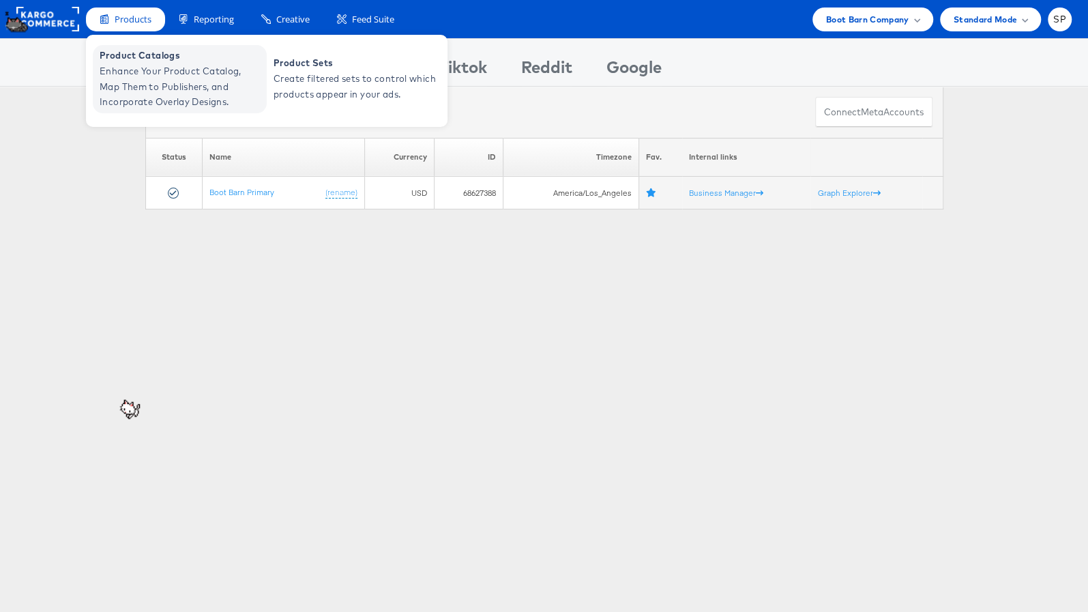
click at [158, 87] on span "Enhance Your Product Catalog, Map Them to Publishers, and Incorporate Overlay D…" at bounding box center [182, 86] width 164 height 46
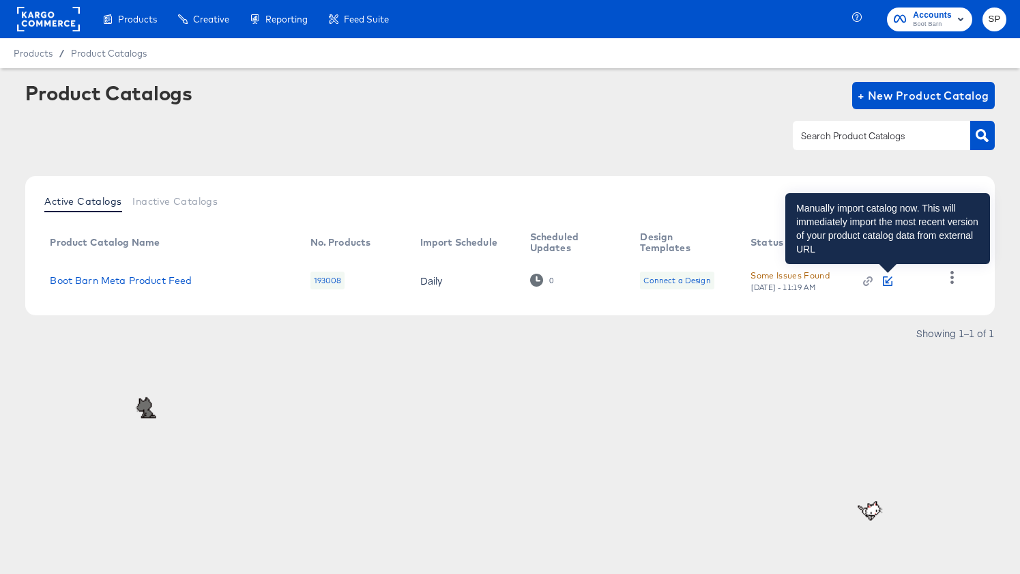
click at [884, 278] on icon "button" at bounding box center [888, 281] width 10 height 10
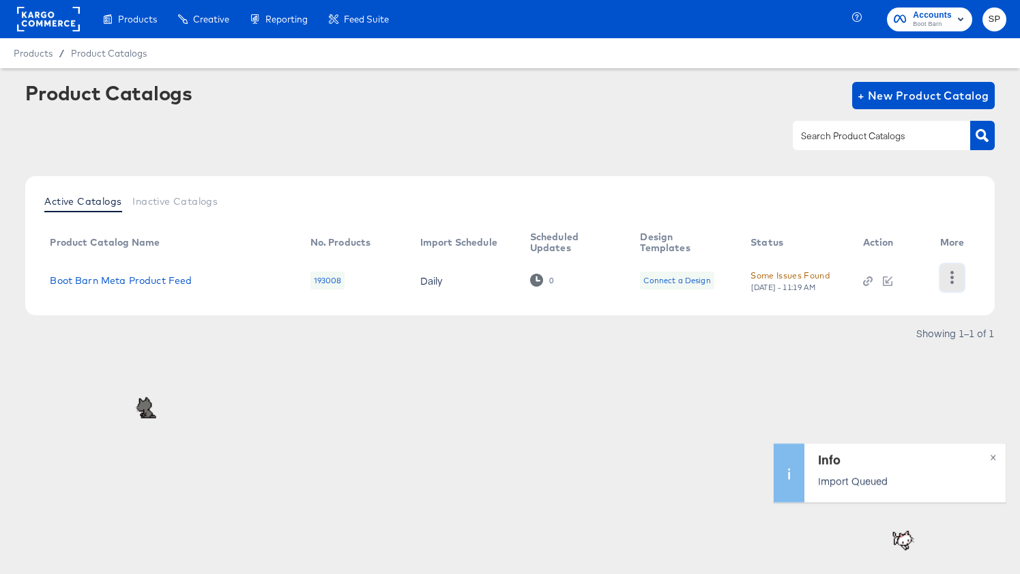
click at [955, 276] on icon "button" at bounding box center [951, 277] width 13 height 13
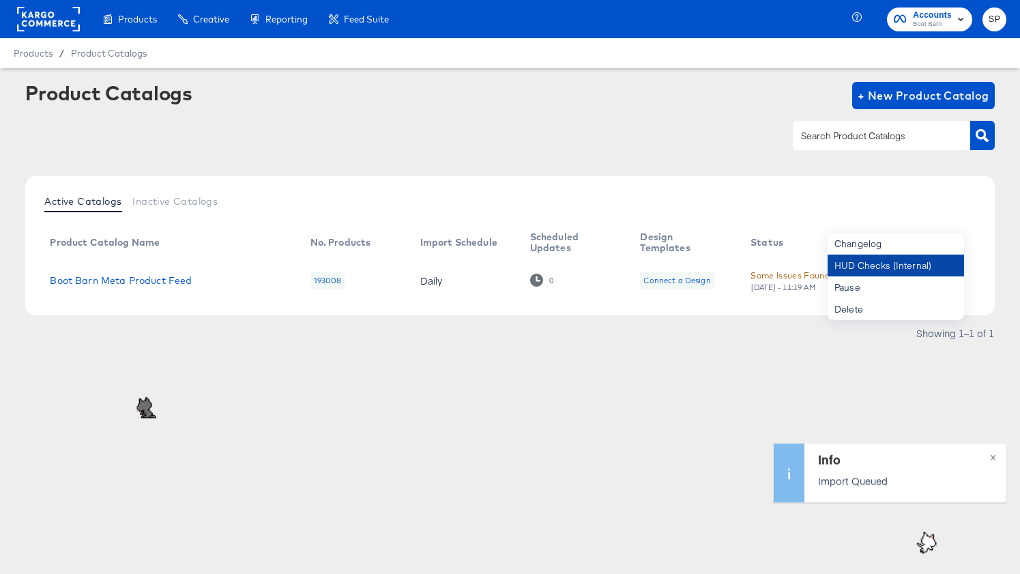
click at [907, 260] on div "HUD Checks (Internal)" at bounding box center [895, 265] width 136 height 22
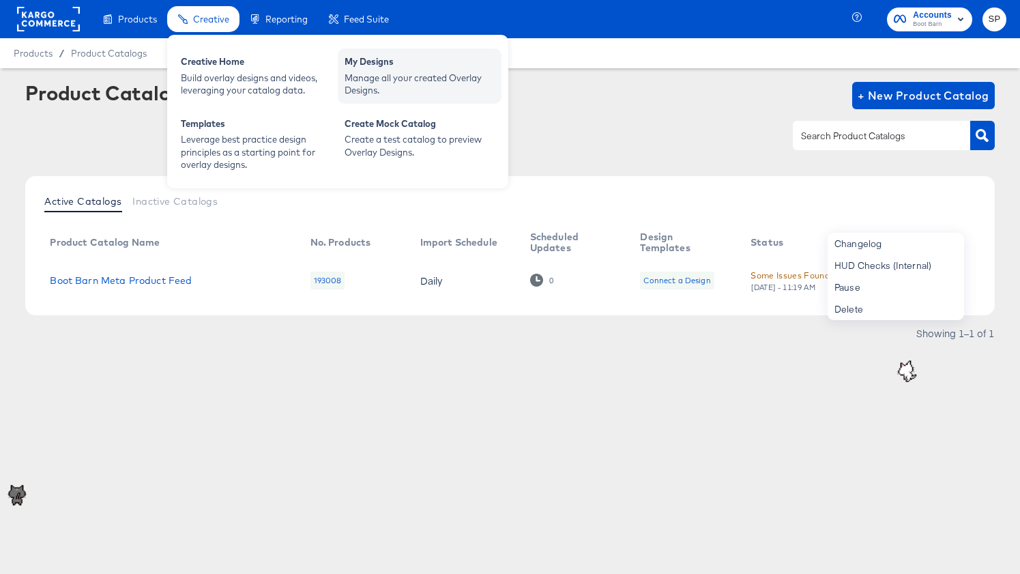
click at [362, 79] on div "Manage all your created Overlay Designs." at bounding box center [419, 84] width 150 height 25
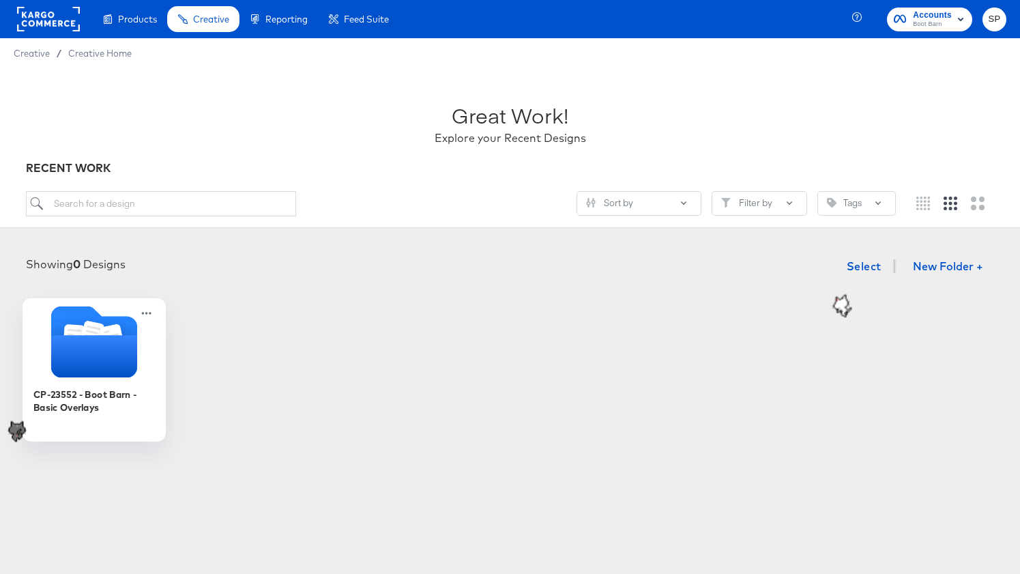
click at [91, 370] on icon "Folder" at bounding box center [93, 356] width 86 height 42
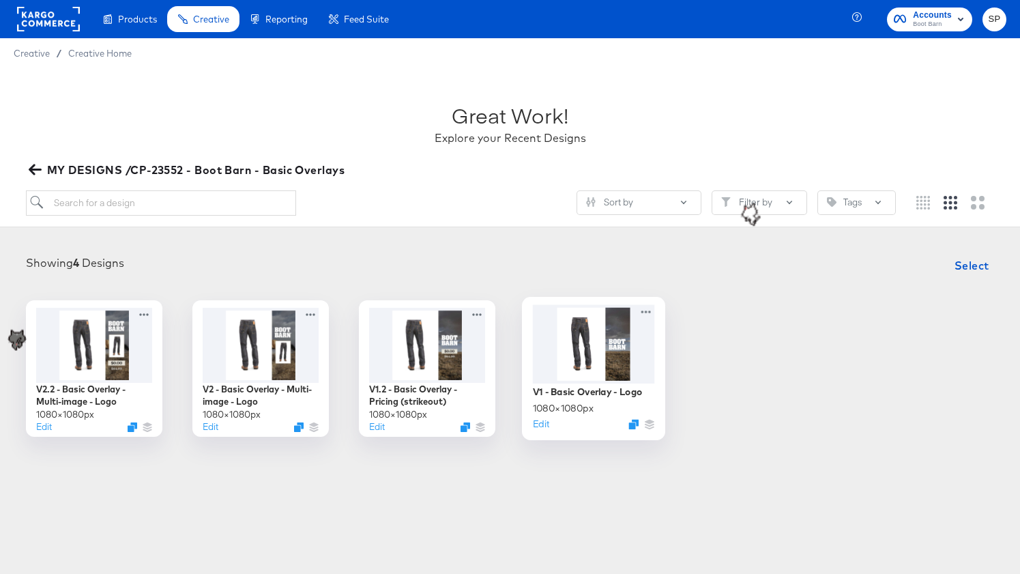
click at [548, 359] on div at bounding box center [593, 343] width 122 height 78
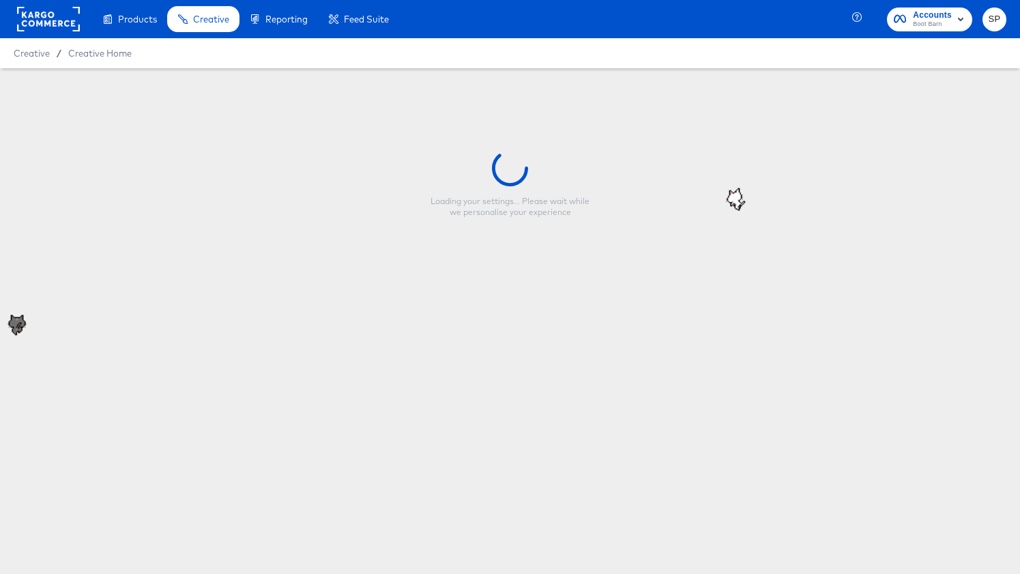
type input "V1 - Basic Overlay - Logo"
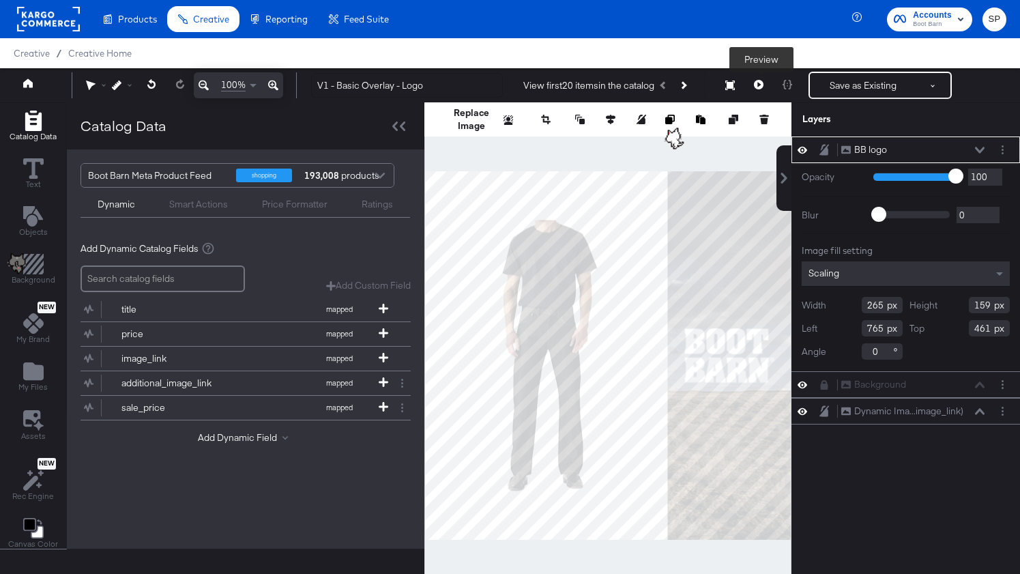
click at [763, 85] on icon at bounding box center [759, 85] width 10 height 10
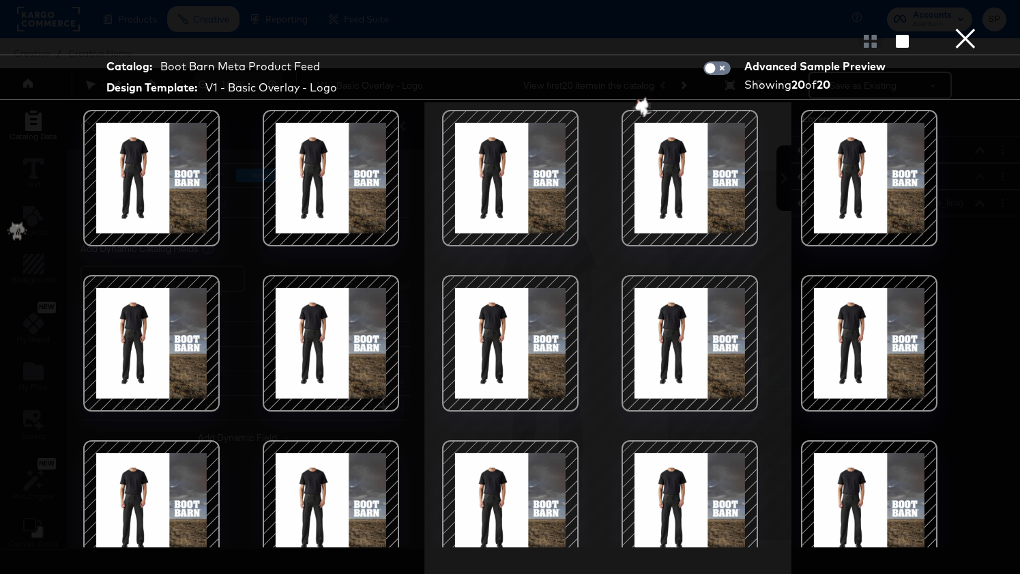
scroll to position [194, 0]
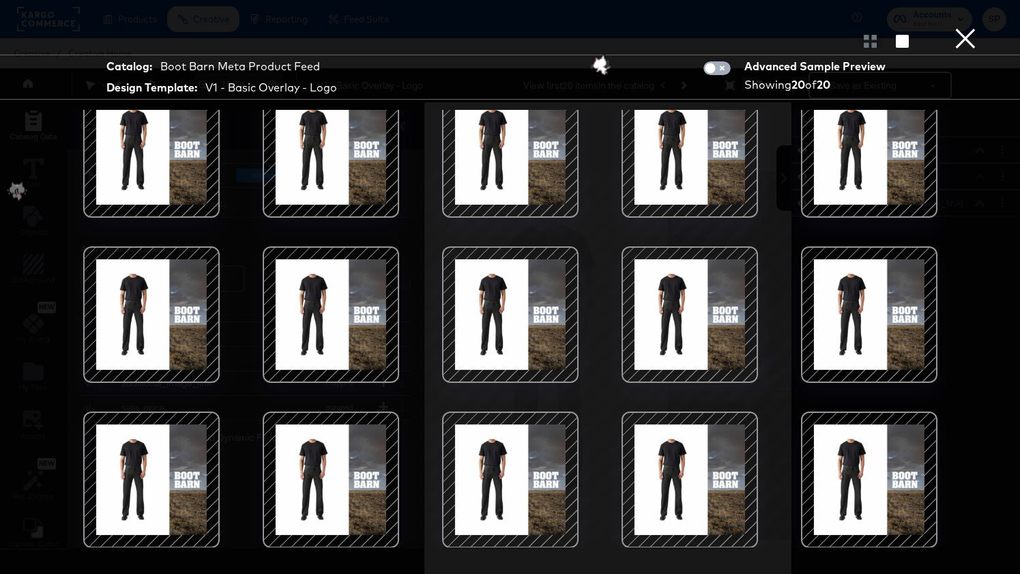
click at [729, 72] on input "checkbox" at bounding box center [710, 72] width 41 height 14
checkbox input "true"
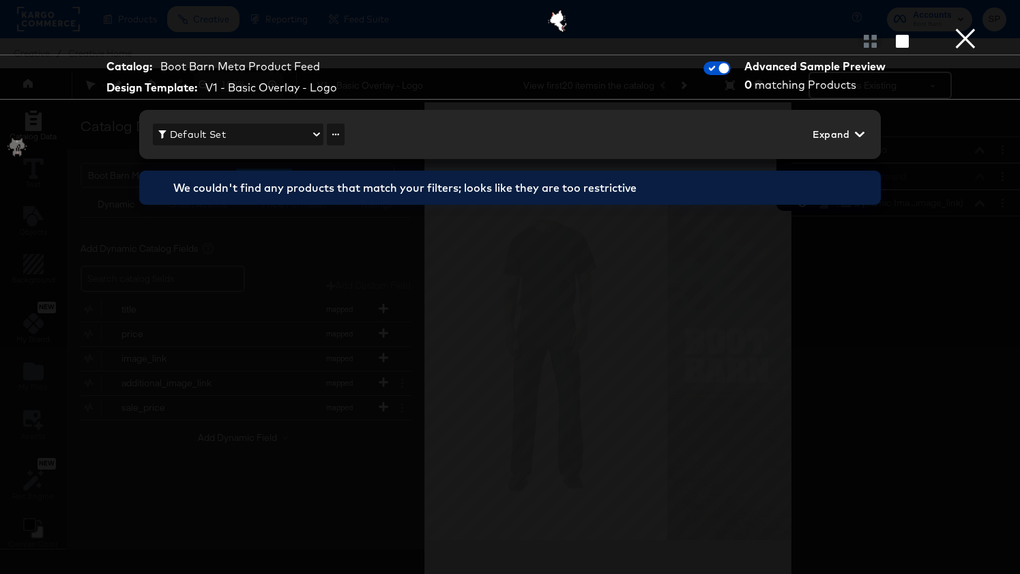
click at [965, 27] on button "×" at bounding box center [965, 13] width 27 height 27
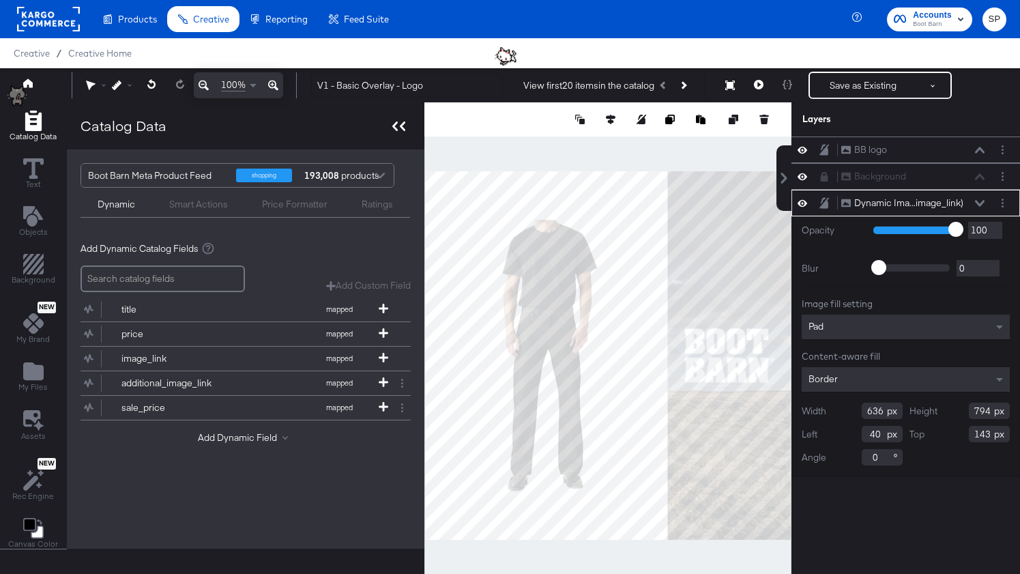
click at [393, 127] on icon at bounding box center [398, 126] width 13 height 10
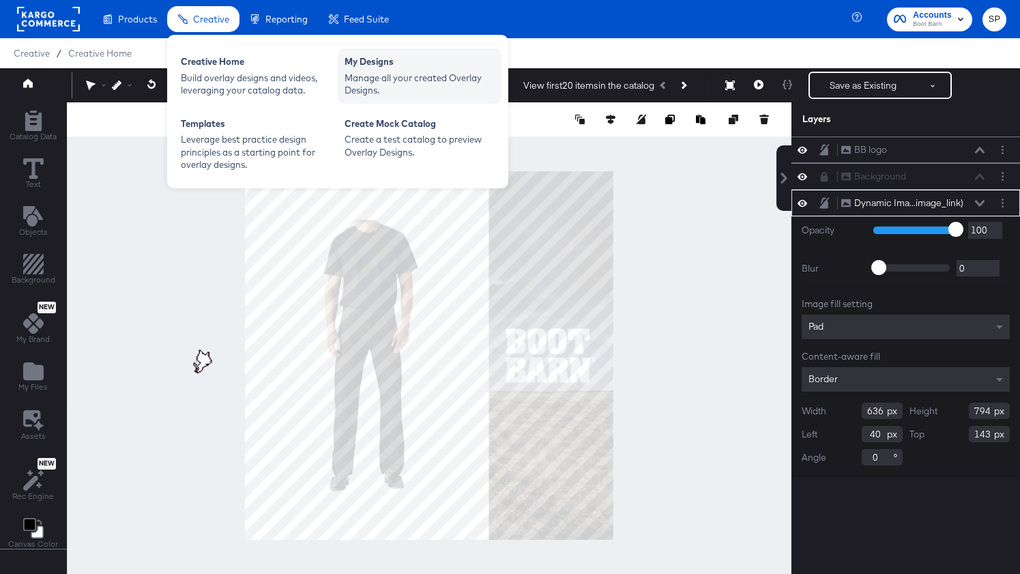
click at [372, 80] on div "Manage all your created Overlay Designs." at bounding box center [419, 84] width 150 height 25
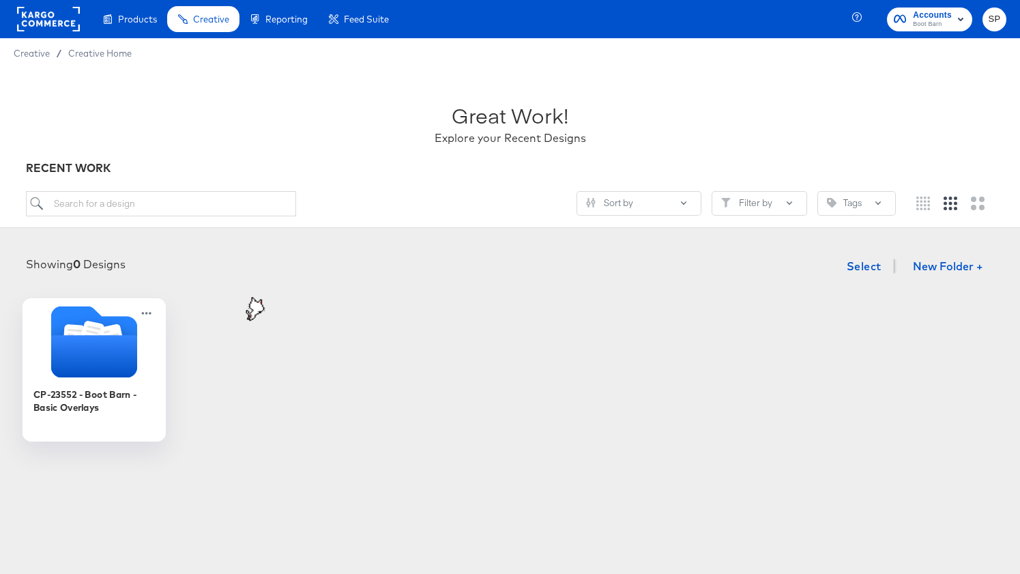
click at [98, 363] on icon "Folder" at bounding box center [93, 356] width 86 height 42
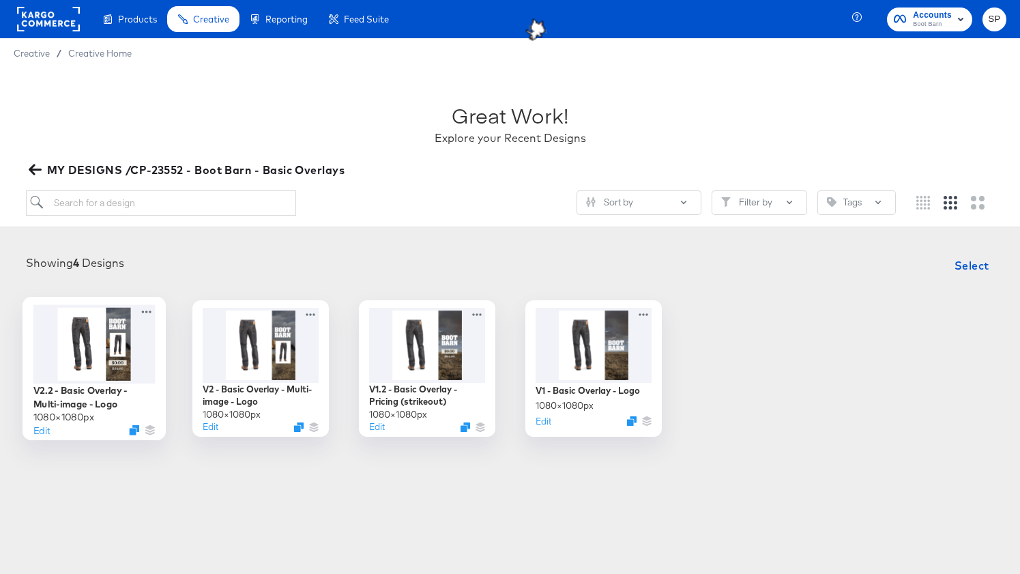
click at [119, 335] on div at bounding box center [94, 343] width 122 height 78
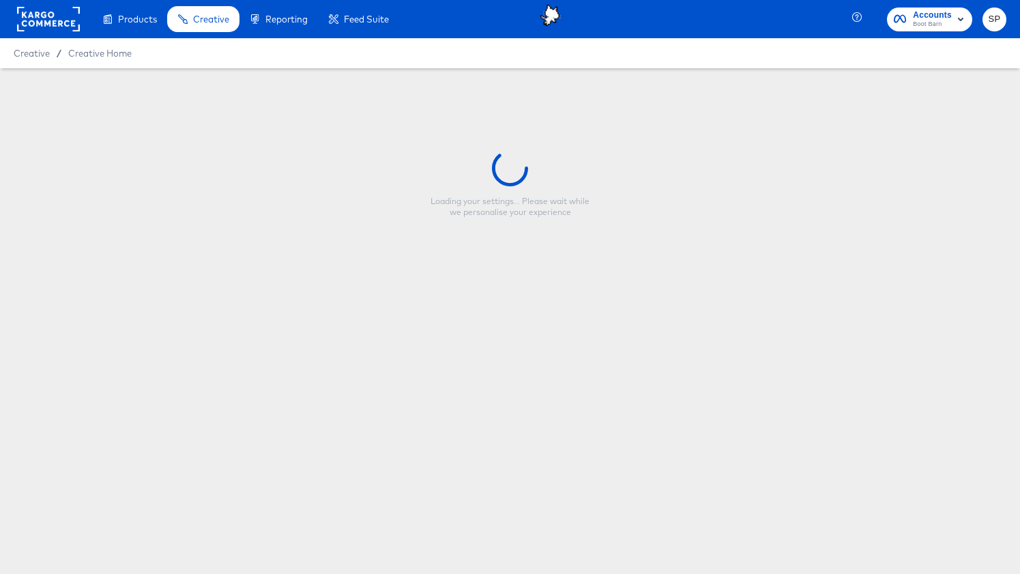
type input "V2.2 - Basic Overlay - Multi-image - Logo"
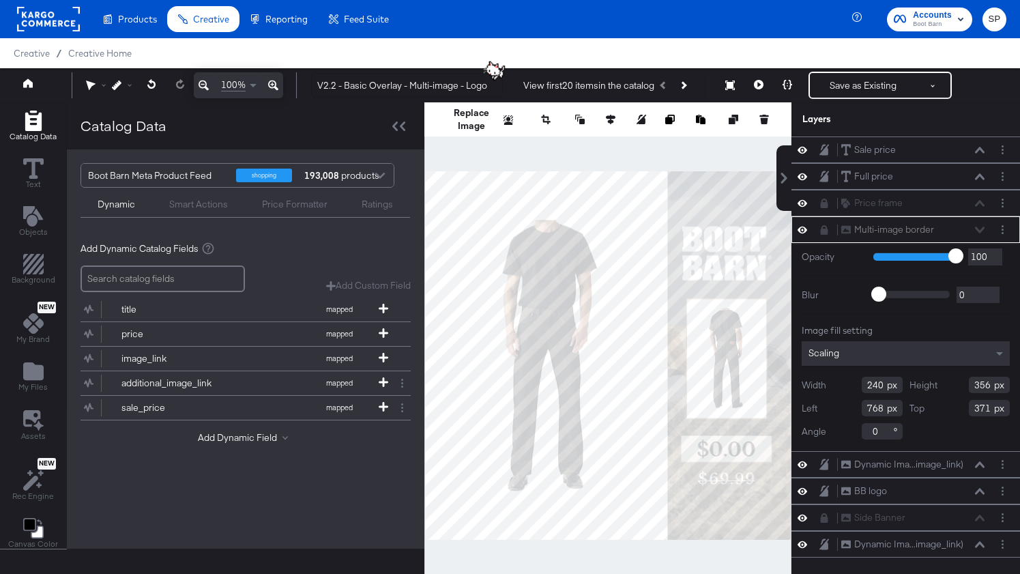
scroll to position [13, 0]
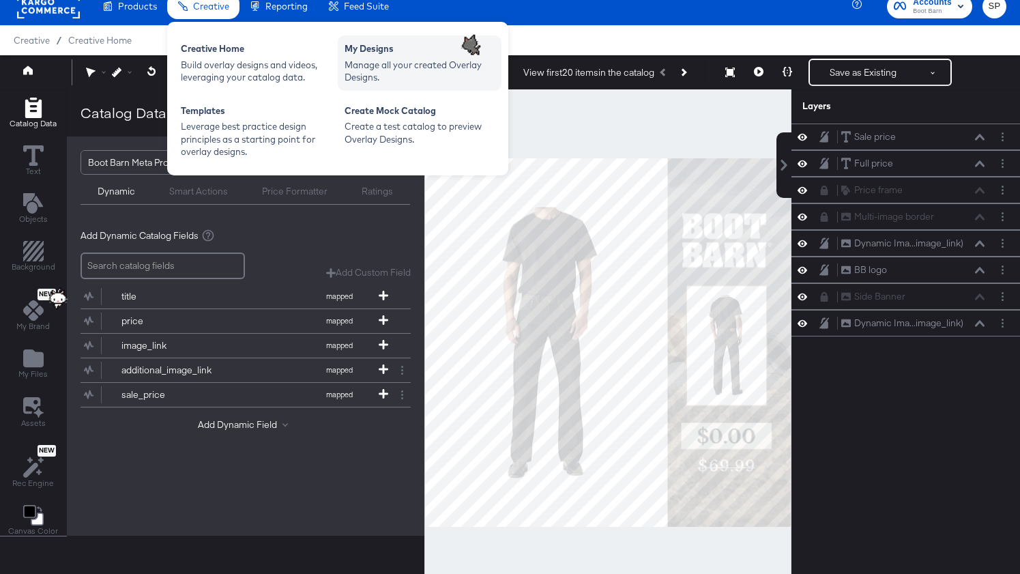
click at [418, 59] on div "Manage all your created Overlay Designs." at bounding box center [419, 71] width 150 height 25
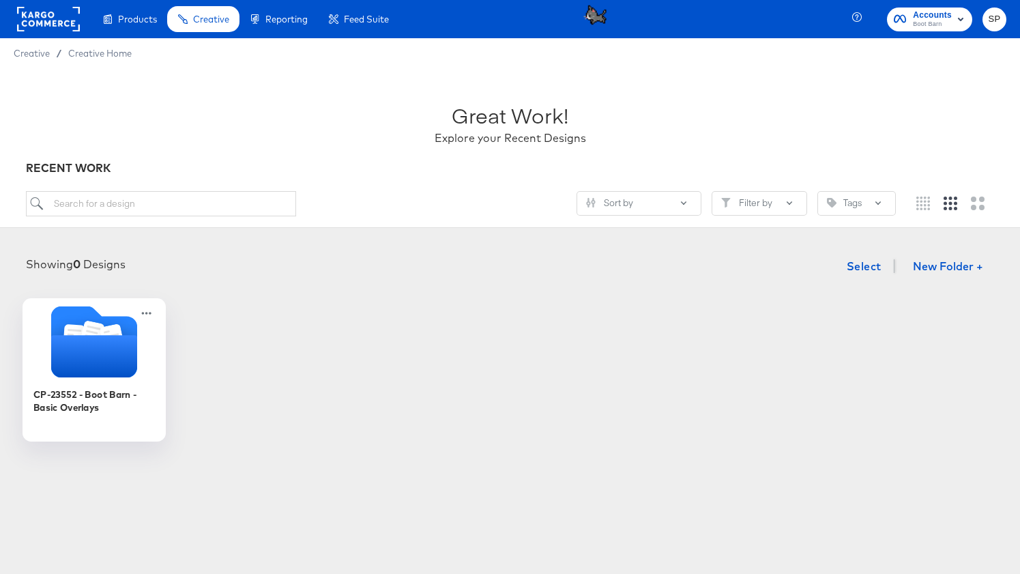
click at [80, 381] on div "CP-23552 - Boot Barn - Basic Overlays" at bounding box center [94, 407] width 122 height 53
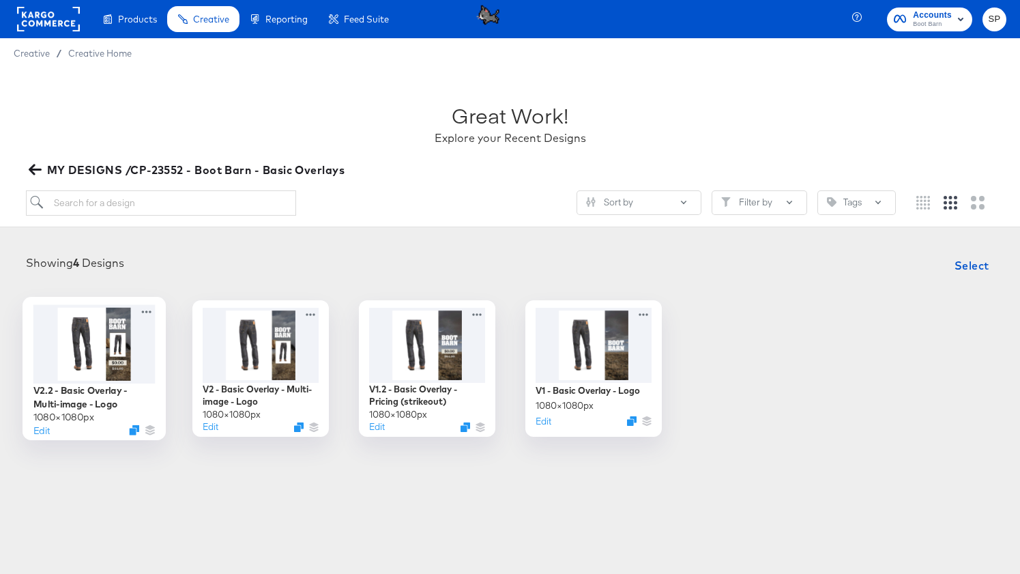
click at [104, 346] on div at bounding box center [94, 343] width 122 height 78
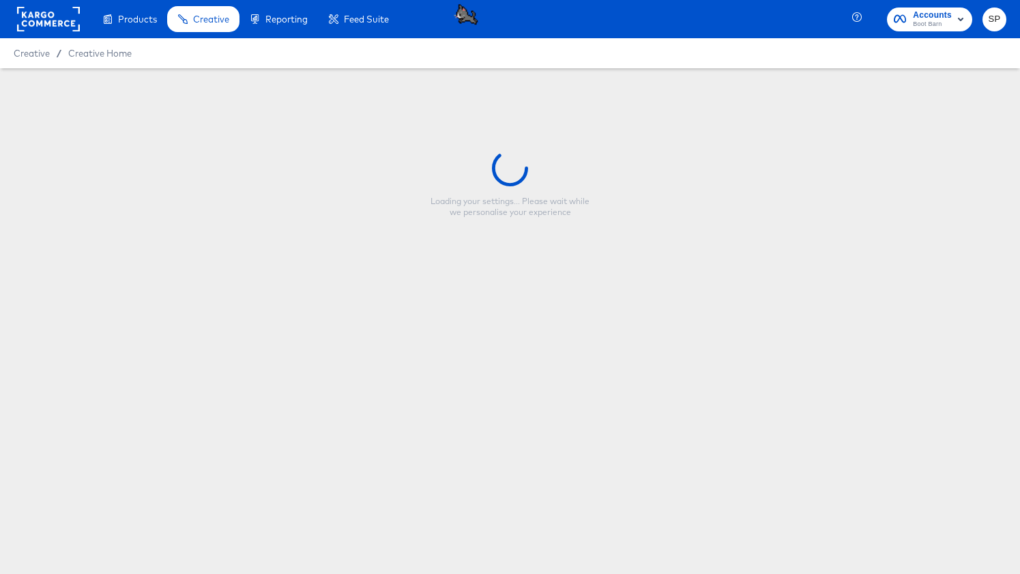
type input "V2.2 - Basic Overlay - Multi-image - Logo"
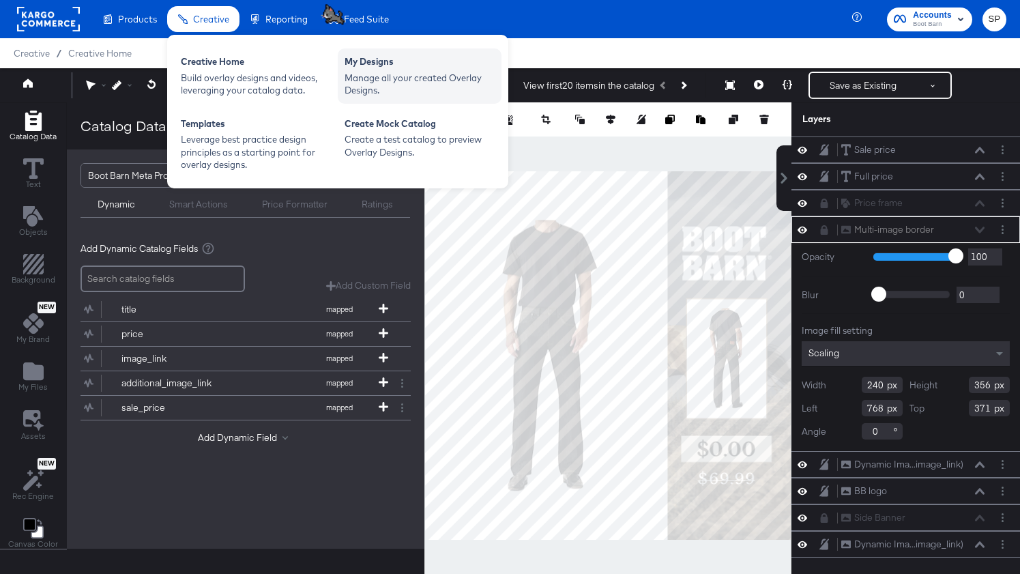
click at [353, 70] on div "My Designs" at bounding box center [419, 63] width 150 height 16
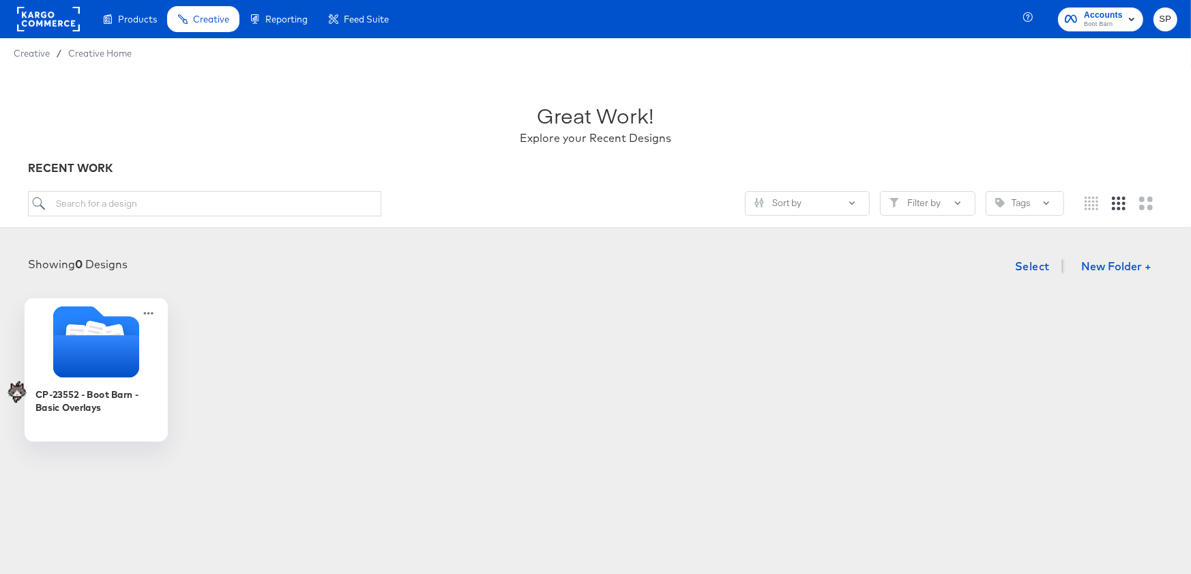
click at [93, 340] on icon "Folder" at bounding box center [96, 356] width 86 height 42
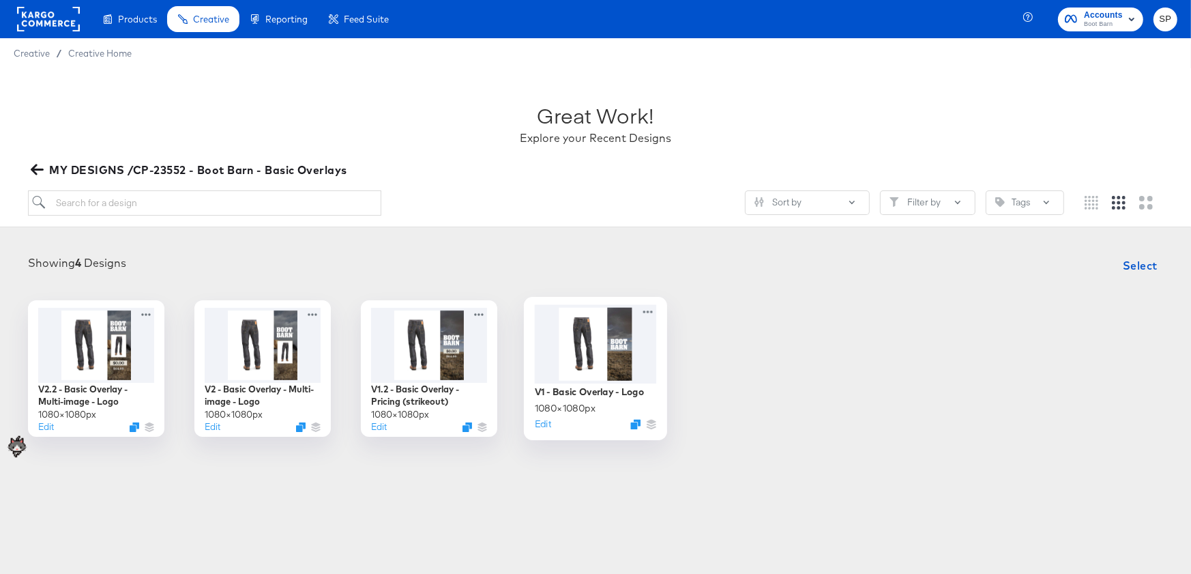
click at [588, 335] on div at bounding box center [596, 343] width 122 height 78
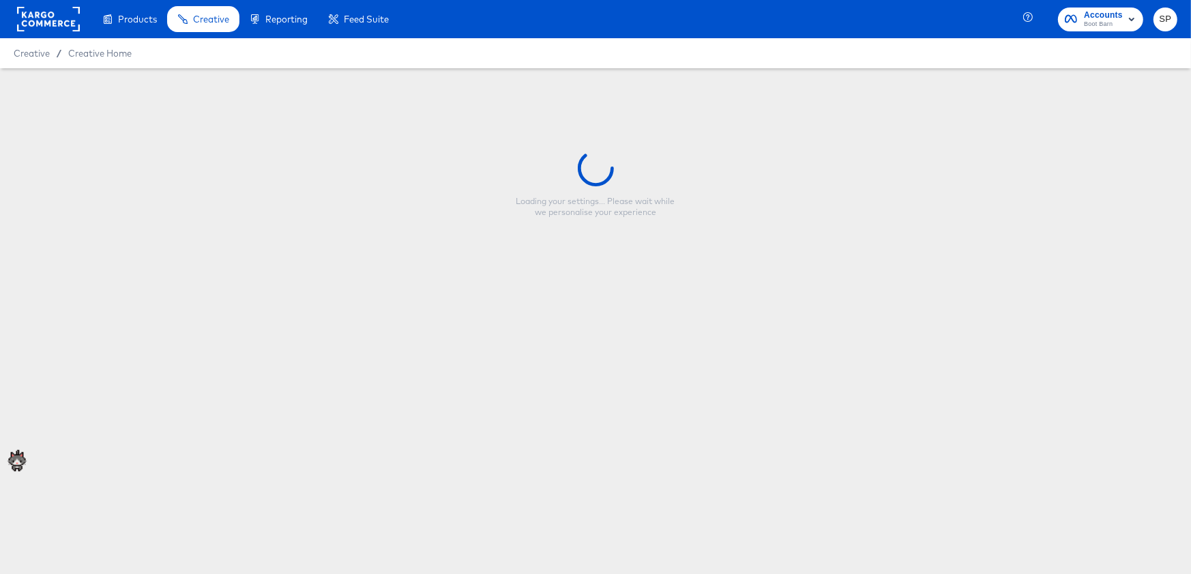
type input "V1 - Basic Overlay - Logo"
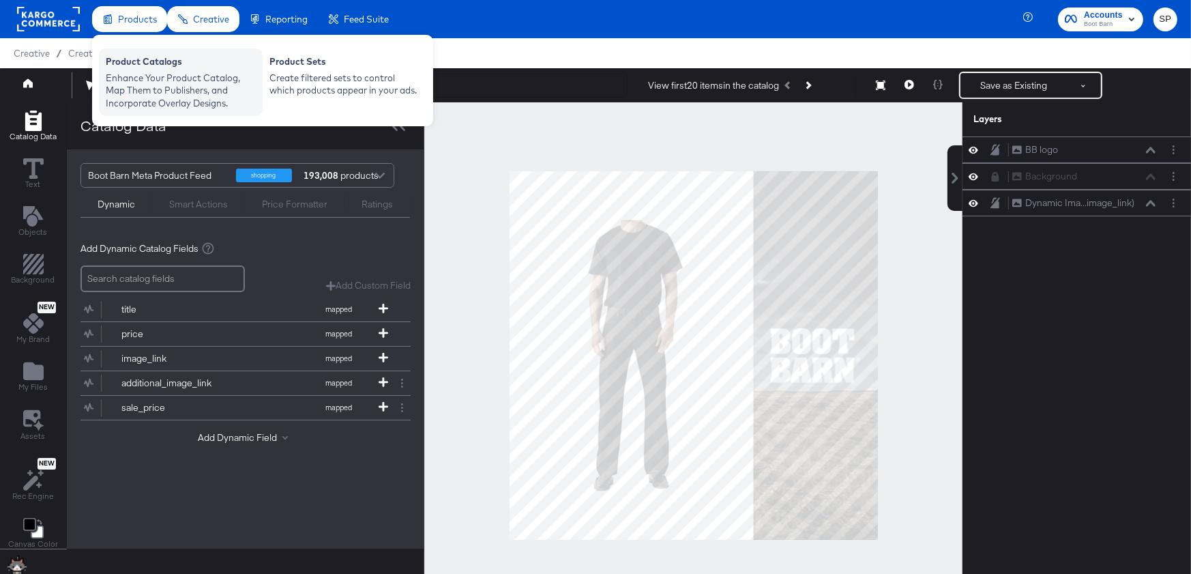
click at [121, 72] on div "Enhance Your Product Catalog, Map Them to Publishers, and Incorporate Overlay D…" at bounding box center [181, 91] width 150 height 38
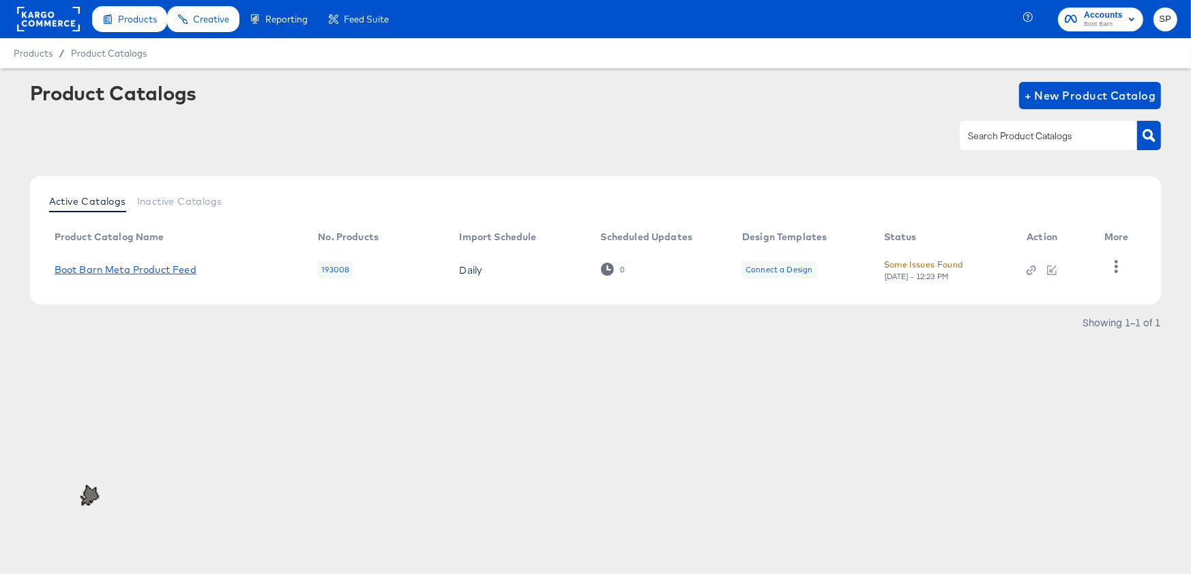
click at [167, 269] on link "Boot Barn Meta Product Feed" at bounding box center [126, 269] width 142 height 11
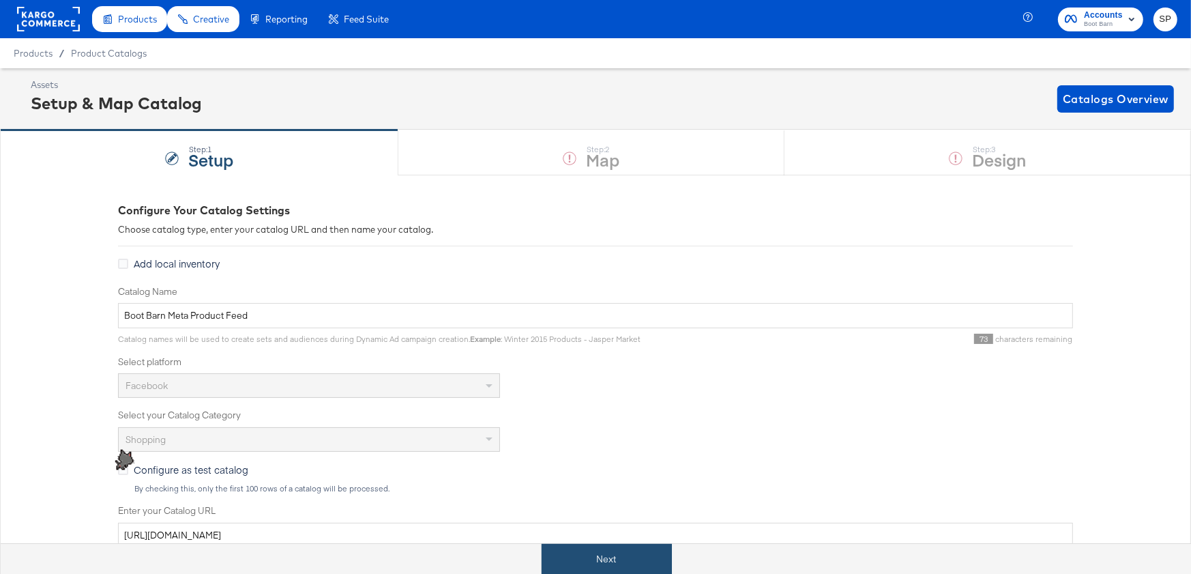
click at [602, 559] on button "Next" at bounding box center [607, 559] width 130 height 31
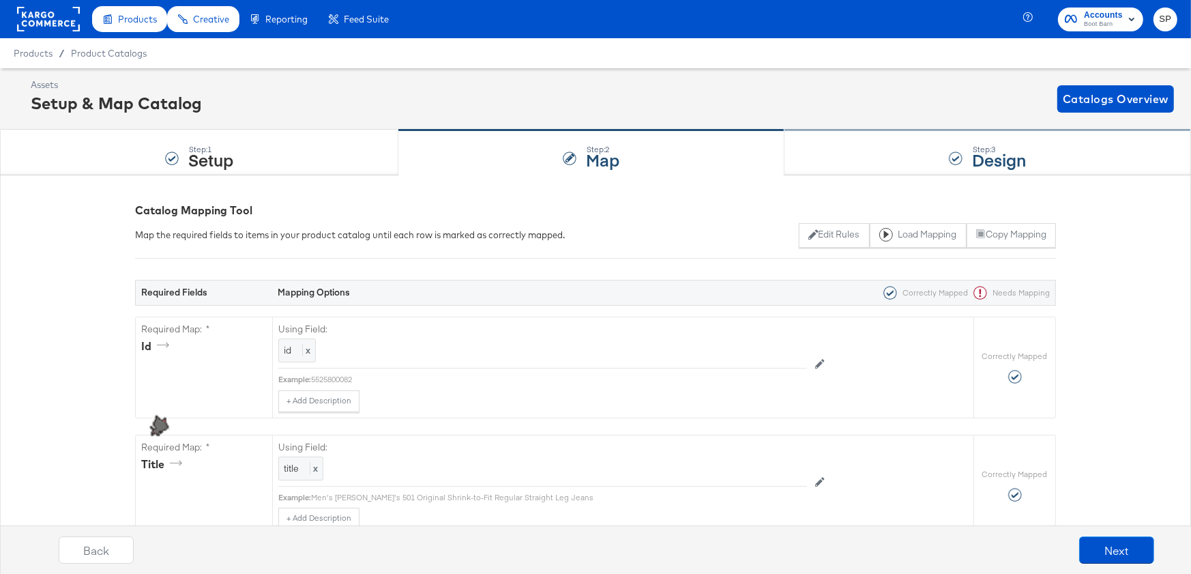
click at [877, 141] on div "Step: 3 Design" at bounding box center [987, 152] width 407 height 45
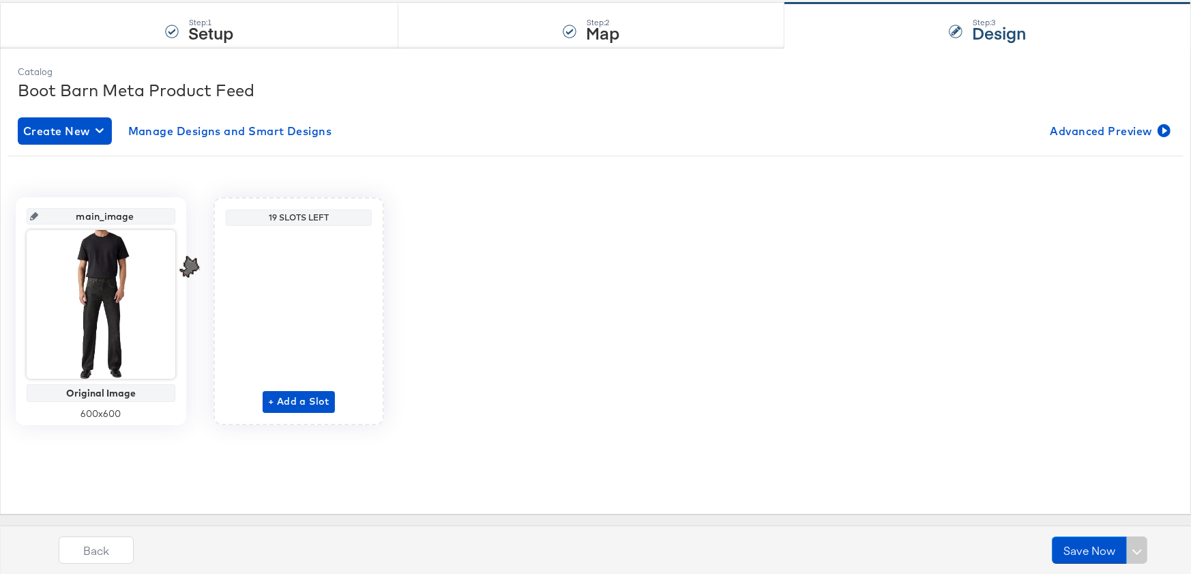
scroll to position [126, 0]
click at [300, 396] on span "+ Add a Slot" at bounding box center [298, 402] width 61 height 17
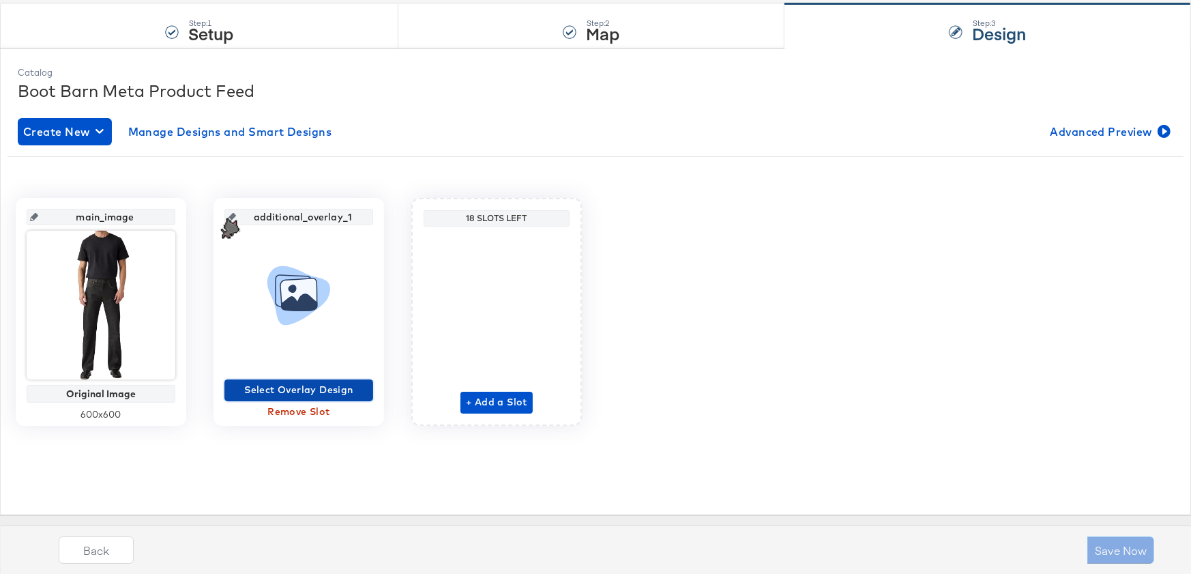
click at [310, 386] on span "Select Overlay Design" at bounding box center [299, 389] width 138 height 17
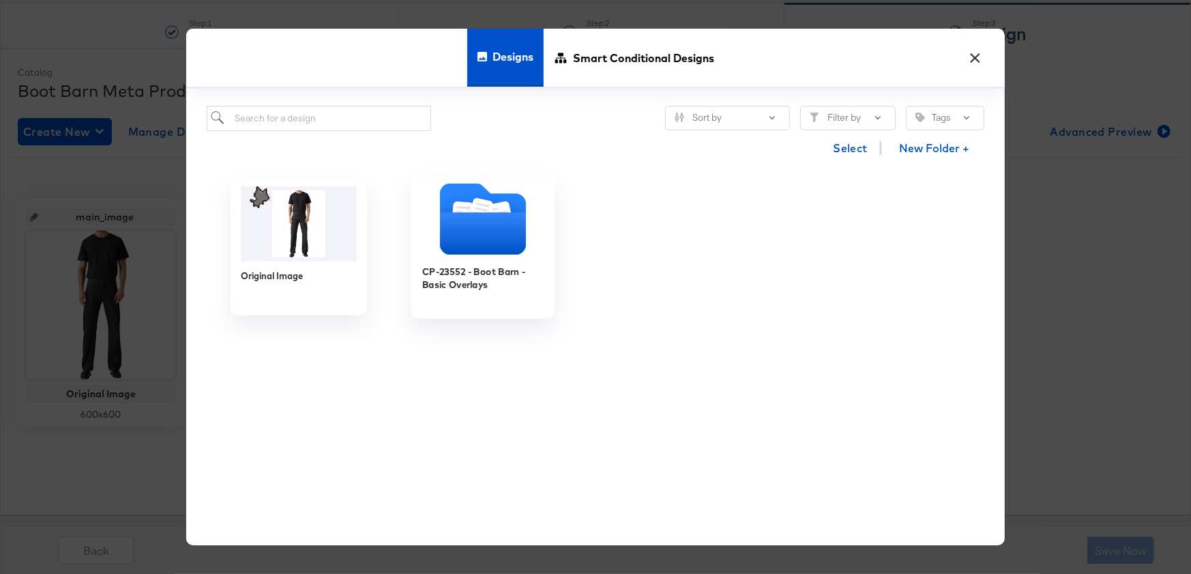
click at [462, 216] on icon "Folder" at bounding box center [483, 234] width 86 height 42
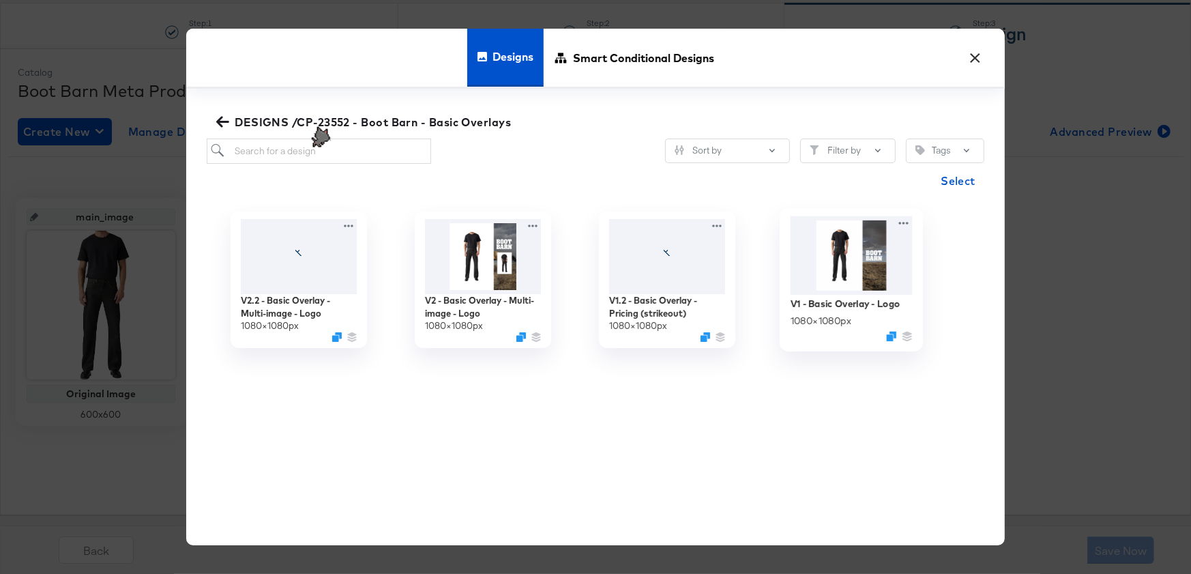
click at [829, 254] on img at bounding box center [852, 255] width 122 height 78
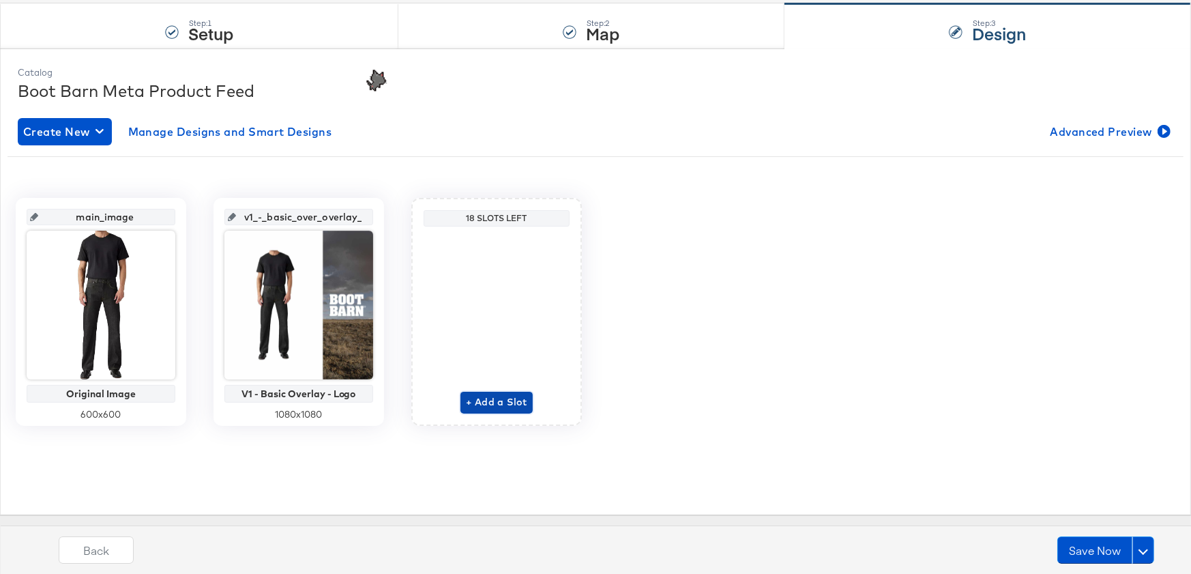
click at [495, 398] on span "+ Add a Slot" at bounding box center [496, 402] width 61 height 17
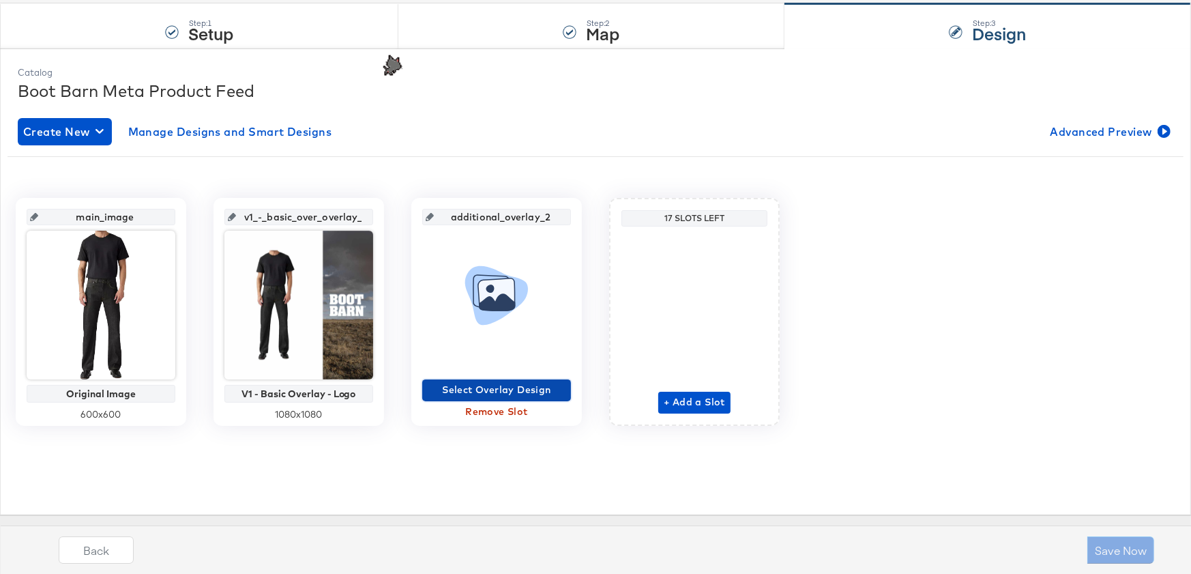
click at [495, 390] on span "Select Overlay Design" at bounding box center [497, 389] width 138 height 17
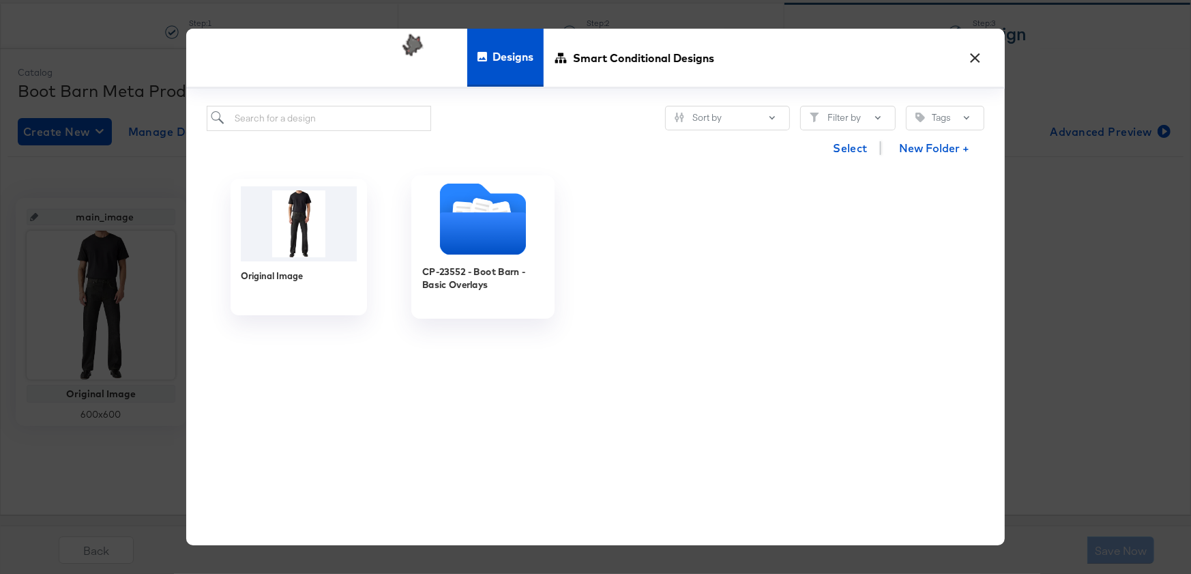
click at [463, 261] on div "CP-23552 - Boot Barn - Basic Overlays" at bounding box center [483, 285] width 122 height 53
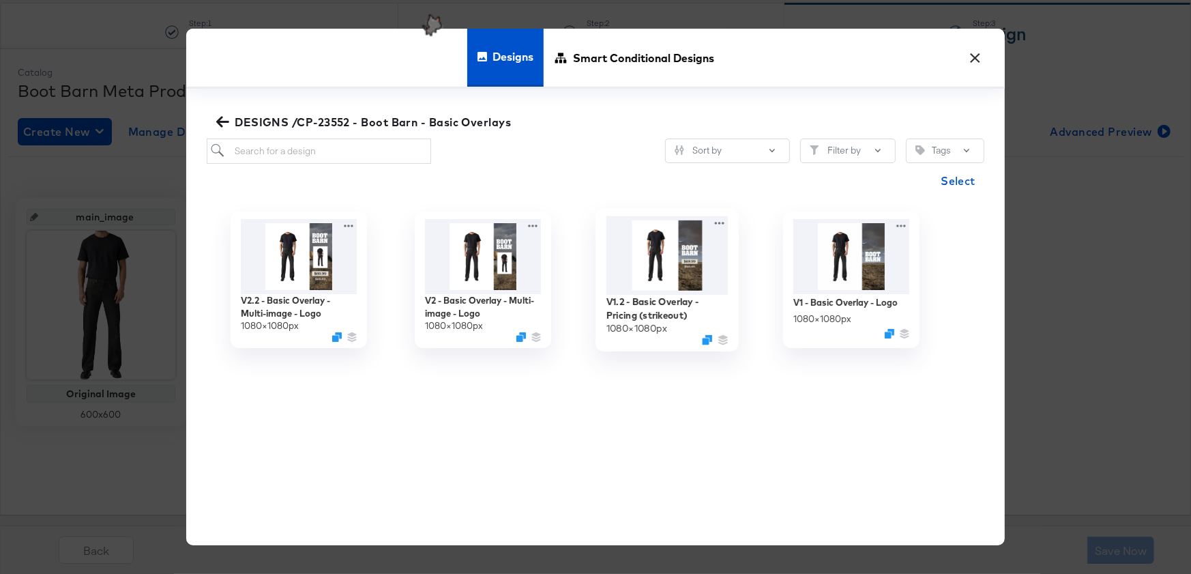
click at [681, 263] on img at bounding box center [667, 255] width 122 height 78
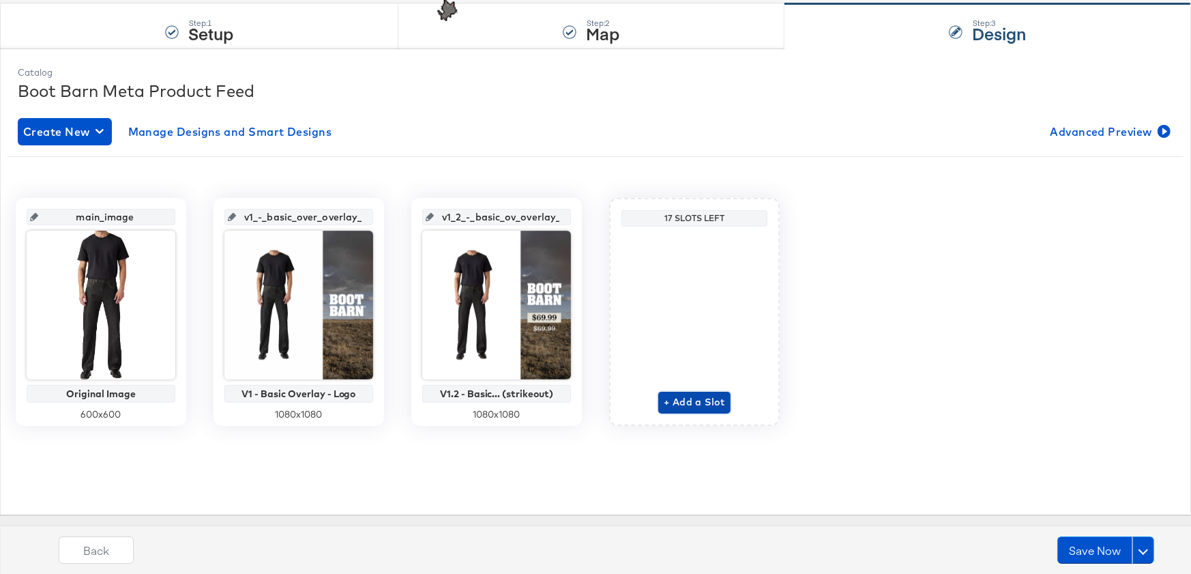
click at [684, 404] on span "+ Add a Slot" at bounding box center [694, 402] width 61 height 17
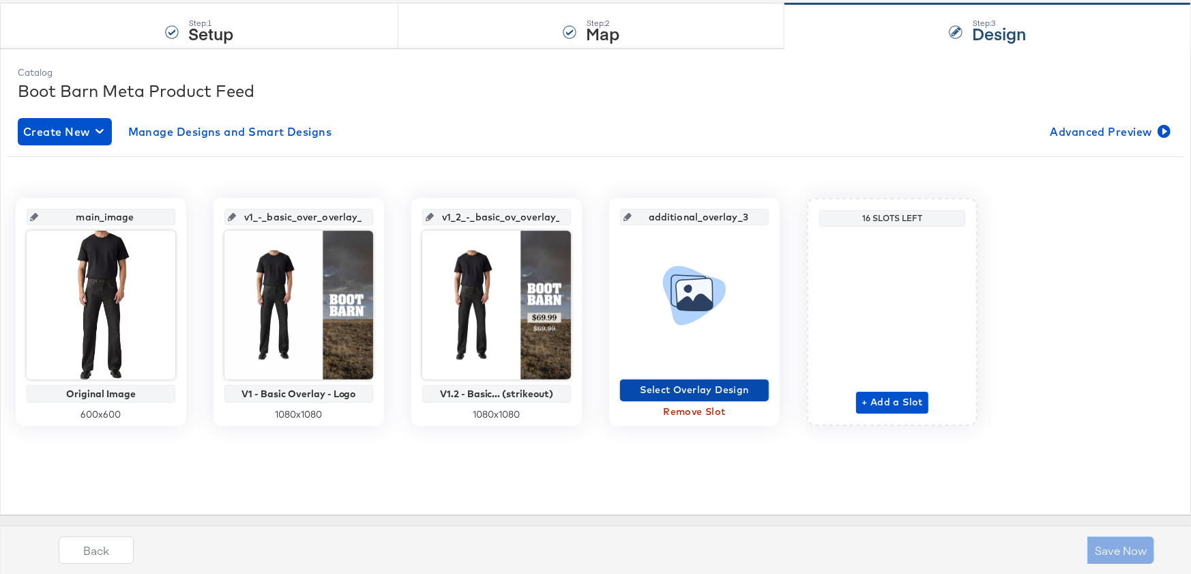
click at [682, 388] on span "Select Overlay Design" at bounding box center [695, 389] width 138 height 17
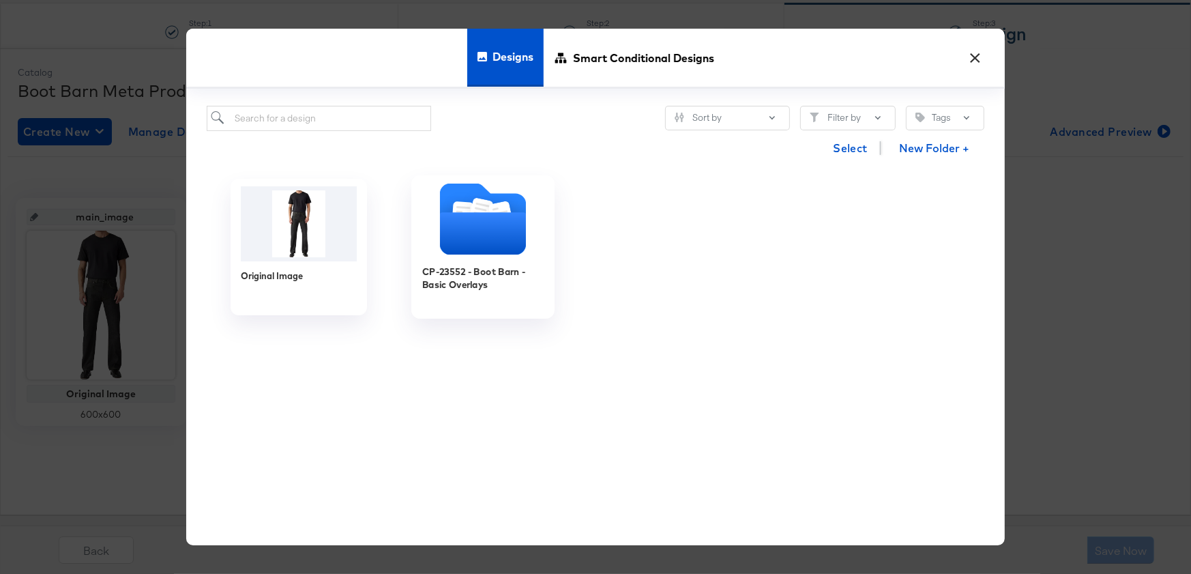
click at [474, 224] on icon "Folder" at bounding box center [483, 234] width 86 height 42
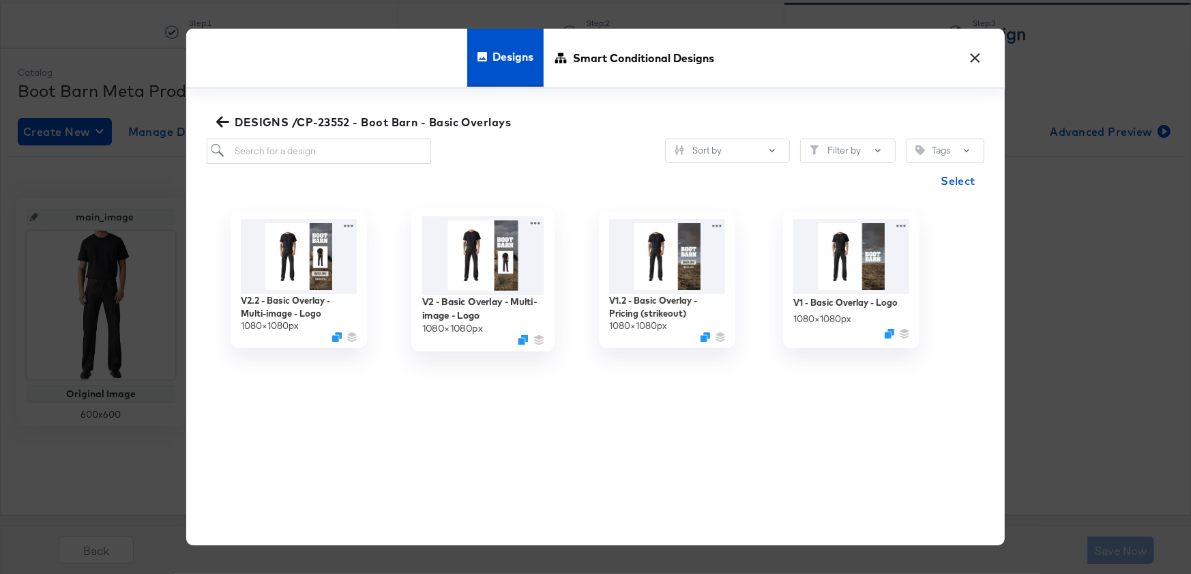
click at [459, 269] on img at bounding box center [483, 255] width 122 height 78
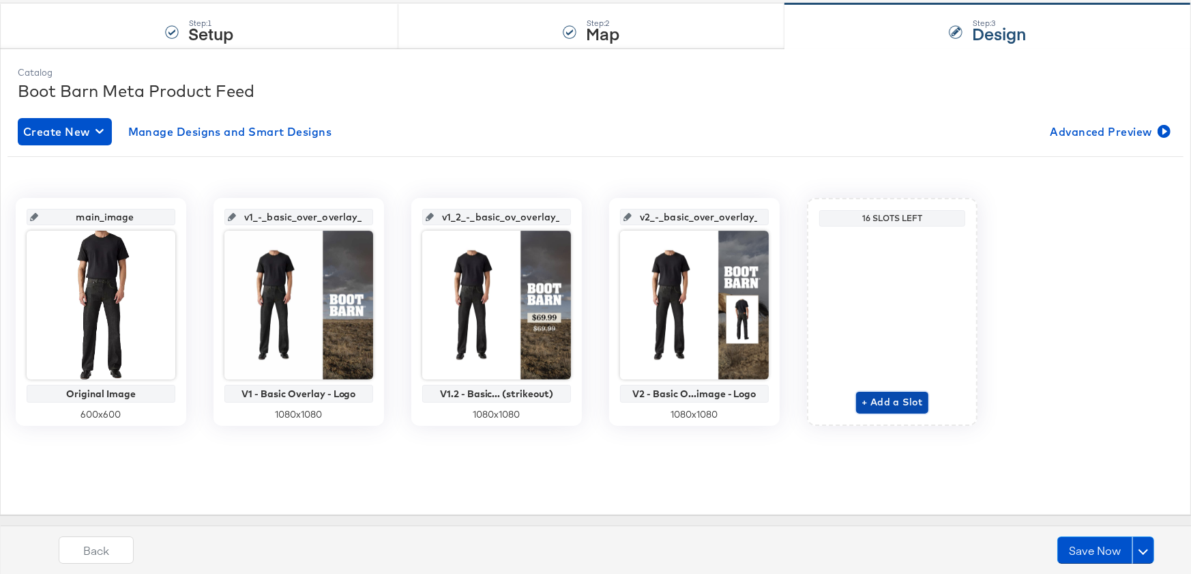
click at [920, 402] on span "+ Add a Slot" at bounding box center [892, 402] width 61 height 17
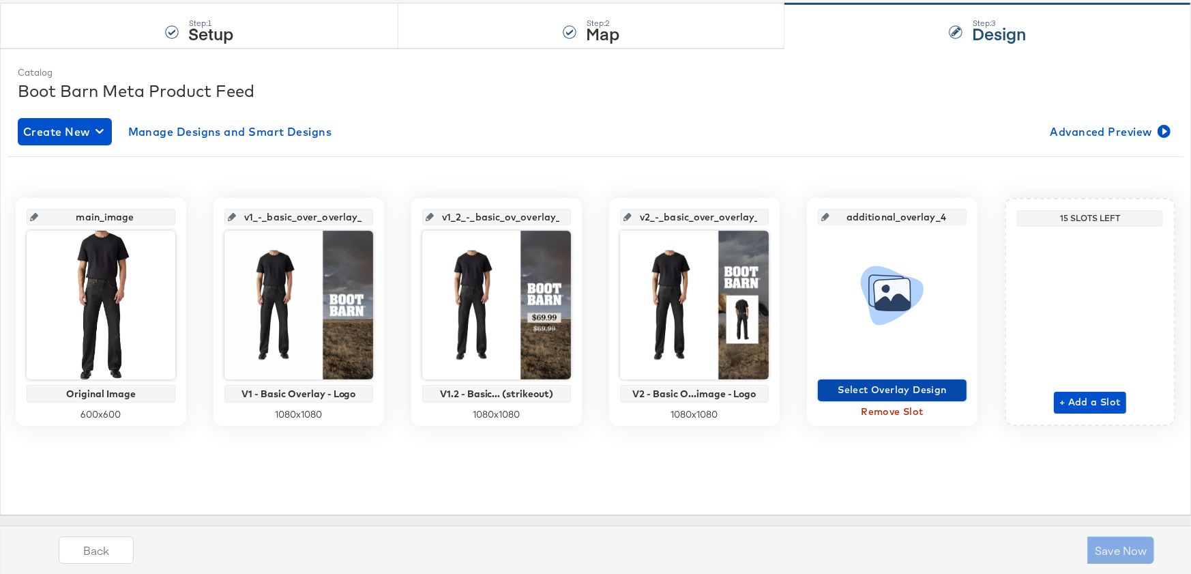
click at [886, 390] on span "Select Overlay Design" at bounding box center [892, 389] width 138 height 17
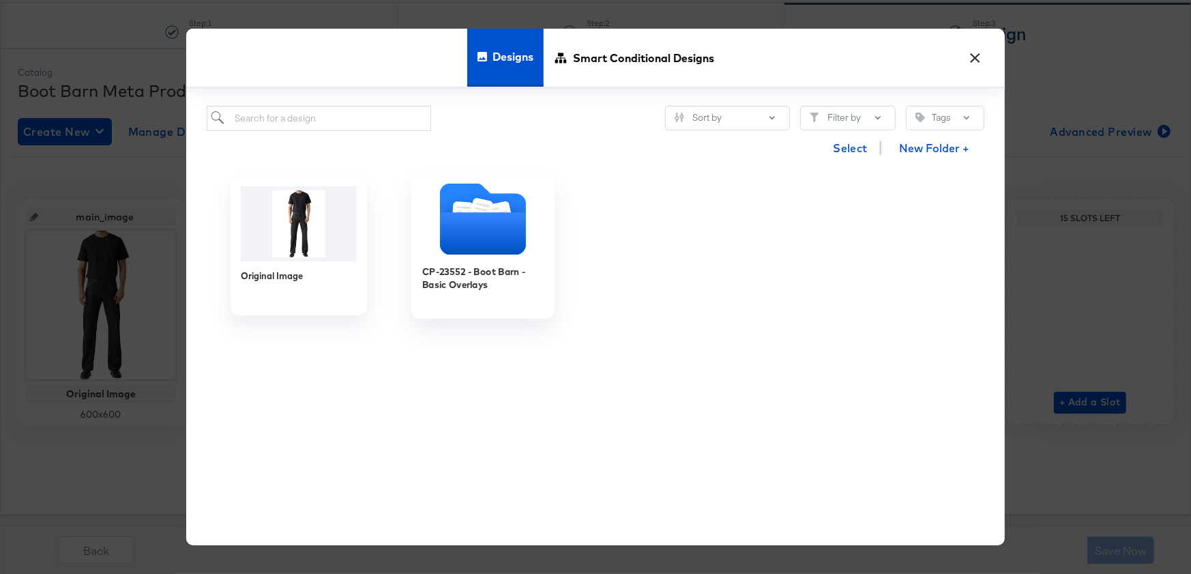
click at [496, 231] on icon "Folder" at bounding box center [483, 234] width 86 height 42
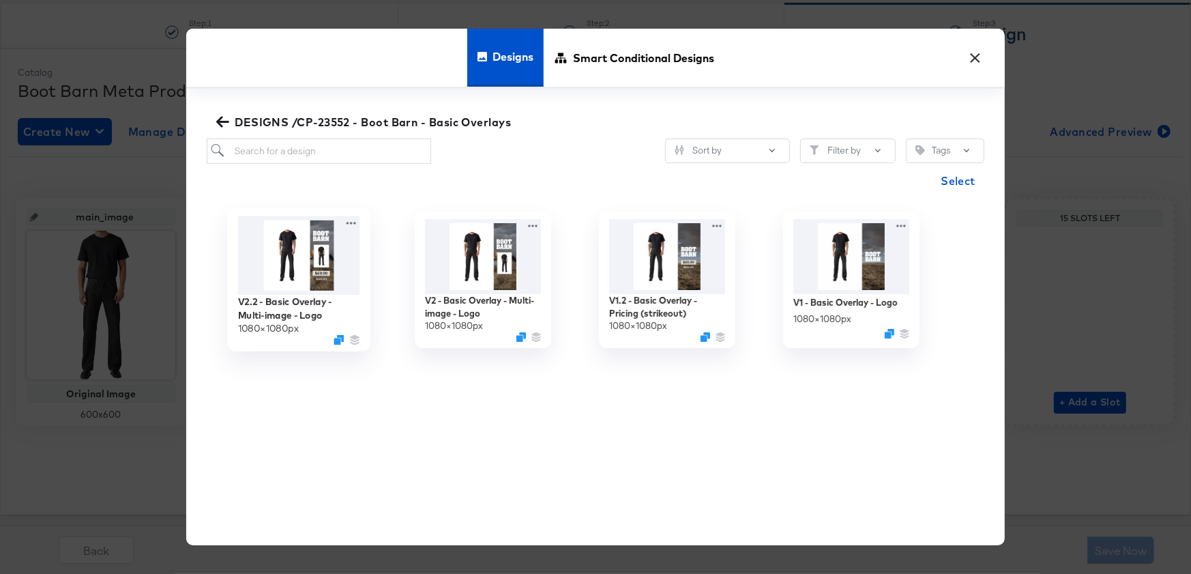
click at [254, 230] on img at bounding box center [299, 255] width 122 height 78
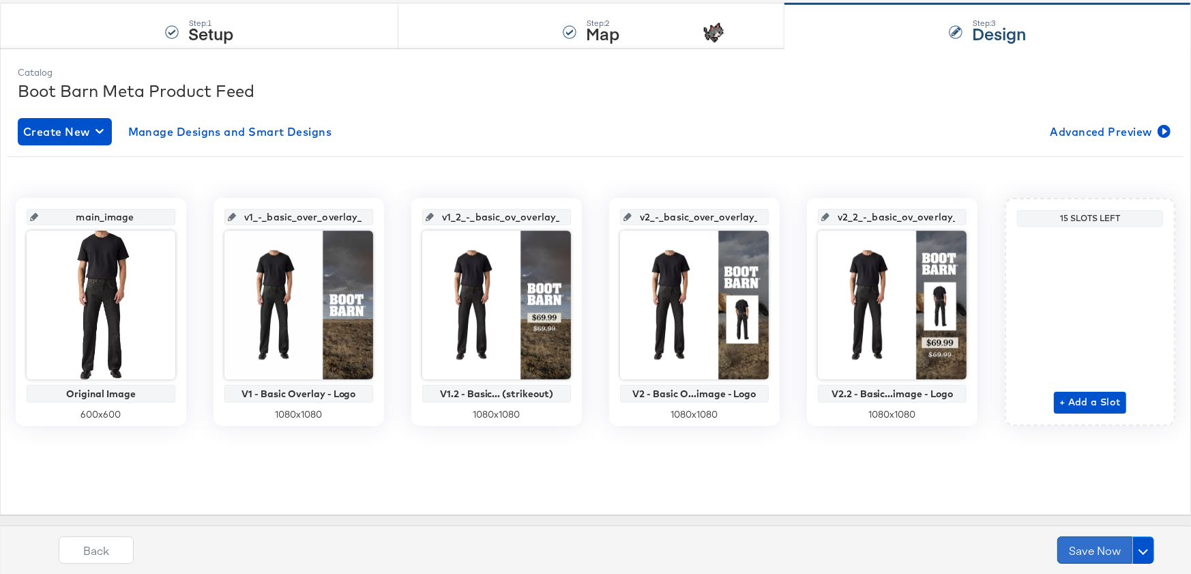
click at [1019, 550] on button "Save Now" at bounding box center [1094, 549] width 75 height 27
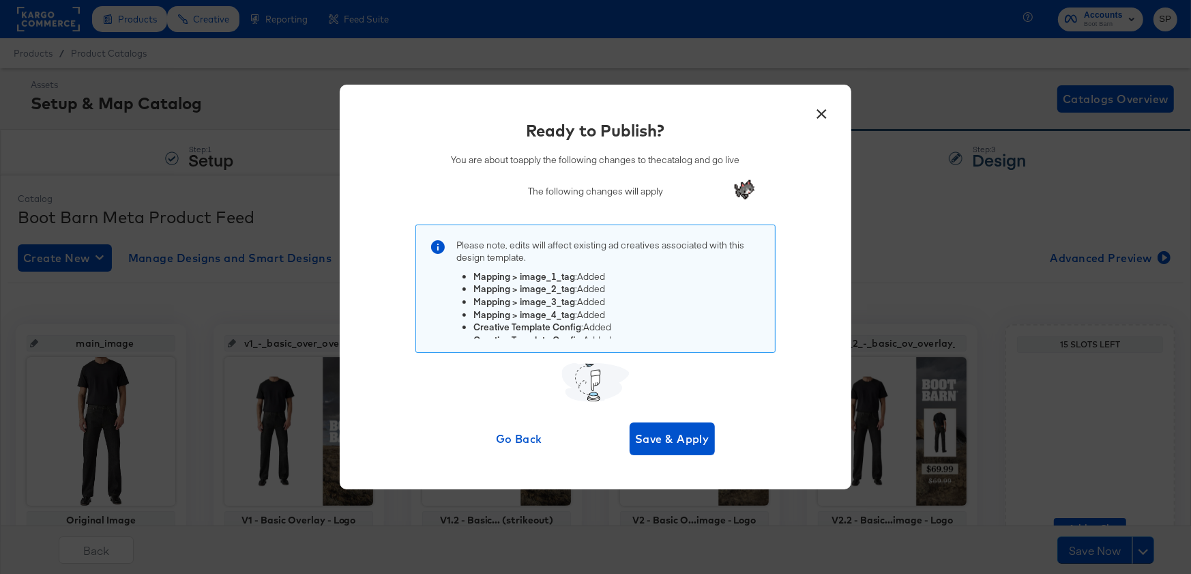
click at [697, 455] on div "× Ready to Publish? You are about to apply the following changes to the catalog…" at bounding box center [596, 287] width 512 height 404
click at [691, 443] on span "Save & Apply" at bounding box center [672, 438] width 74 height 19
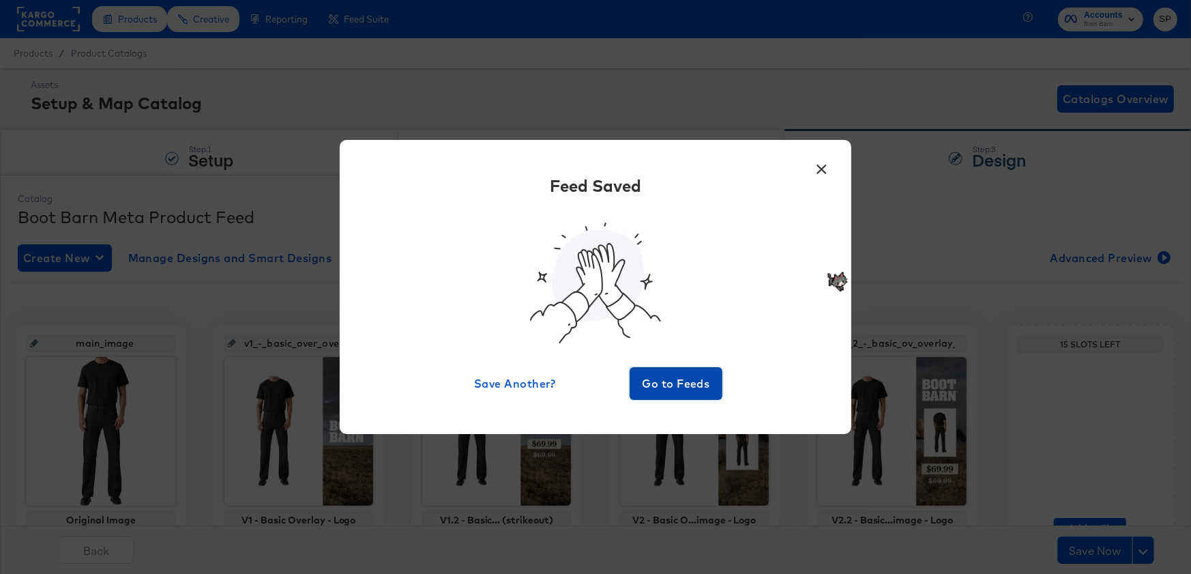
click at [695, 378] on span "Go to Feeds" at bounding box center [676, 383] width 82 height 19
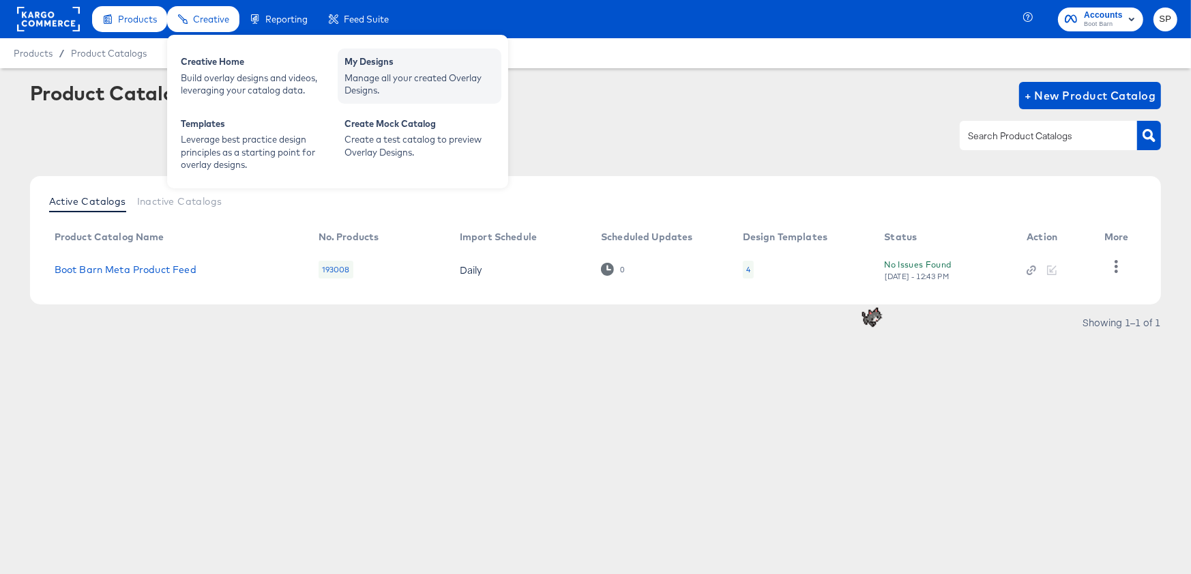
click at [390, 94] on div "Manage all your created Overlay Designs." at bounding box center [419, 84] width 150 height 25
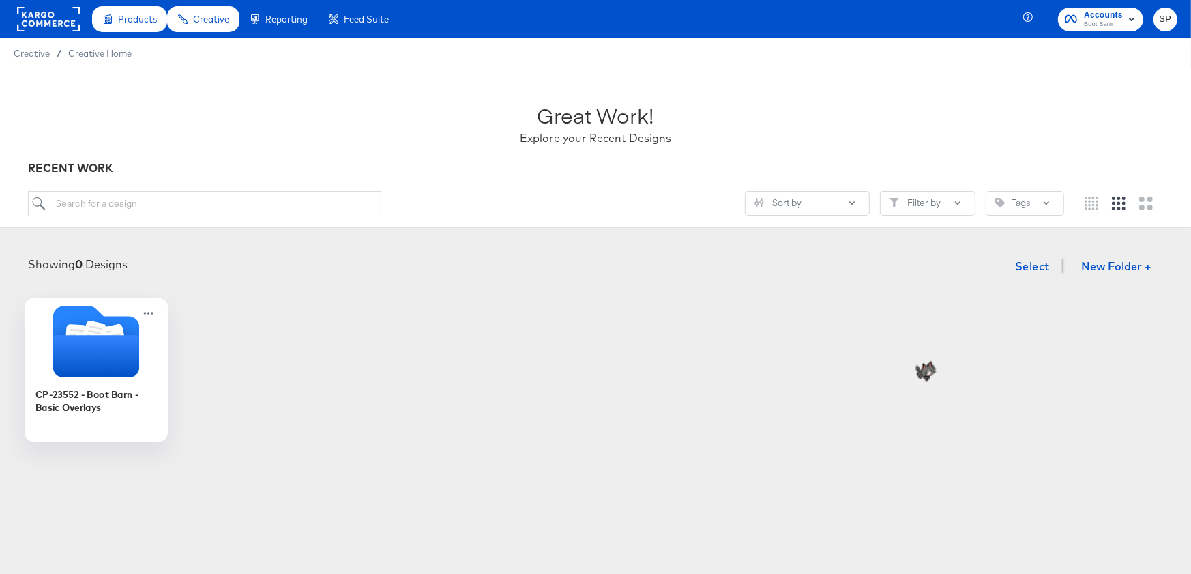
click at [72, 368] on icon "Folder" at bounding box center [96, 356] width 86 height 42
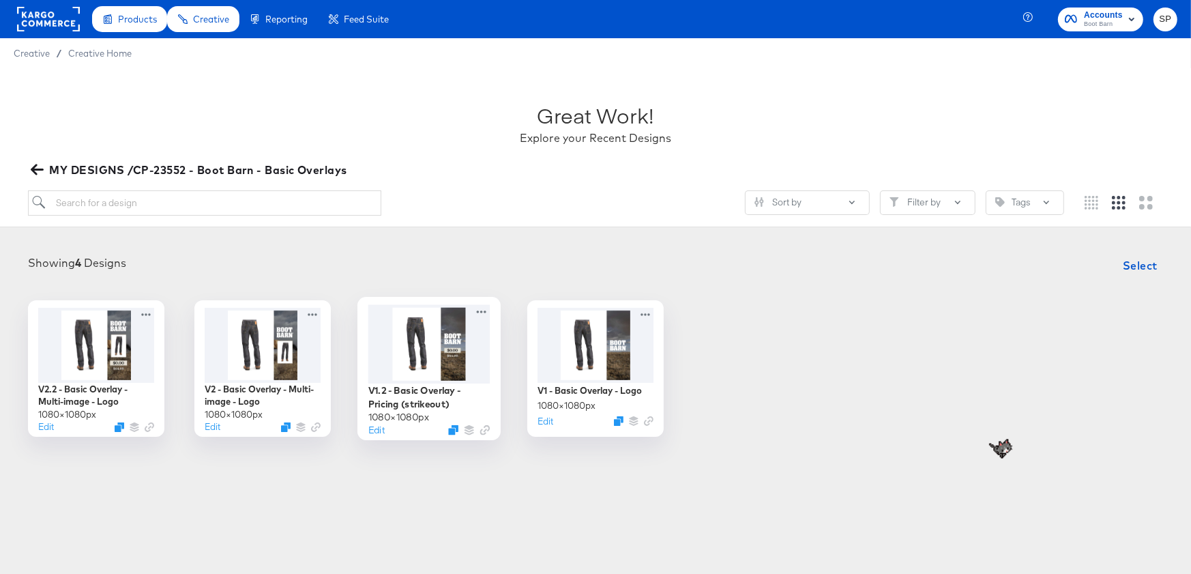
click at [447, 350] on div at bounding box center [429, 343] width 122 height 78
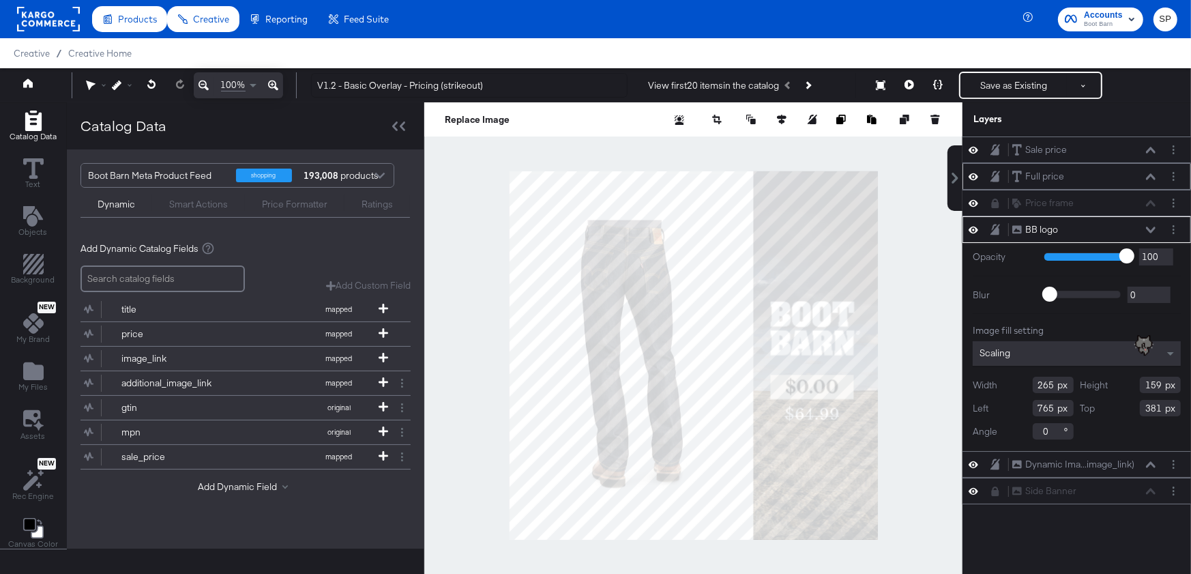
click at [972, 175] on icon at bounding box center [974, 177] width 10 height 12
click at [972, 175] on icon at bounding box center [974, 177] width 10 height 9
click at [892, 165] on div at bounding box center [693, 355] width 538 height 506
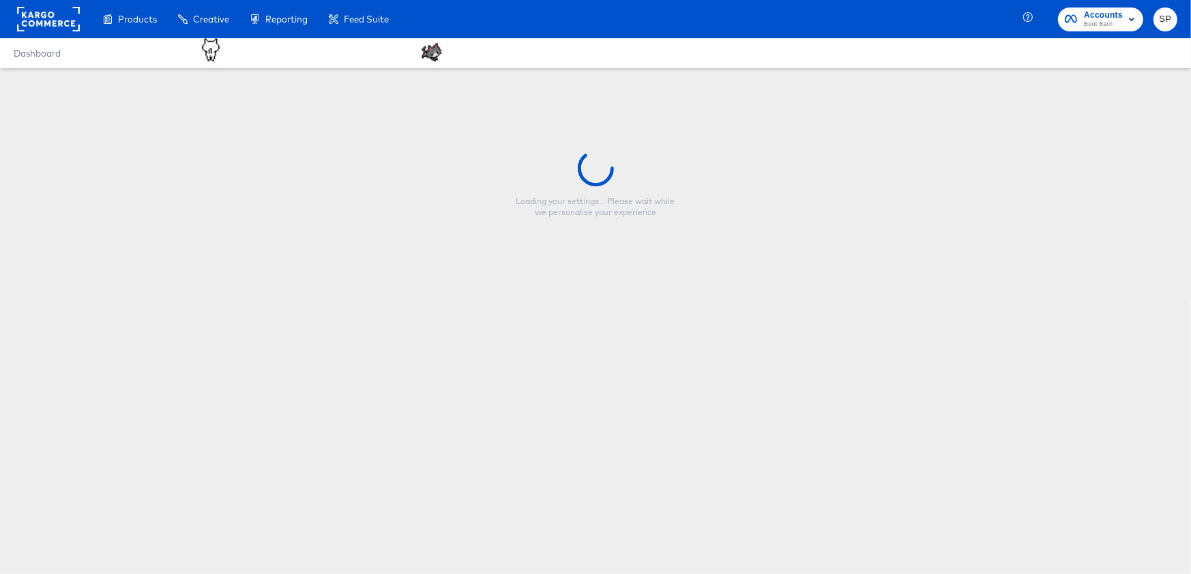
type input "V1.2 - Basic Overlay - Pricing (strikeout)"
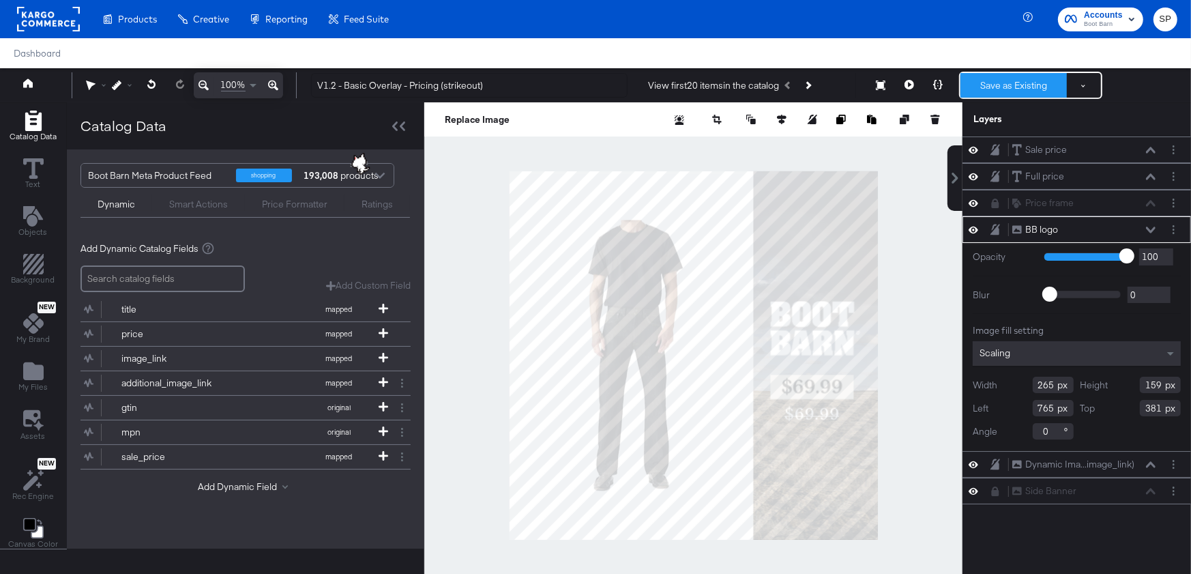
click at [986, 78] on button "Save as Existing" at bounding box center [1013, 85] width 106 height 25
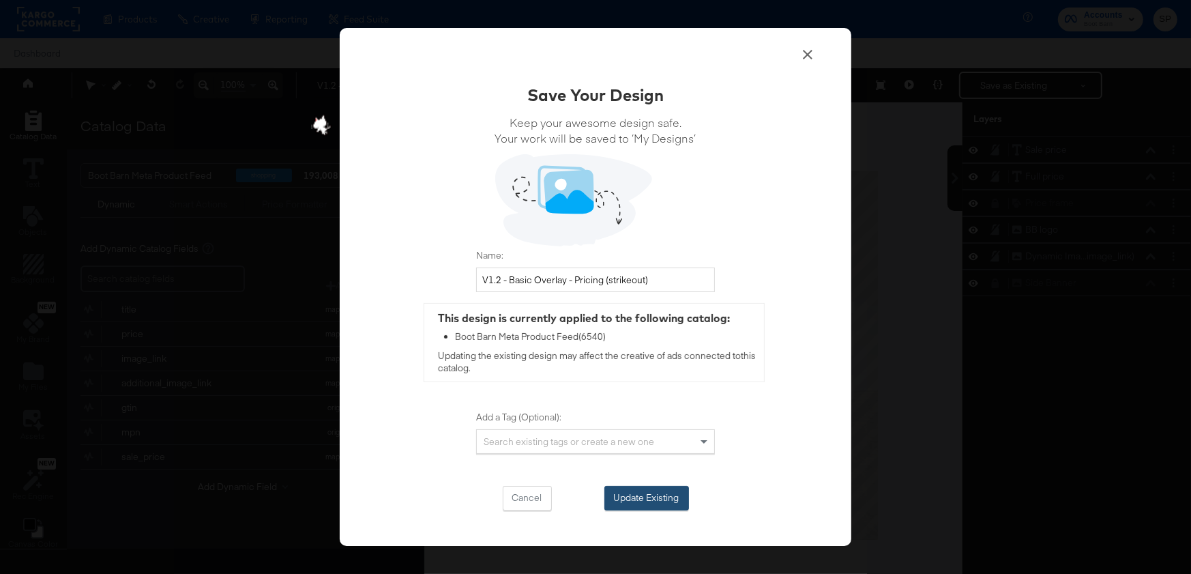
click at [645, 501] on button "Update Existing" at bounding box center [646, 498] width 85 height 25
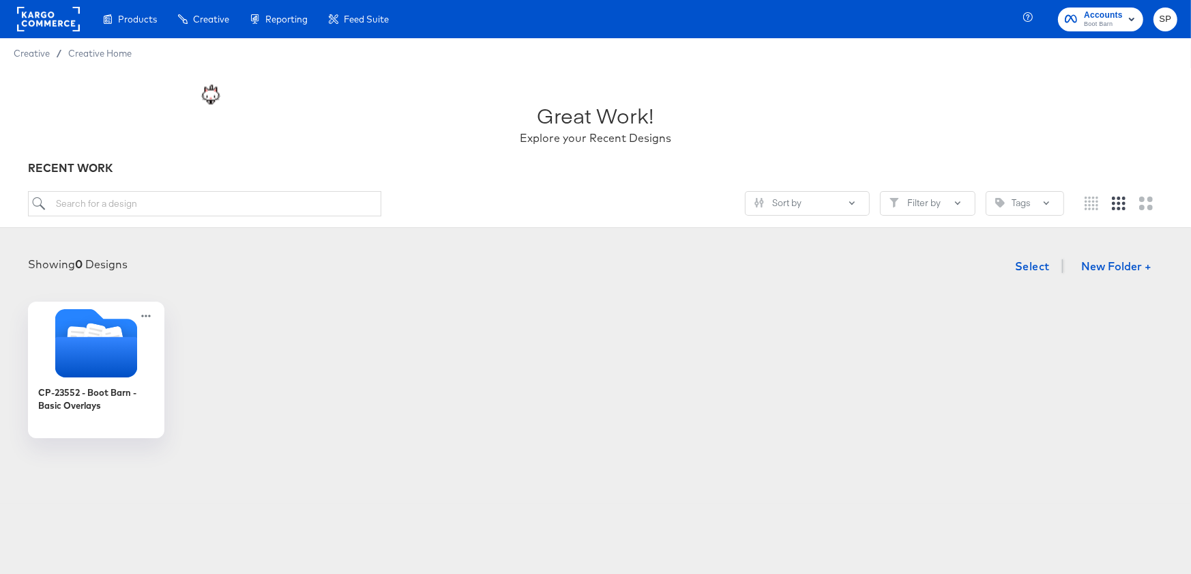
click at [55, 13] on rect at bounding box center [48, 19] width 63 height 25
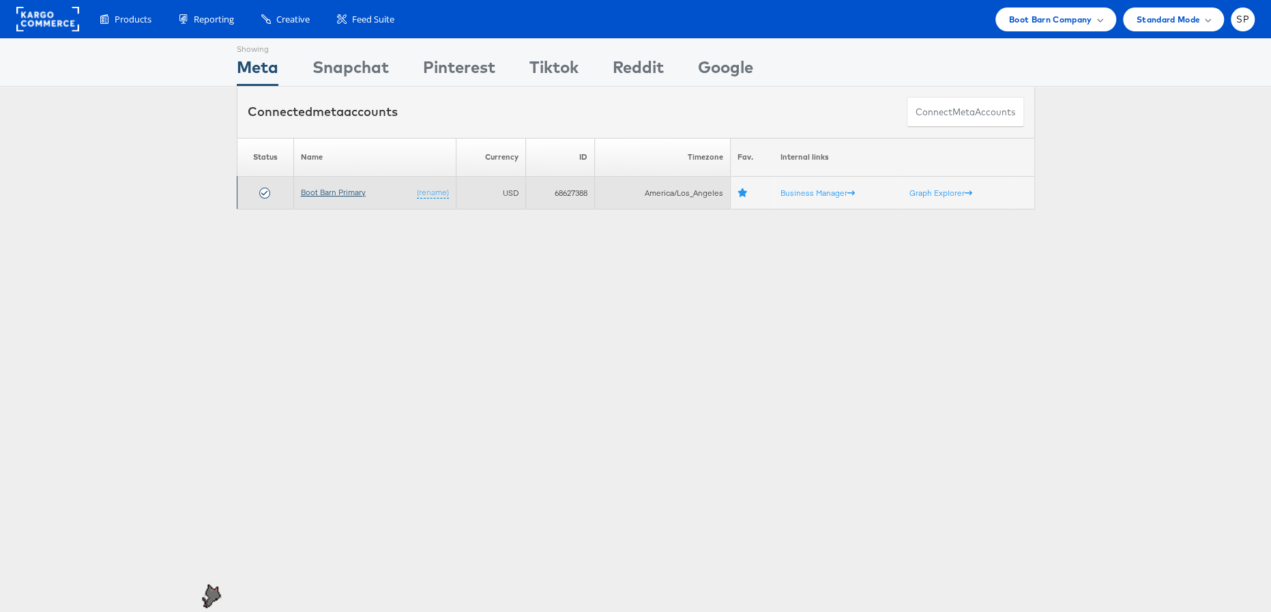
click at [320, 192] on link "Boot Barn Primary" at bounding box center [333, 192] width 65 height 10
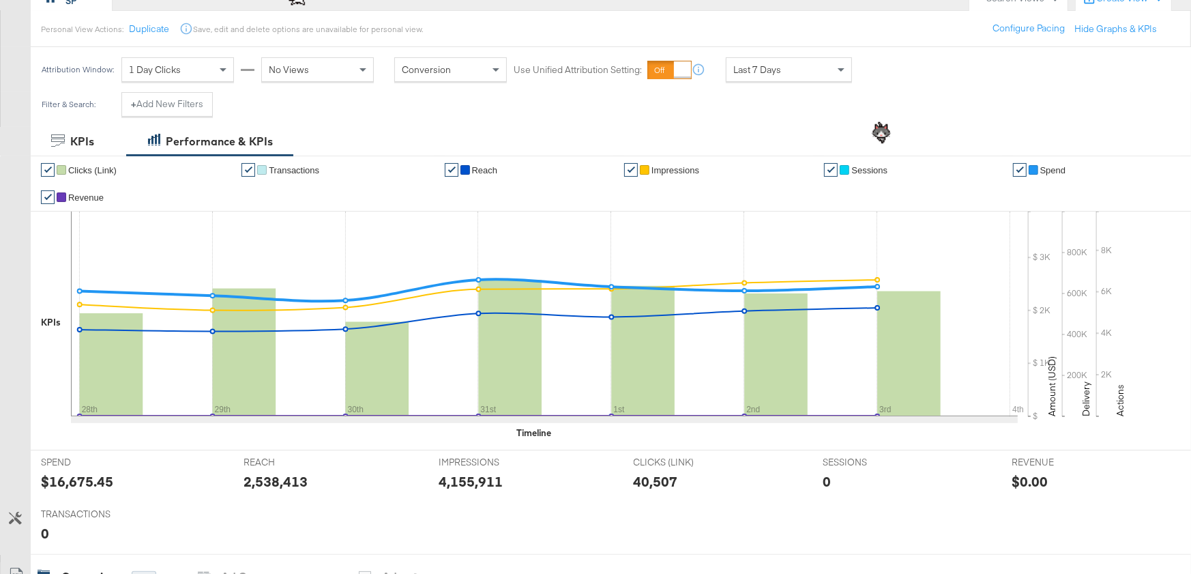
scroll to position [141, 0]
click at [181, 96] on button "+ Add New Filters" at bounding box center [166, 105] width 91 height 25
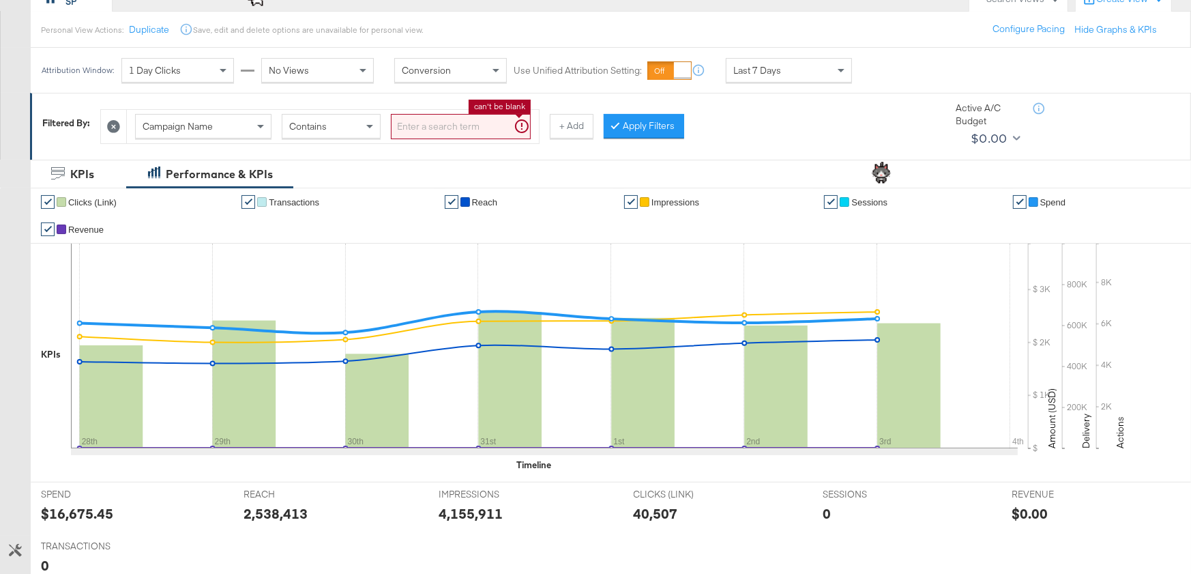
click at [471, 125] on input "search" at bounding box center [461, 126] width 140 height 25
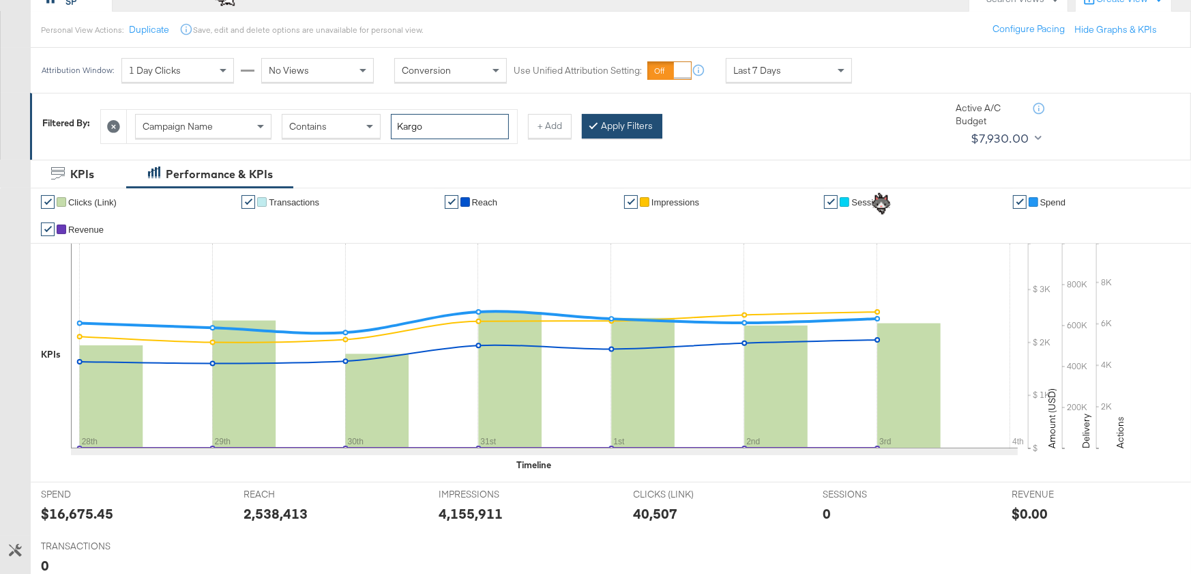
type input "Kargo"
click at [628, 126] on button "Apply Filters" at bounding box center [622, 126] width 80 height 25
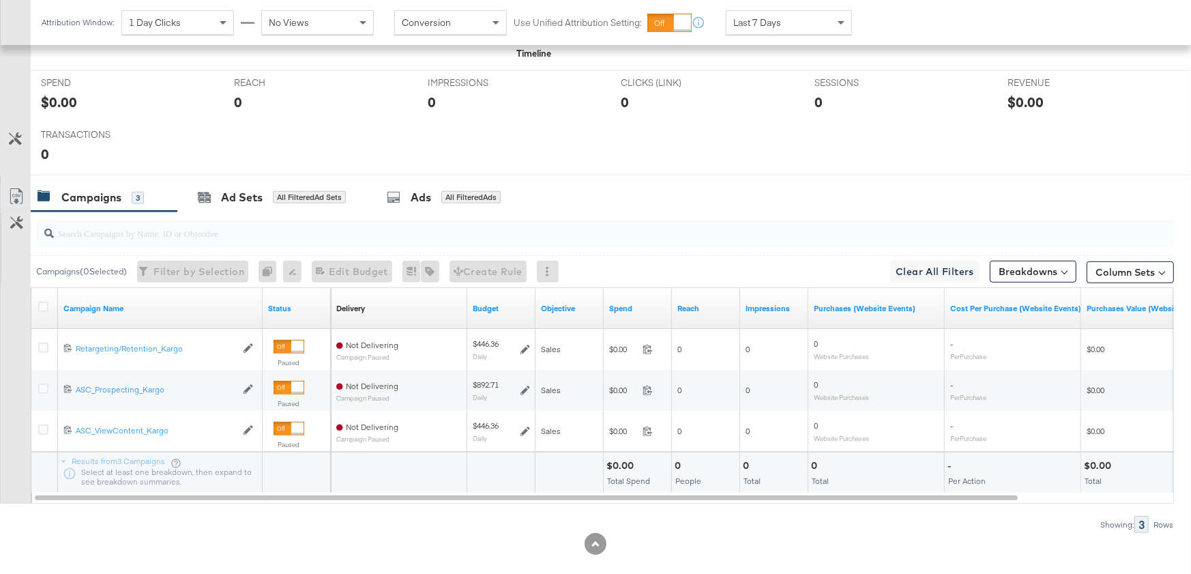
scroll to position [568, 0]
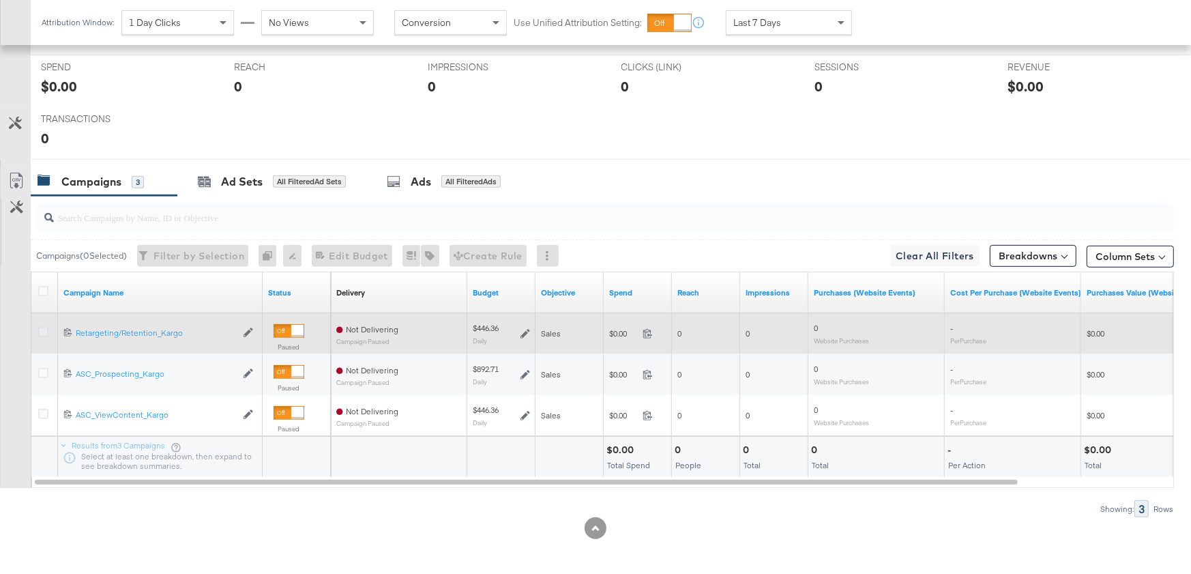
click at [41, 331] on icon at bounding box center [43, 332] width 10 height 10
click at [0, 0] on input "checkbox" at bounding box center [0, 0] width 0 height 0
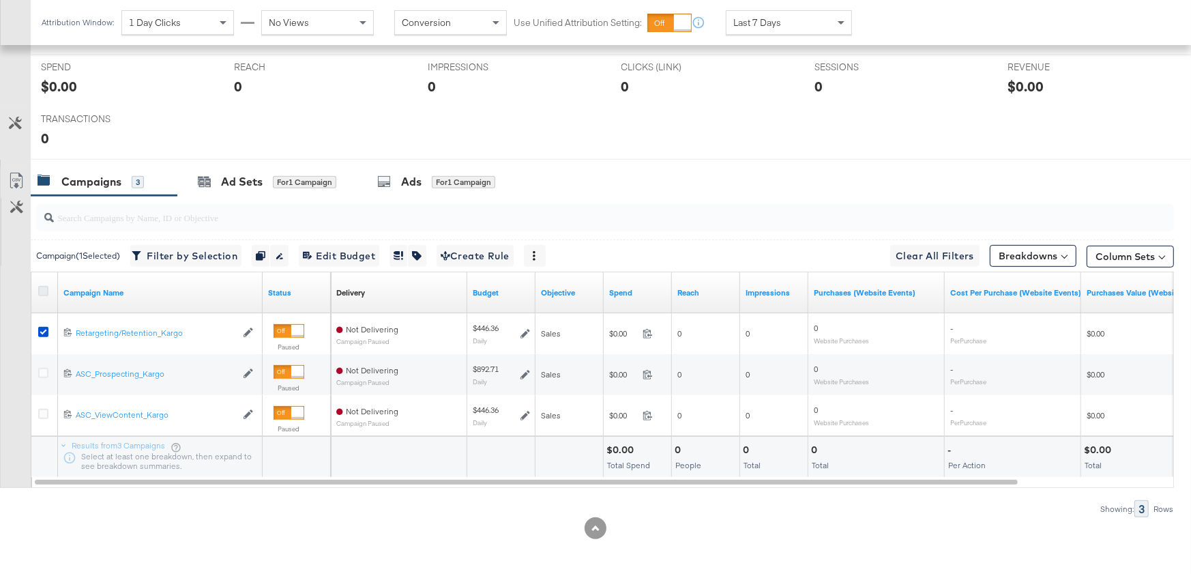
click at [40, 288] on icon at bounding box center [43, 291] width 10 height 10
click at [0, 0] on input "checkbox" at bounding box center [0, 0] width 0 height 0
click at [416, 175] on div "Ads" at bounding box center [415, 182] width 20 height 16
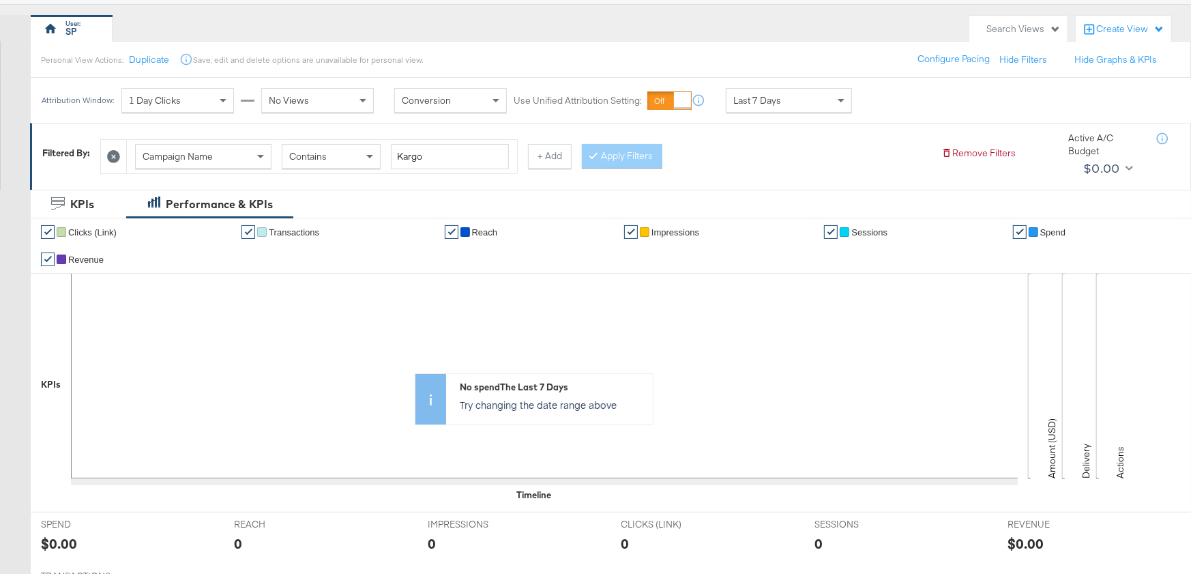
scroll to position [0, 0]
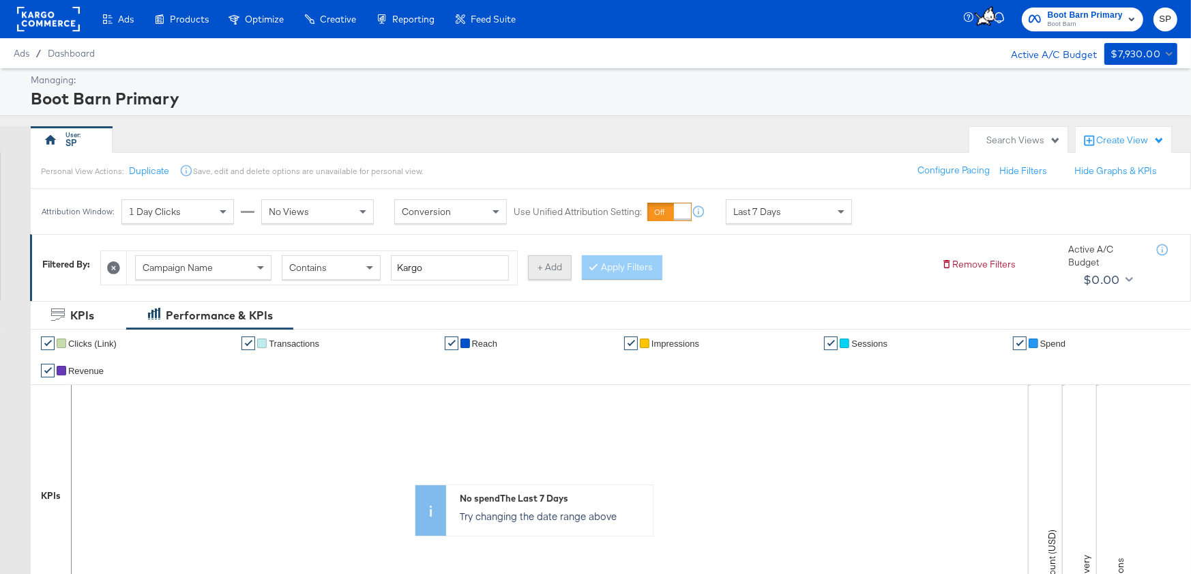
click at [530, 265] on button "+ Add" at bounding box center [550, 267] width 44 height 25
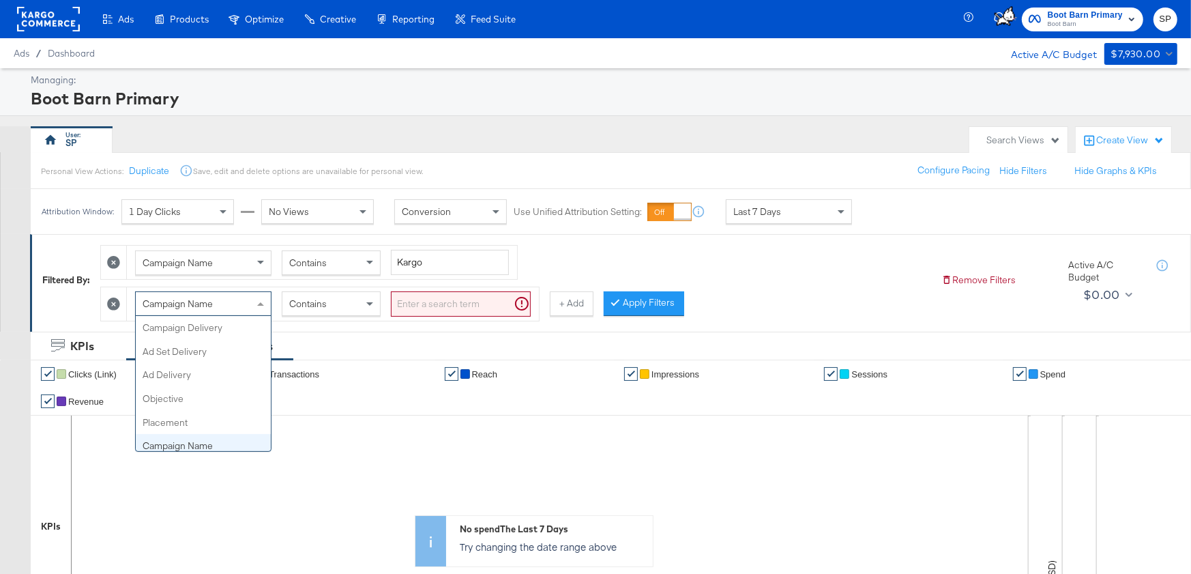
click at [196, 307] on div "Campaign Name" at bounding box center [203, 303] width 135 height 23
type input "ad"
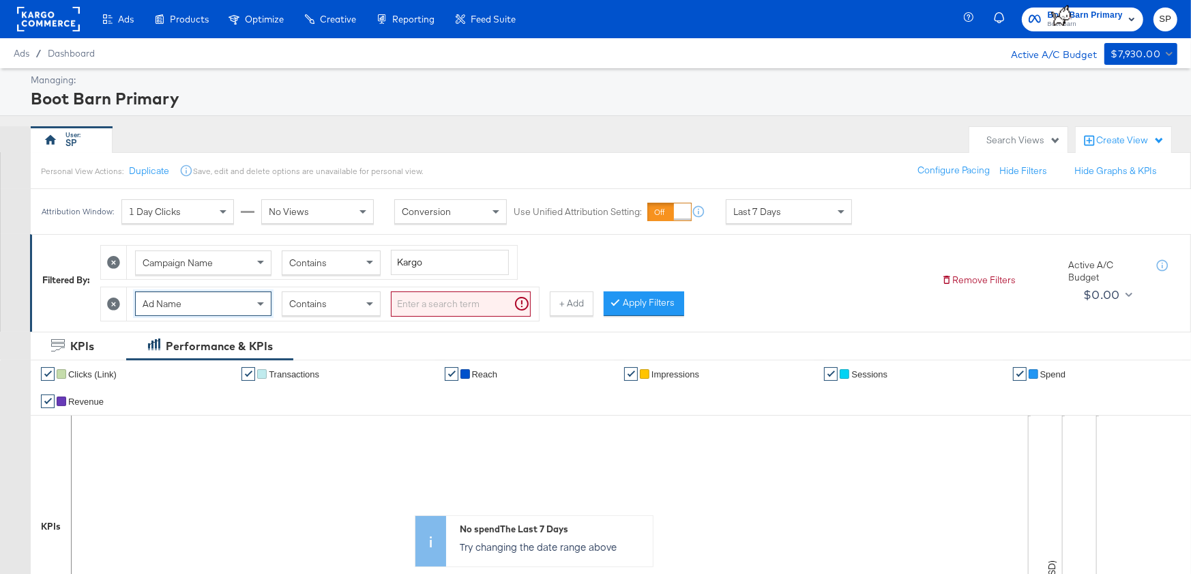
click at [417, 298] on input "search" at bounding box center [461, 303] width 140 height 25
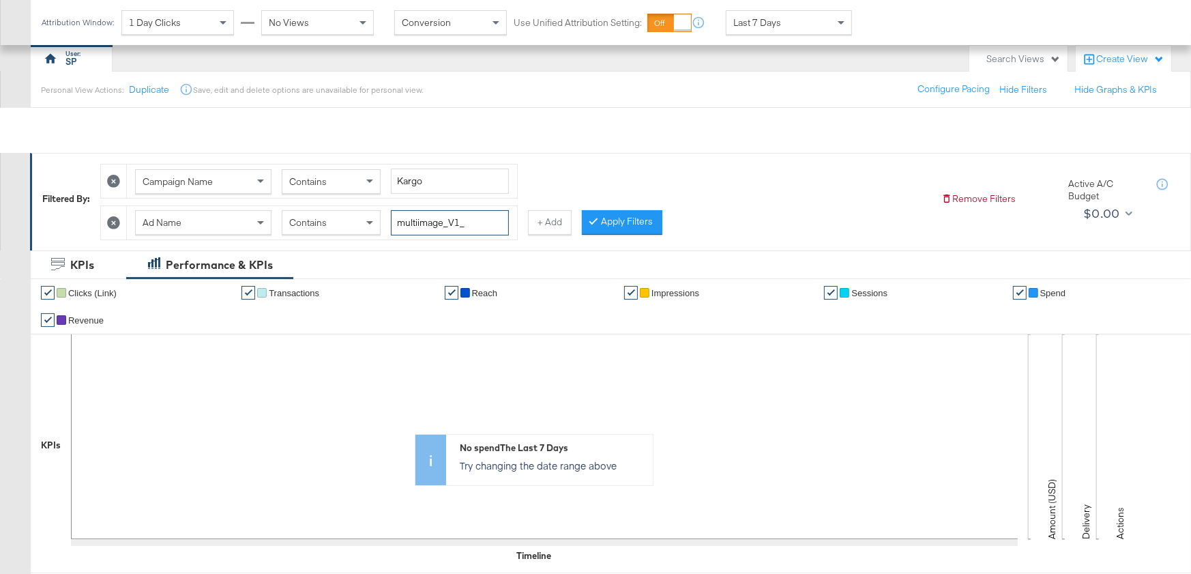
scroll to position [0, 0]
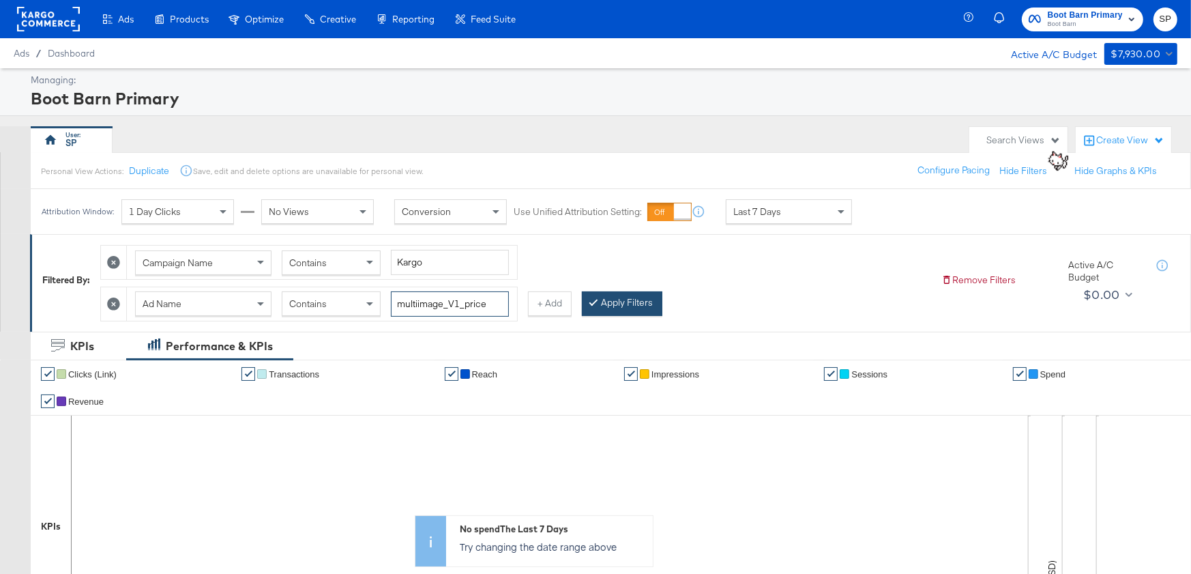
type input "multiimage_V1_price"
click at [608, 304] on button "Apply Filters" at bounding box center [622, 303] width 80 height 25
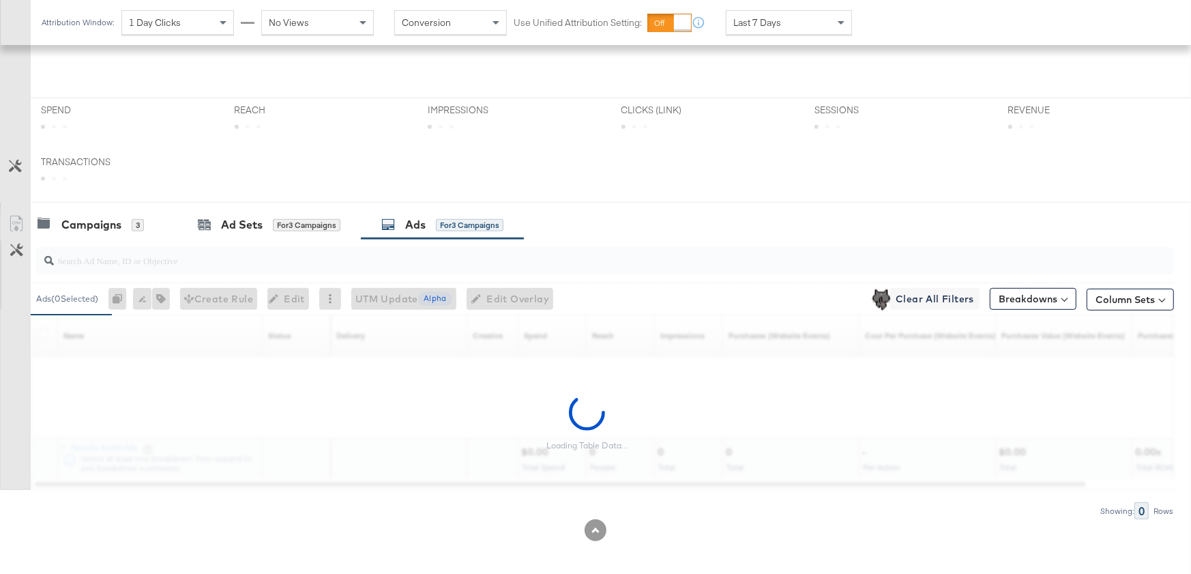
scroll to position [556, 0]
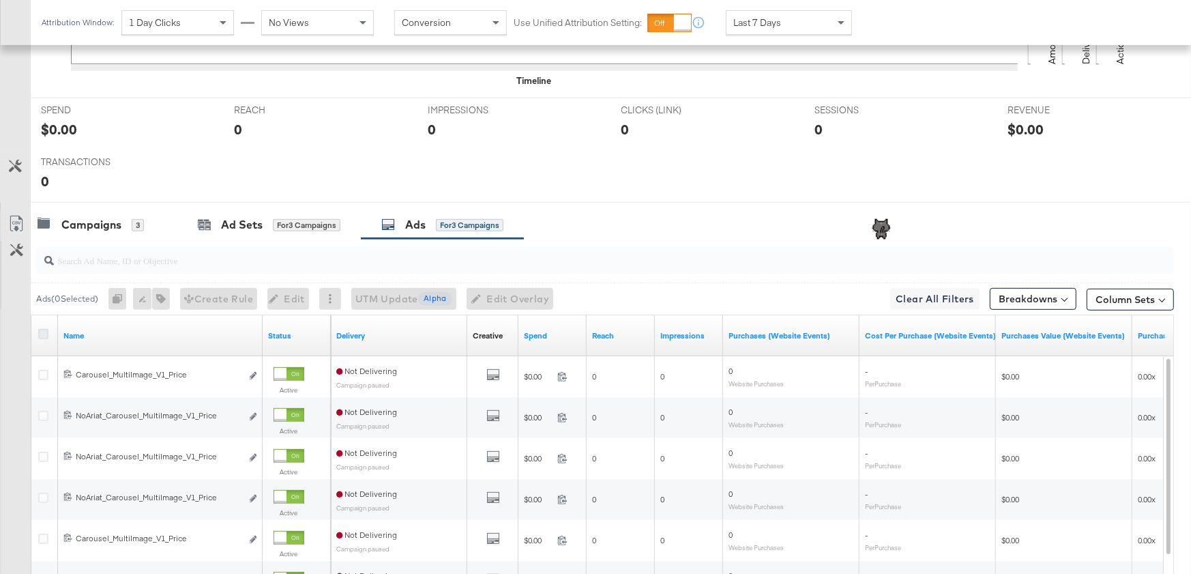
click at [40, 332] on icon at bounding box center [43, 334] width 10 height 10
click at [0, 0] on input "checkbox" at bounding box center [0, 0] width 0 height 0
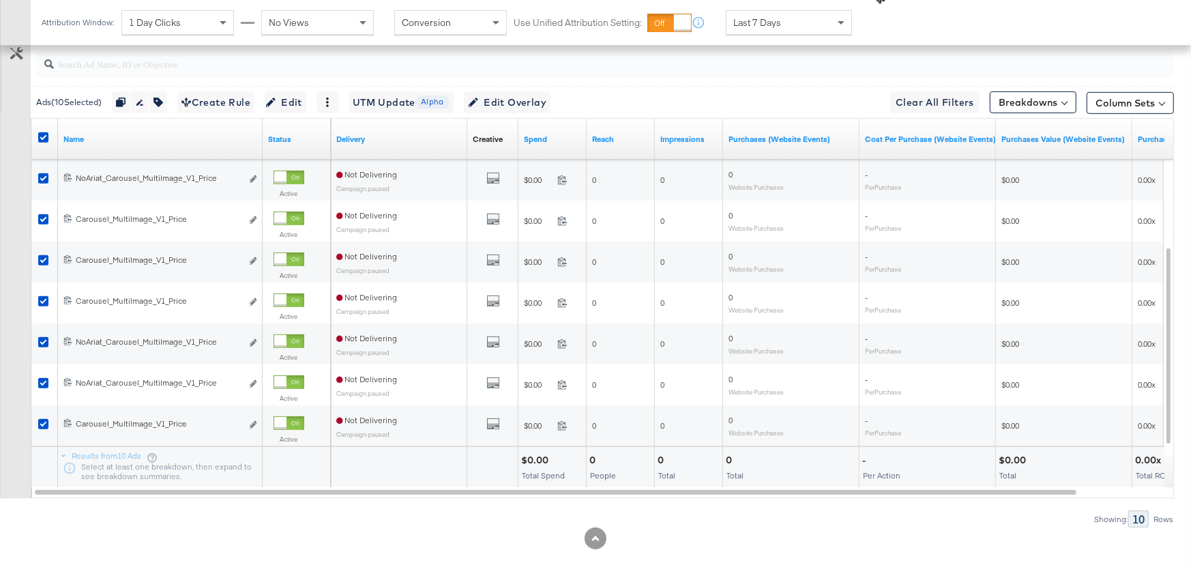
scroll to position [760, 0]
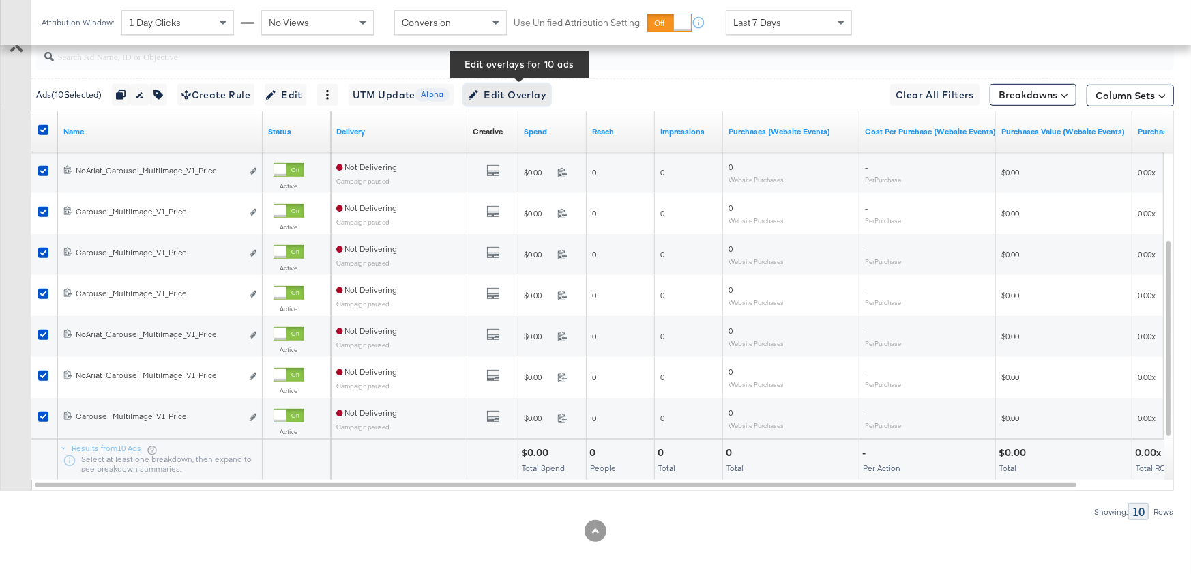
click at [546, 88] on span "Edit Overlay Edit overlays for 10 ads" at bounding box center [507, 95] width 78 height 17
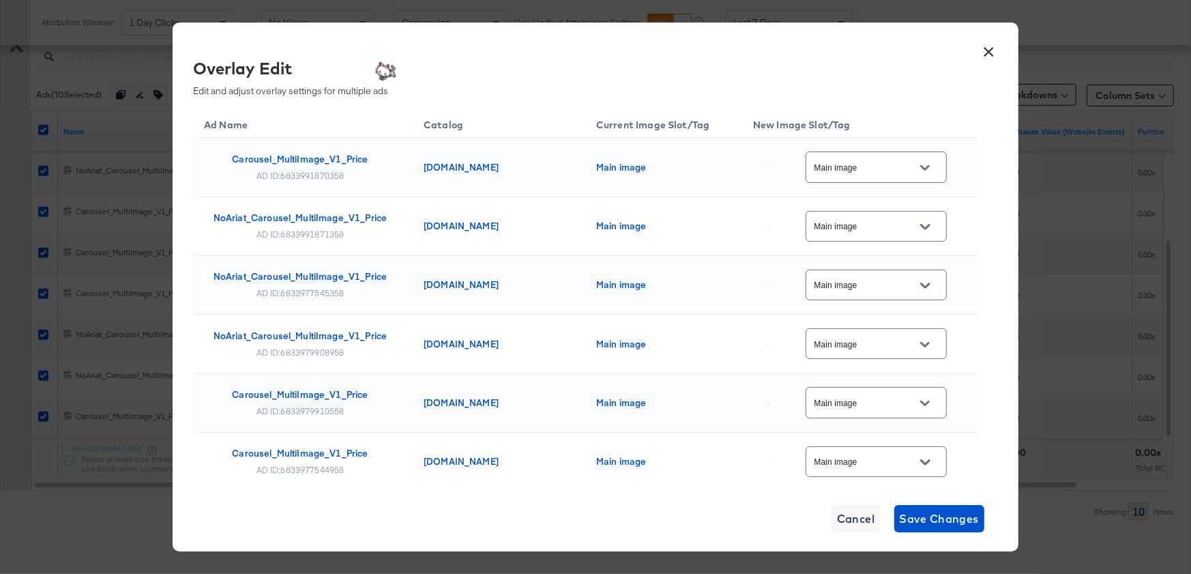
click at [894, 177] on div "Main image" at bounding box center [876, 166] width 141 height 31
click at [935, 164] on button "Open" at bounding box center [925, 168] width 20 height 20
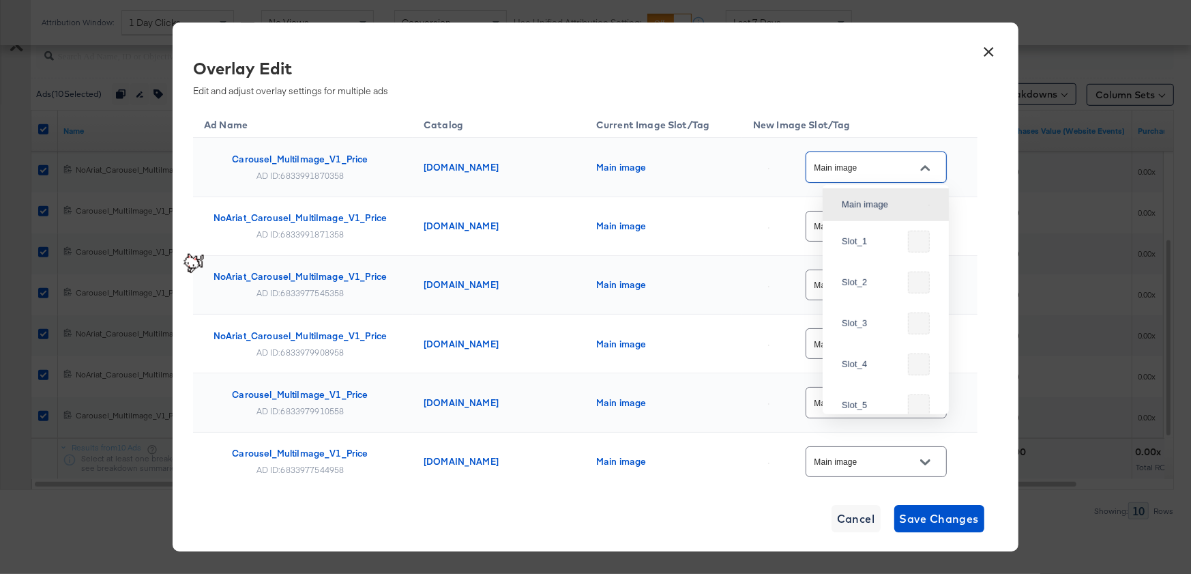
scroll to position [0, 0]
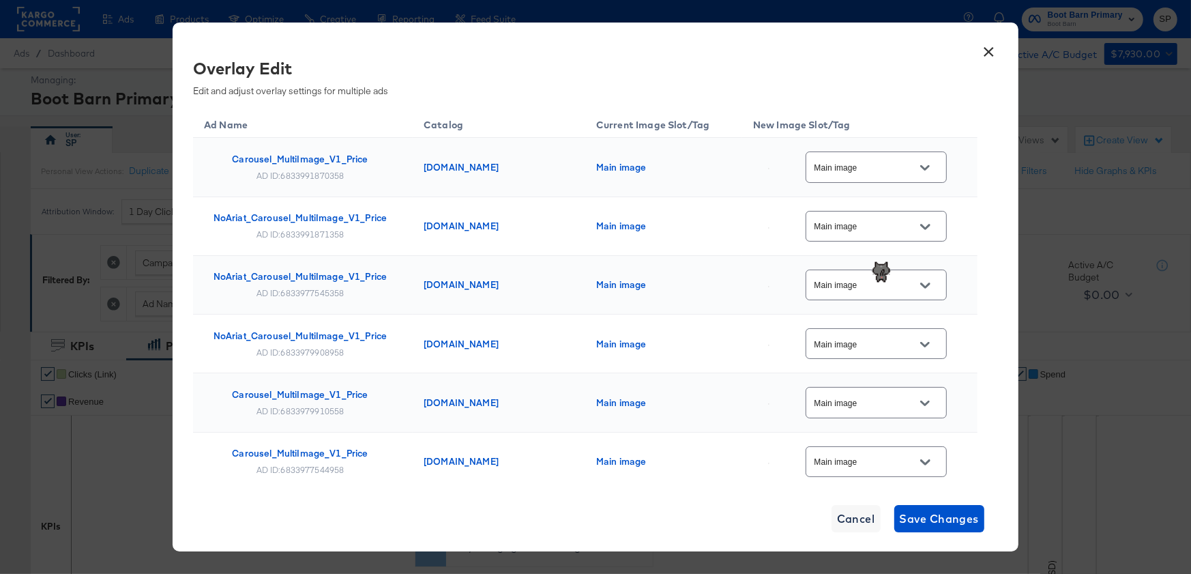
click at [990, 46] on button "×" at bounding box center [989, 48] width 25 height 25
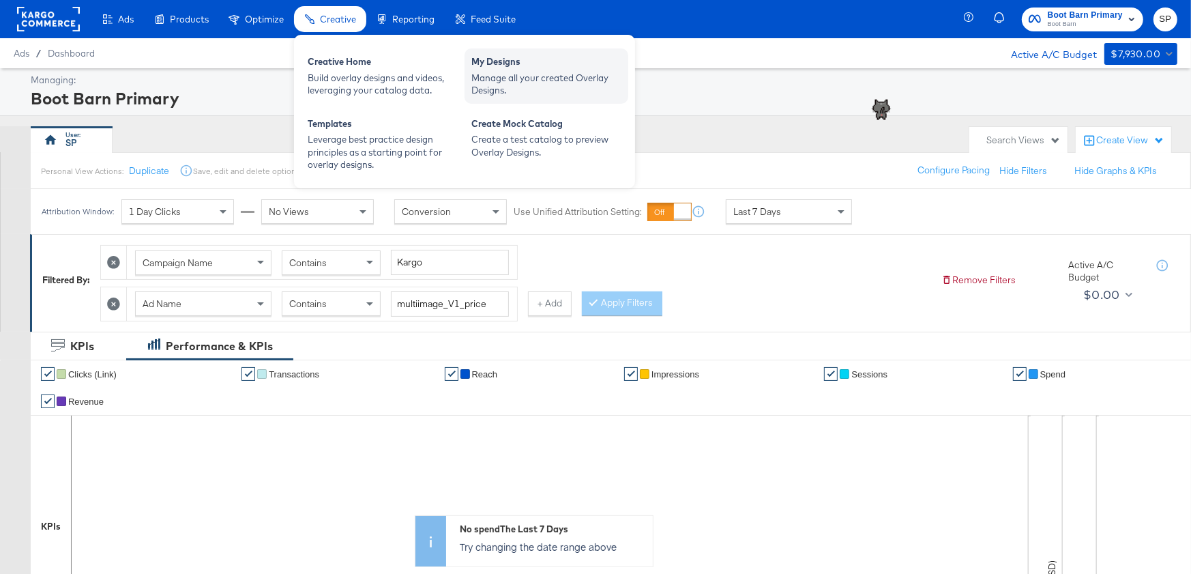
click at [506, 81] on div "Manage all your created Overlay Designs." at bounding box center [546, 84] width 150 height 25
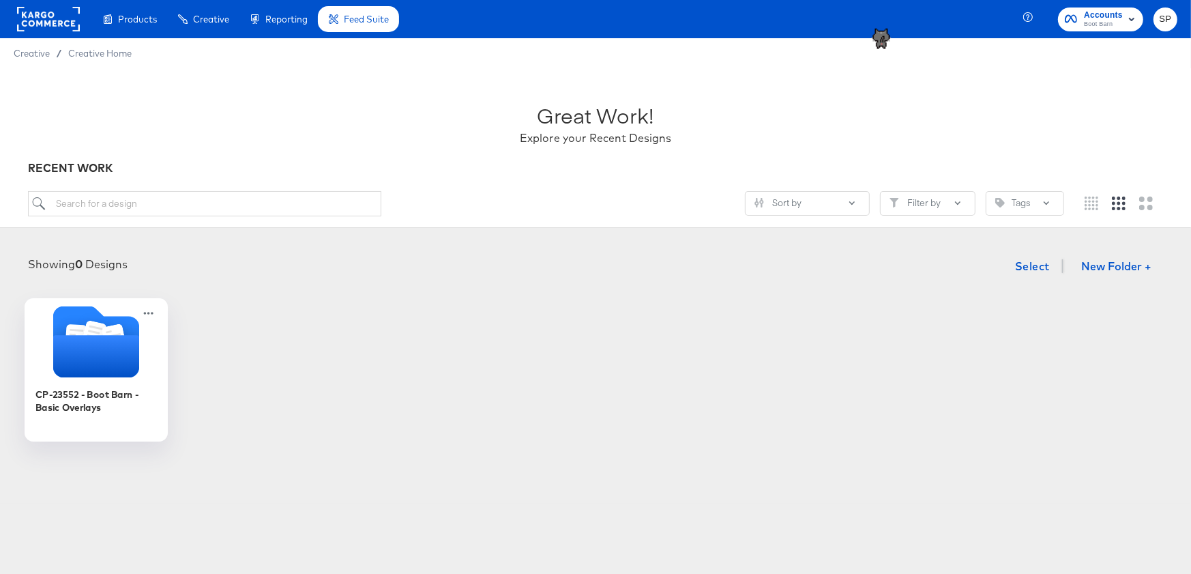
click at [96, 366] on icon "Folder" at bounding box center [96, 356] width 86 height 42
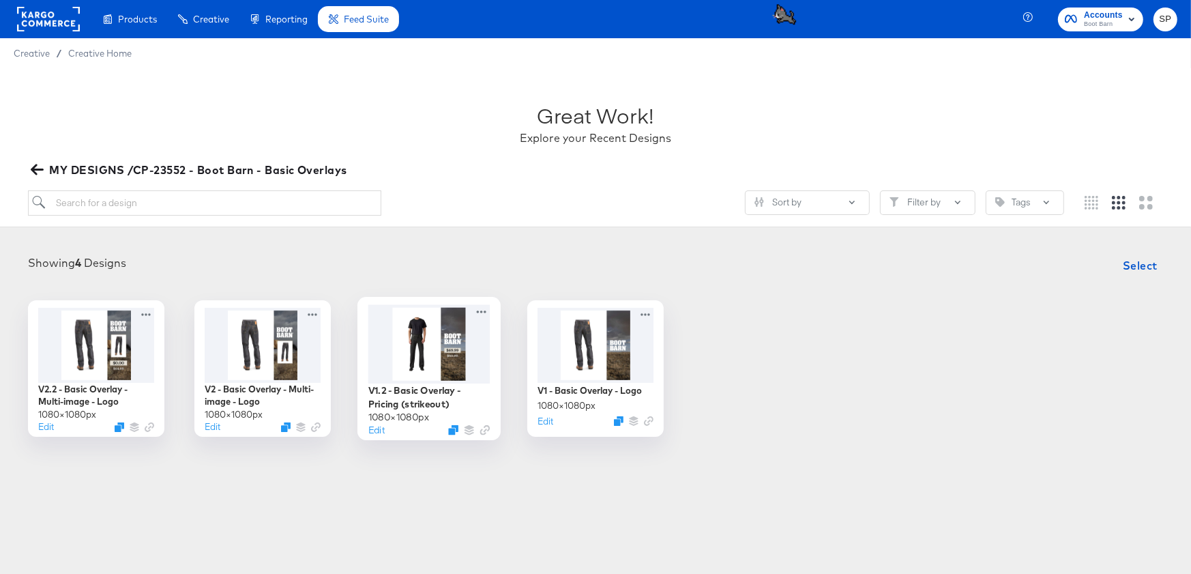
click at [440, 365] on div at bounding box center [429, 343] width 122 height 78
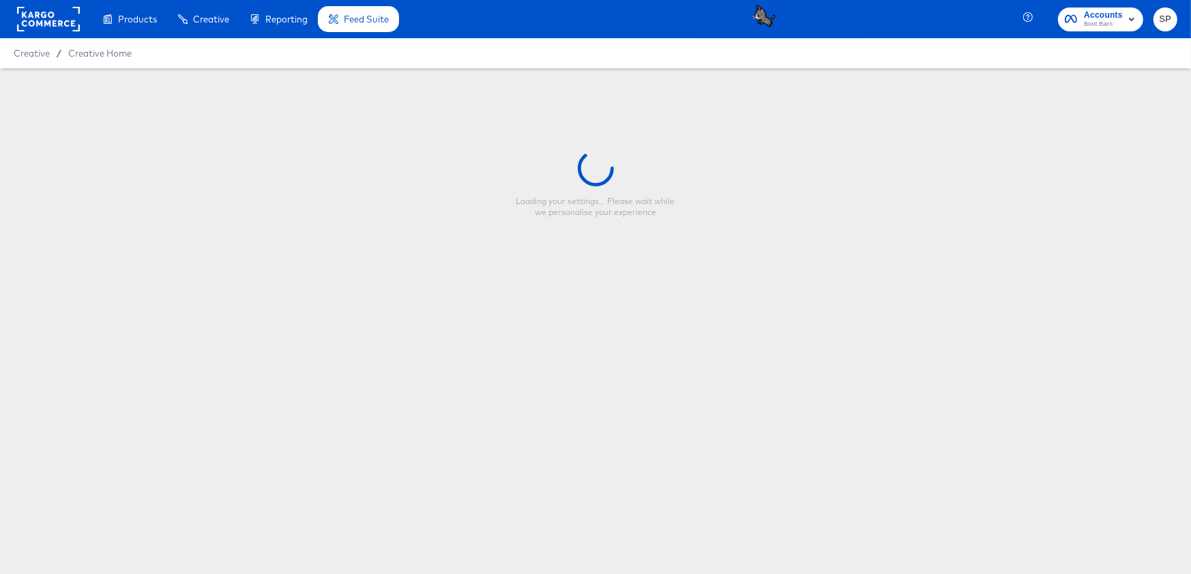
type input "V1.2 - Basic Overlay - Pricing (strikeout)"
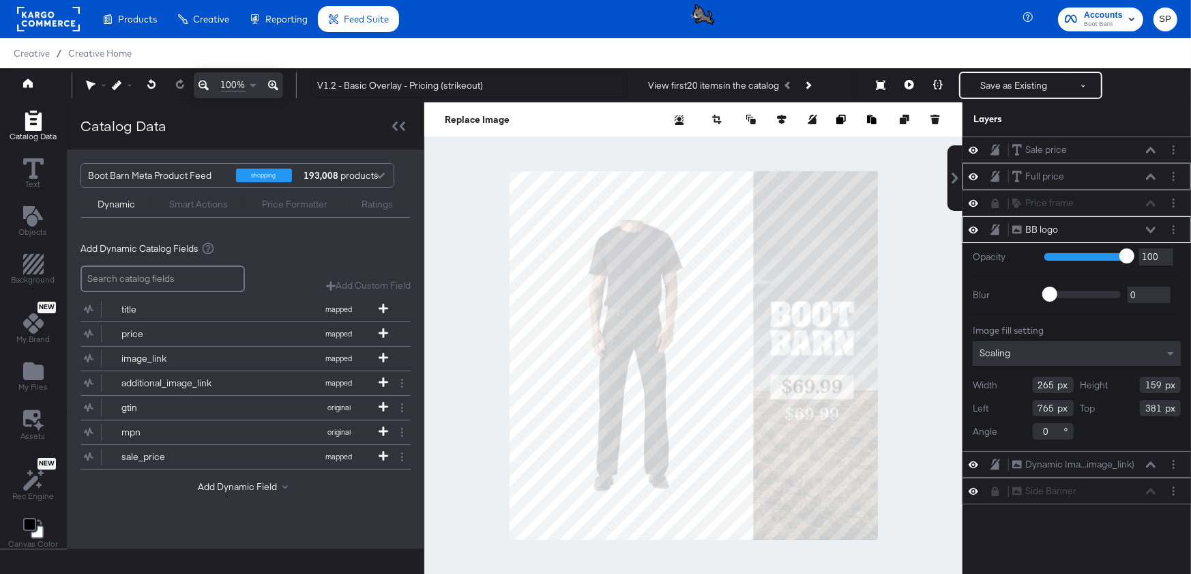
click at [1149, 173] on button at bounding box center [1150, 177] width 11 height 8
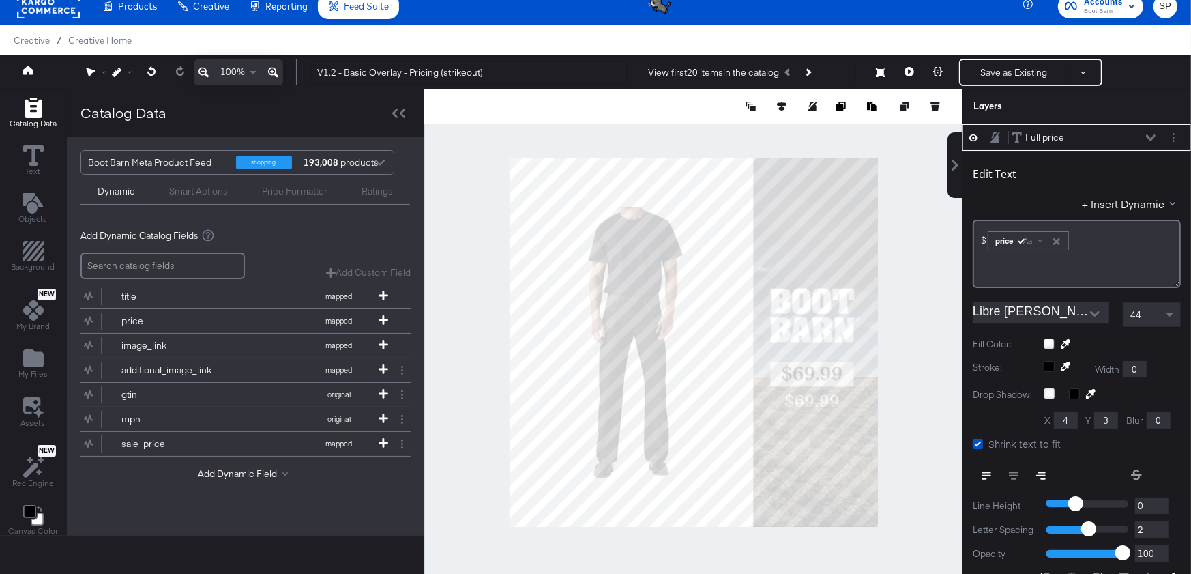
click at [1148, 137] on icon at bounding box center [1151, 137] width 10 height 7
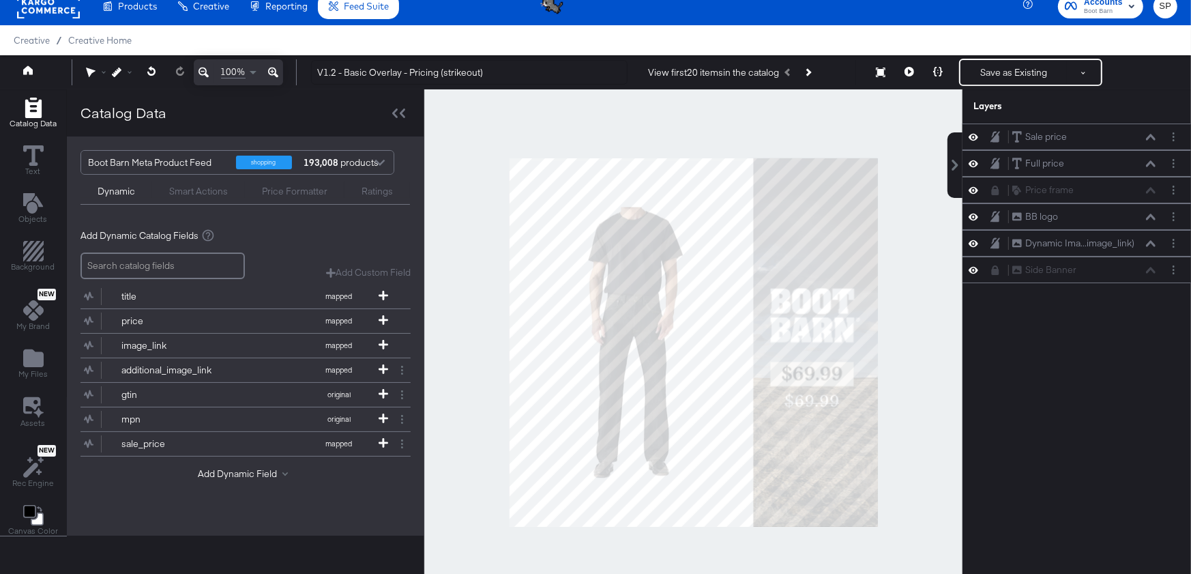
click at [214, 188] on div "Smart Actions" at bounding box center [198, 191] width 59 height 13
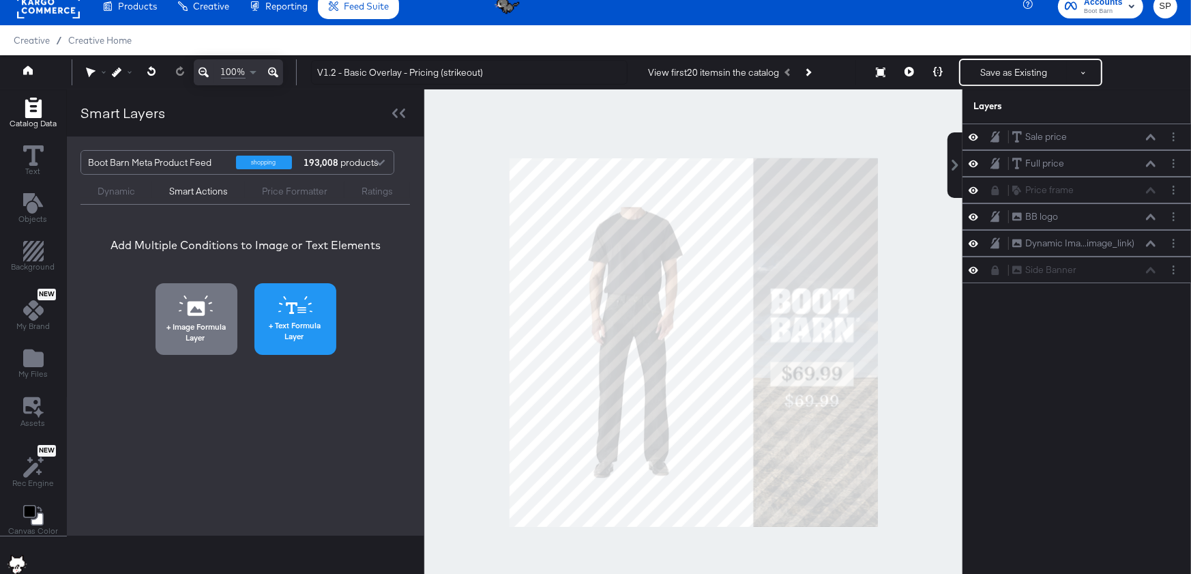
click at [293, 325] on span "Text Formula Layer" at bounding box center [296, 330] width 74 height 21
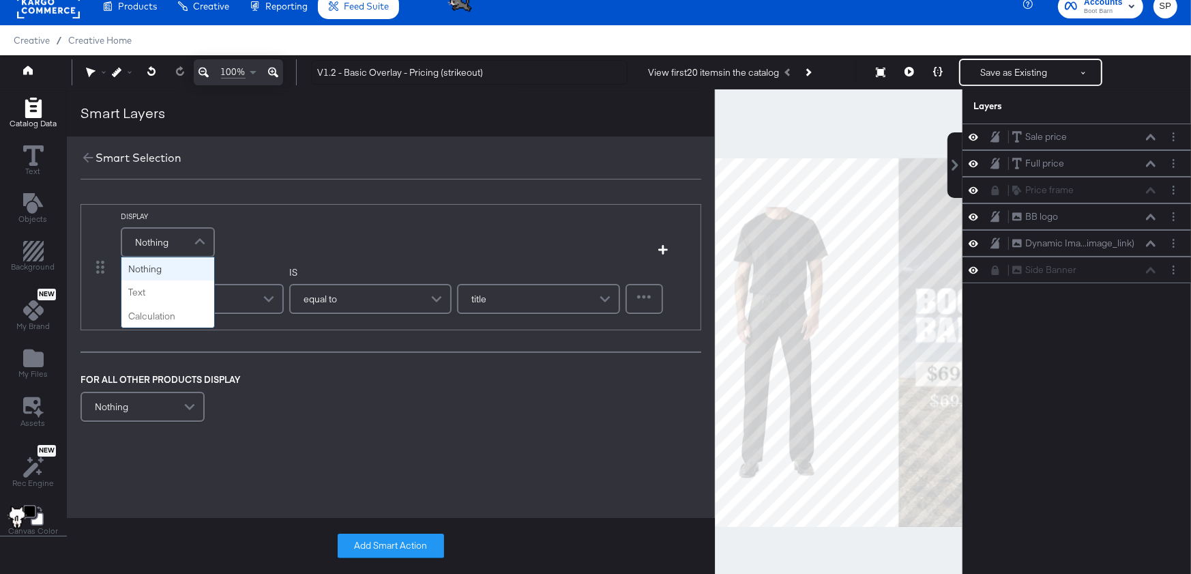
click at [175, 241] on div "Nothing" at bounding box center [167, 242] width 91 height 27
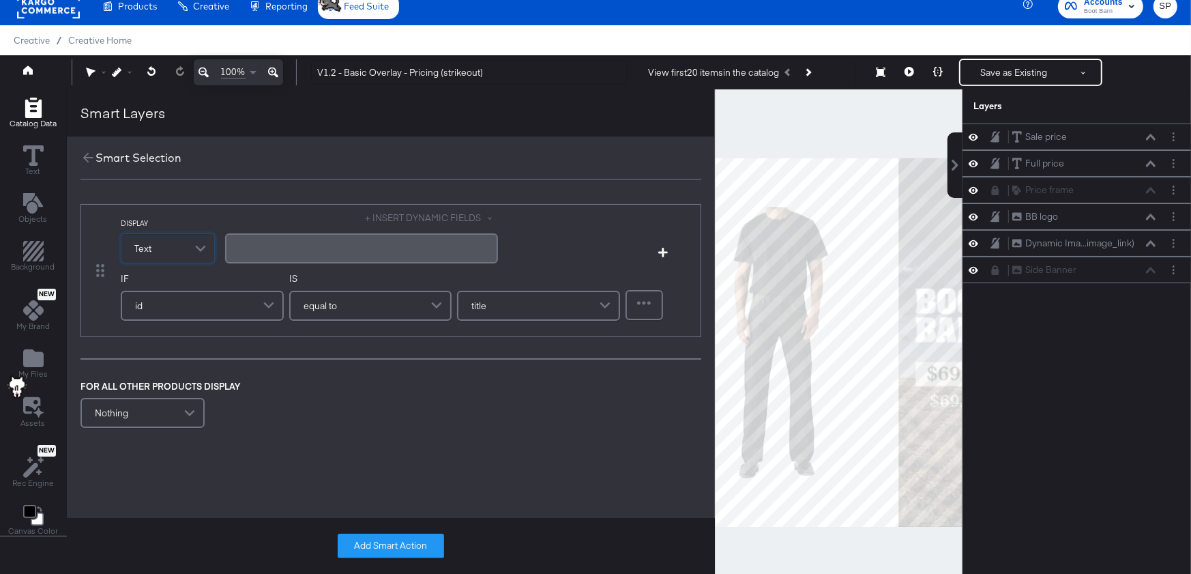
click at [297, 254] on div "﻿" at bounding box center [361, 248] width 273 height 30
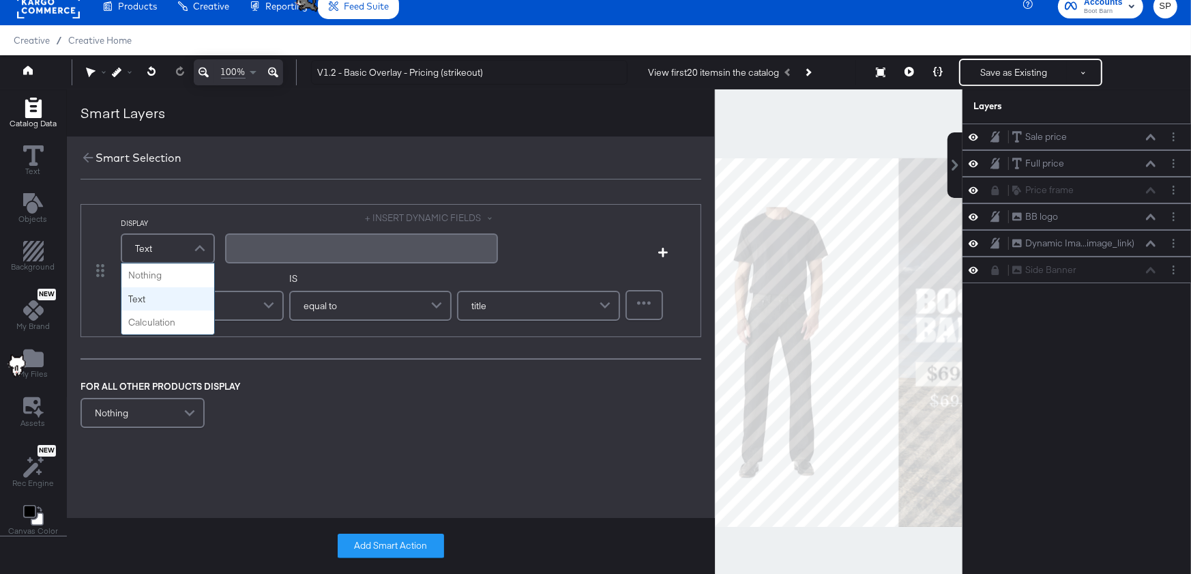
click at [174, 252] on div "Text" at bounding box center [167, 248] width 91 height 27
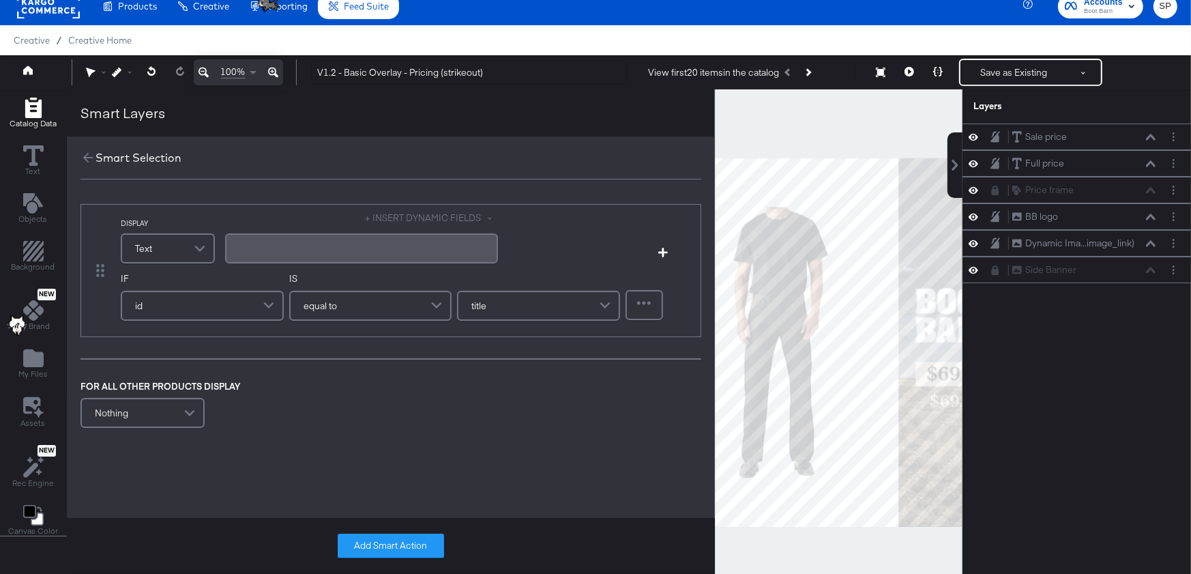
click at [259, 248] on div "﻿" at bounding box center [361, 247] width 256 height 13
click at [460, 219] on button "+ INSERT DYNAMIC FIELDS" at bounding box center [432, 217] width 132 height 13
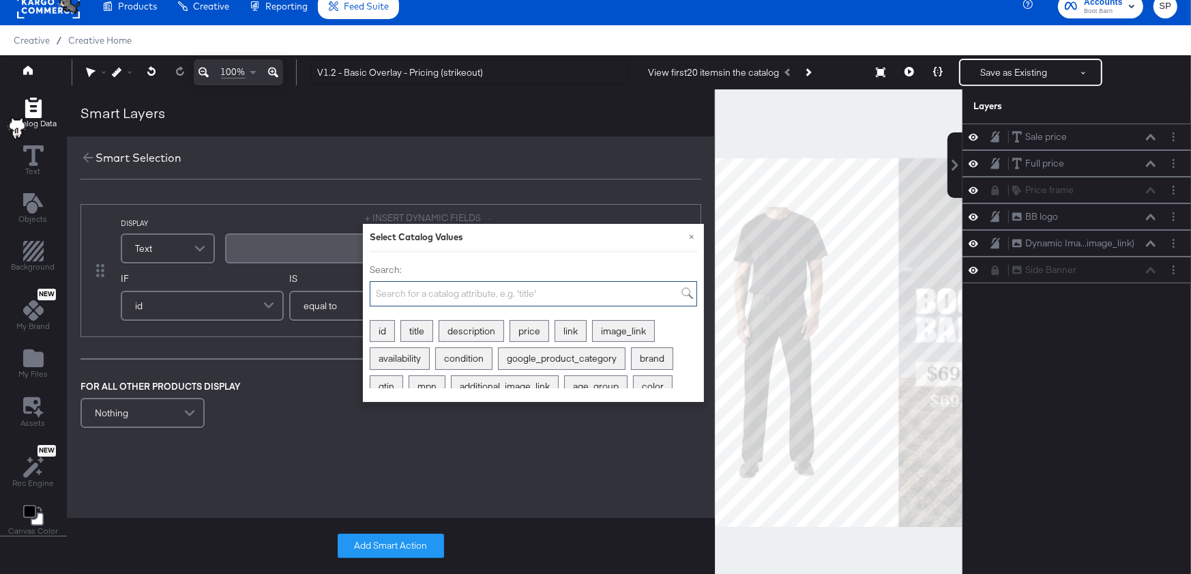
click at [541, 299] on input "Search:" at bounding box center [533, 293] width 327 height 25
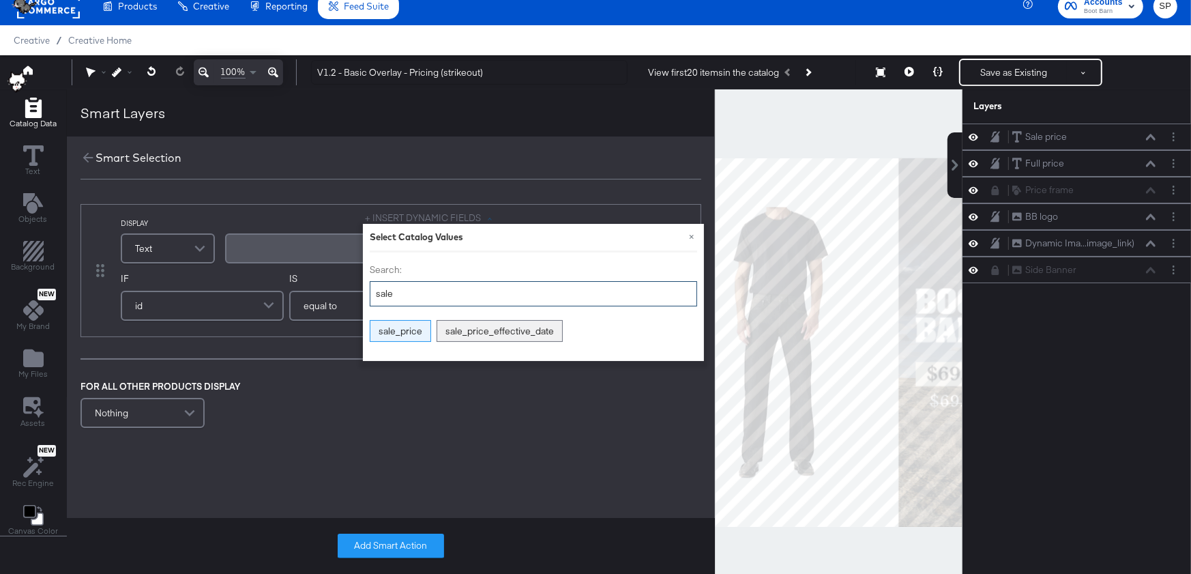
type input "sale"
click at [397, 327] on div "sale_price" at bounding box center [400, 331] width 60 height 21
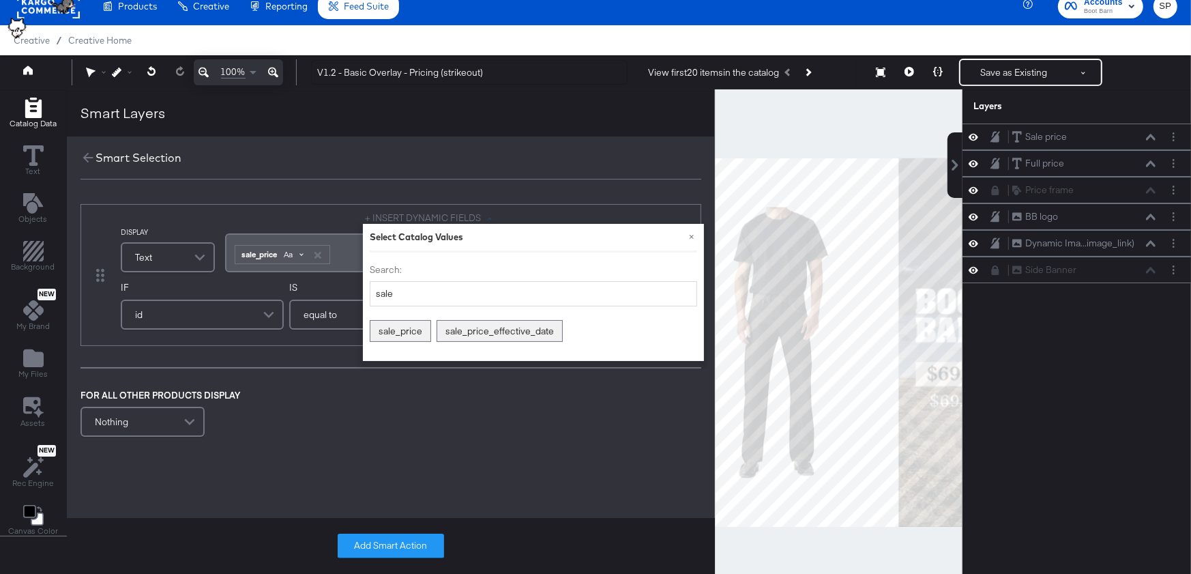
click at [296, 252] on div "Aa" at bounding box center [294, 254] width 32 height 11
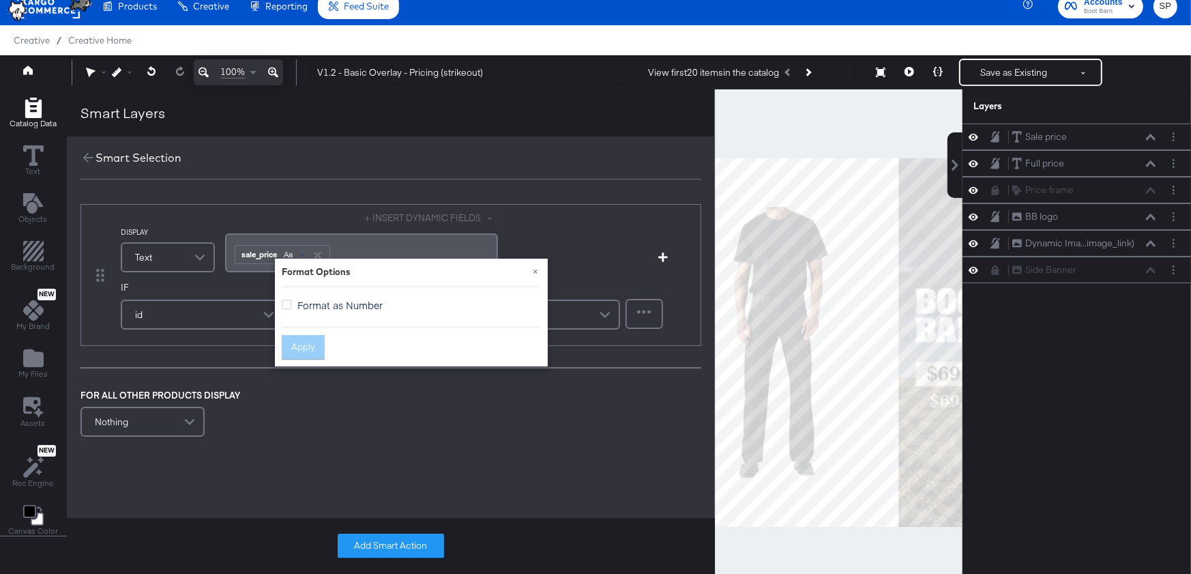
click at [319, 308] on span "Format as Number" at bounding box center [339, 305] width 85 height 14
click at [0, 0] on input "Format as Number" at bounding box center [0, 0] width 0 height 0
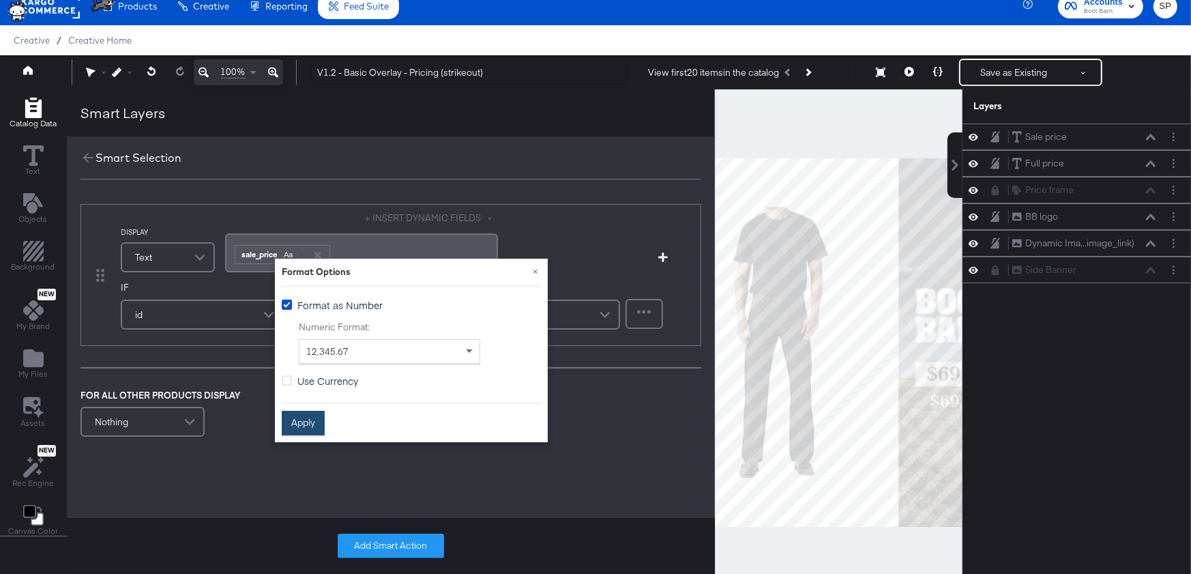
click at [305, 424] on button "Apply" at bounding box center [303, 423] width 43 height 25
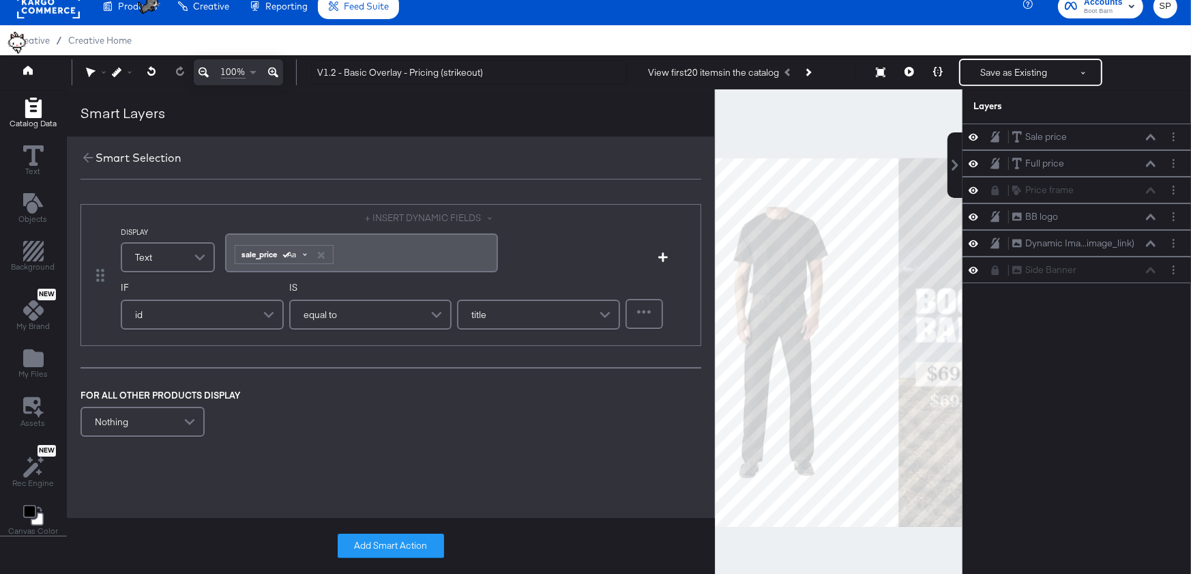
click at [297, 250] on div "Aa" at bounding box center [295, 254] width 35 height 11
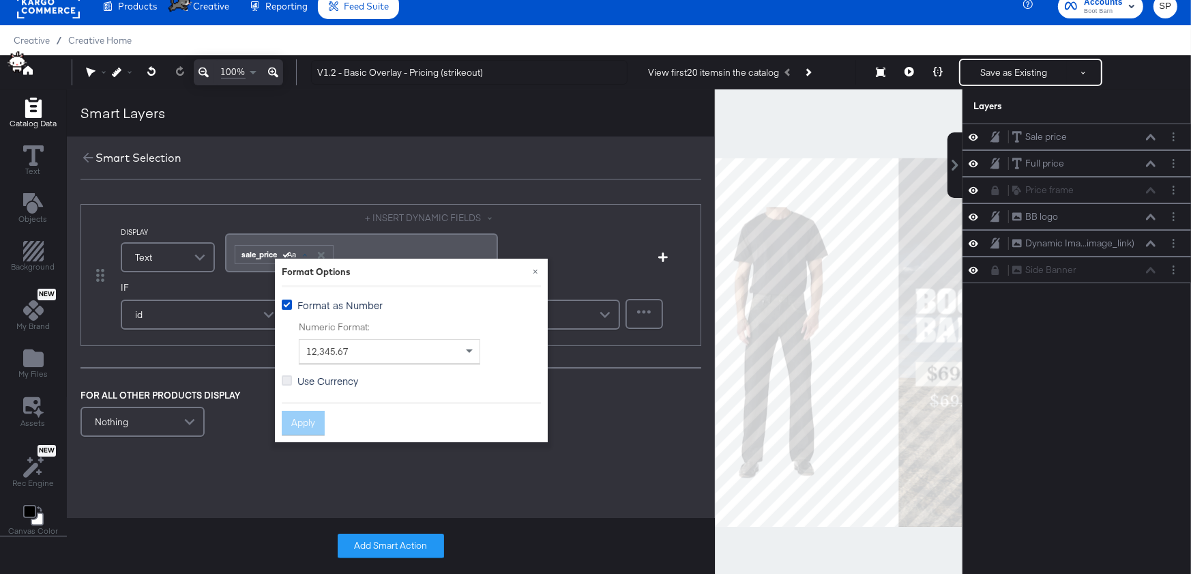
click at [289, 379] on icon at bounding box center [287, 380] width 10 height 10
click at [0, 0] on input "Use Currency" at bounding box center [0, 0] width 0 height 0
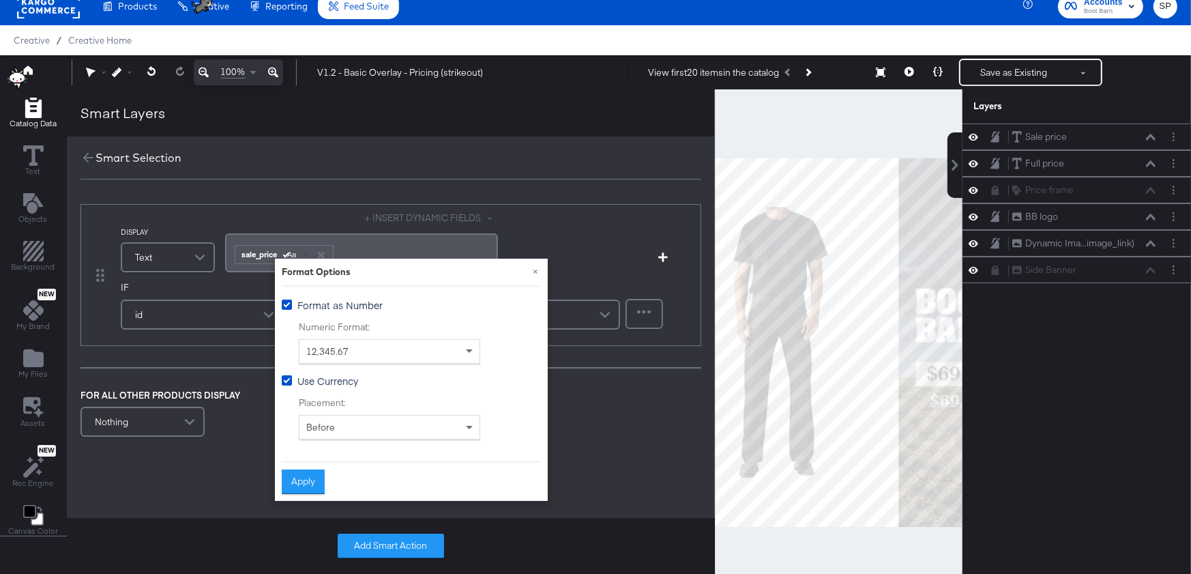
click at [321, 427] on span "Before" at bounding box center [320, 427] width 29 height 12
click at [312, 469] on button "Apply" at bounding box center [303, 481] width 43 height 25
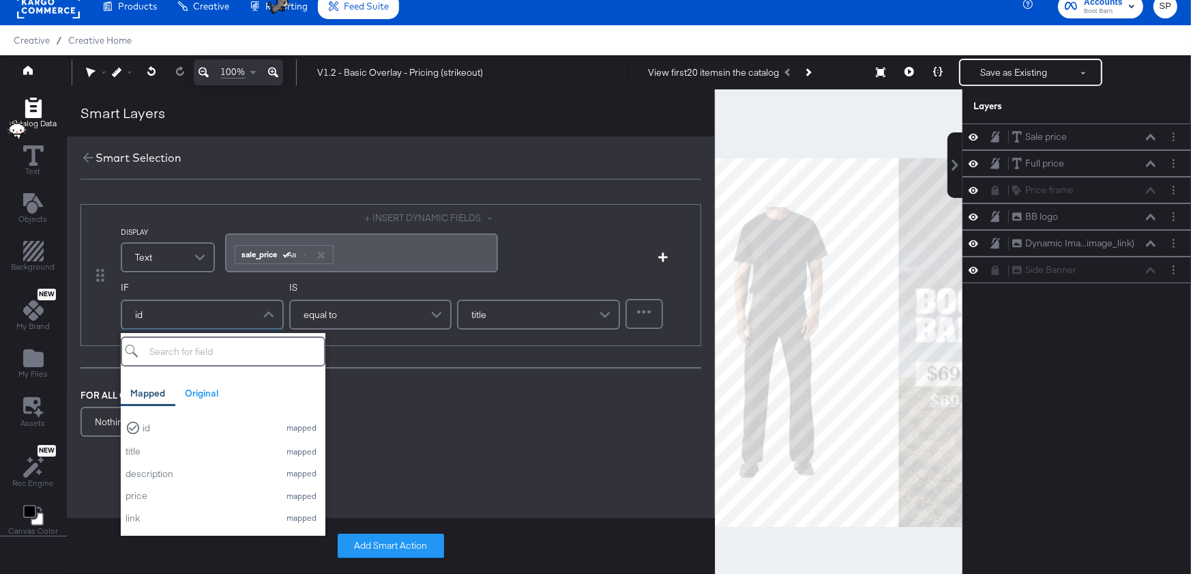
click at [201, 307] on div "id" at bounding box center [202, 314] width 160 height 27
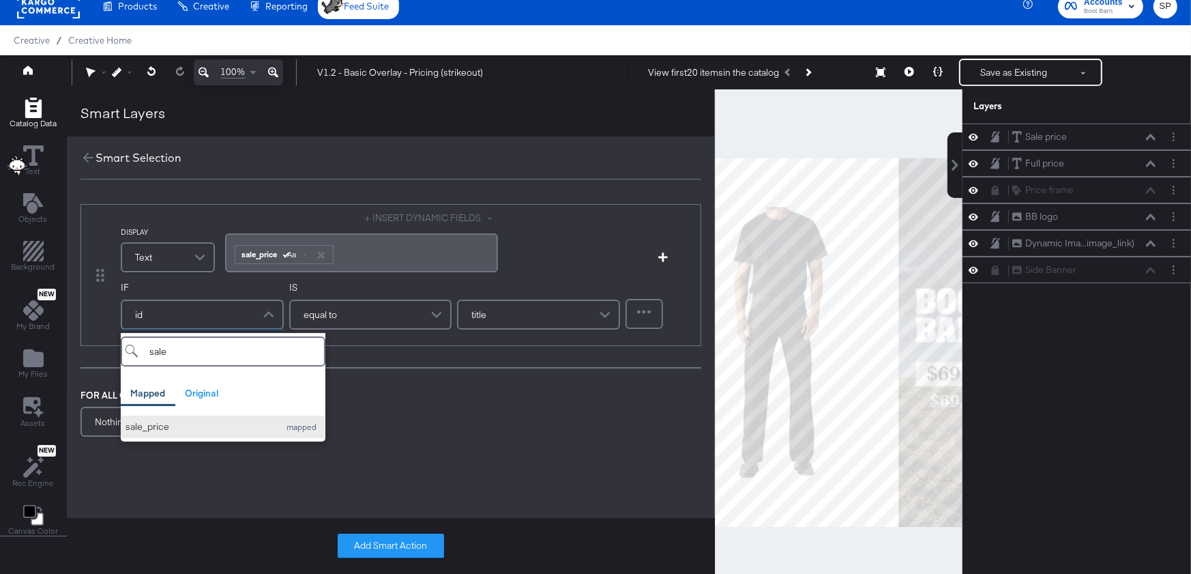
type input "sale"
click at [185, 420] on div "sale_price" at bounding box center [199, 426] width 147 height 13
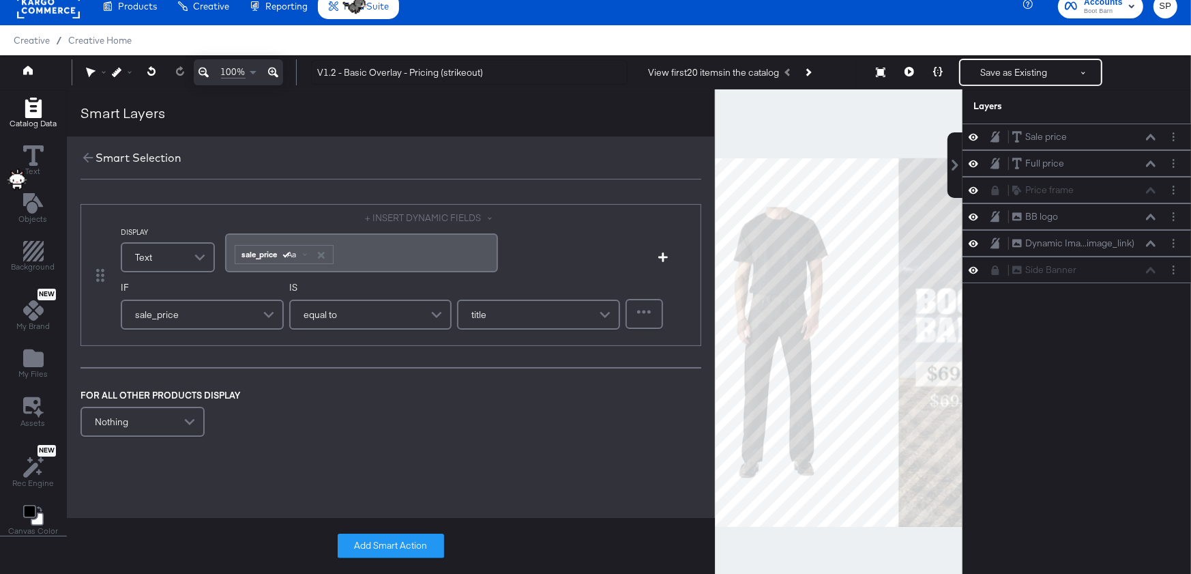
click at [349, 312] on div "equal to" at bounding box center [371, 314] width 160 height 27
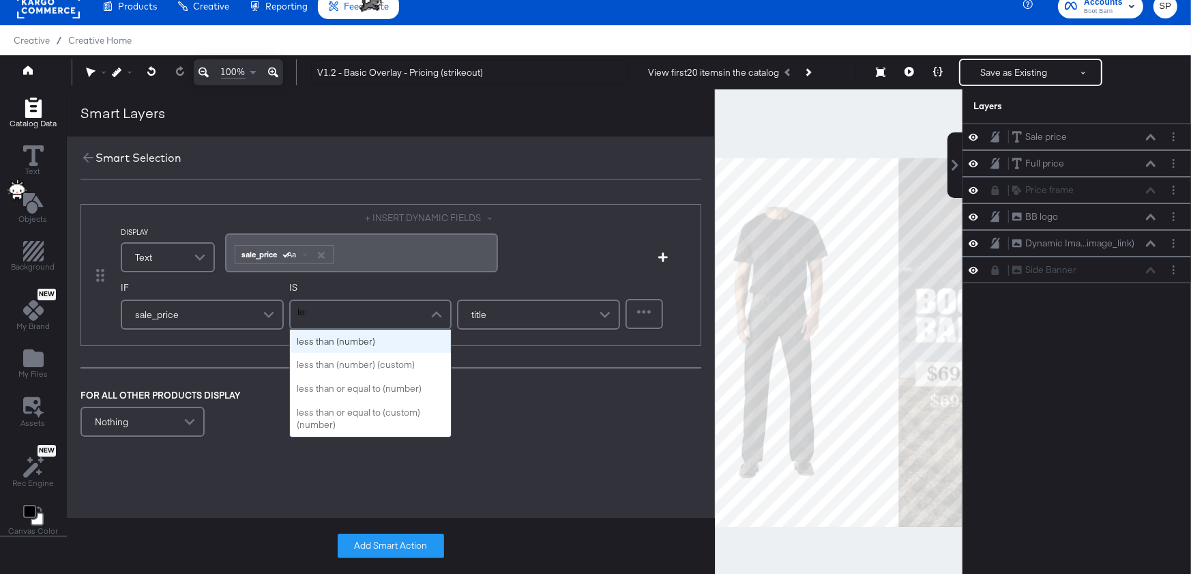
type input "less"
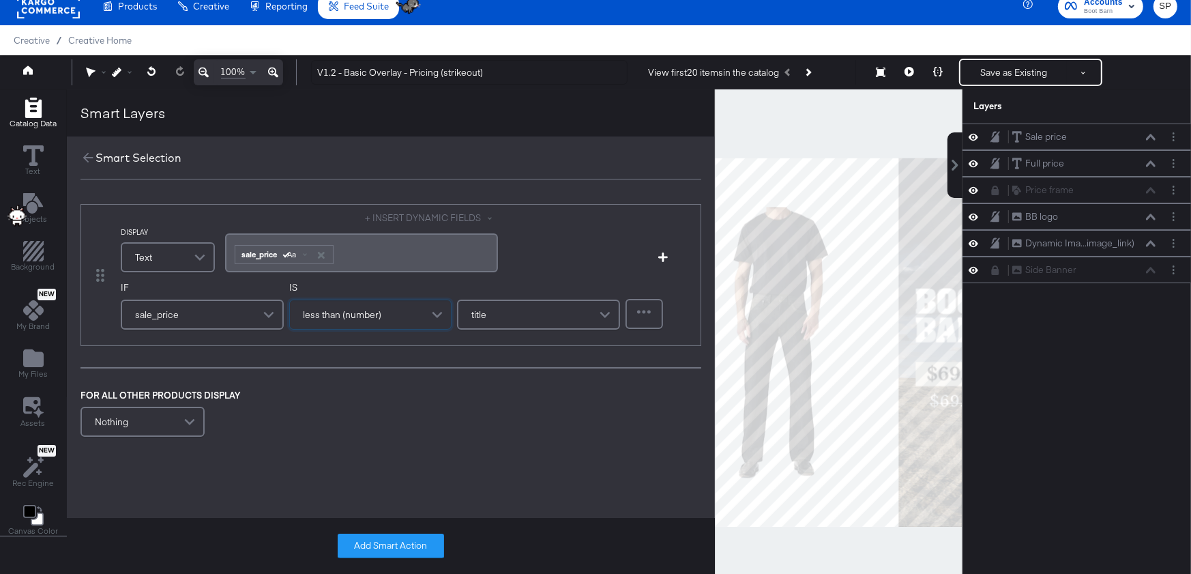
click at [505, 308] on div "title" at bounding box center [538, 314] width 160 height 27
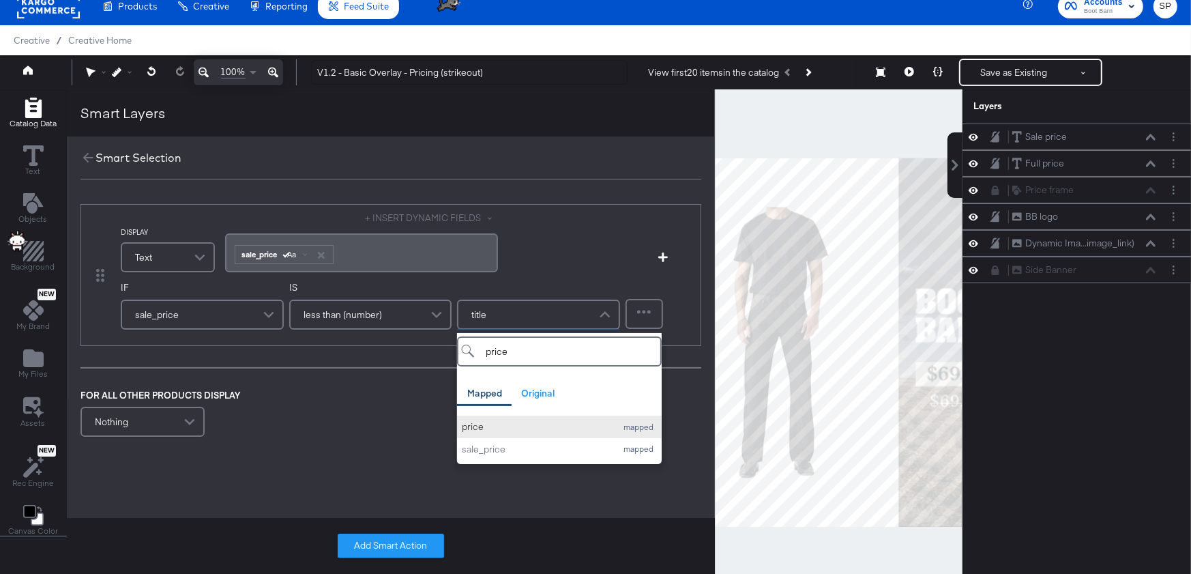
type input "price"
click at [510, 425] on div "price" at bounding box center [535, 426] width 147 height 13
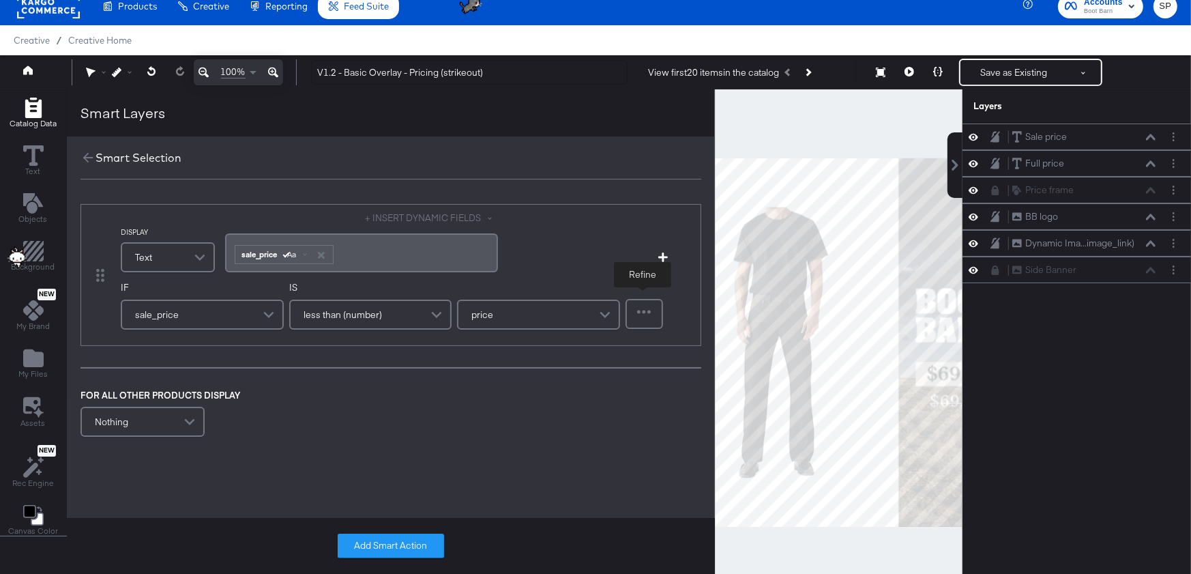
click at [653, 314] on div at bounding box center [644, 313] width 35 height 27
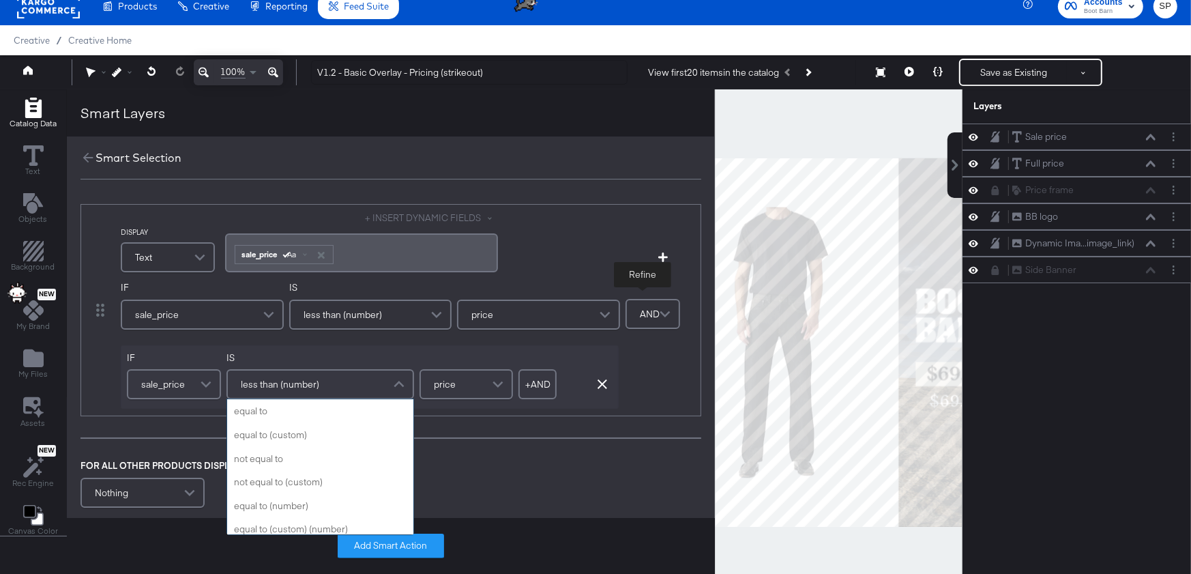
click at [305, 390] on span "less than (number)" at bounding box center [280, 383] width 78 height 23
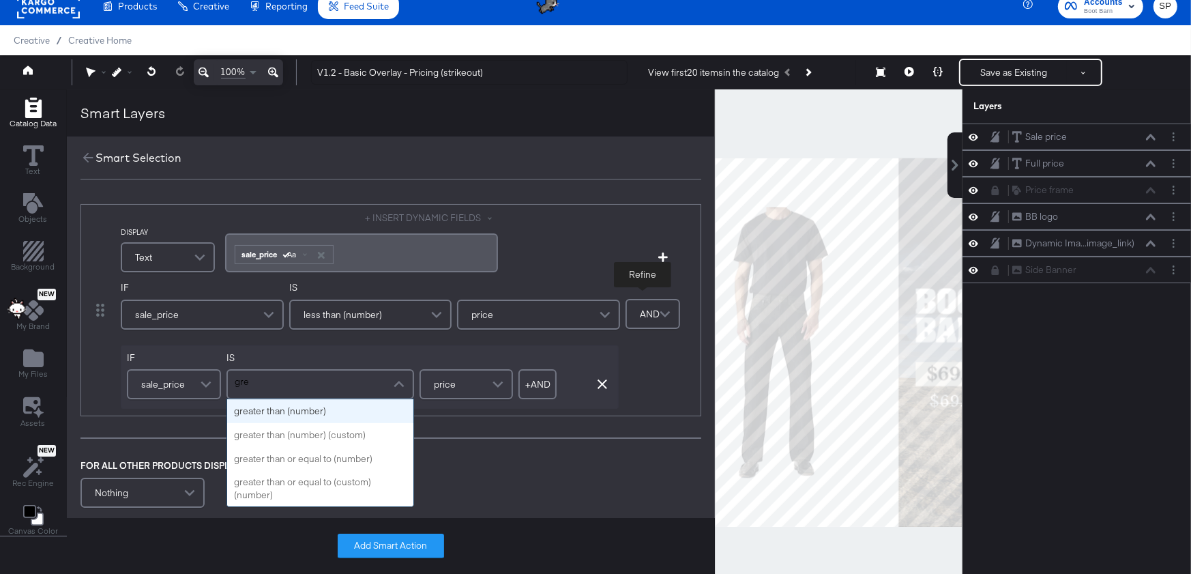
type input "grea"
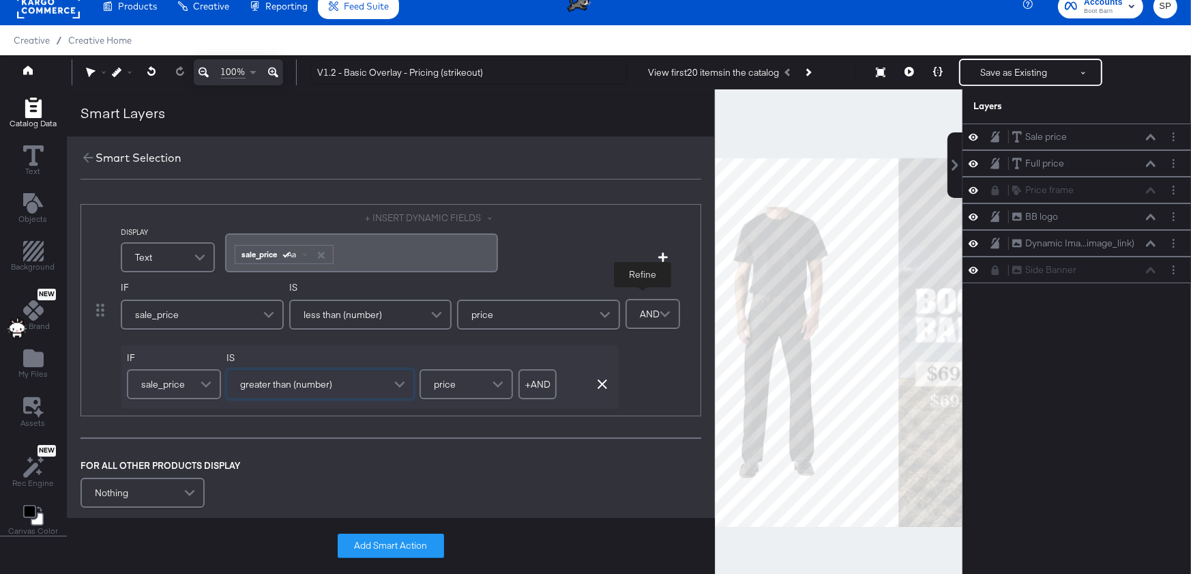
click at [299, 383] on span "greater than (number)" at bounding box center [286, 383] width 92 height 23
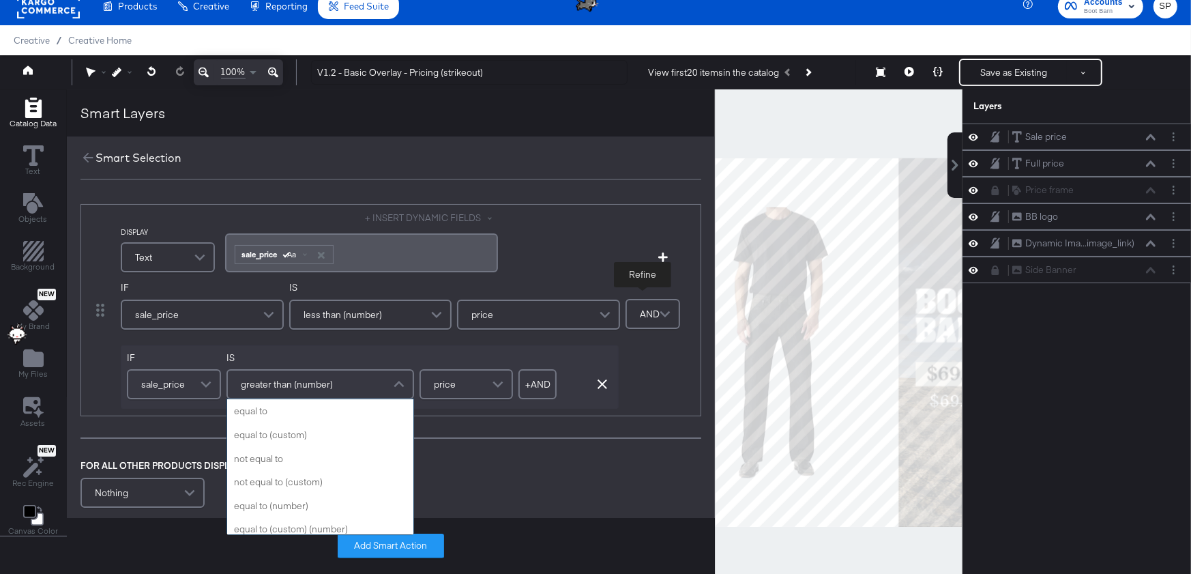
scroll to position [212, 0]
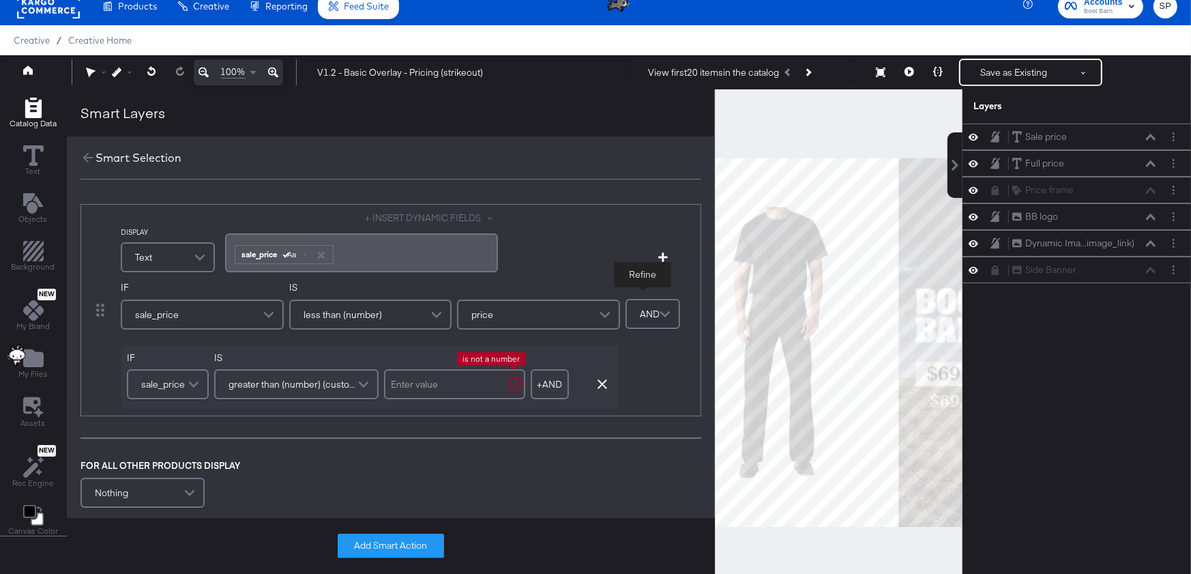
click at [468, 392] on input "text" at bounding box center [454, 384] width 141 height 30
type input "1"
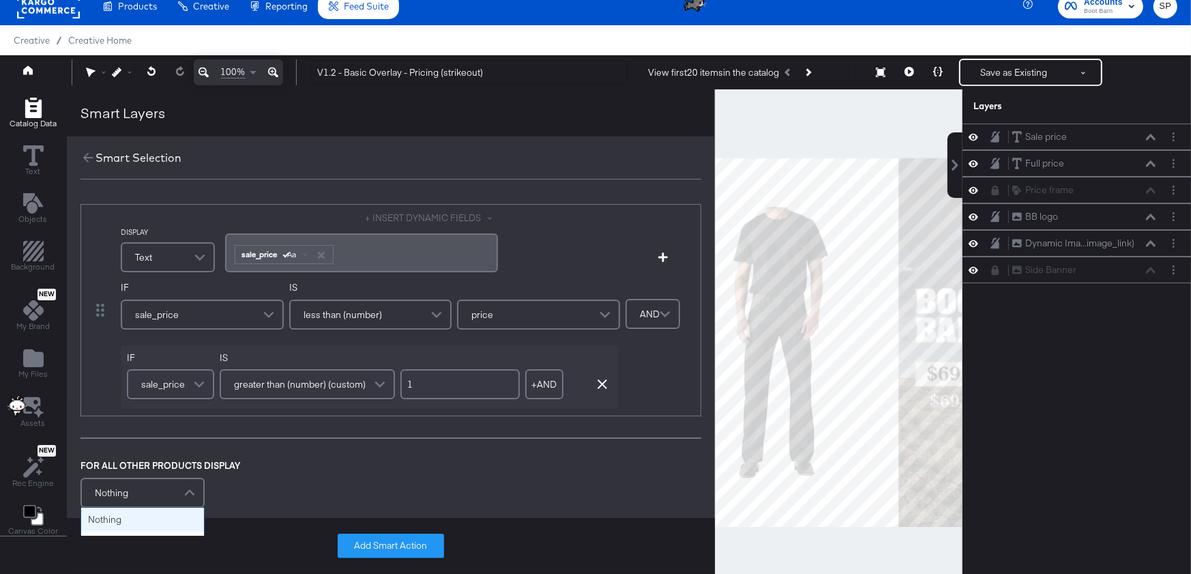
click at [139, 495] on div "Nothing" at bounding box center [142, 492] width 121 height 27
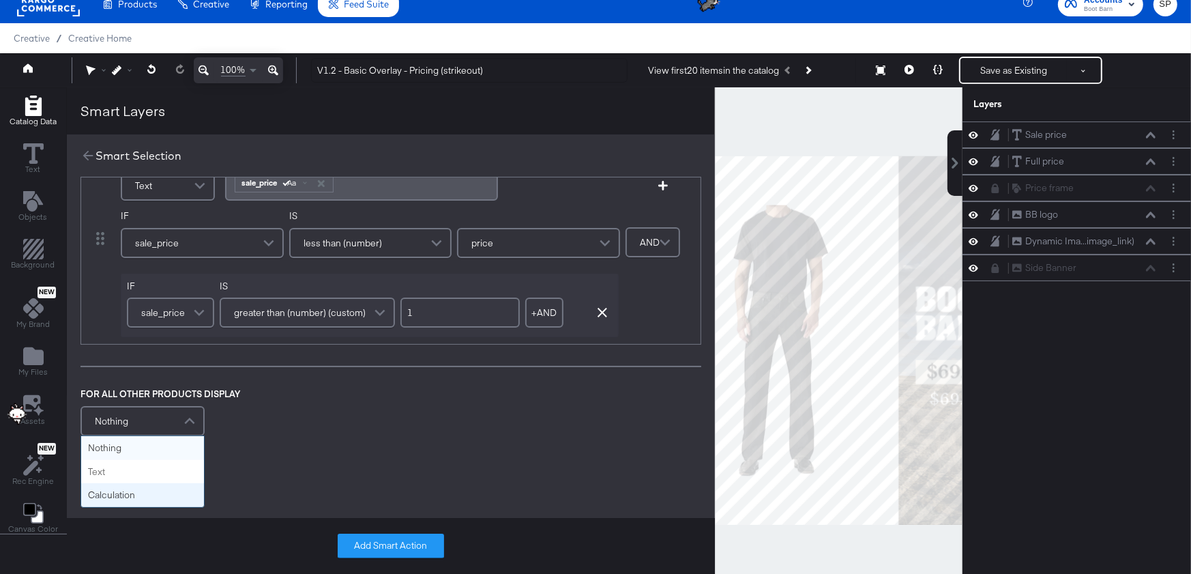
scroll to position [87, 0]
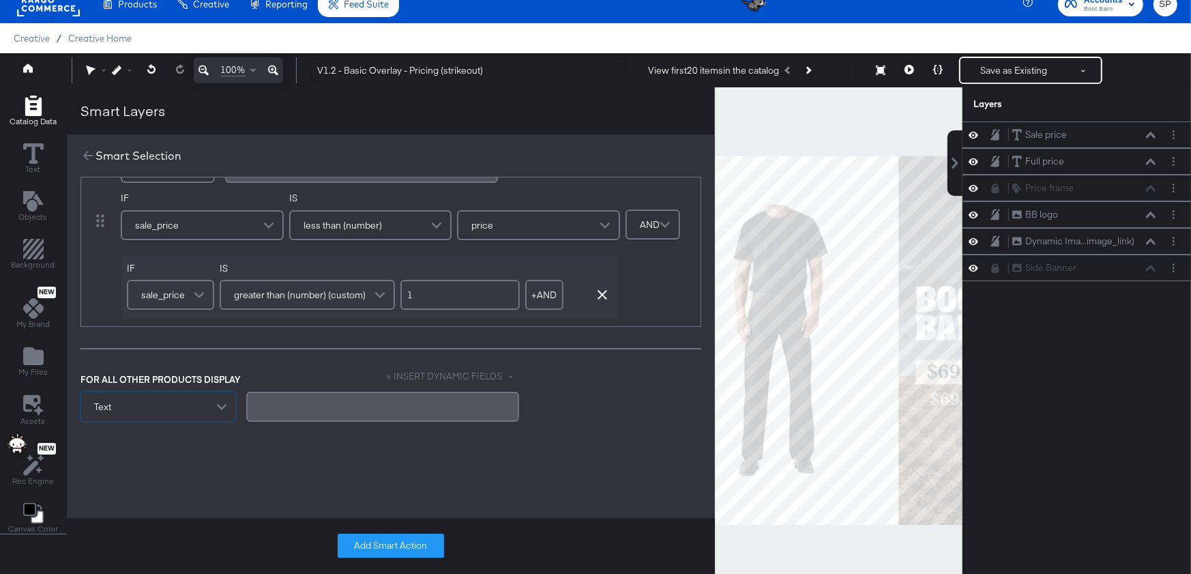
click at [300, 409] on div "﻿" at bounding box center [382, 406] width 256 height 13
click at [417, 377] on button "+ INSERT DYNAMIC FIELDS" at bounding box center [453, 376] width 132 height 13
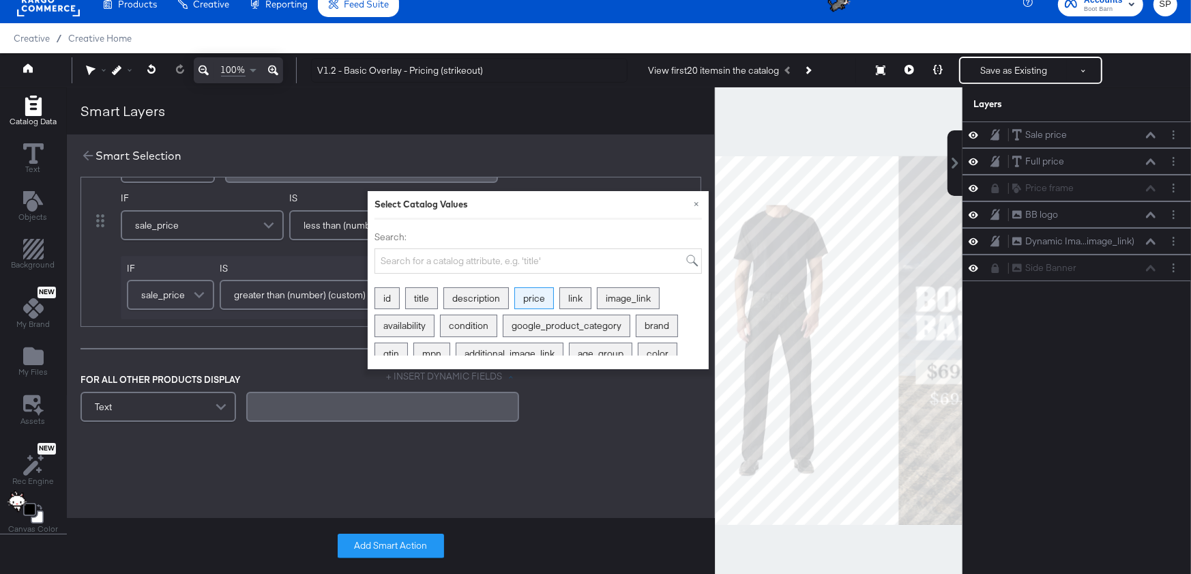
click at [528, 299] on div "price" at bounding box center [534, 298] width 38 height 21
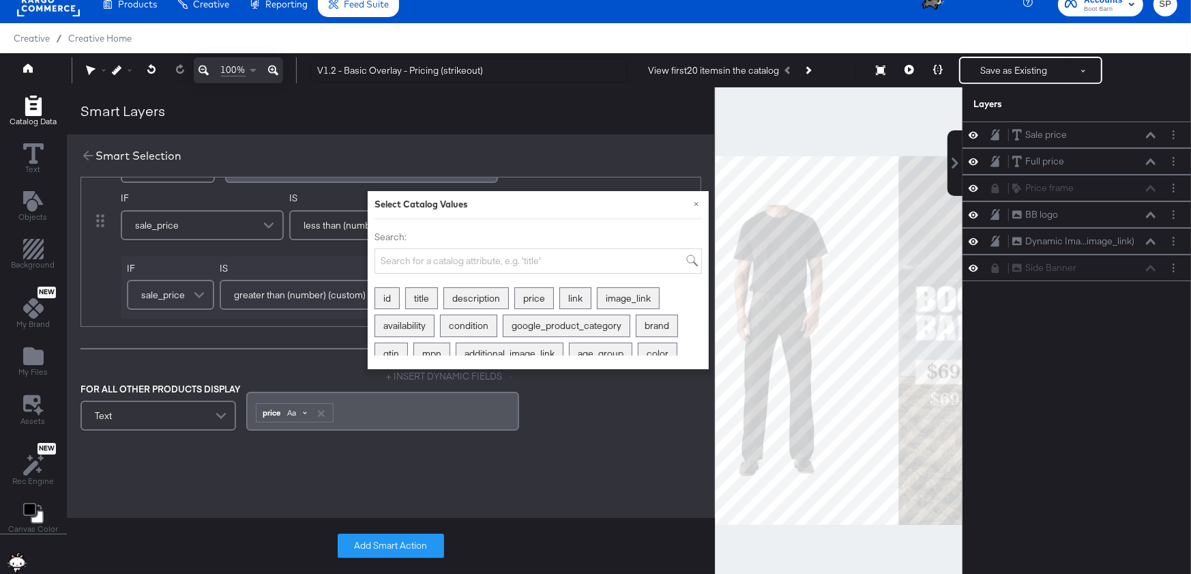
click at [302, 409] on div "Aa" at bounding box center [297, 412] width 32 height 11
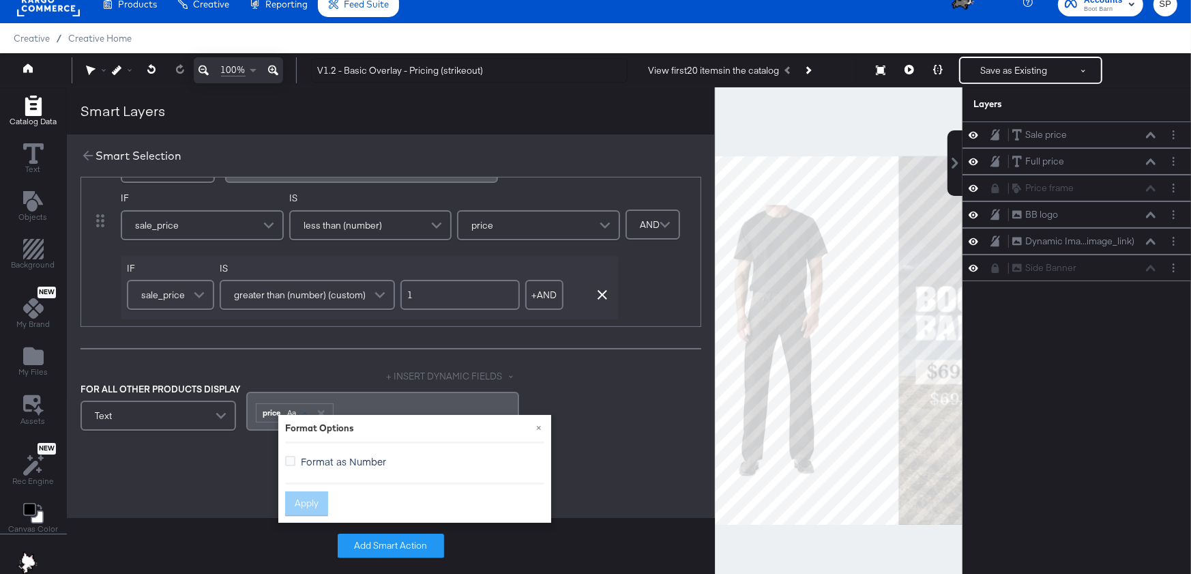
click at [306, 462] on span "Format as Number" at bounding box center [343, 461] width 85 height 14
click at [0, 0] on input "Format as Number" at bounding box center [0, 0] width 0 height 0
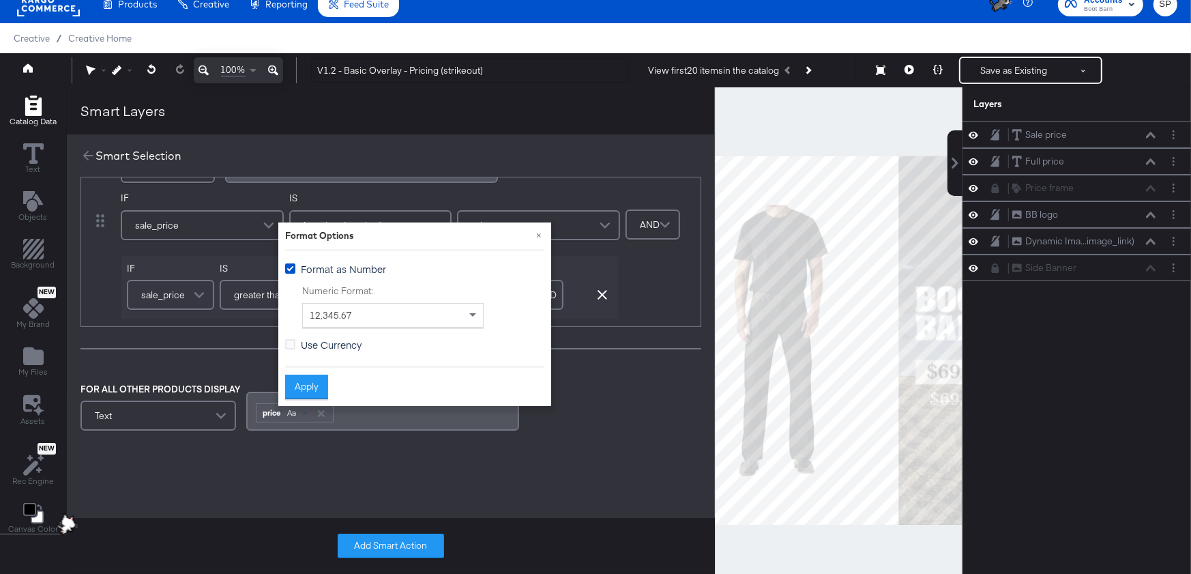
click at [298, 347] on label "Use Currency" at bounding box center [326, 345] width 82 height 14
click at [0, 0] on input "Use Currency" at bounding box center [0, 0] width 0 height 0
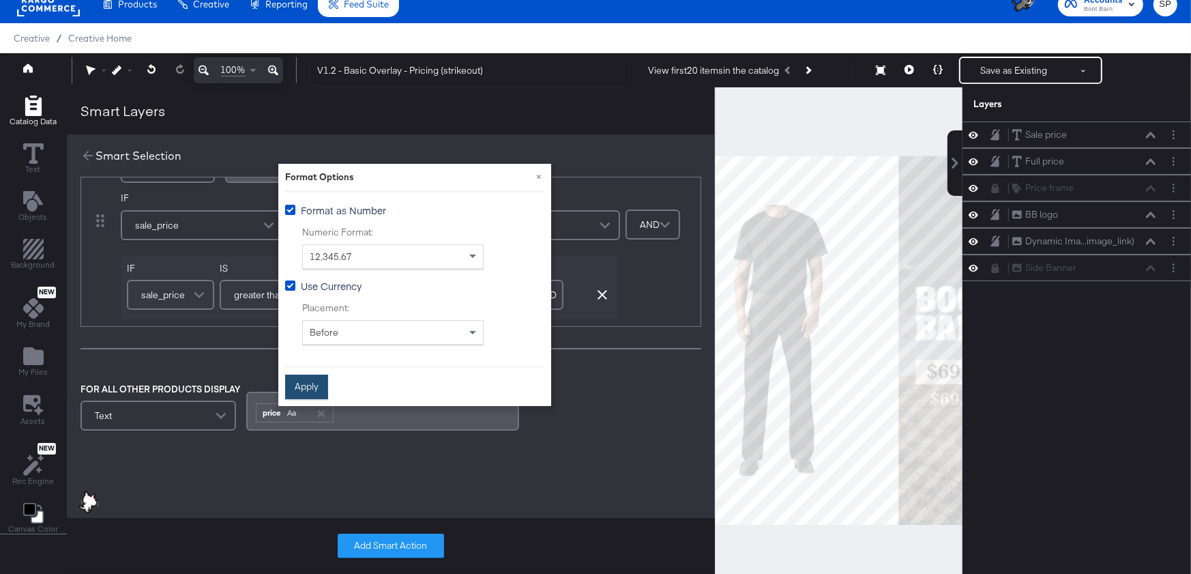
click at [312, 380] on button "Apply" at bounding box center [306, 386] width 43 height 25
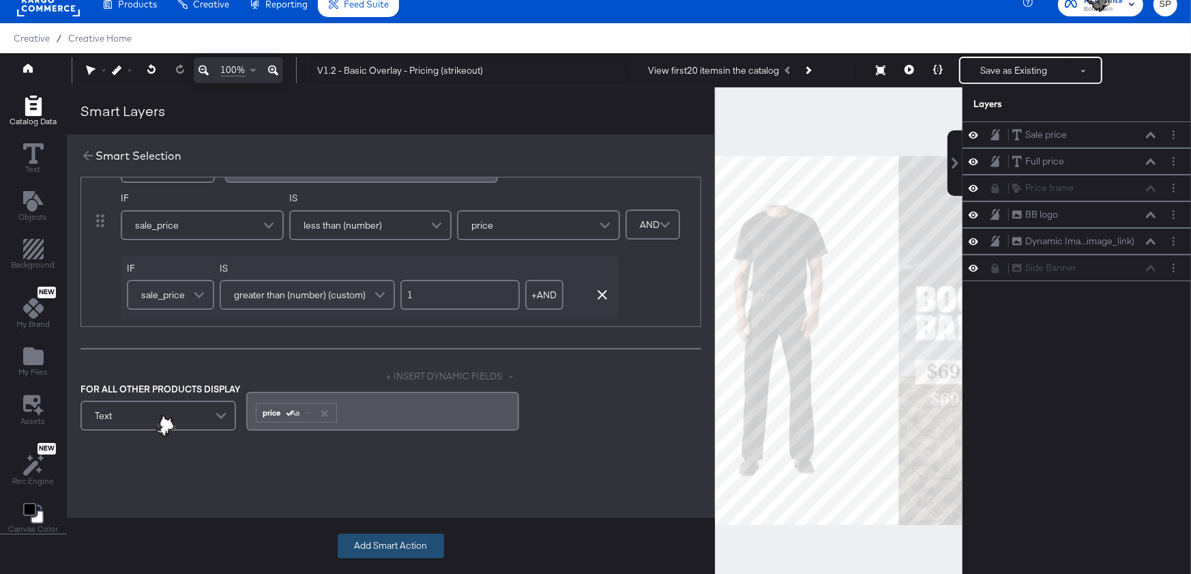
click at [395, 547] on button "Add Smart Action" at bounding box center [391, 545] width 106 height 25
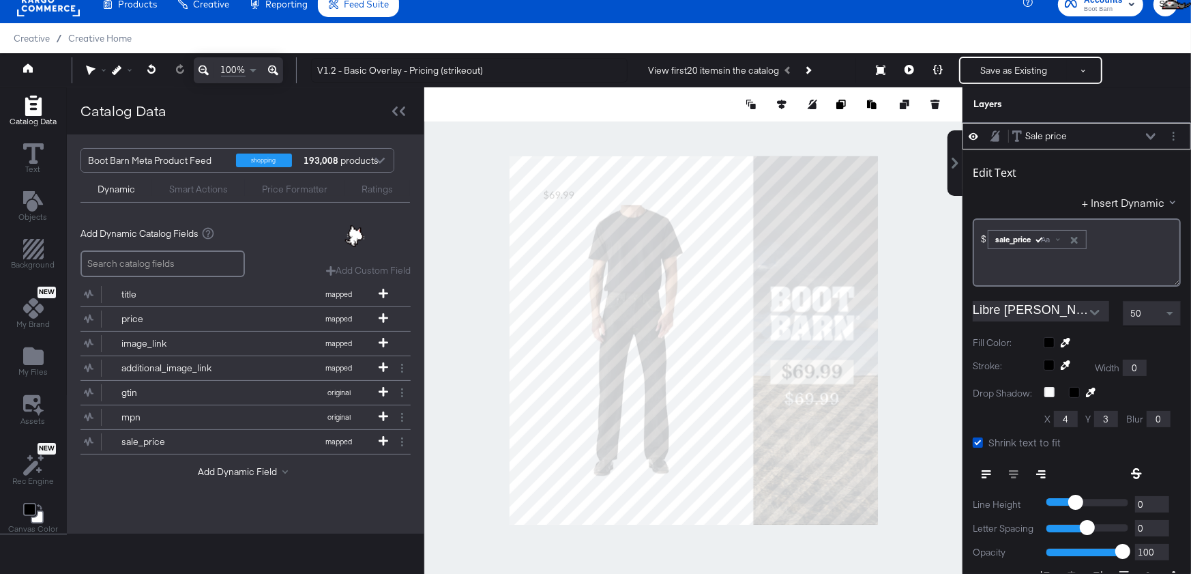
scroll to position [0, 0]
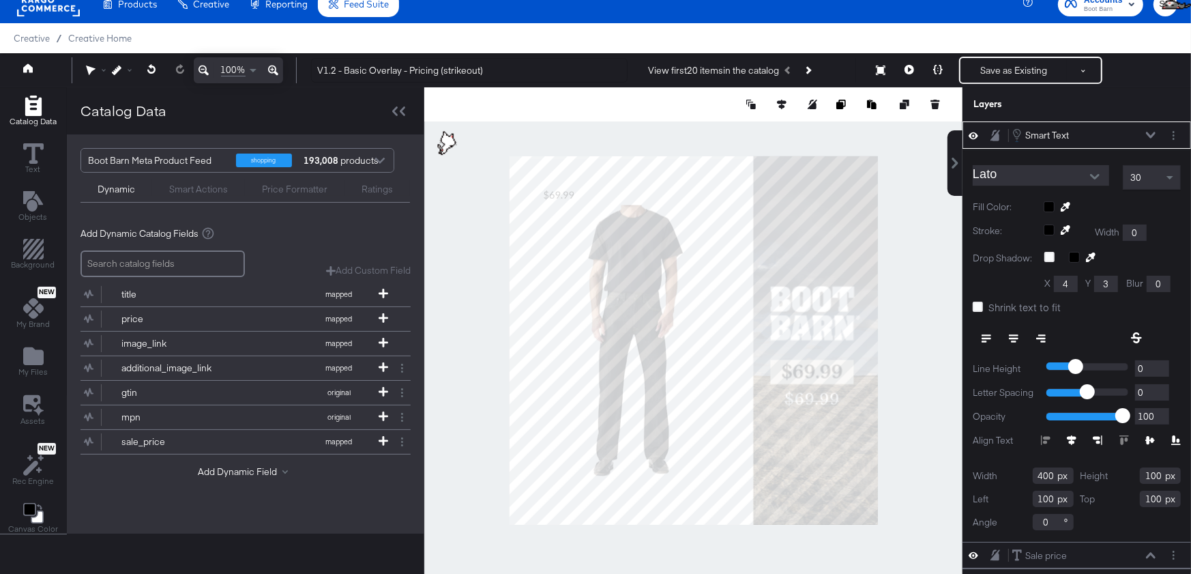
click at [1072, 186] on div "Lato" at bounding box center [1043, 177] width 140 height 25
click at [1089, 177] on button "Open" at bounding box center [1095, 176] width 20 height 20
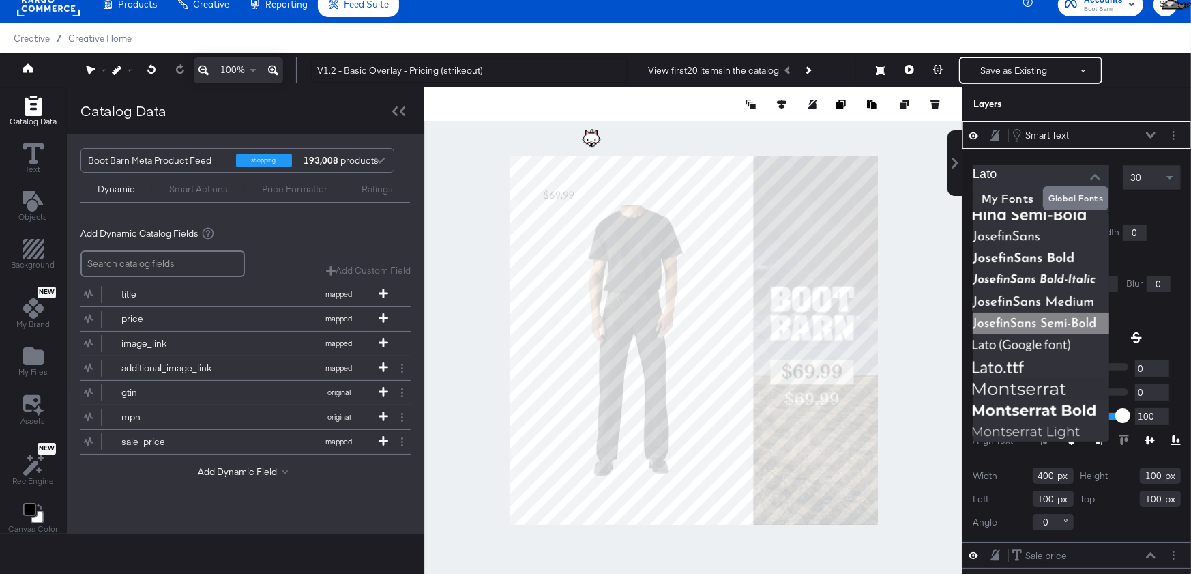
scroll to position [350, 0]
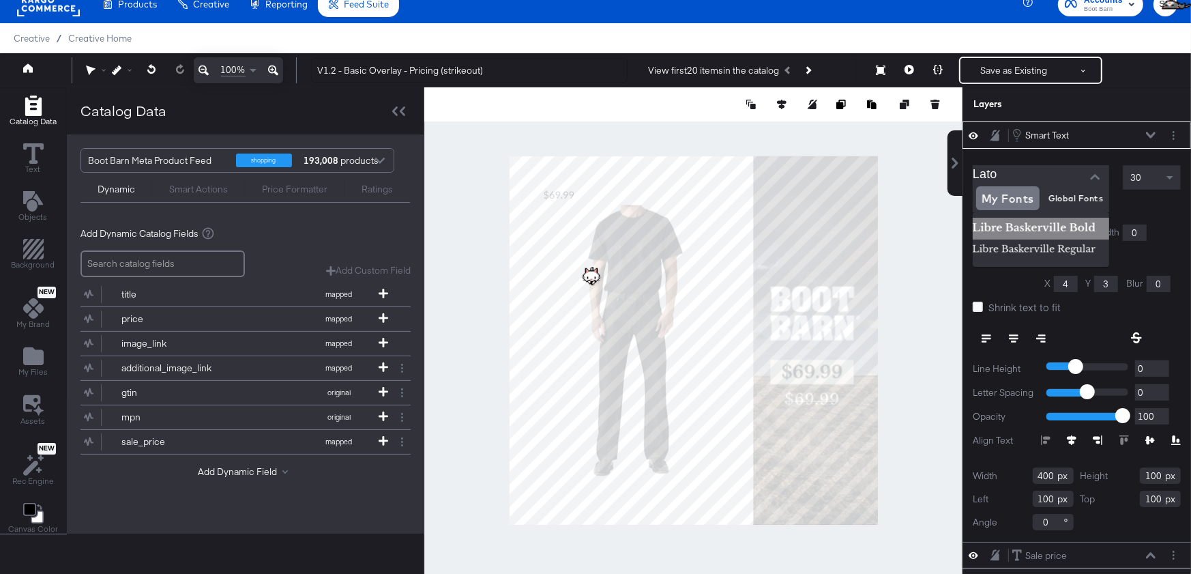
click at [1040, 231] on img at bounding box center [1041, 229] width 136 height 22
type input "Libre Baskerville Bold"
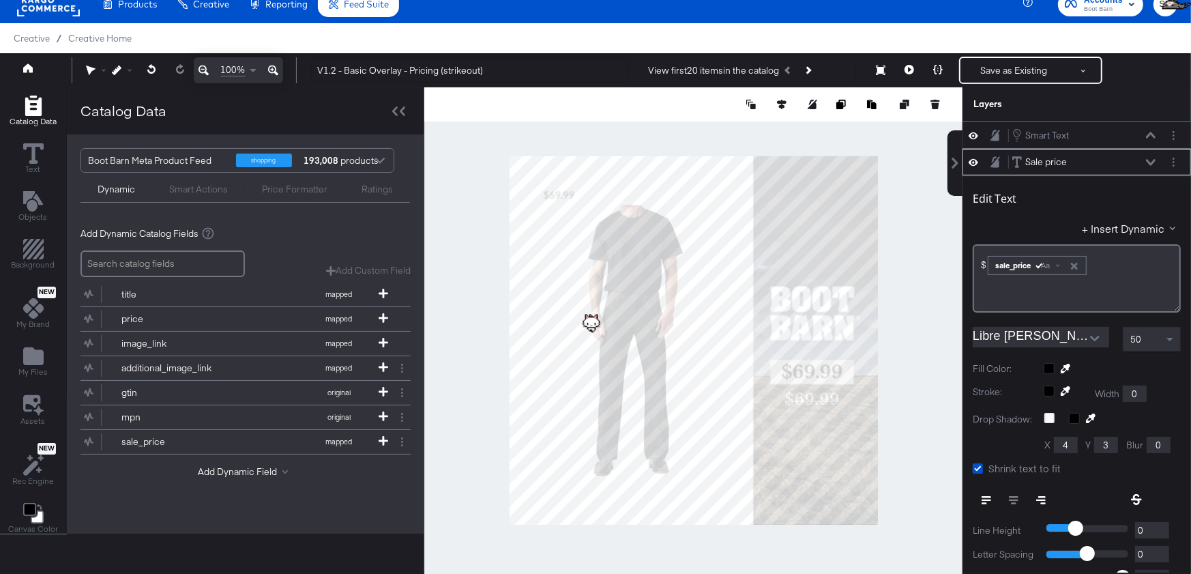
scroll to position [26, 0]
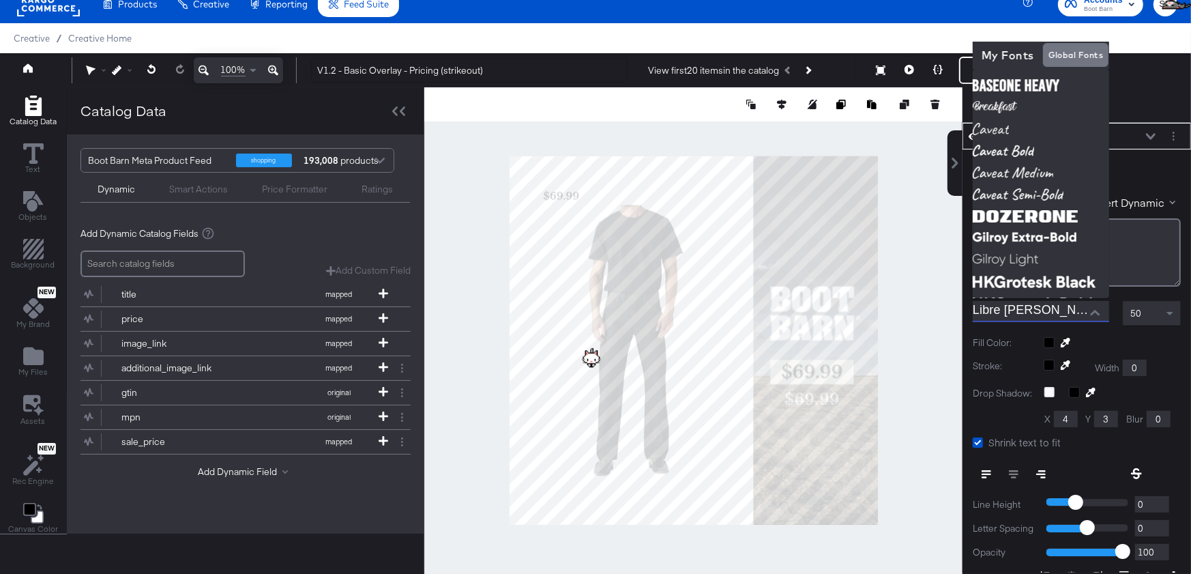
click at [1057, 310] on input "Libre Baskerville Bold" at bounding box center [1031, 311] width 116 height 20
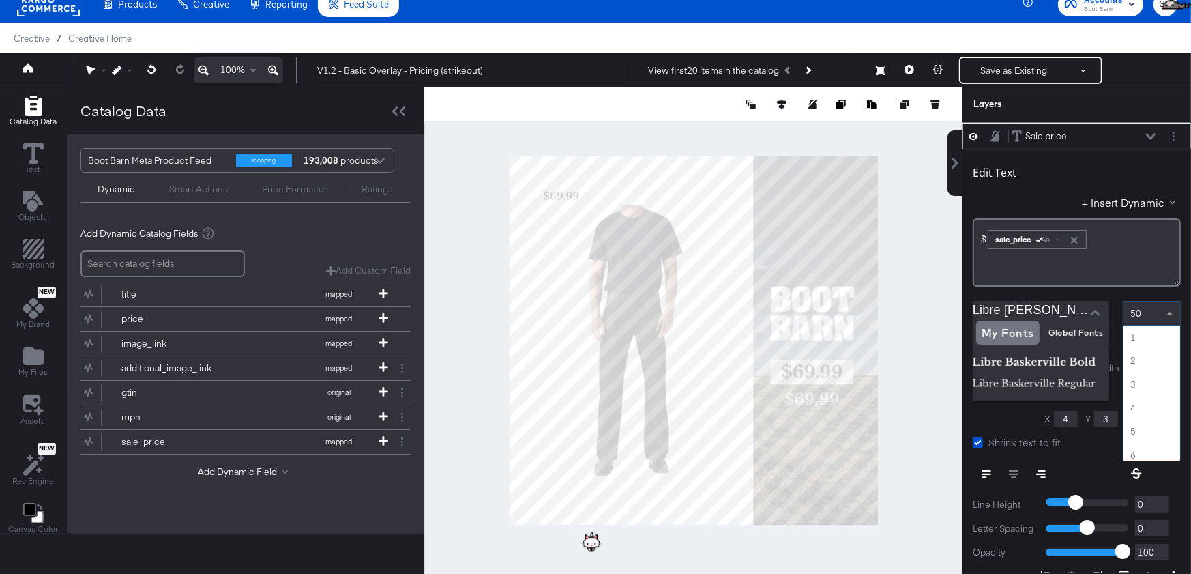
click at [1168, 312] on span at bounding box center [1171, 313] width 17 height 23
click at [1169, 312] on span at bounding box center [1171, 313] width 17 height 23
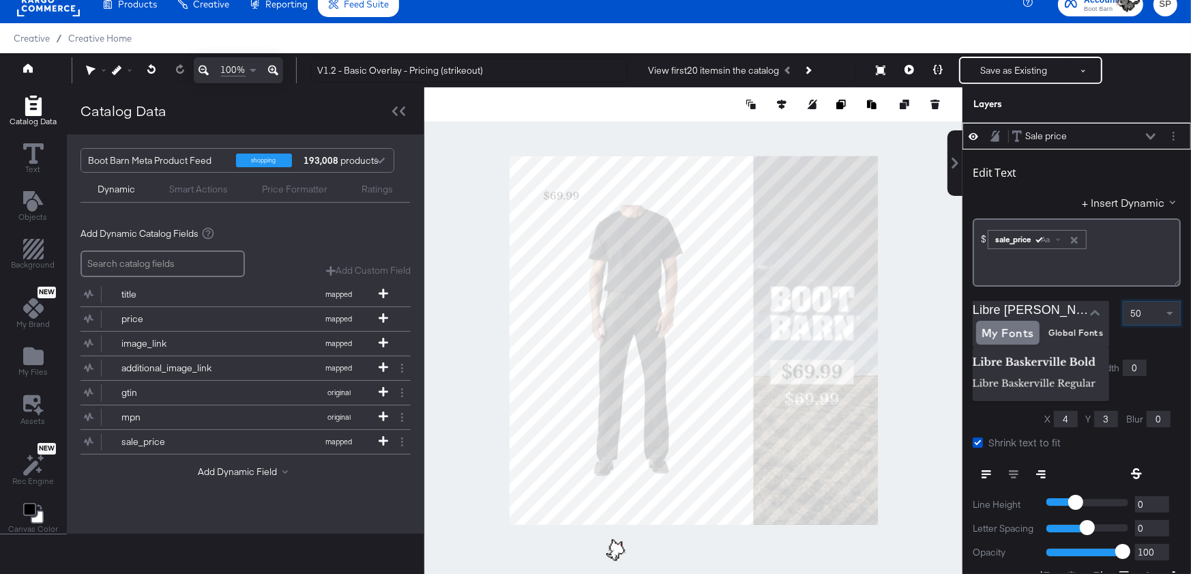
scroll to position [0, 0]
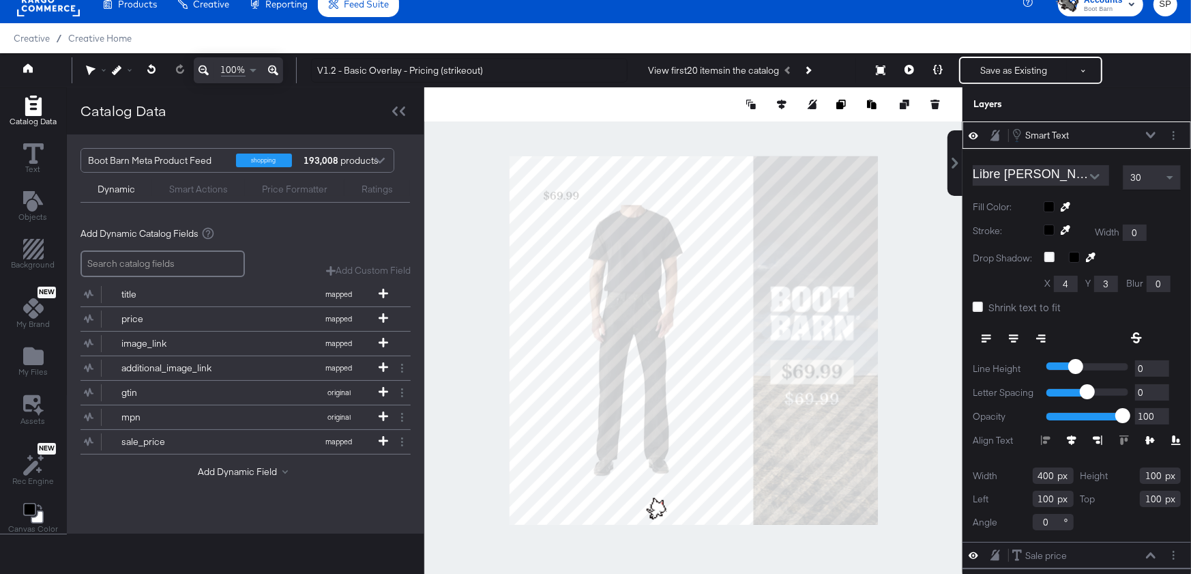
click at [1156, 178] on div "30" at bounding box center [1151, 177] width 57 height 23
click at [989, 303] on span "Shrink text to fit" at bounding box center [1024, 307] width 72 height 14
click at [0, 0] on input "Shrink text to fit" at bounding box center [0, 0] width 0 height 0
click at [1011, 337] on icon at bounding box center [1014, 339] width 10 height 10
click at [1046, 473] on input "400" at bounding box center [1053, 475] width 41 height 16
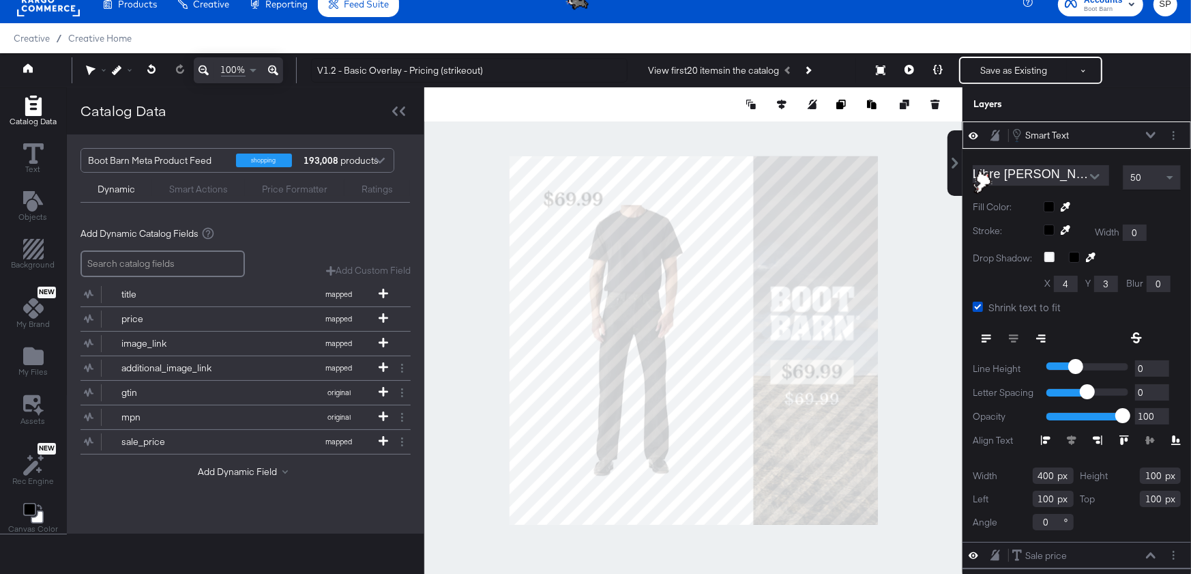
click at [1046, 473] on input "400" at bounding box center [1053, 475] width 41 height 16
type input "118"
click at [1157, 469] on input "100" at bounding box center [1160, 475] width 41 height 16
type input "60"
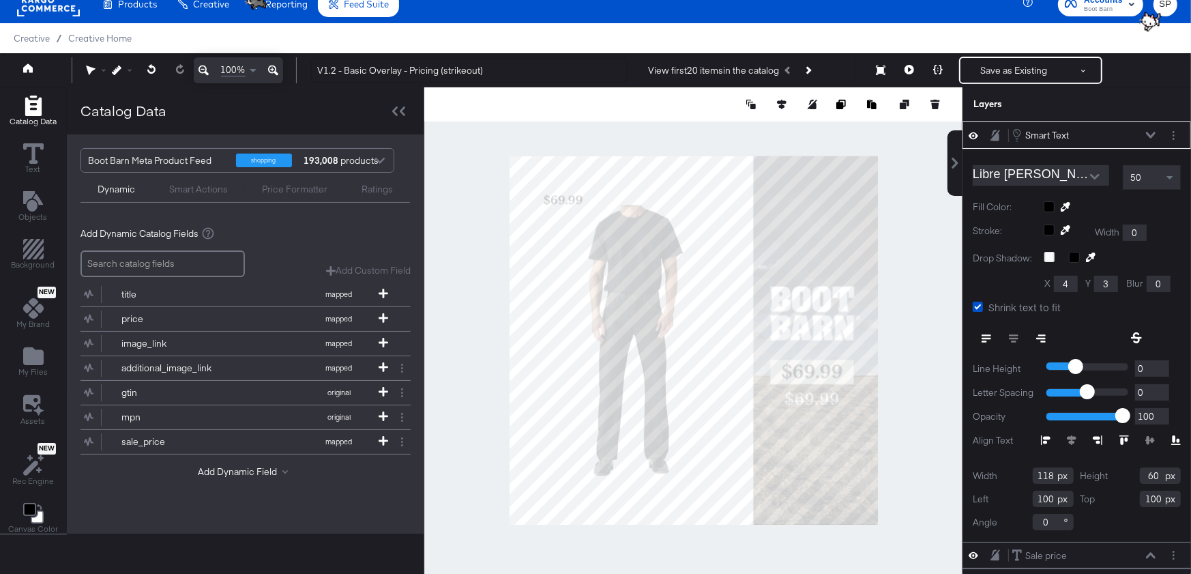
click at [1046, 496] on input "100" at bounding box center [1053, 498] width 41 height 16
type input "799"
click at [1147, 499] on input "100" at bounding box center [1160, 498] width 41 height 16
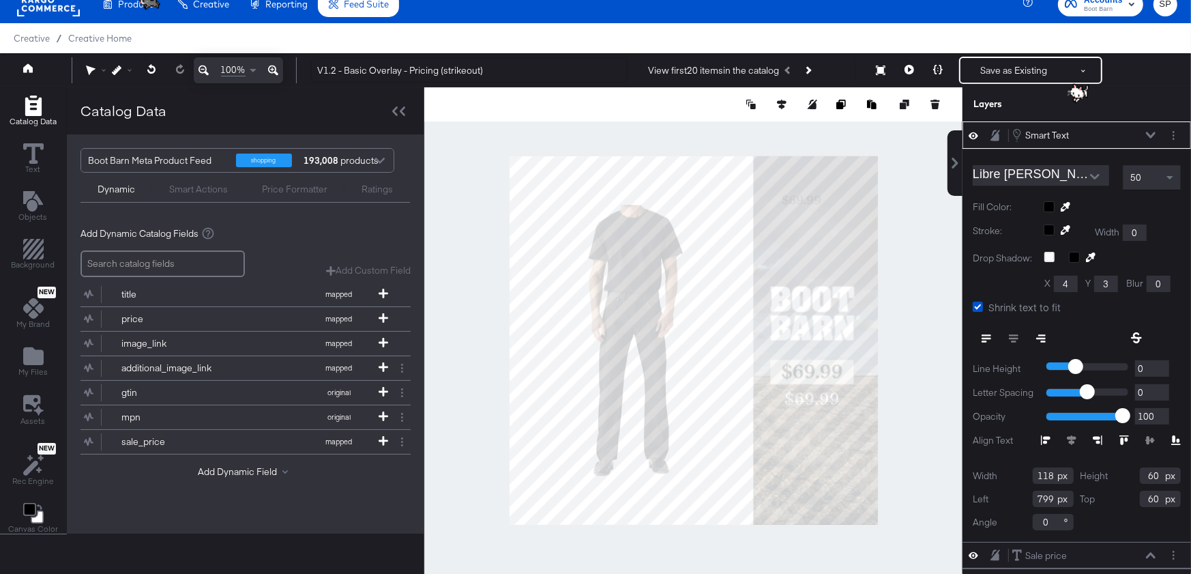
type input "603"
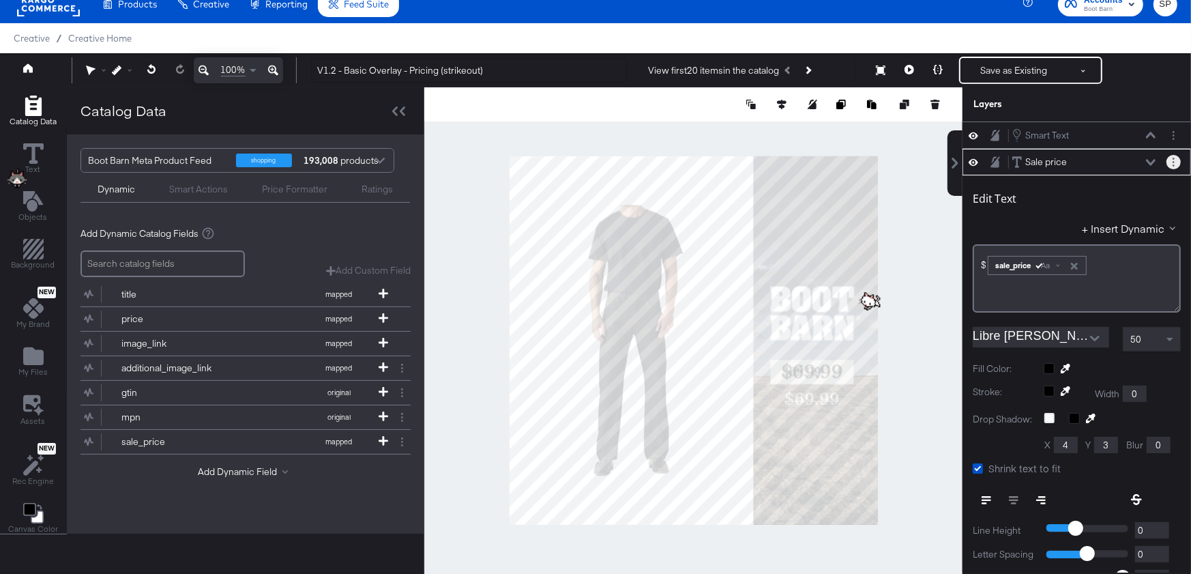
click at [1170, 158] on button "Layer Options" at bounding box center [1173, 162] width 14 height 14
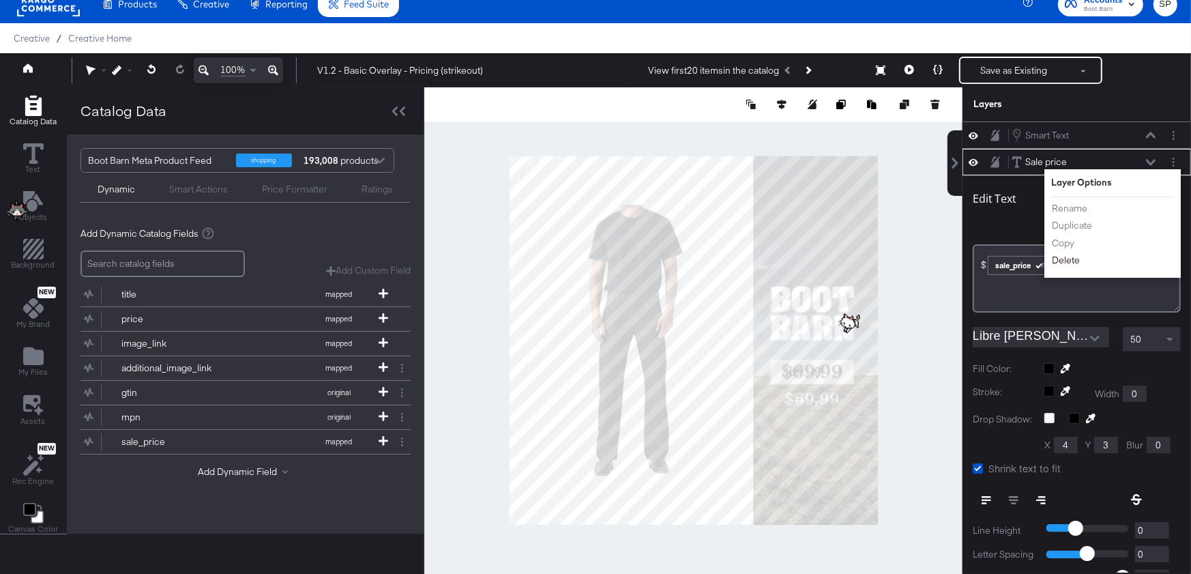
click at [1068, 253] on button "Delete" at bounding box center [1065, 260] width 29 height 14
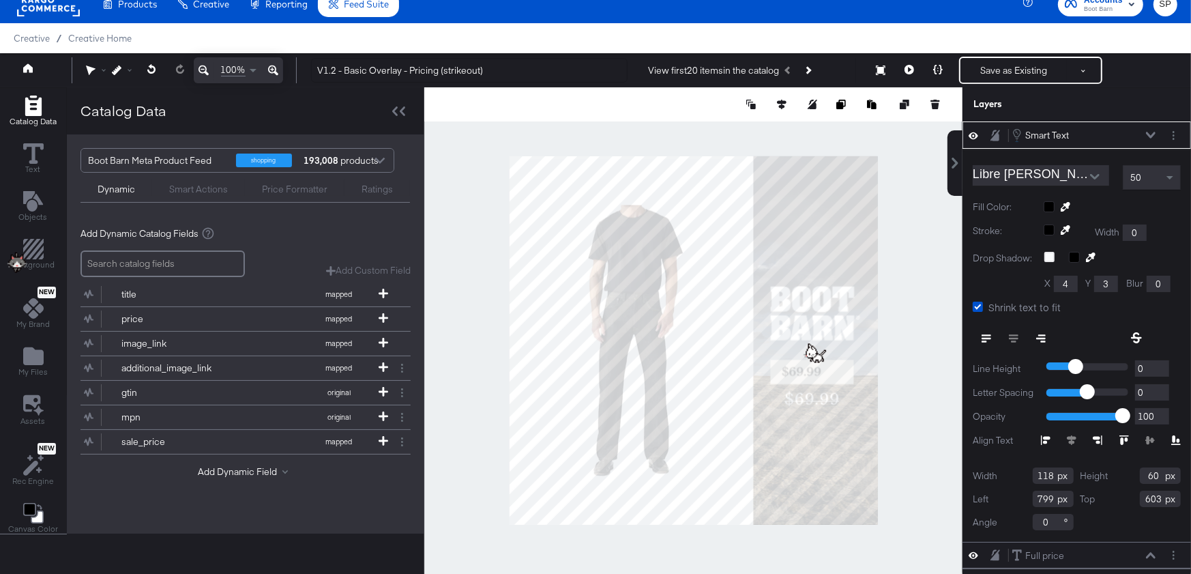
scroll to position [98, 0]
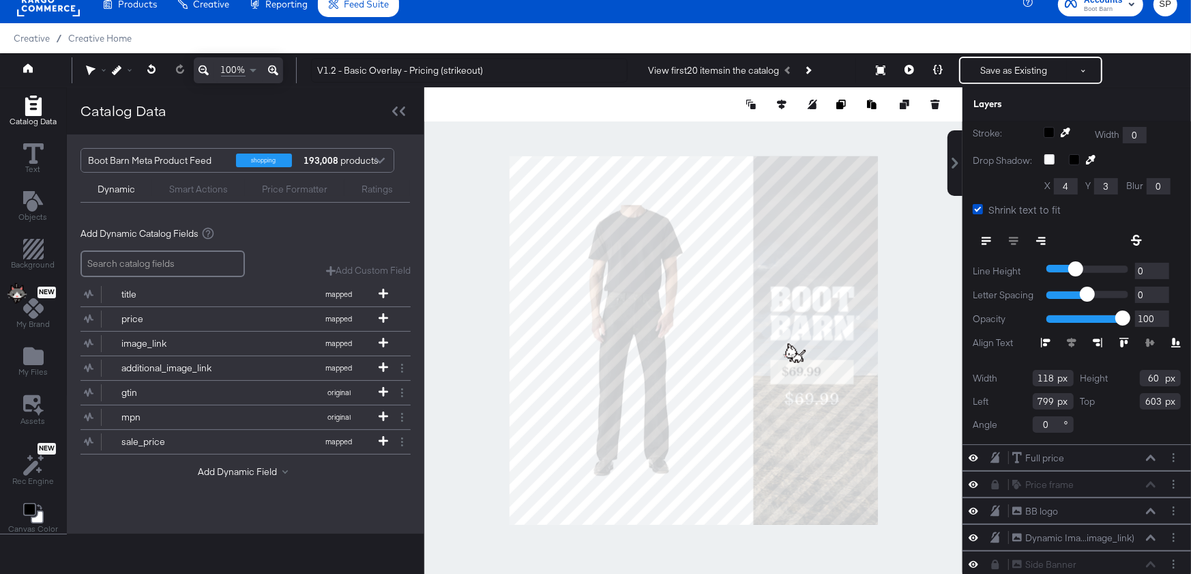
click at [1048, 377] on input "118" at bounding box center [1053, 378] width 41 height 16
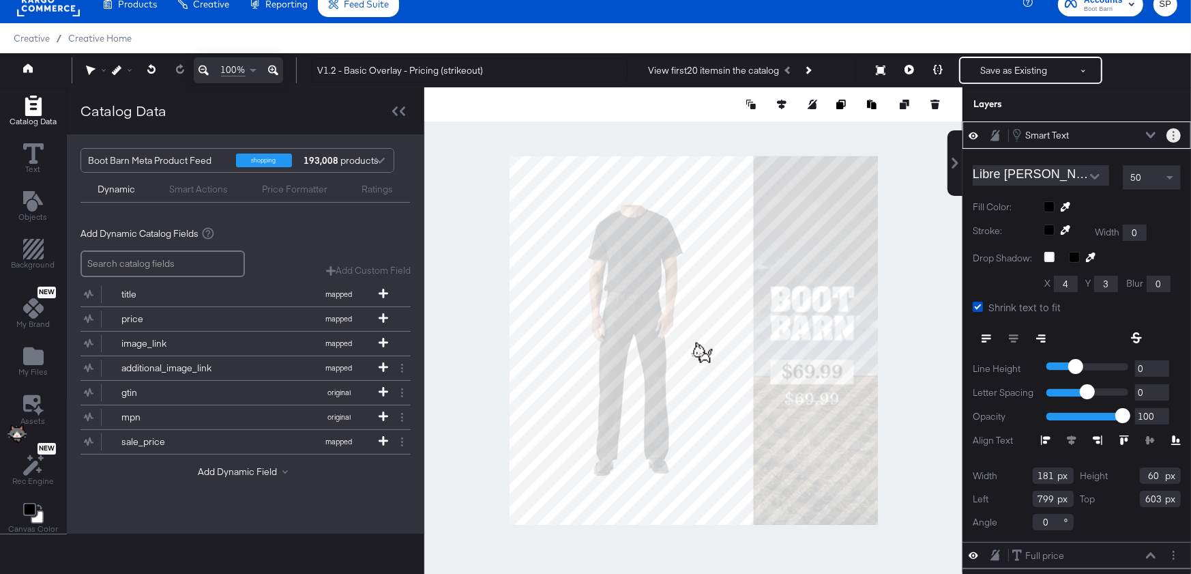
type input "181"
click at [1173, 135] on icon "Layer Options" at bounding box center [1174, 135] width 2 height 9
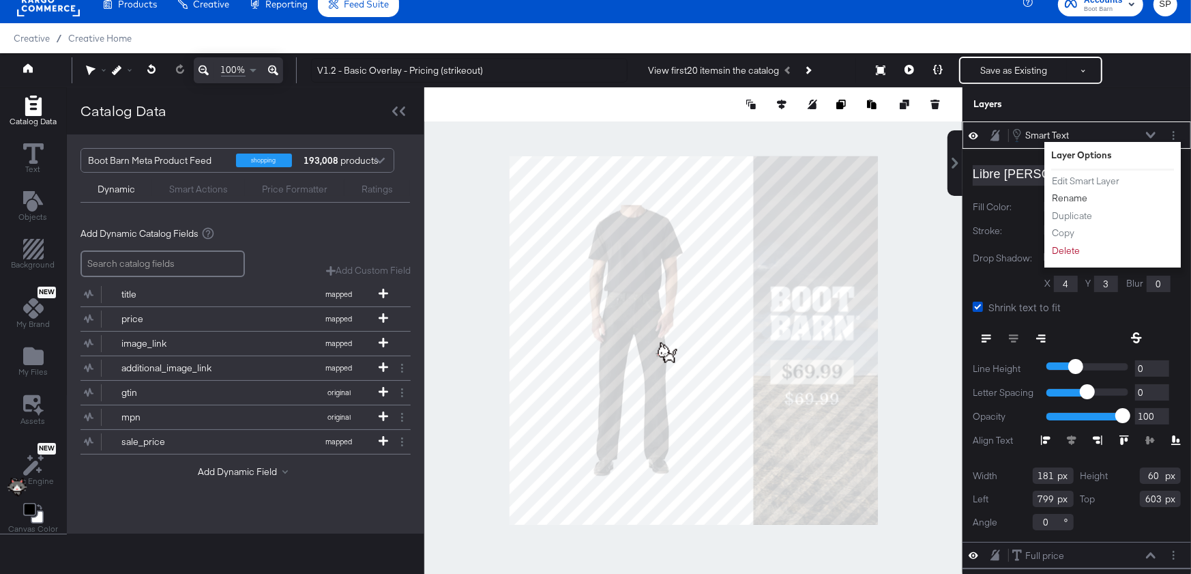
click at [1072, 195] on button "Rename" at bounding box center [1069, 198] width 37 height 14
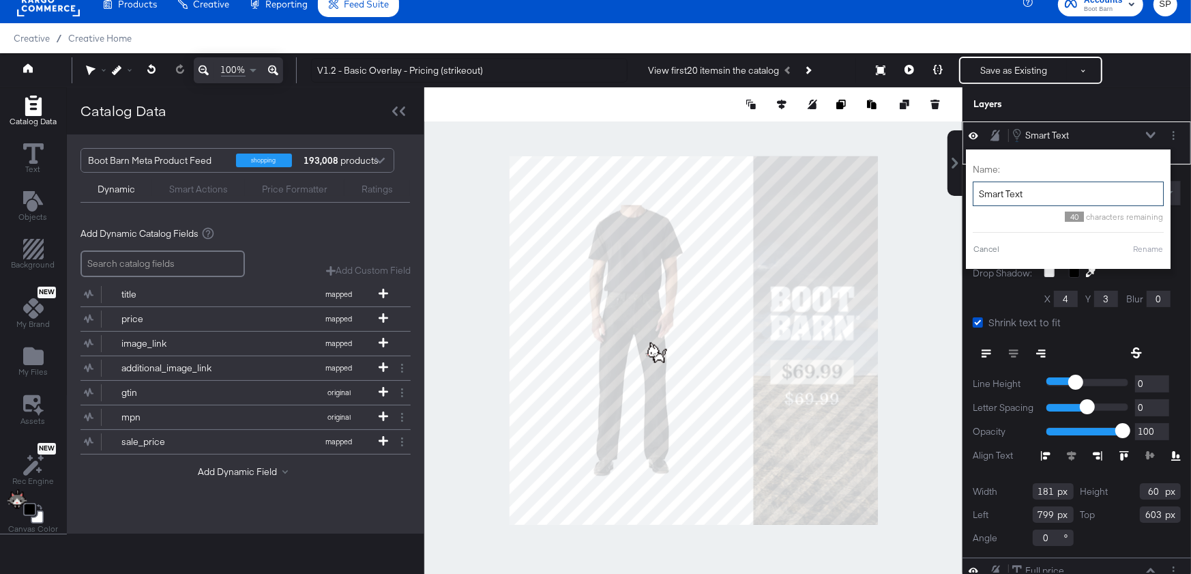
click at [1050, 198] on input "Smart Text" at bounding box center [1068, 193] width 191 height 25
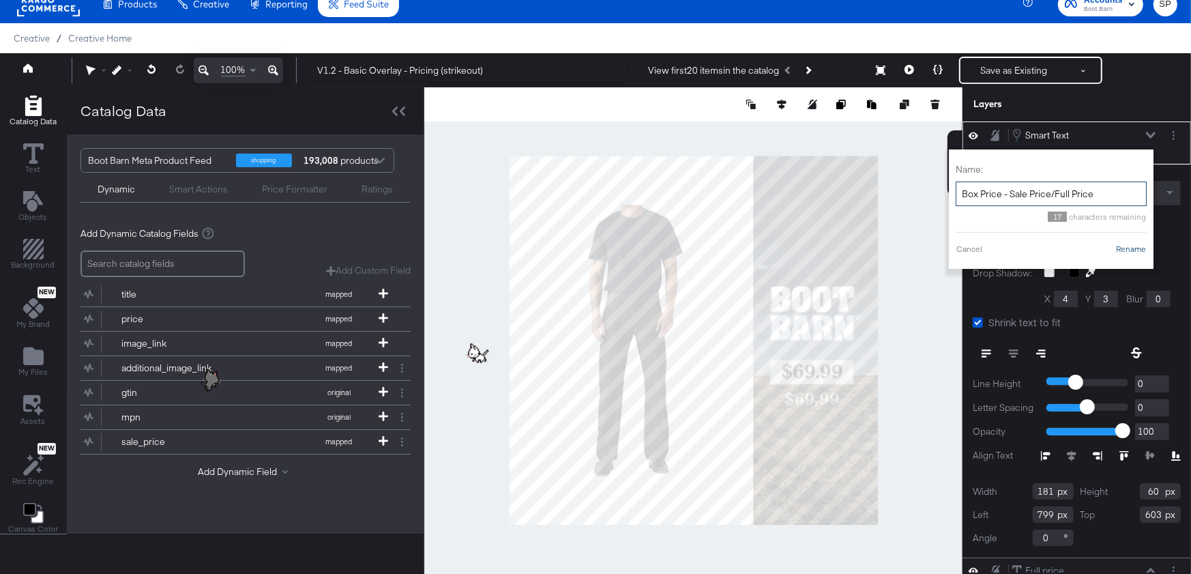
type input "Box Price - Sale Price/Full Price"
click at [1135, 250] on button "Rename" at bounding box center [1130, 249] width 31 height 12
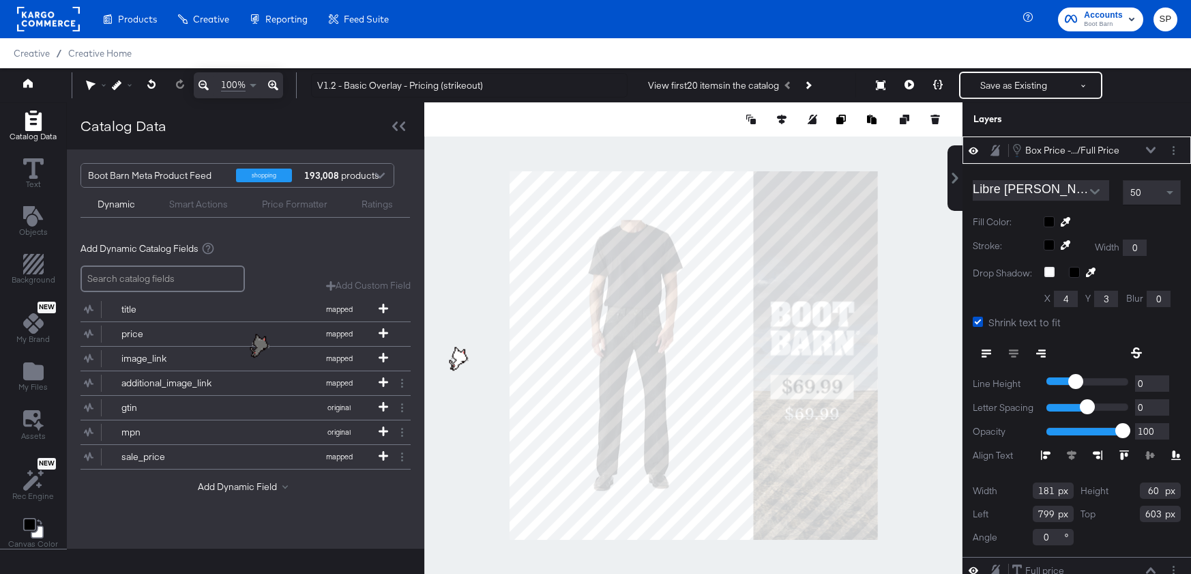
scroll to position [15, 0]
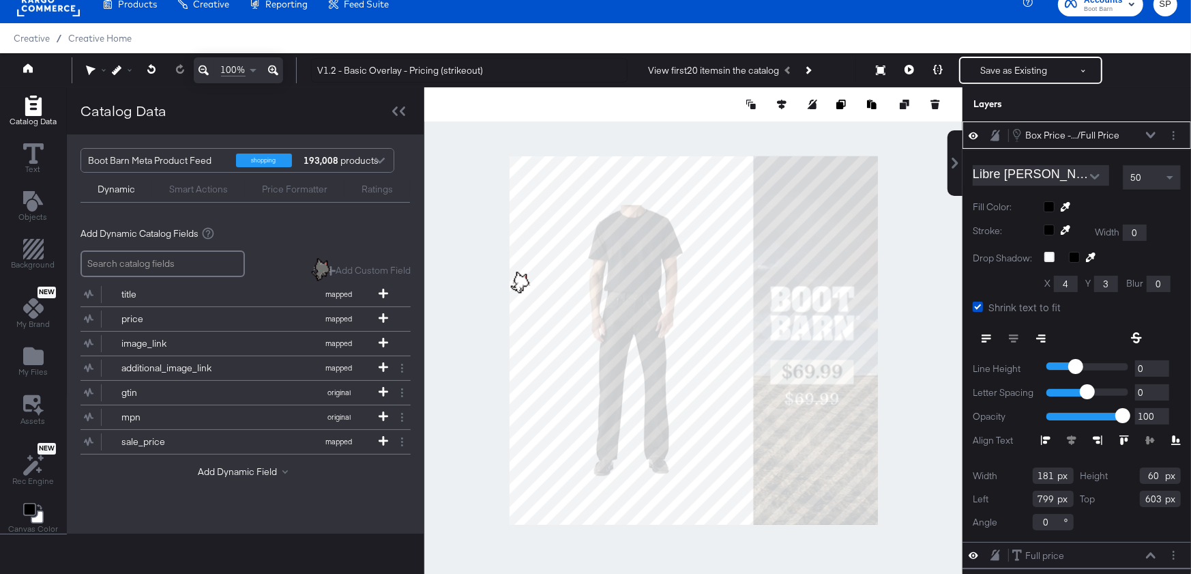
click at [194, 180] on div "Smart Actions" at bounding box center [198, 187] width 93 height 16
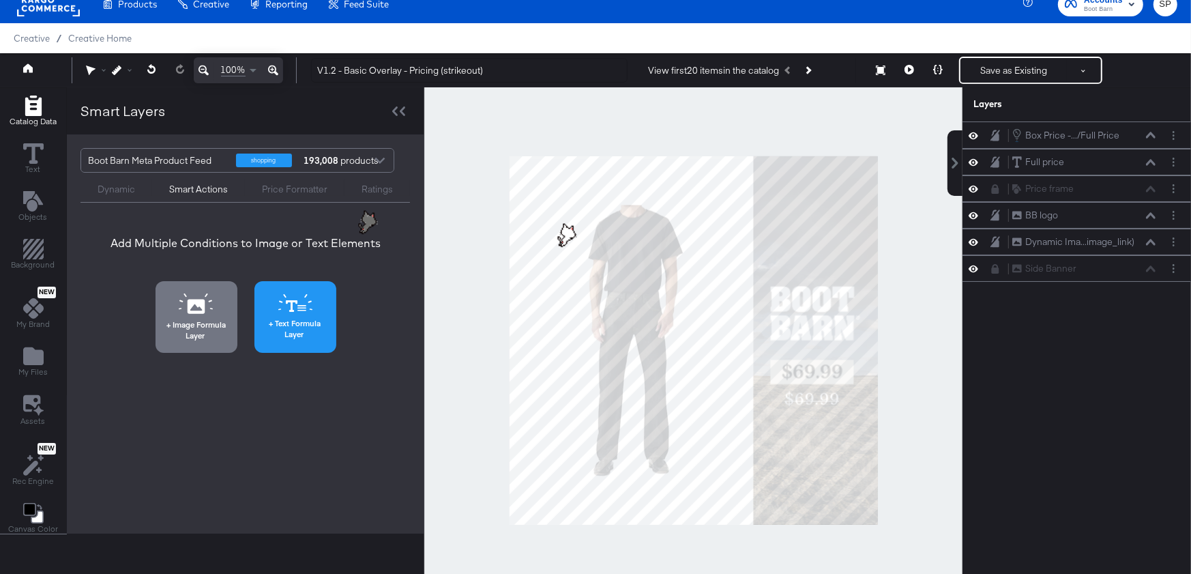
click at [288, 314] on button "Text Formula Layer" at bounding box center [295, 317] width 82 height 72
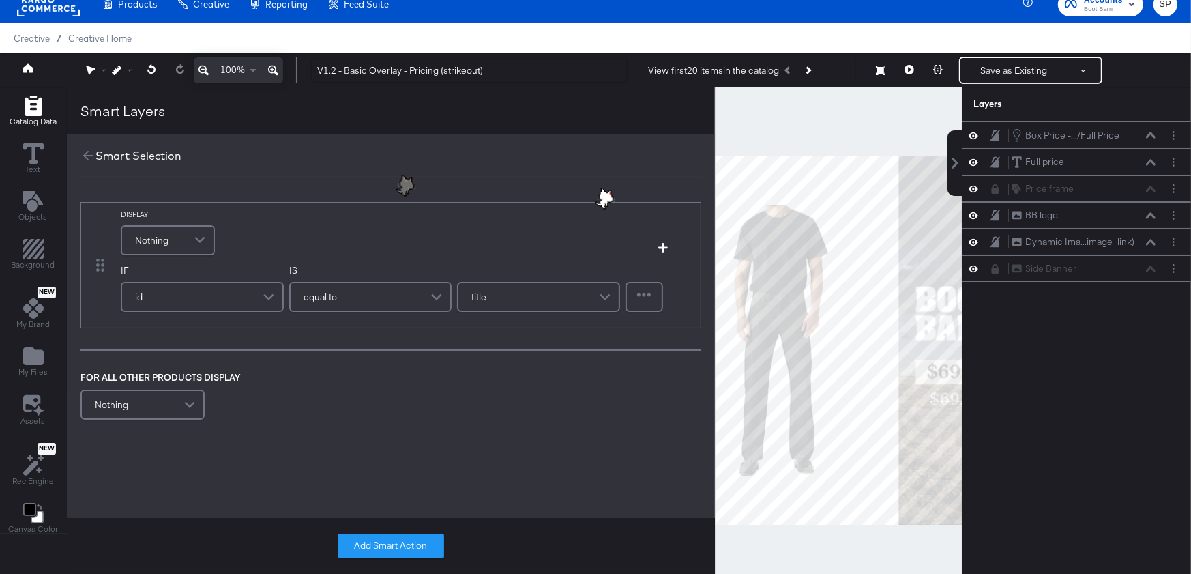
click at [192, 228] on span at bounding box center [202, 239] width 24 height 27
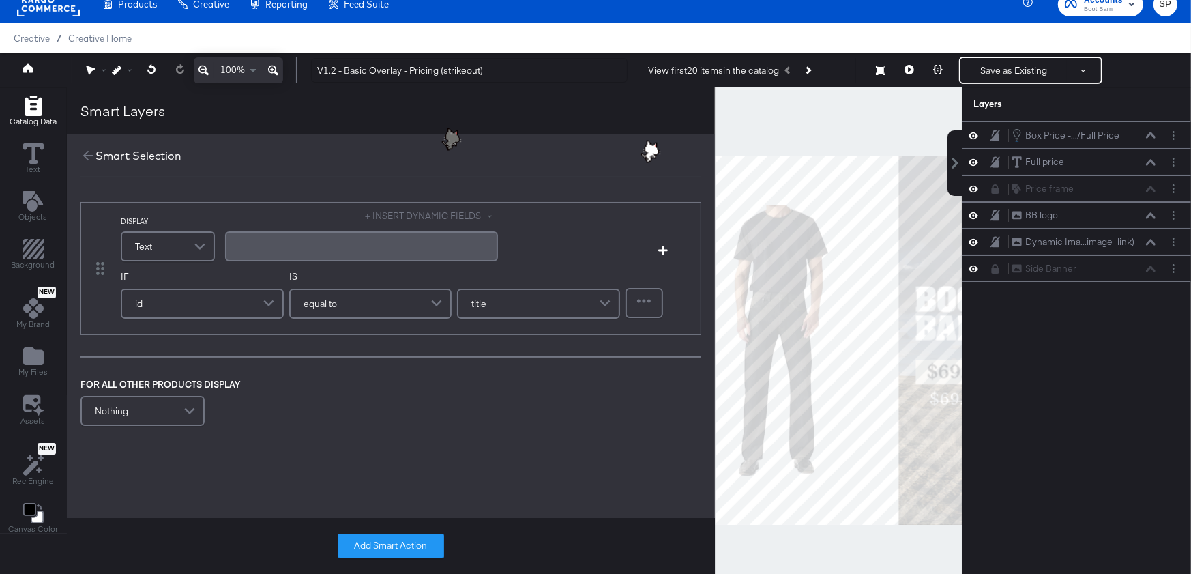
click at [272, 248] on div "﻿" at bounding box center [361, 245] width 256 height 13
click at [403, 218] on button "+ INSERT DYNAMIC FIELDS" at bounding box center [432, 215] width 132 height 13
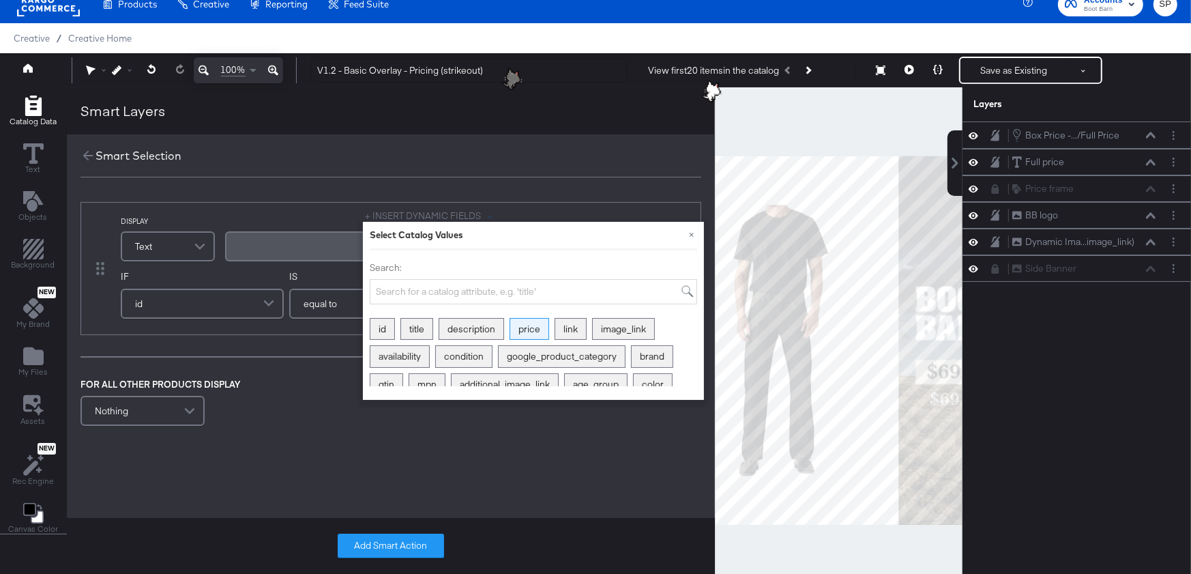
click at [525, 327] on div "price" at bounding box center [529, 329] width 38 height 21
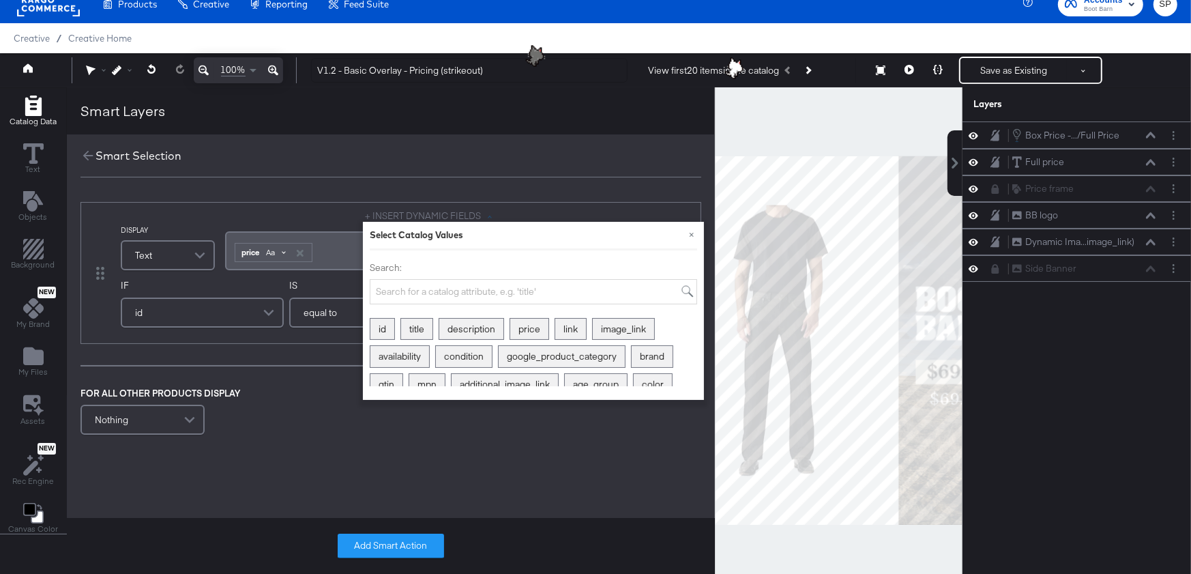
click at [276, 247] on div "Aa" at bounding box center [276, 252] width 32 height 11
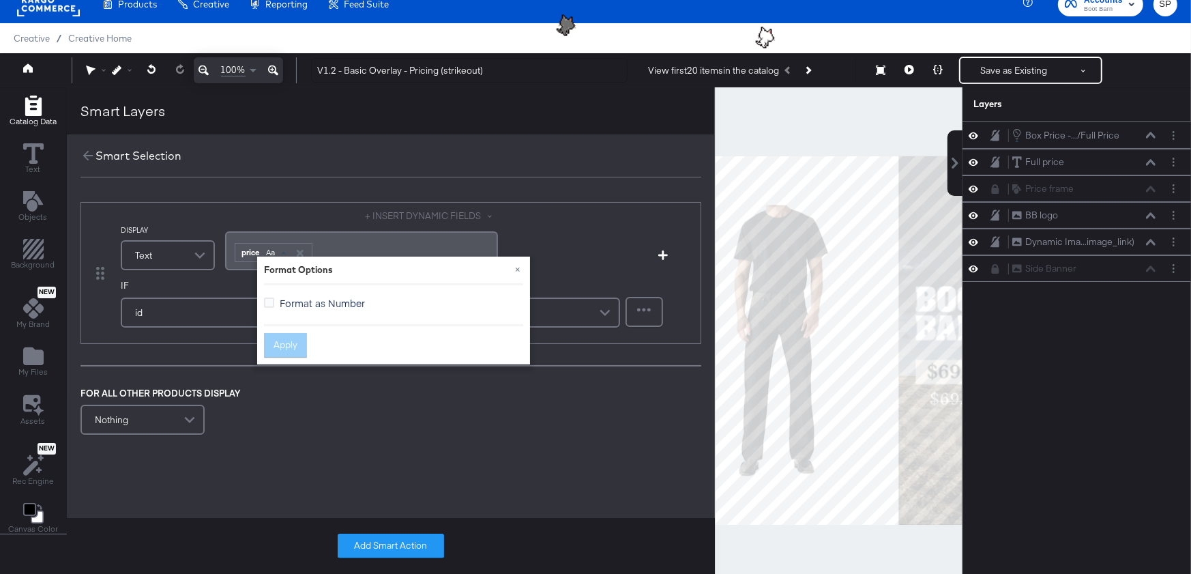
click at [309, 306] on span "Format as Number" at bounding box center [322, 303] width 85 height 14
click at [0, 0] on input "Format as Number" at bounding box center [0, 0] width 0 height 0
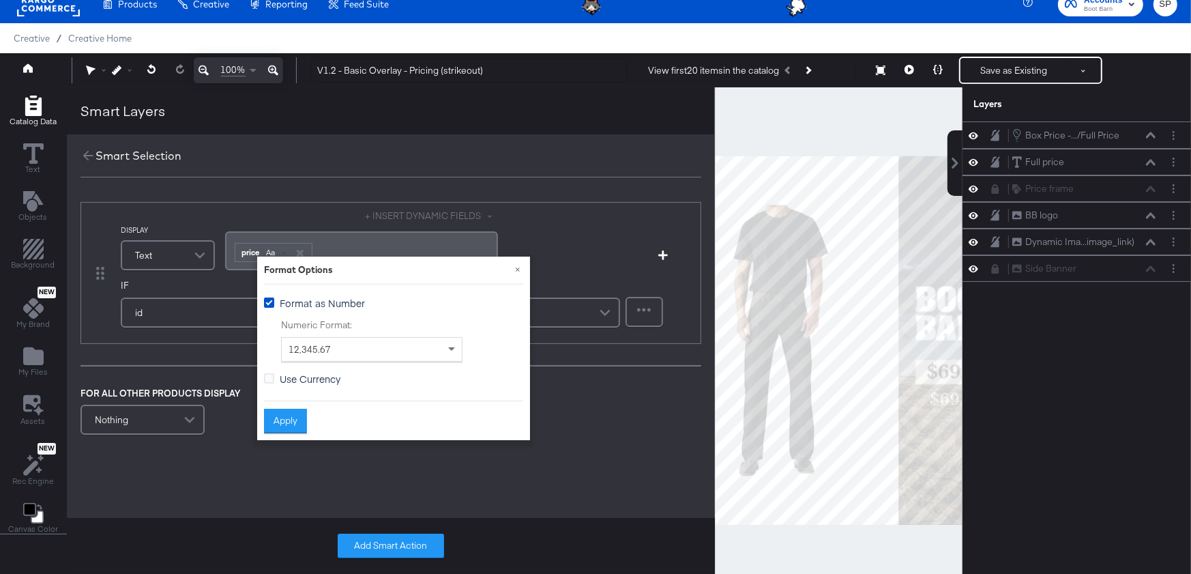
click at [302, 377] on span "Use Currency" at bounding box center [310, 379] width 61 height 14
click at [0, 0] on input "Use Currency" at bounding box center [0, 0] width 0 height 0
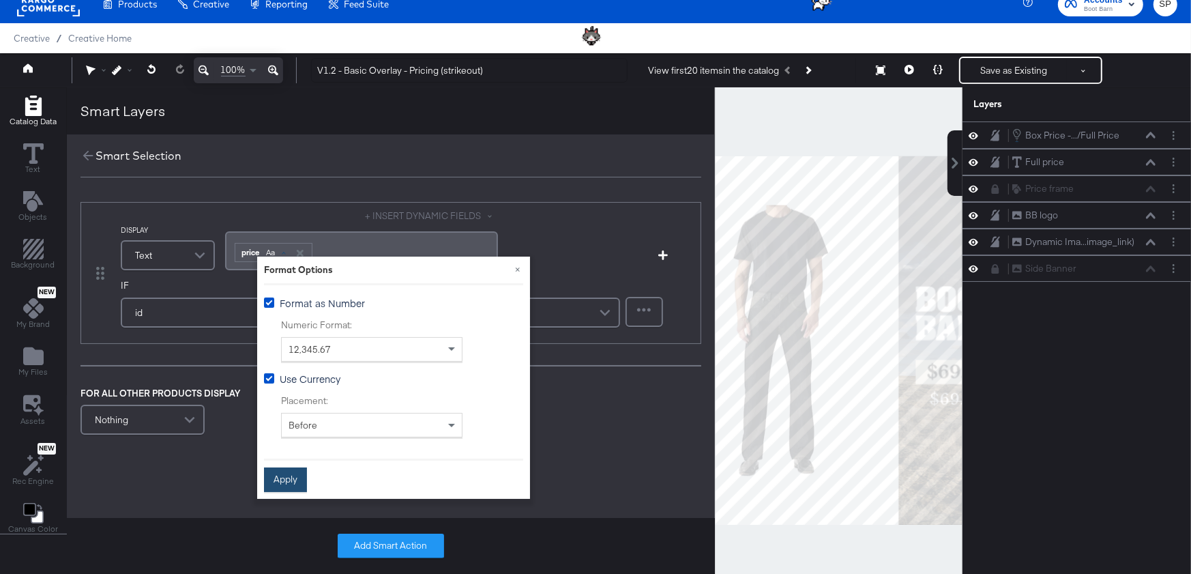
click at [289, 473] on button "Apply" at bounding box center [285, 479] width 43 height 25
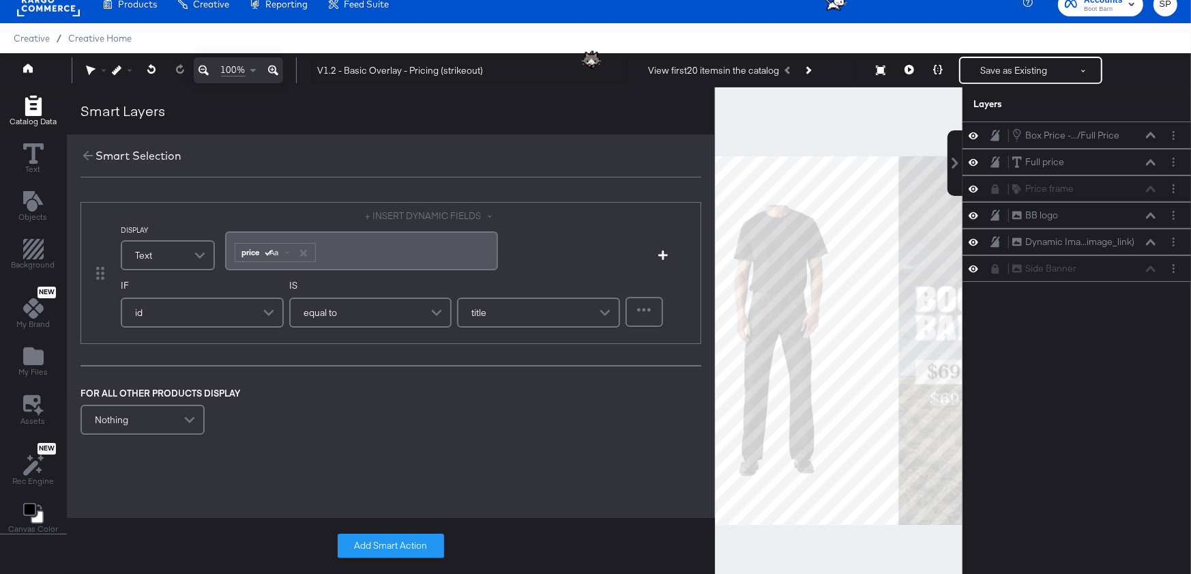
click at [265, 304] on span at bounding box center [271, 312] width 24 height 27
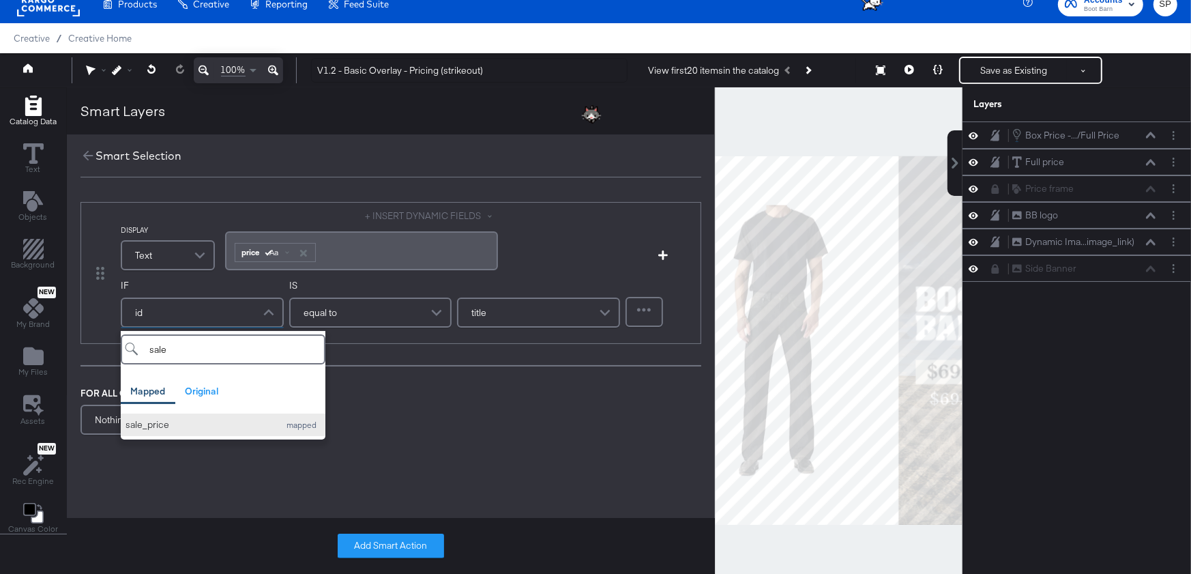
type input "sale"
click at [214, 430] on button "sale_price mapped" at bounding box center [223, 424] width 205 height 23
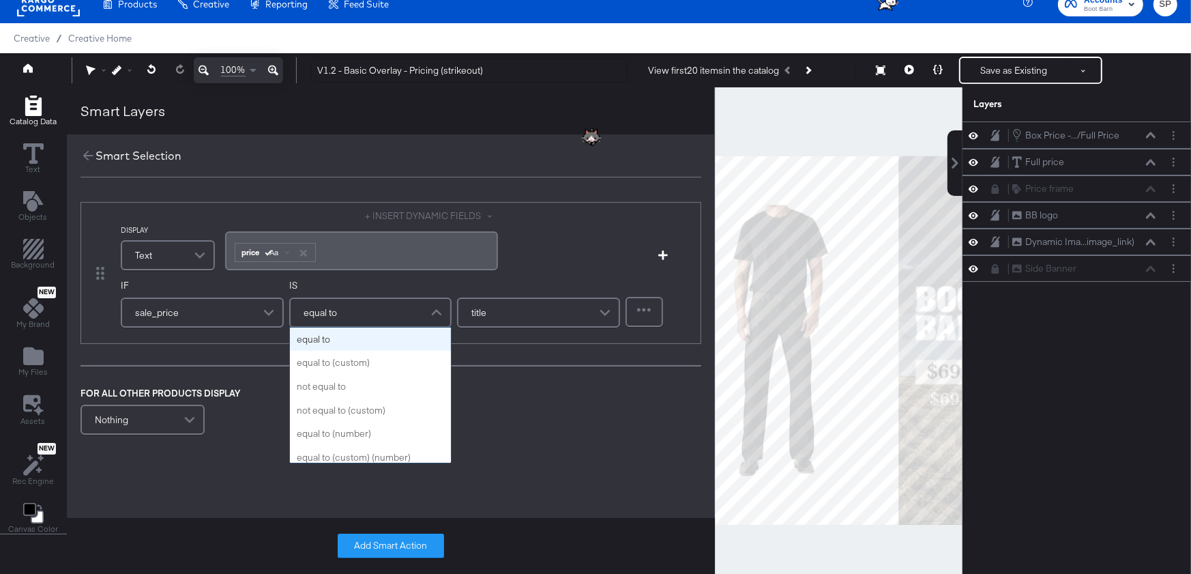
click at [329, 315] on span "equal to" at bounding box center [320, 312] width 33 height 23
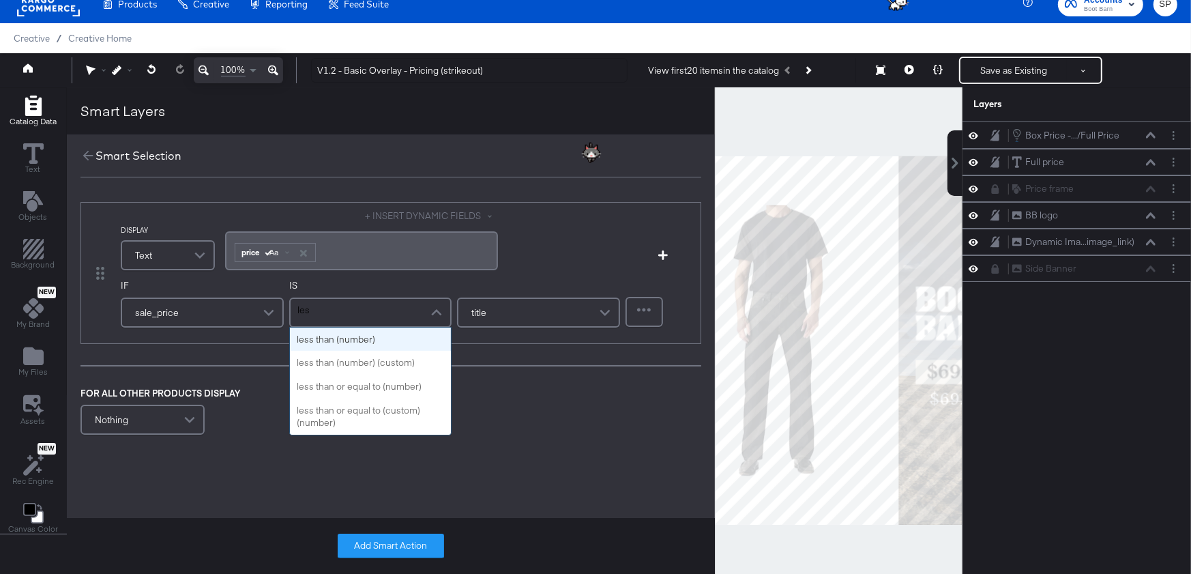
type input "less"
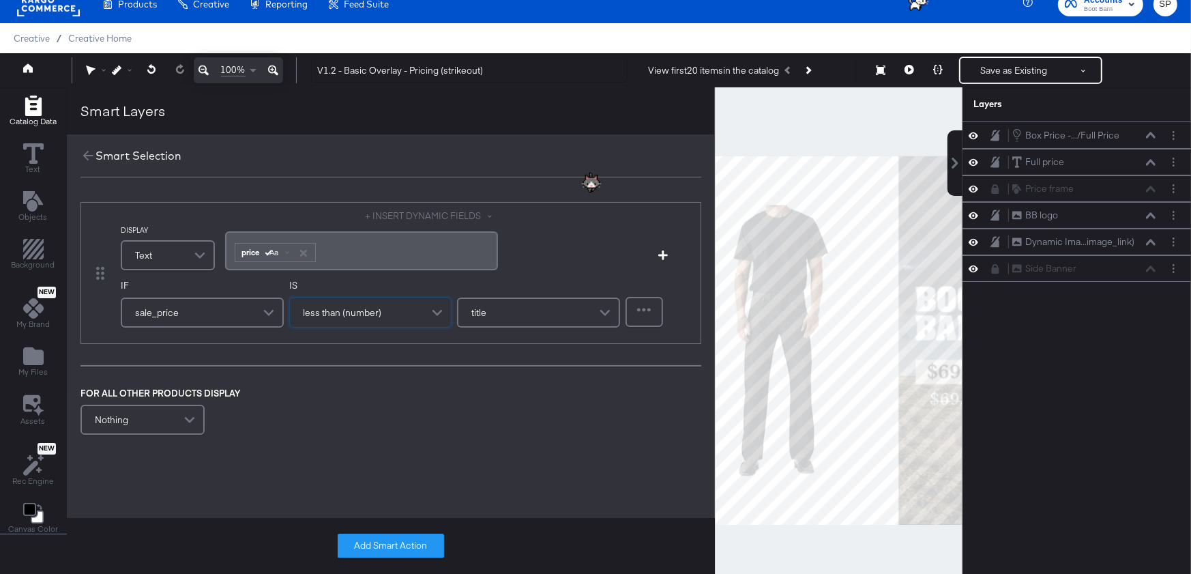
click at [527, 310] on div "title" at bounding box center [538, 312] width 160 height 27
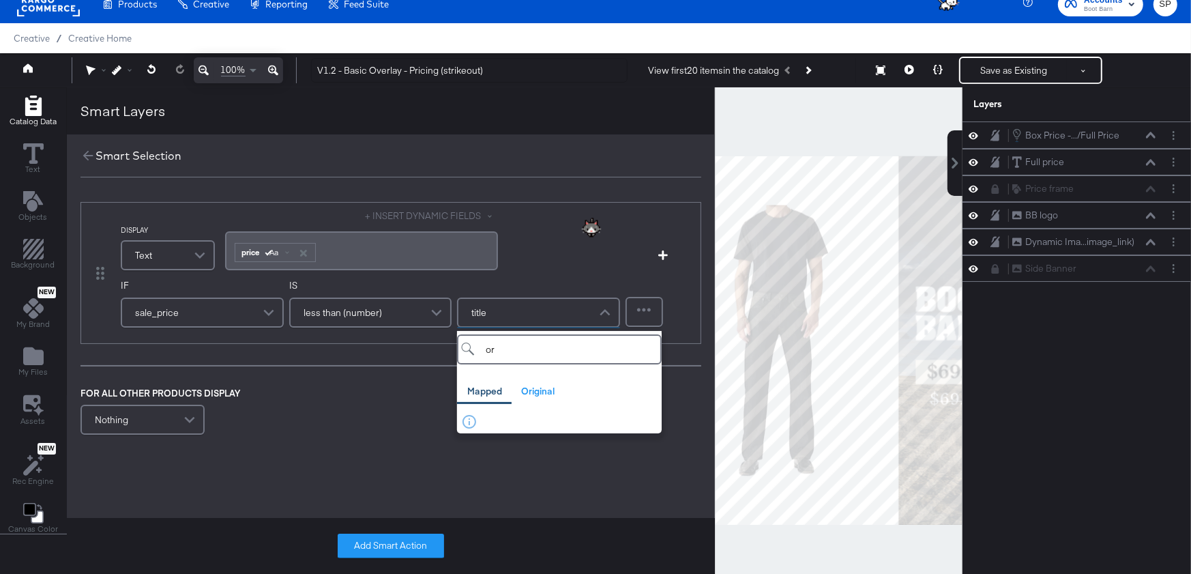
type input "o"
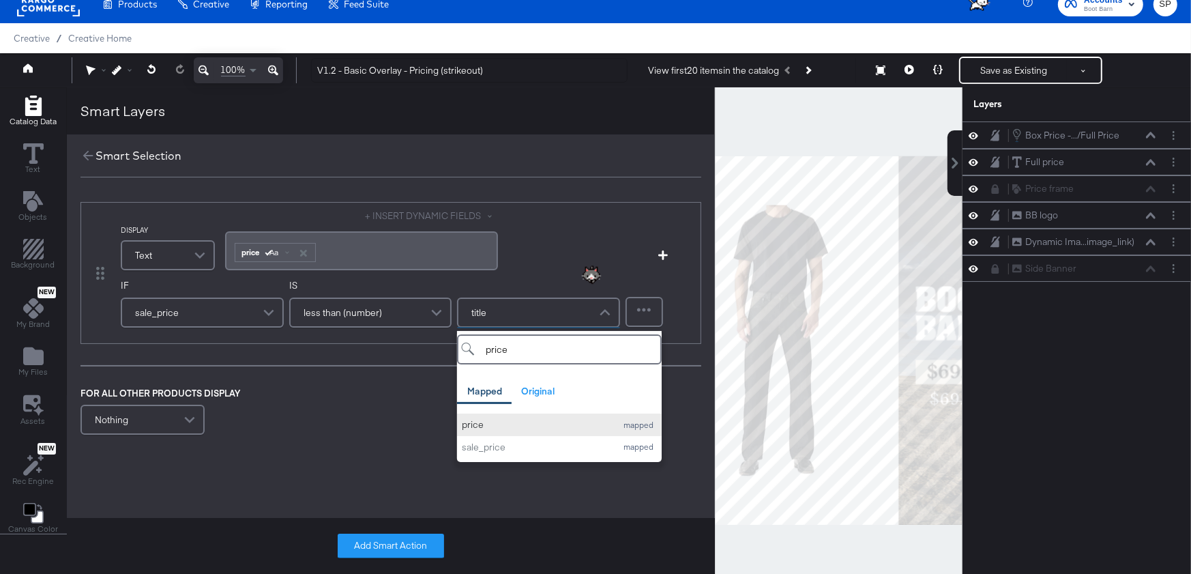
type input "price"
click at [500, 429] on div "price" at bounding box center [535, 424] width 147 height 13
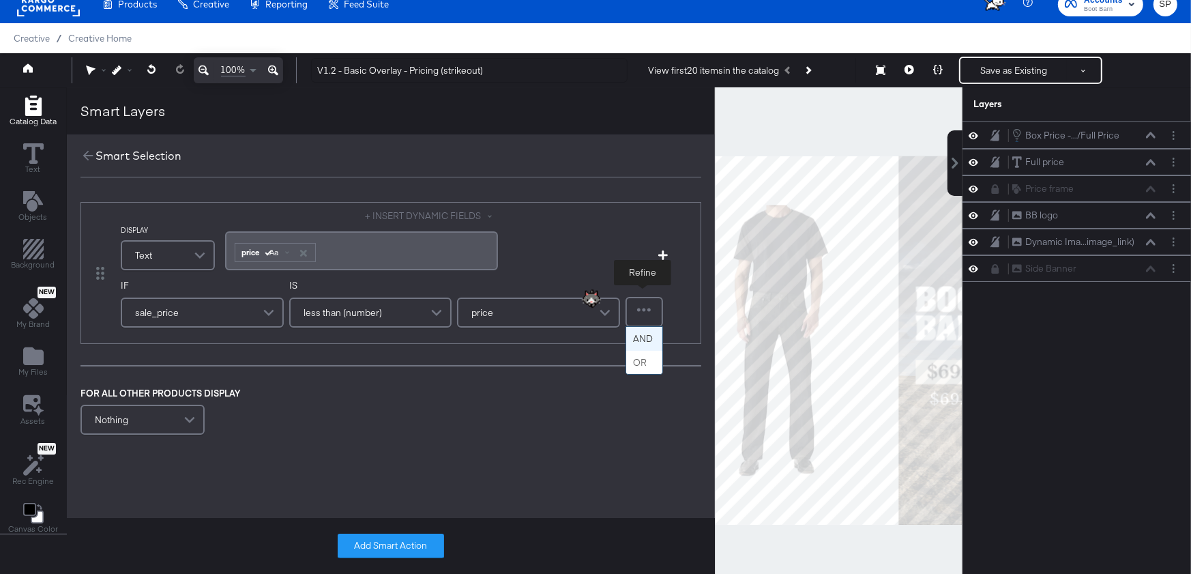
click at [642, 314] on div at bounding box center [644, 311] width 35 height 27
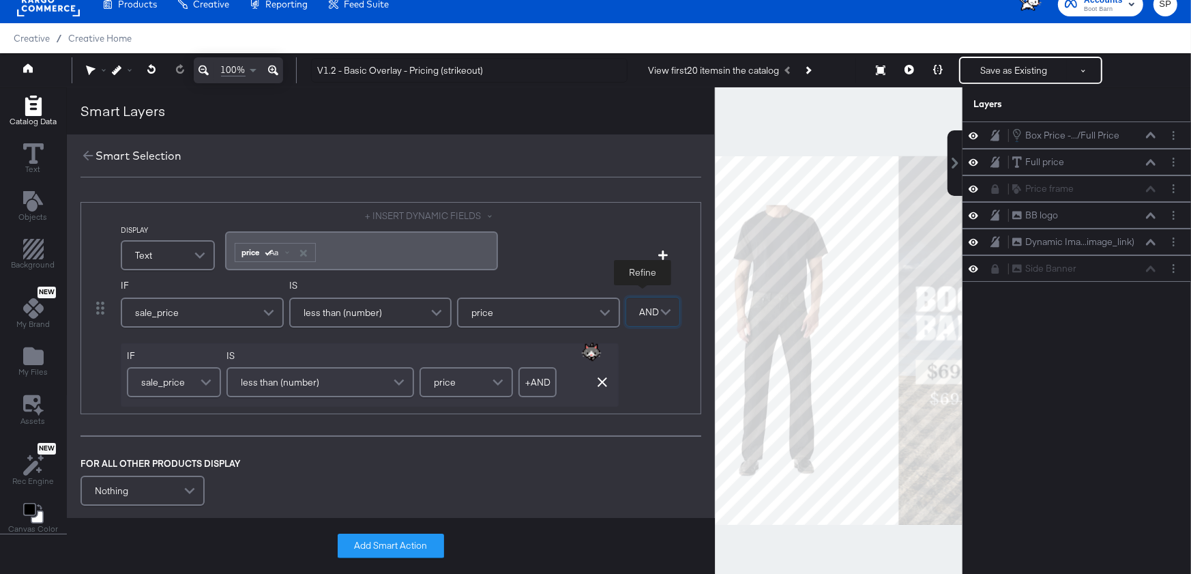
click at [281, 383] on span "less than (number)" at bounding box center [280, 381] width 78 height 23
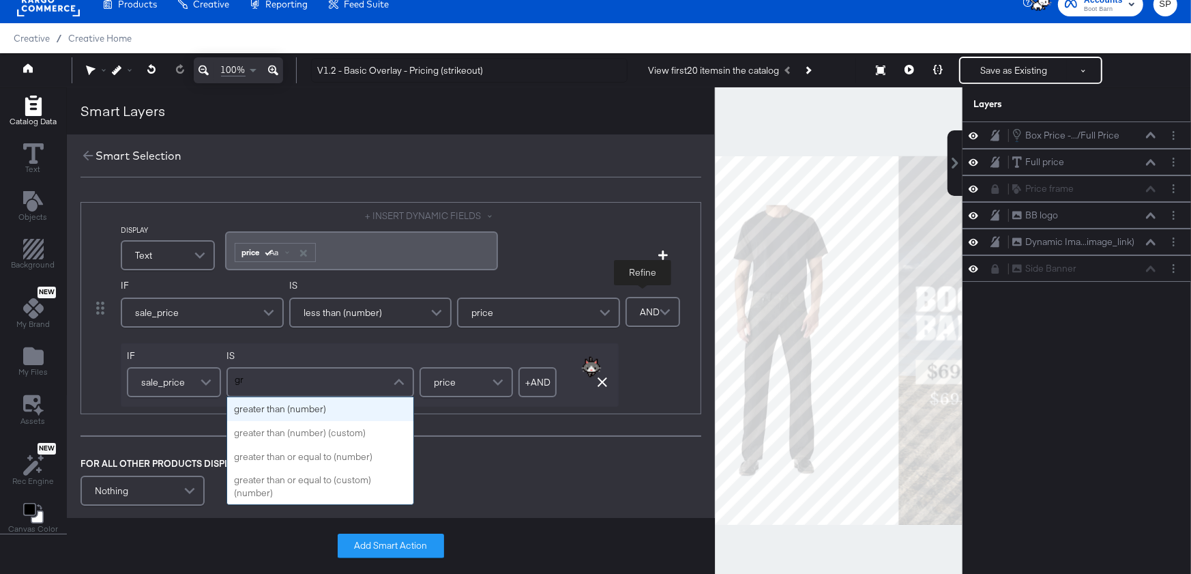
scroll to position [0, 0]
type input "grea"
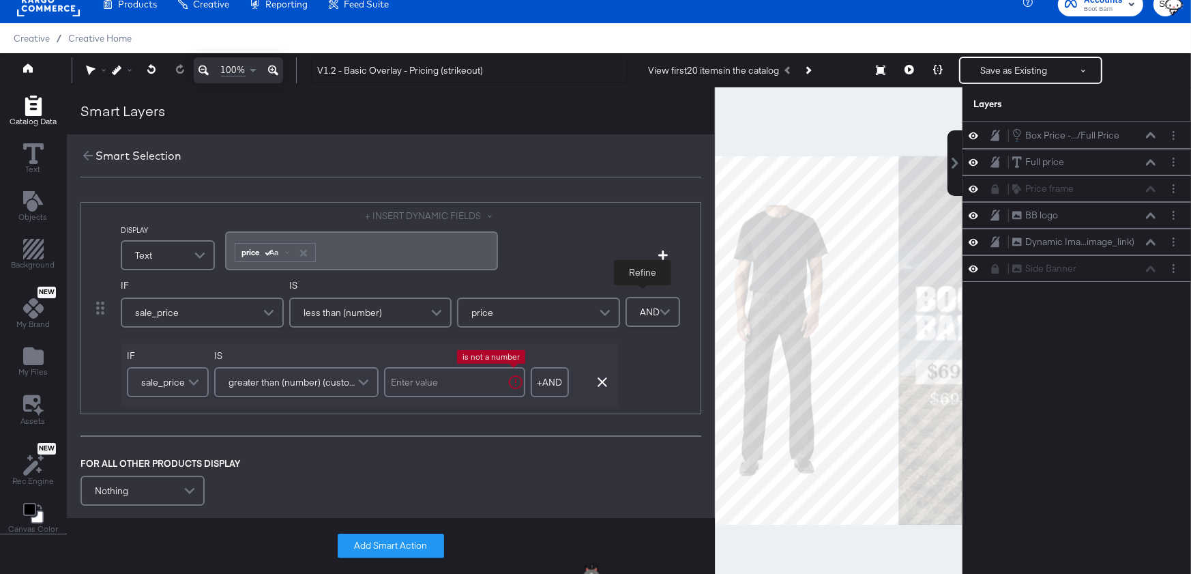
click at [443, 395] on input "text" at bounding box center [454, 382] width 141 height 30
type input "1"
click at [368, 539] on button "Add Smart Action" at bounding box center [391, 545] width 106 height 25
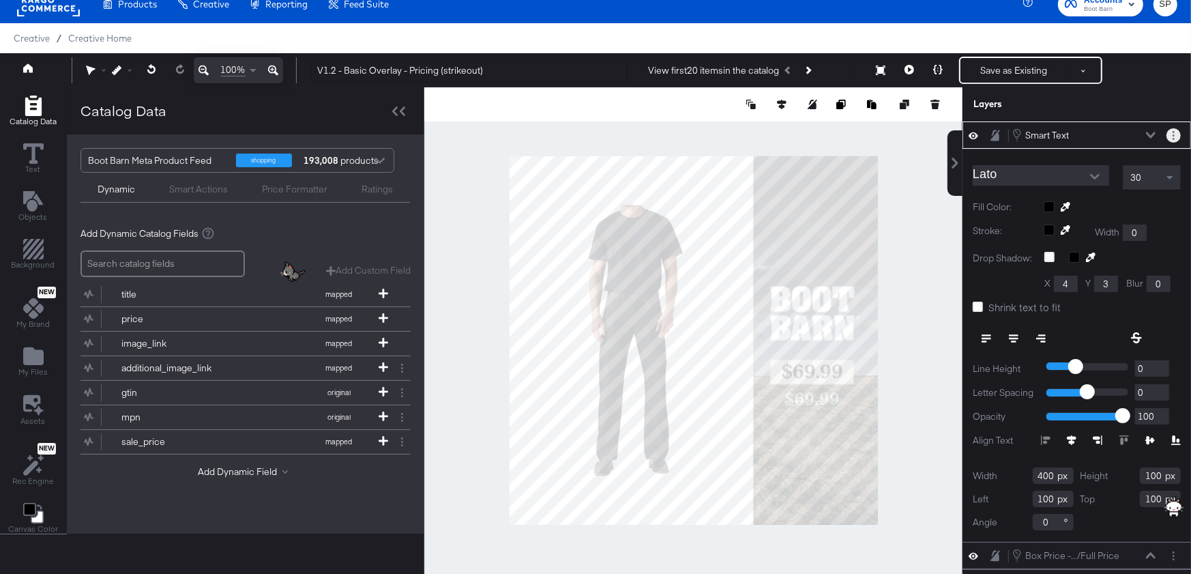
click at [1169, 136] on button "Layer Options" at bounding box center [1173, 135] width 14 height 14
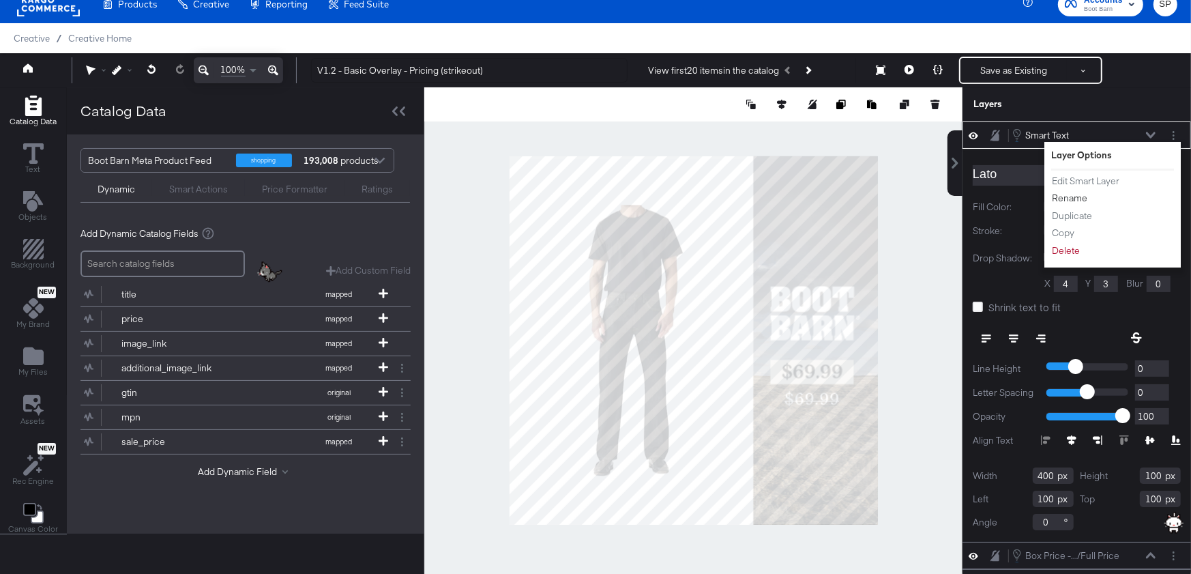
click at [1070, 196] on button "Rename" at bounding box center [1069, 198] width 37 height 14
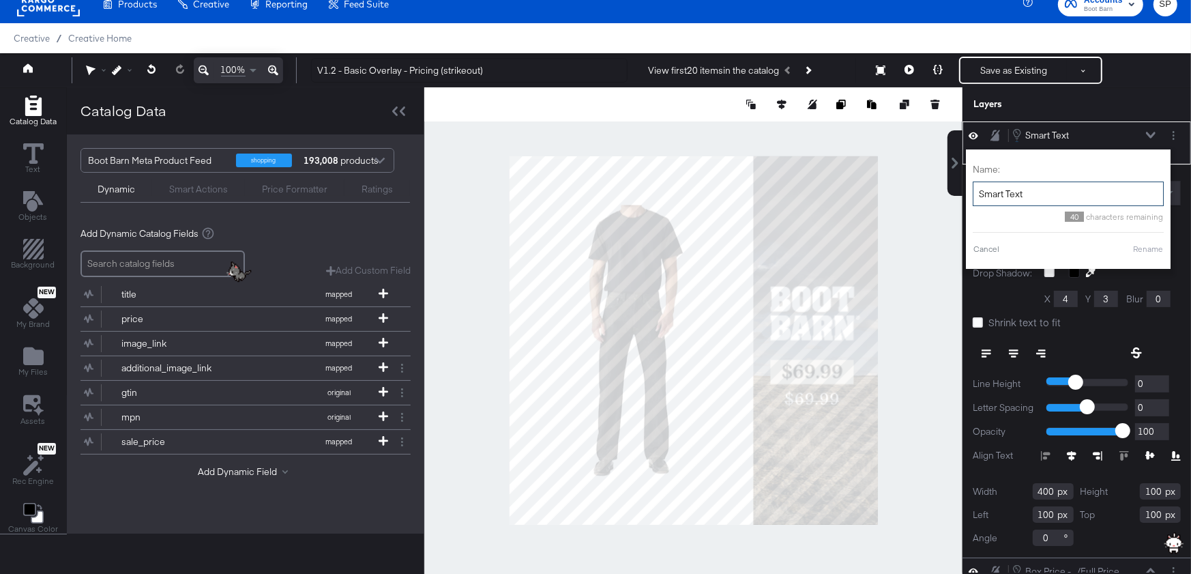
click at [1070, 196] on input "Smart Text" at bounding box center [1068, 193] width 191 height 25
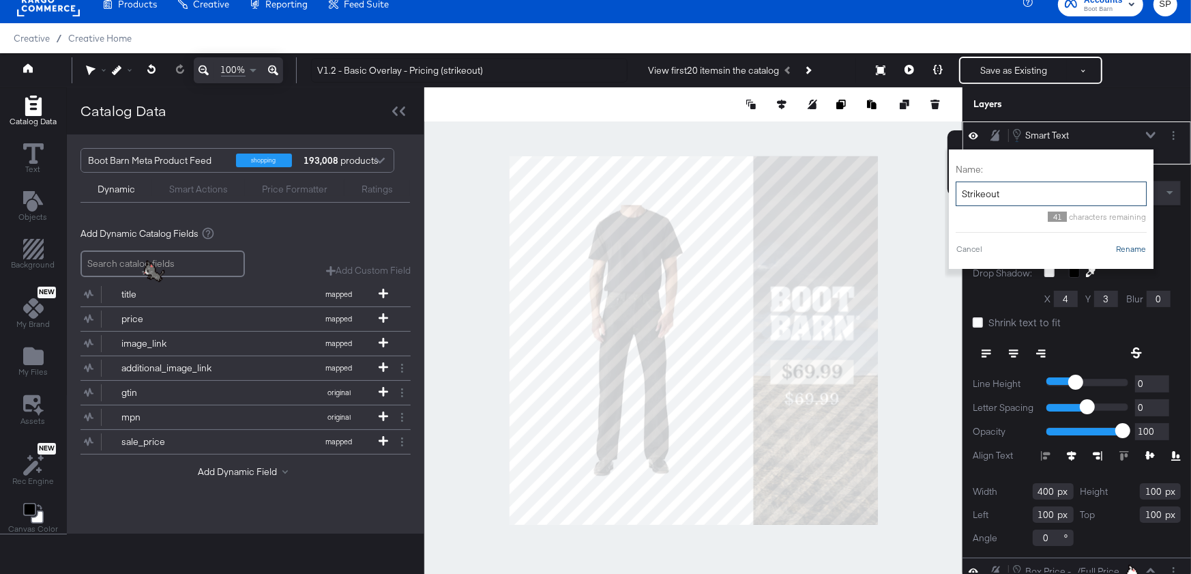
type input "Strikeout"
click at [1135, 246] on button "Rename" at bounding box center [1130, 249] width 31 height 12
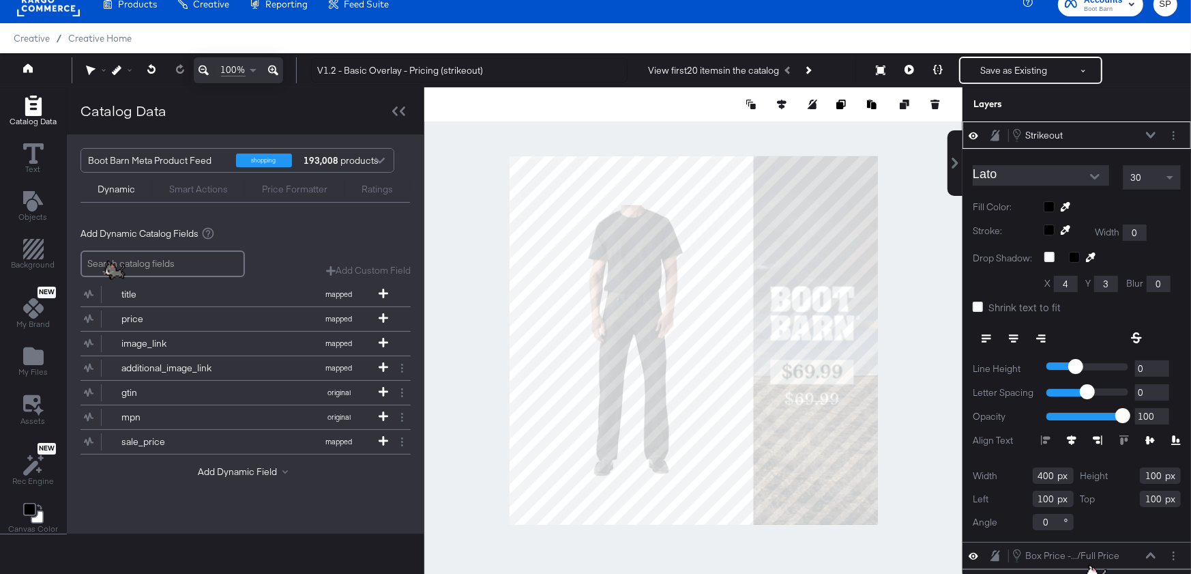
click at [1023, 180] on input "Lato" at bounding box center [1031, 175] width 116 height 20
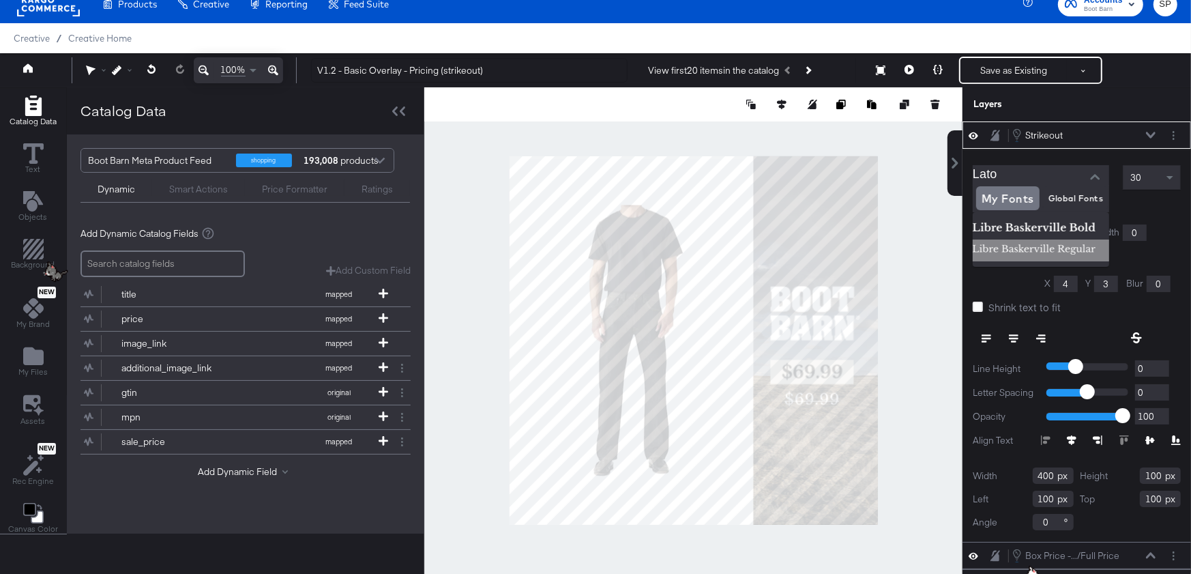
drag, startPoint x: 1008, startPoint y: 237, endPoint x: 1010, endPoint y: 248, distance: 11.1
click at [1010, 248] on ul at bounding box center [1041, 239] width 136 height 55
click at [1010, 248] on img at bounding box center [1041, 250] width 136 height 22
type input "Libre [PERSON_NAME] Regular"
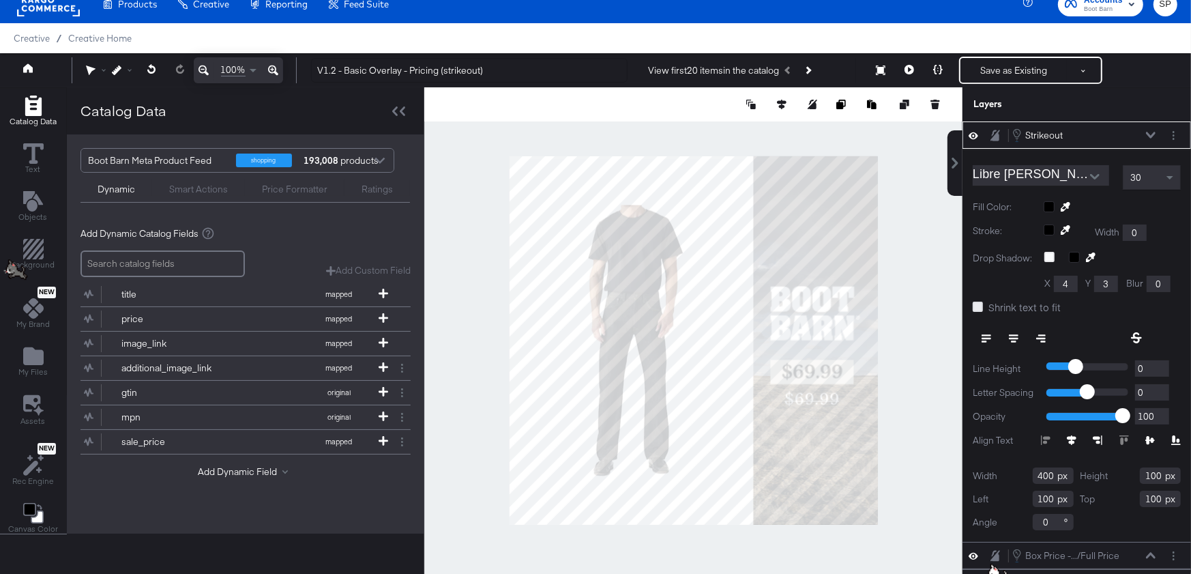
click at [977, 305] on icon at bounding box center [978, 307] width 10 height 10
click at [0, 0] on input "Shrink text to fit" at bounding box center [0, 0] width 0 height 0
click at [1016, 337] on icon at bounding box center [1014, 339] width 10 height 10
click at [1136, 334] on icon at bounding box center [1136, 337] width 11 height 11
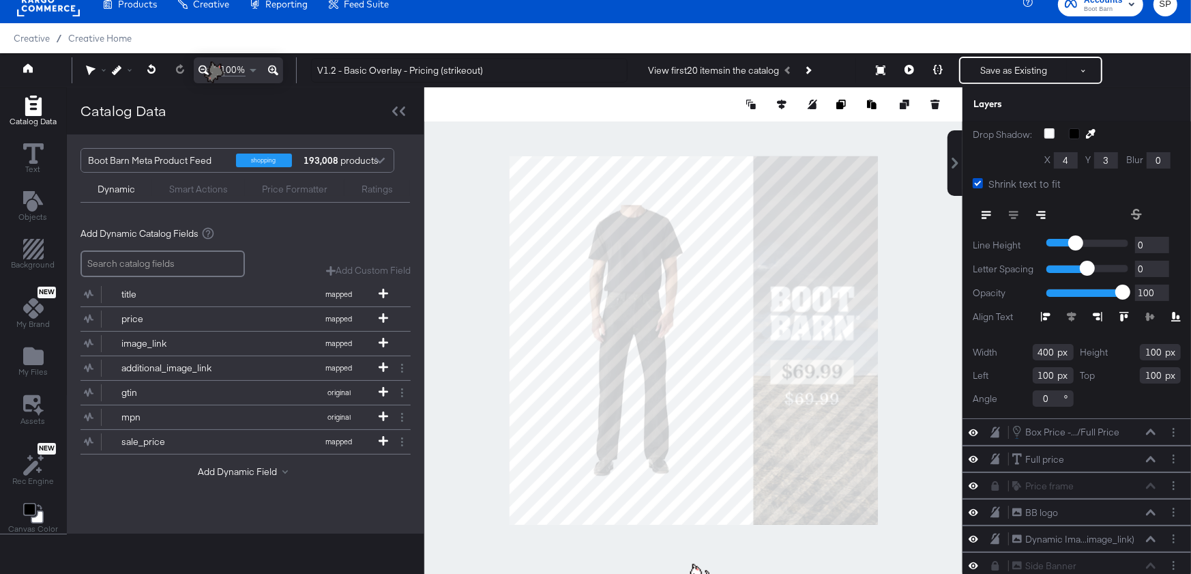
click at [1046, 351] on input "400" at bounding box center [1053, 352] width 41 height 16
type input "164"
click at [1154, 346] on input "100" at bounding box center [1160, 352] width 41 height 16
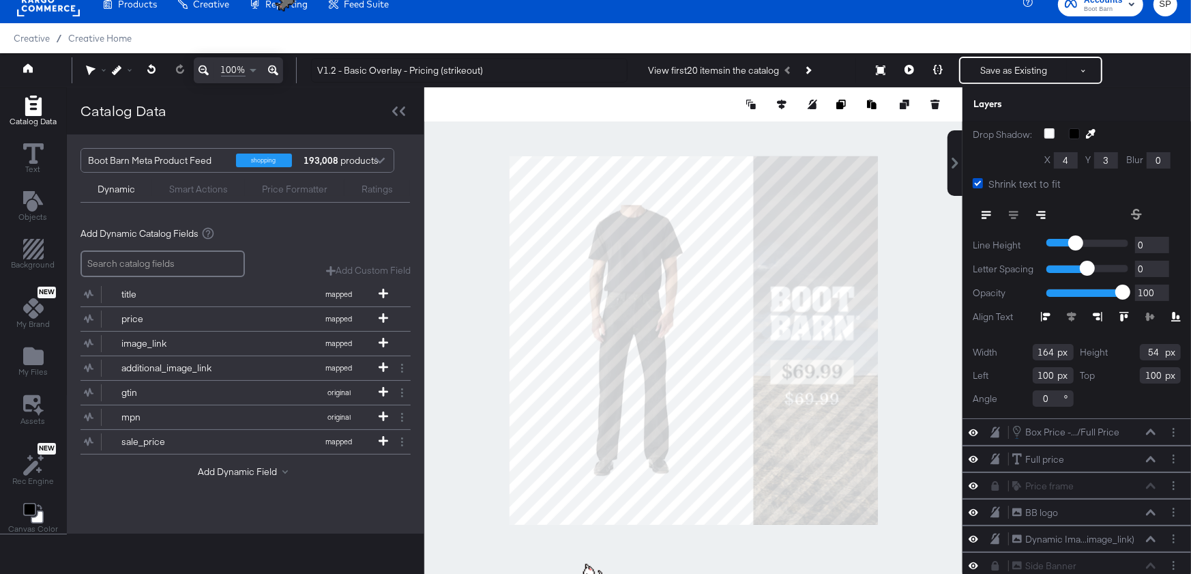
type input "5"
type input "64"
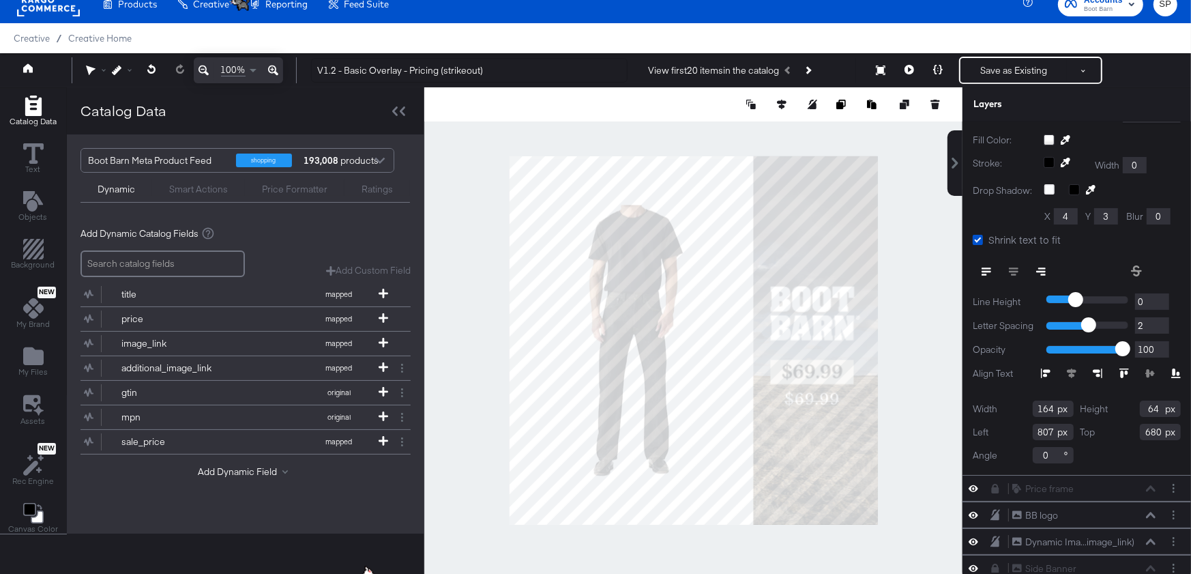
scroll to position [0, 0]
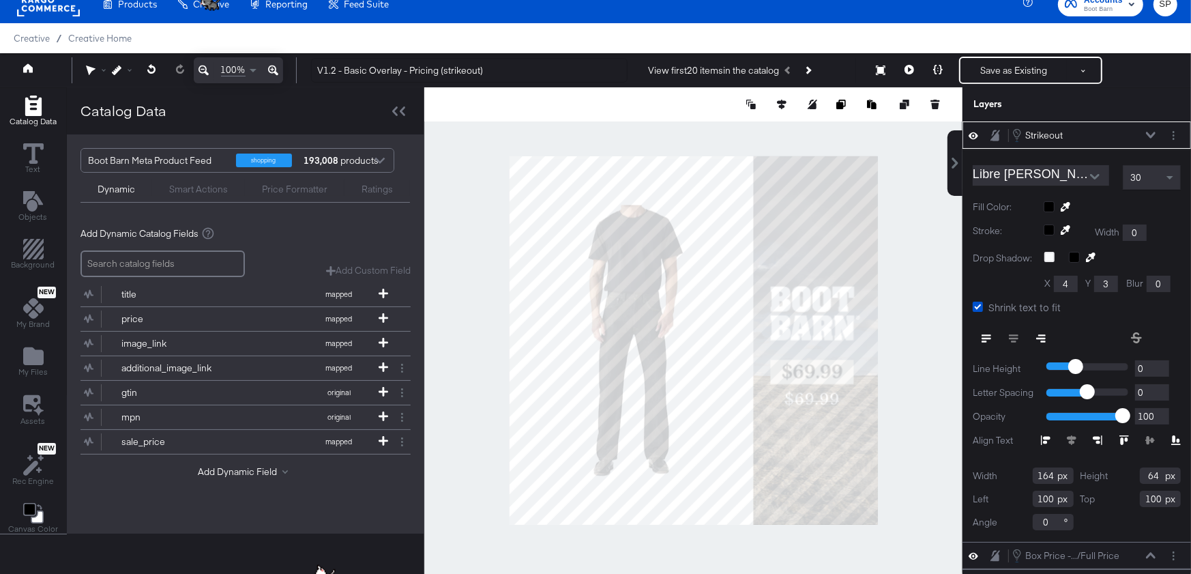
click at [1045, 498] on input "100" at bounding box center [1053, 498] width 41 height 16
type input "807"
click at [1147, 490] on input "100" at bounding box center [1160, 498] width 41 height 16
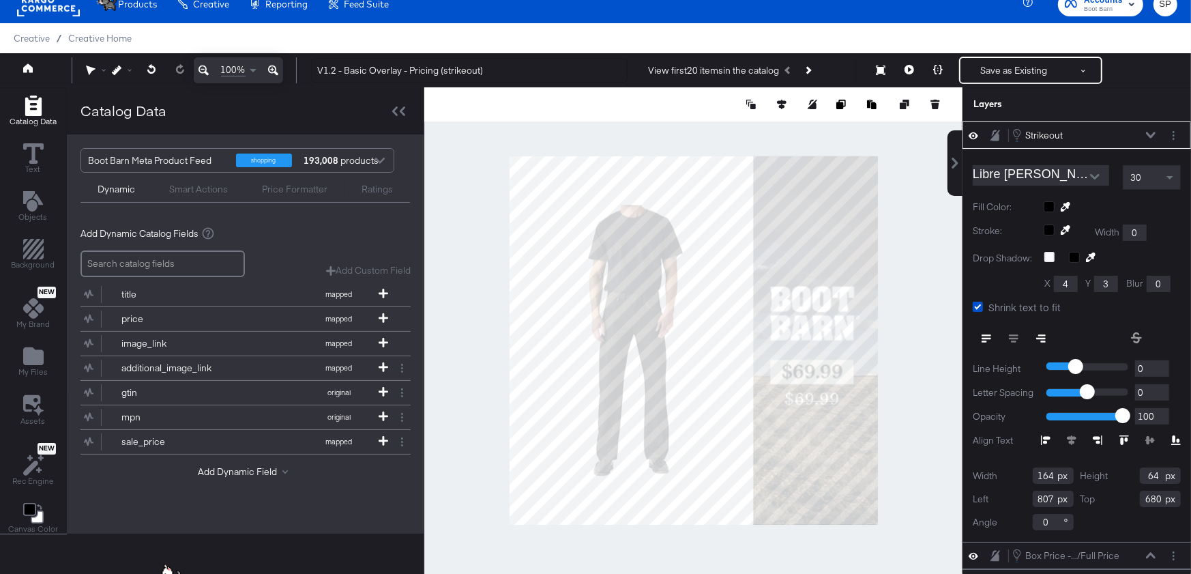
type input "680"
click at [1139, 332] on icon at bounding box center [1136, 337] width 11 height 11
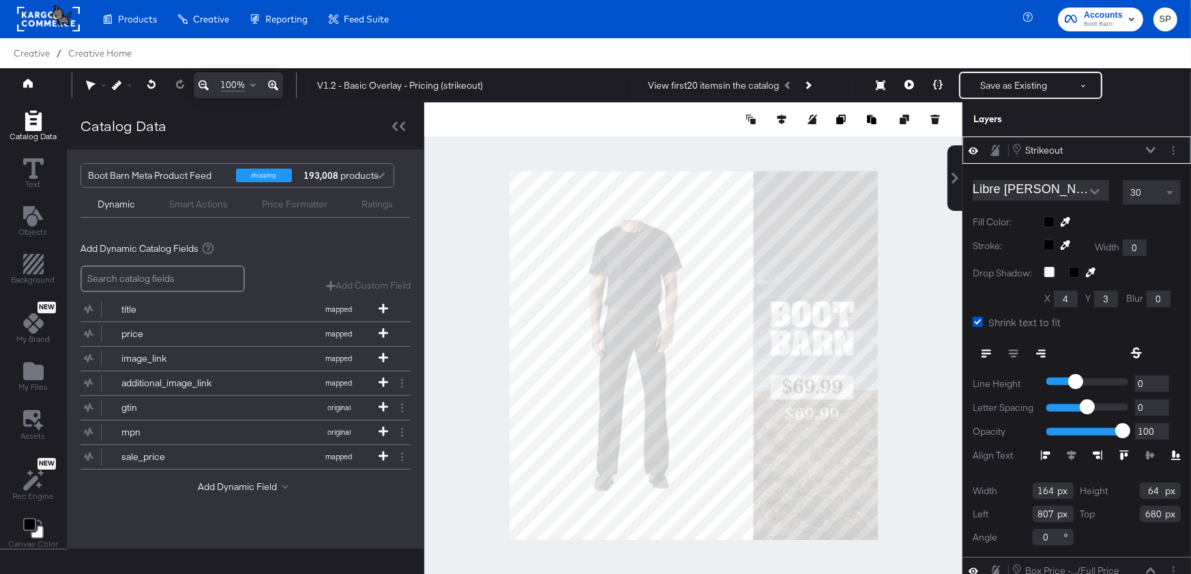
click at [1151, 146] on button at bounding box center [1150, 150] width 11 height 8
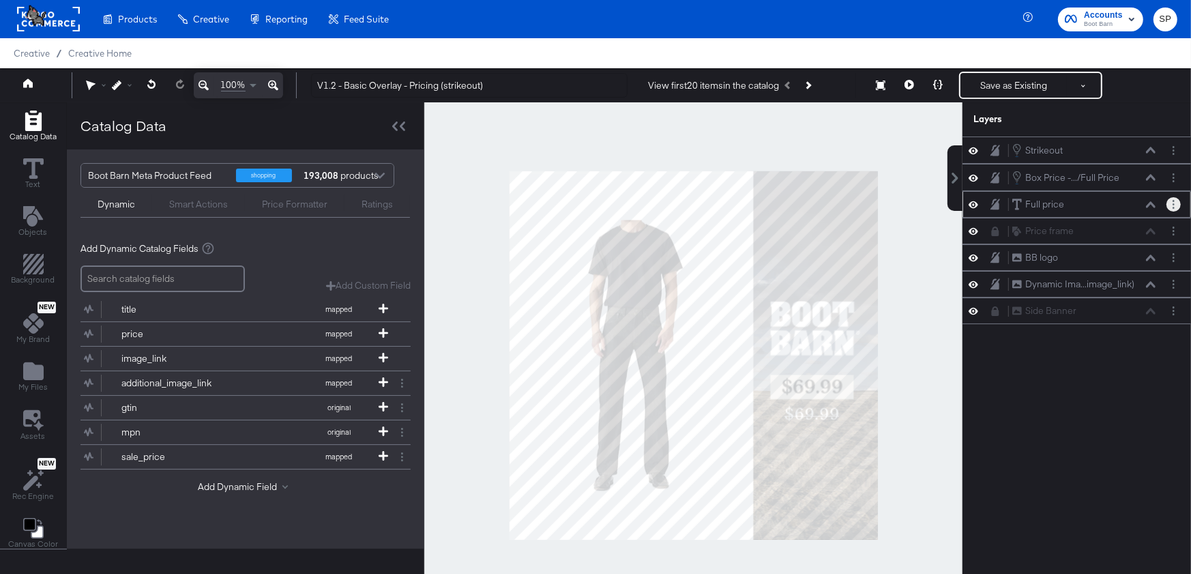
click at [1171, 202] on button "Layer Options" at bounding box center [1173, 204] width 14 height 14
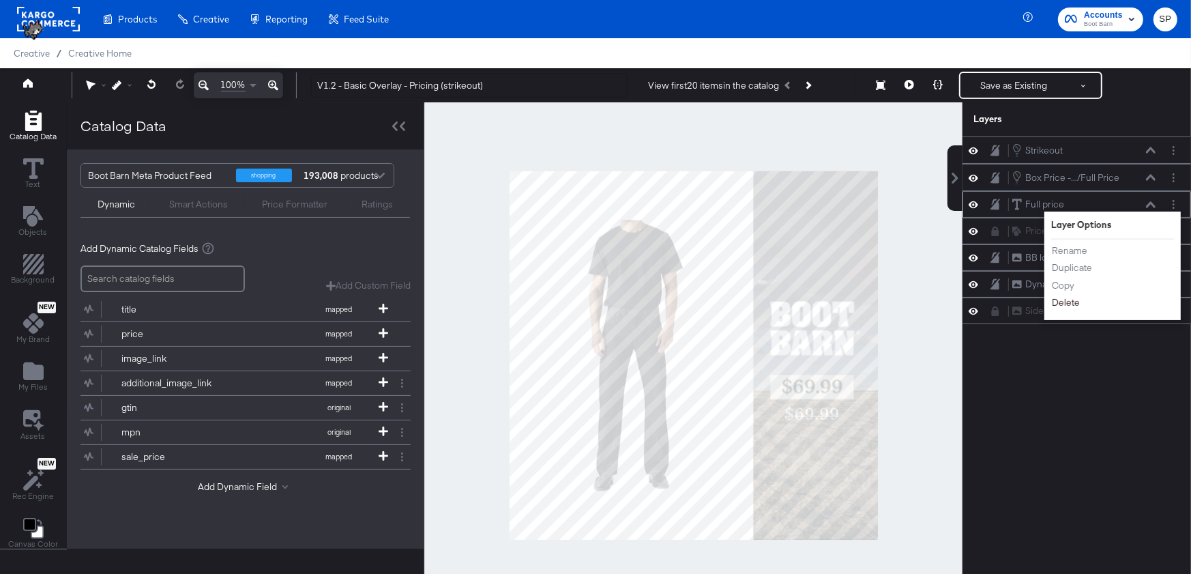
click at [1072, 297] on button "Delete" at bounding box center [1065, 302] width 29 height 14
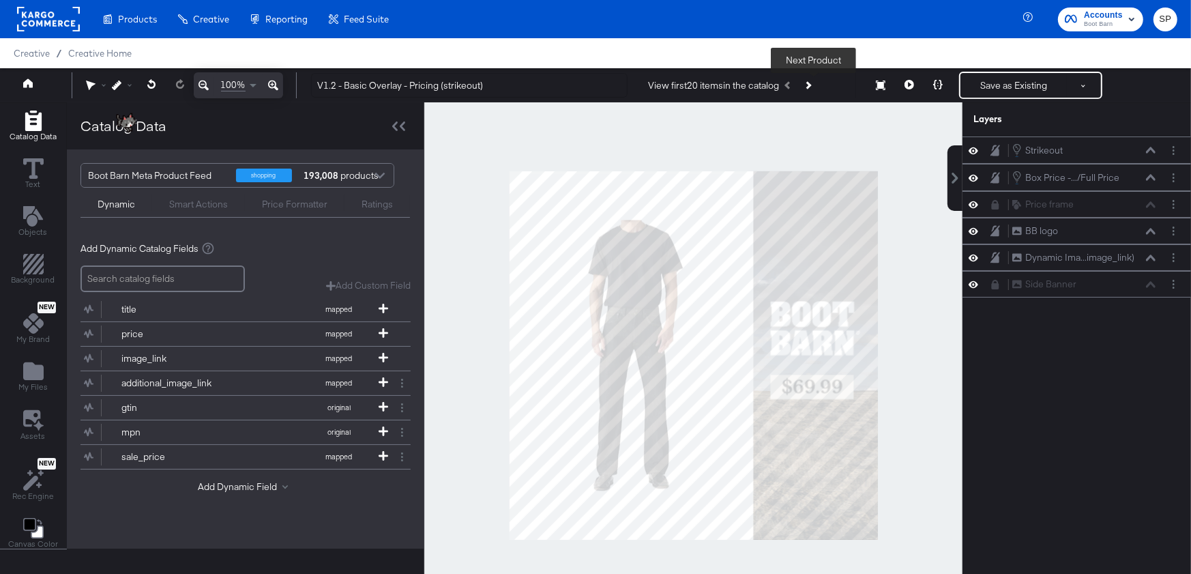
click at [811, 85] on icon "Next Product" at bounding box center [808, 85] width 8 height 8
click at [937, 85] on icon at bounding box center [938, 85] width 10 height 10
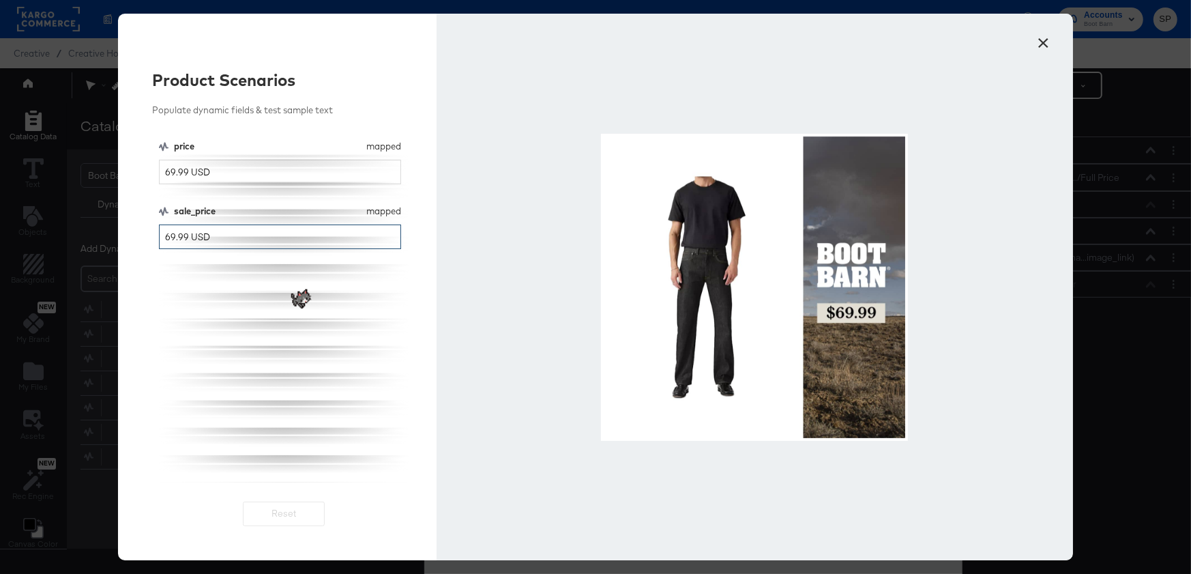
click at [175, 238] on input "69.99 USD" at bounding box center [280, 236] width 242 height 25
type input "60 USD"
click at [1044, 38] on button "×" at bounding box center [1043, 39] width 25 height 25
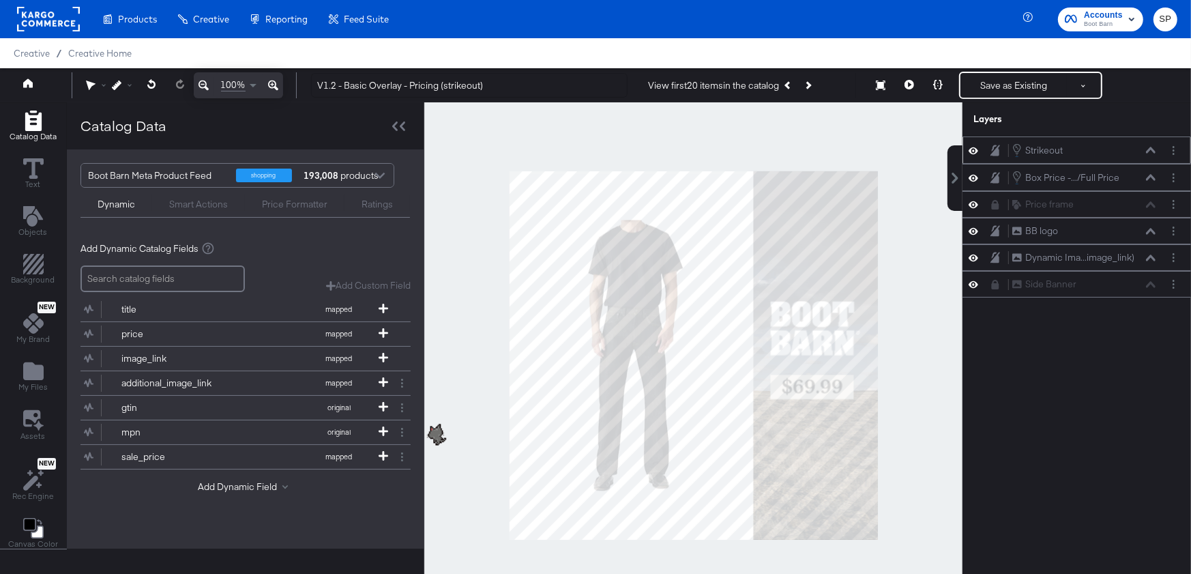
click at [1152, 149] on icon at bounding box center [1151, 150] width 10 height 6
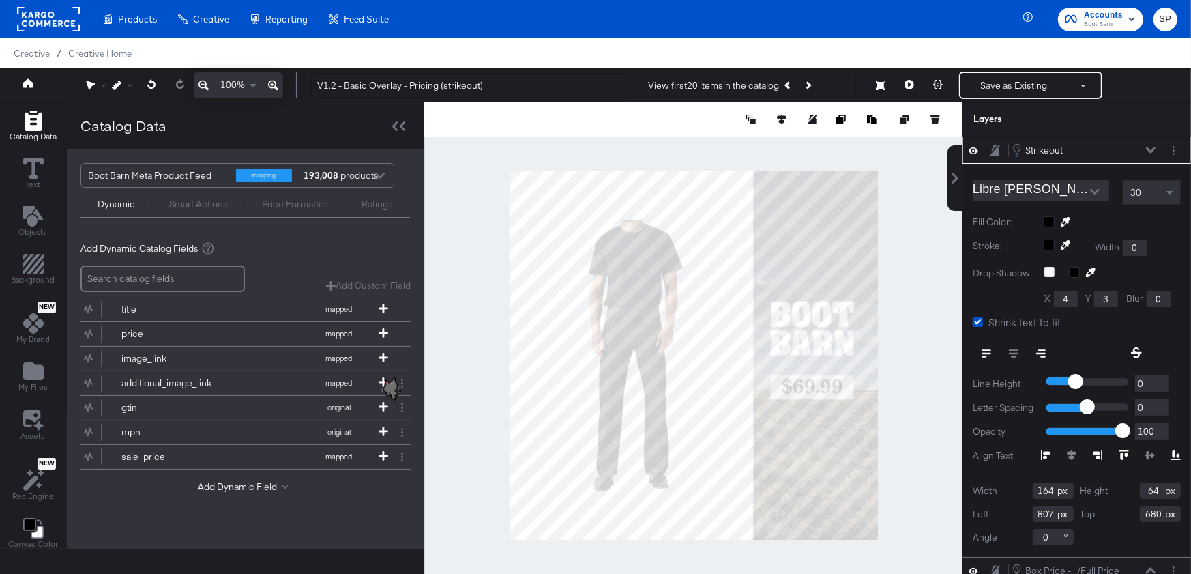
click at [1051, 223] on div at bounding box center [1112, 221] width 137 height 11
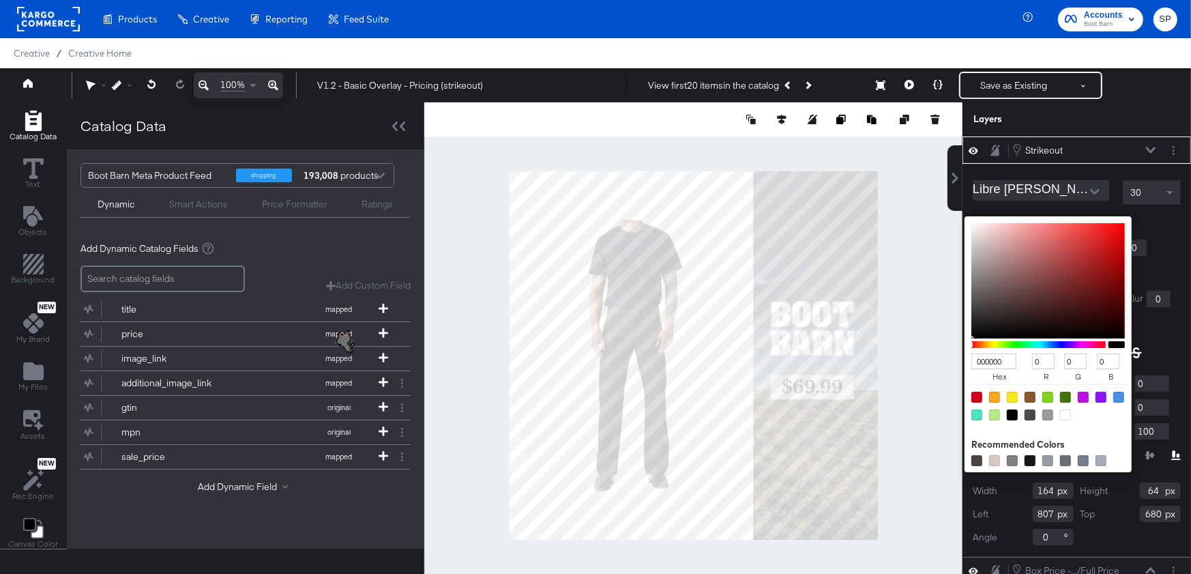
click at [1066, 415] on div at bounding box center [1065, 414] width 11 height 11
type input "FFFFFF"
type input "255"
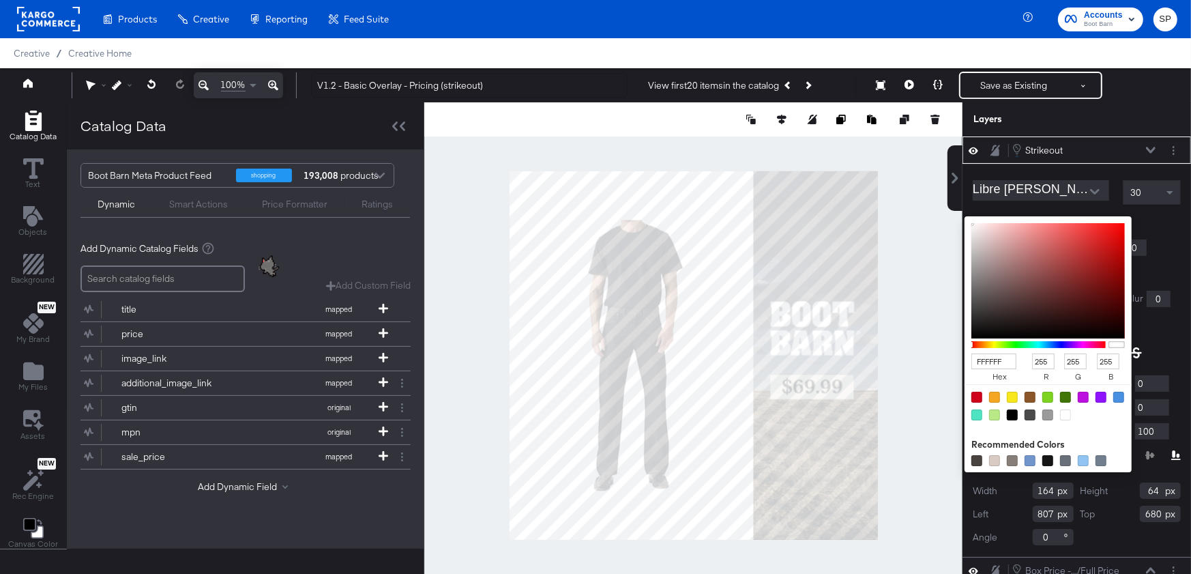
click at [1154, 147] on icon at bounding box center [1151, 150] width 10 height 7
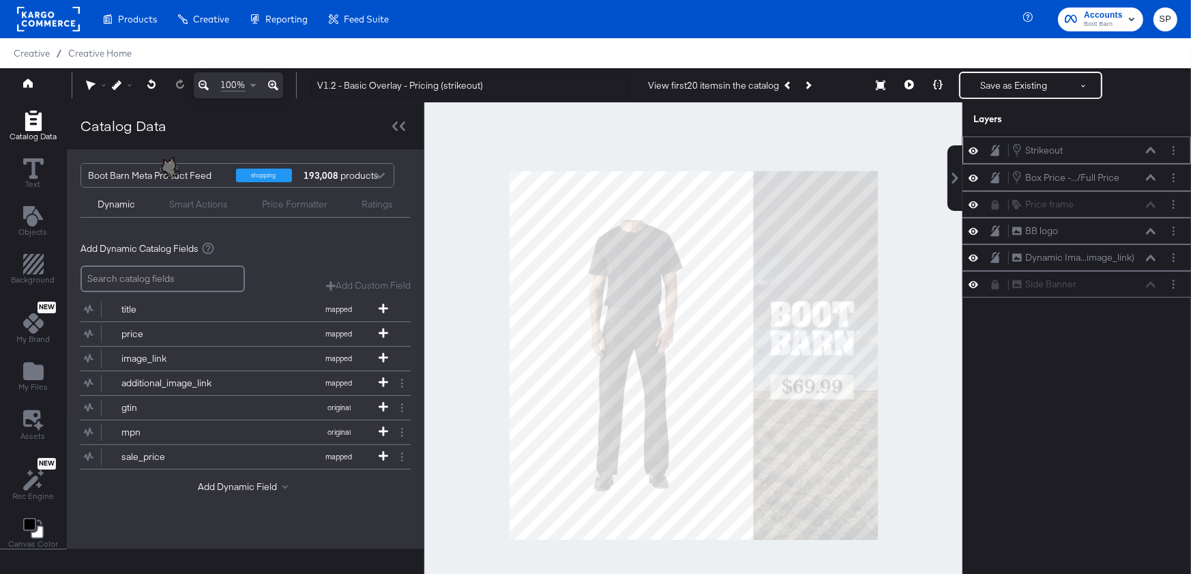
click at [1149, 146] on button at bounding box center [1150, 150] width 11 height 8
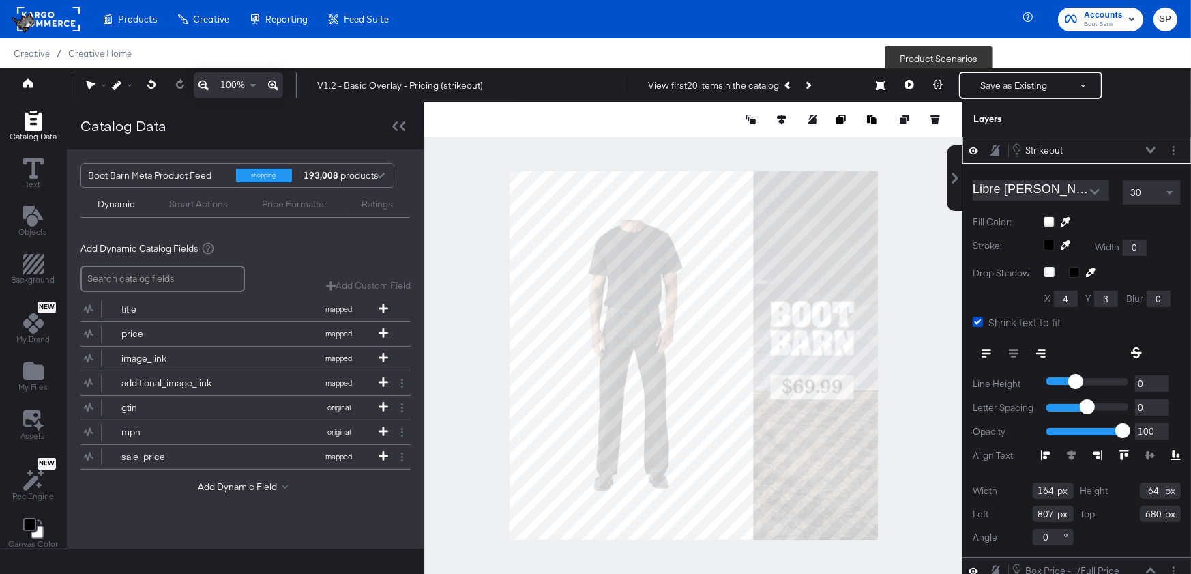
click at [928, 83] on button at bounding box center [938, 85] width 29 height 27
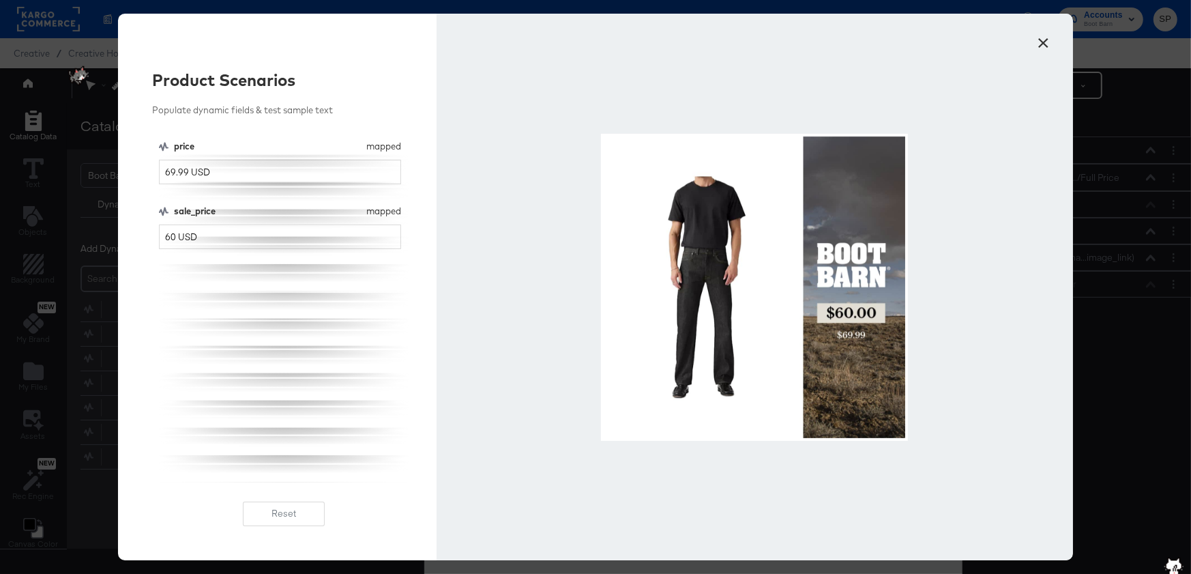
click at [1042, 42] on button "×" at bounding box center [1043, 39] width 25 height 25
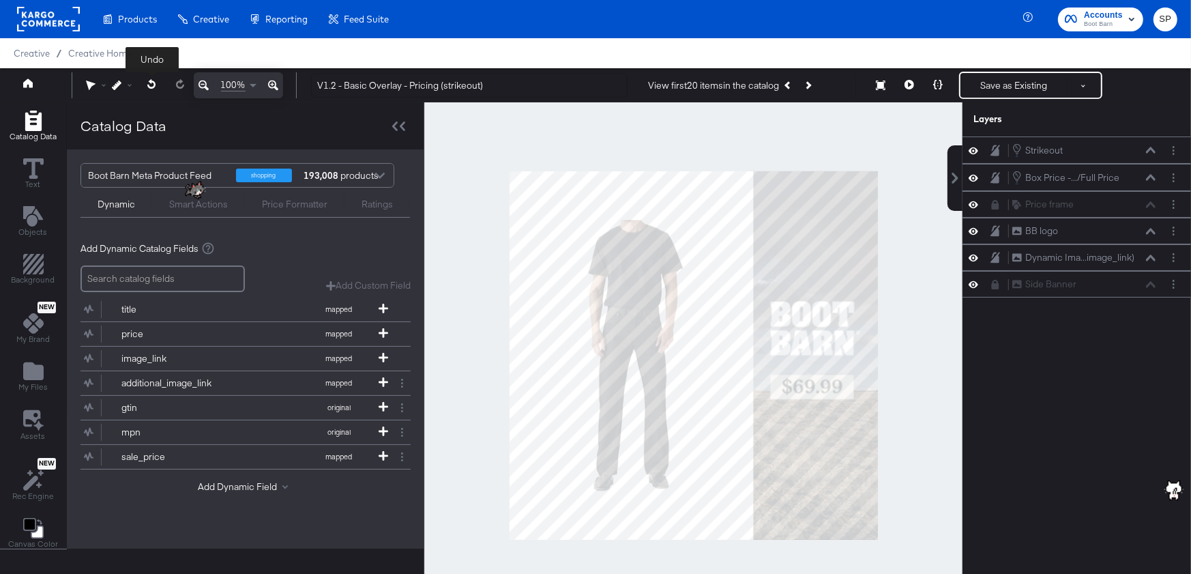
click at [149, 87] on icon at bounding box center [151, 84] width 8 height 10
click at [1157, 207] on div "Full price Full price" at bounding box center [1088, 204] width 152 height 14
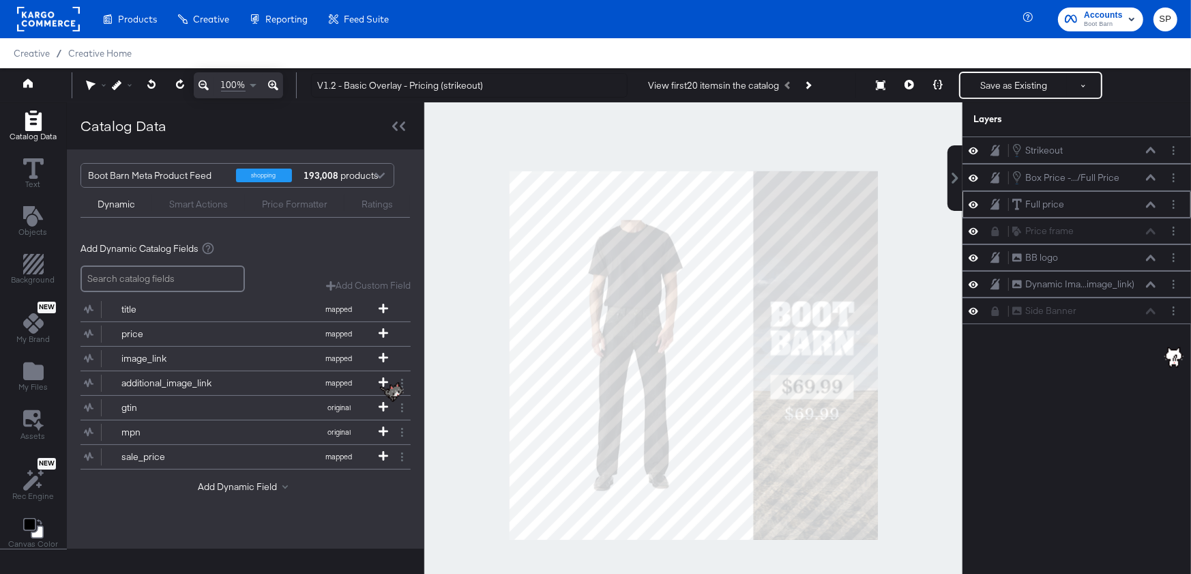
click at [1153, 201] on icon at bounding box center [1151, 204] width 10 height 6
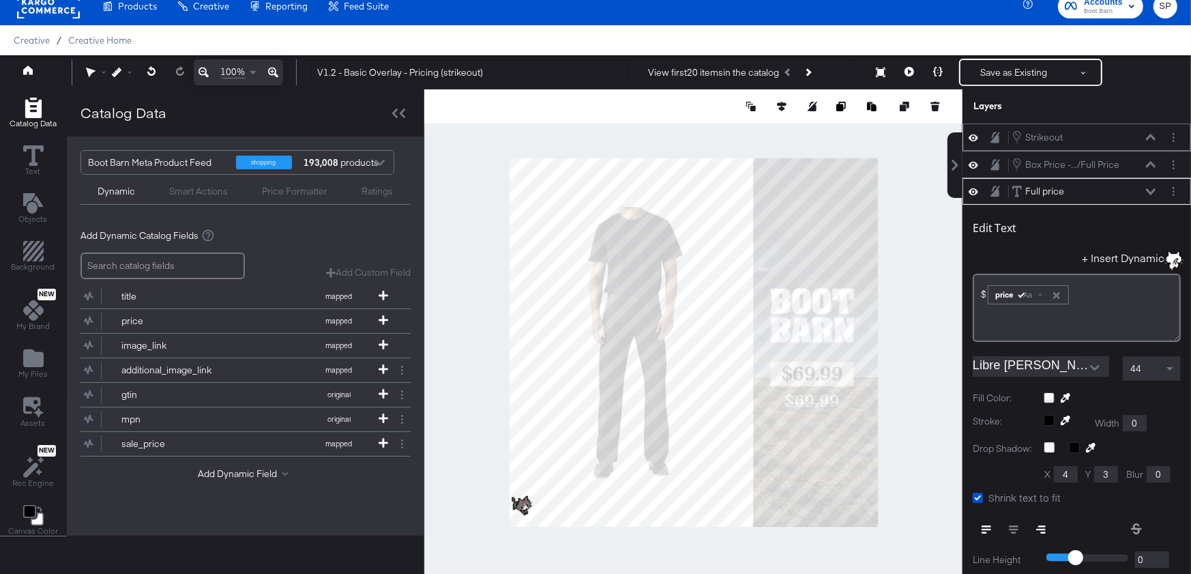
click at [1150, 137] on icon at bounding box center [1151, 137] width 10 height 7
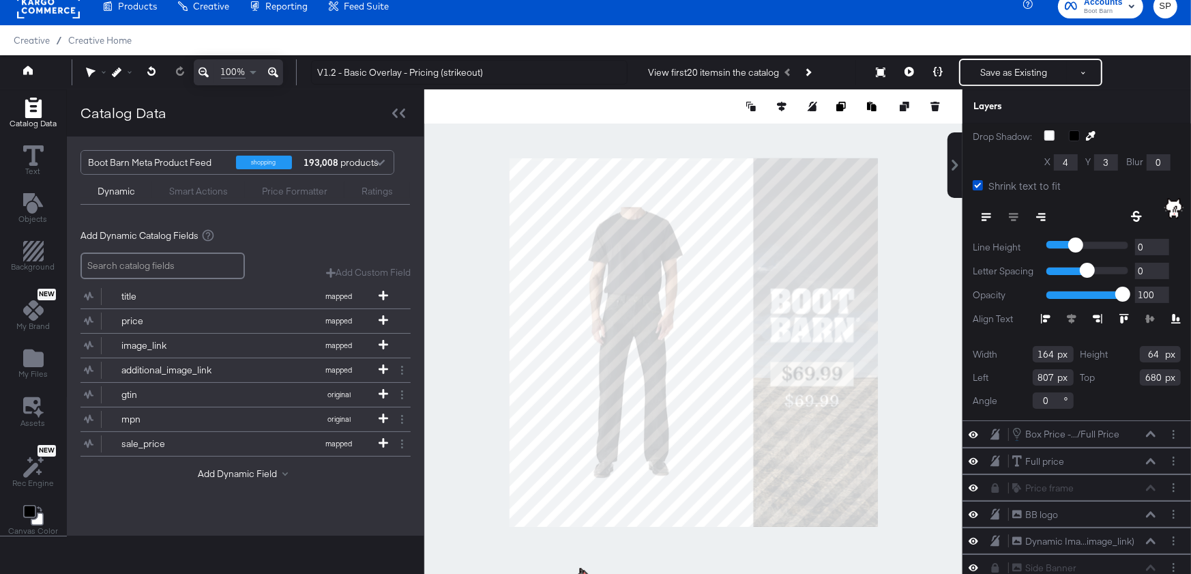
scroll to position [123, 0]
click at [1151, 458] on icon at bounding box center [1151, 461] width 10 height 6
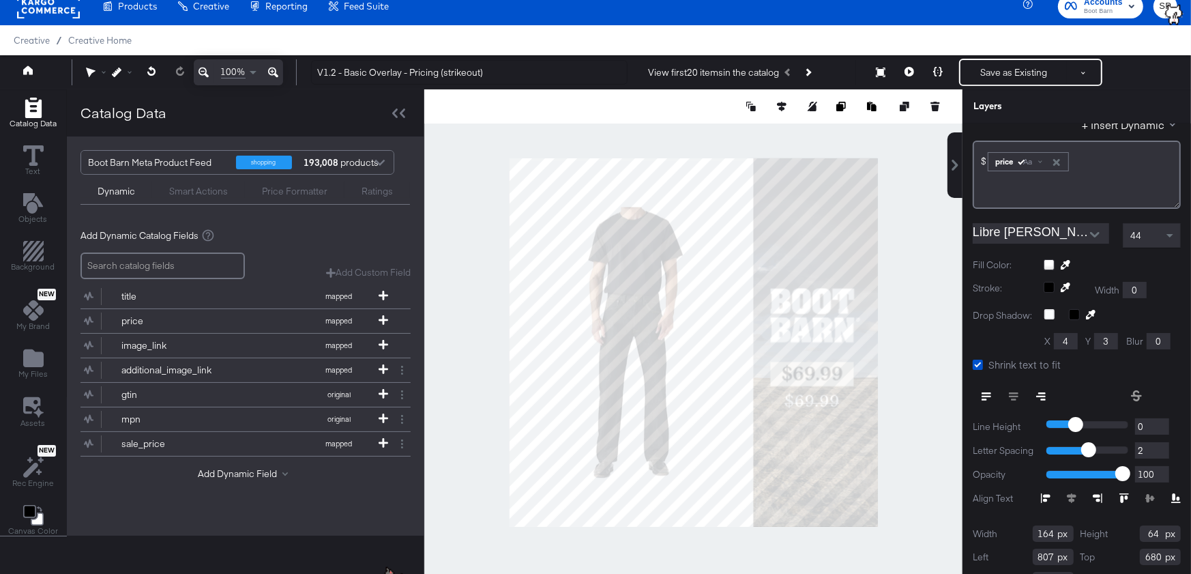
scroll to position [0, 0]
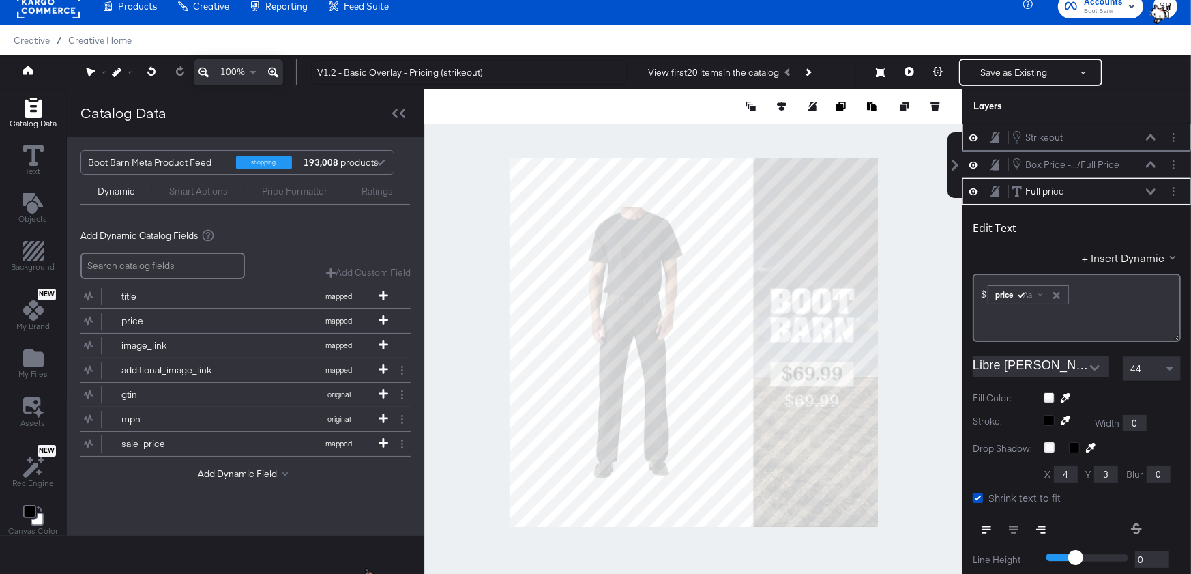
click at [1151, 134] on icon at bounding box center [1151, 137] width 10 height 6
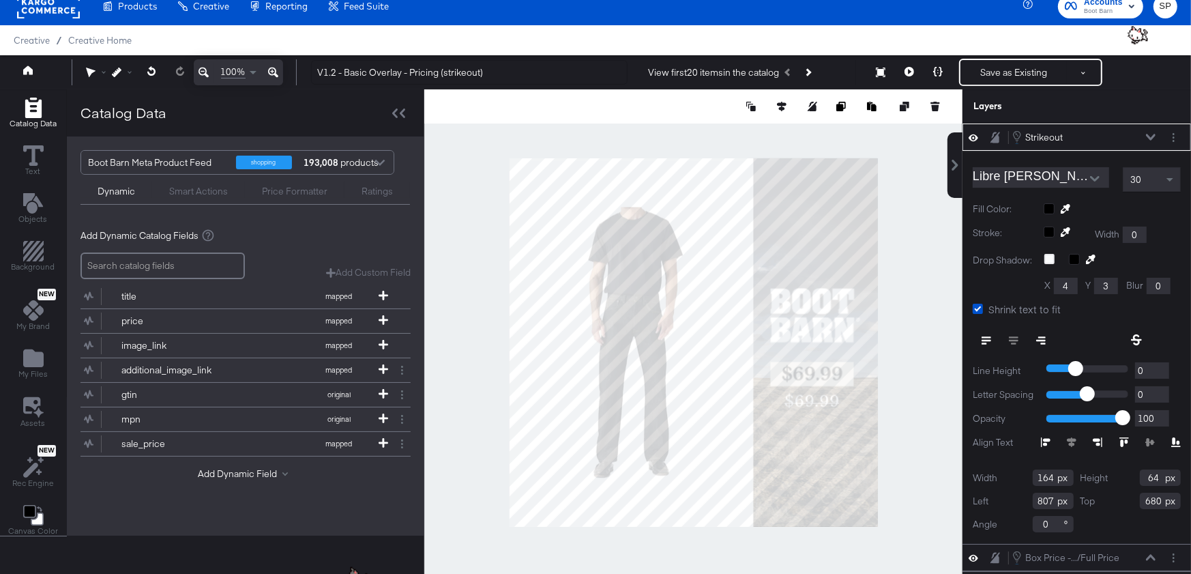
scroll to position [12, 0]
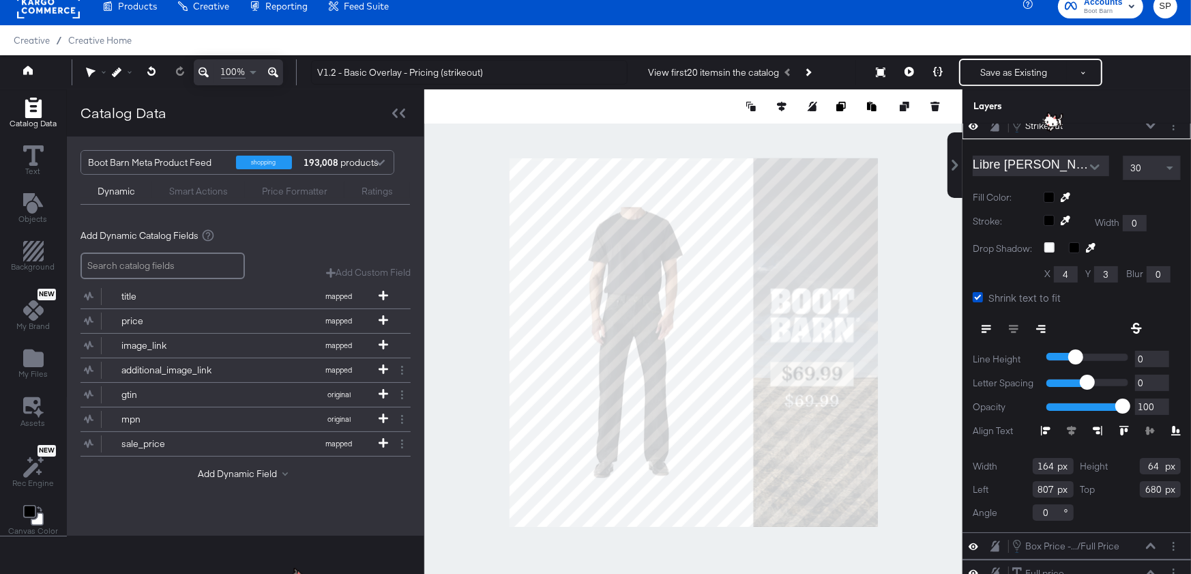
type input "1"
click at [1162, 374] on input "1" at bounding box center [1152, 382] width 34 height 17
type input "2"
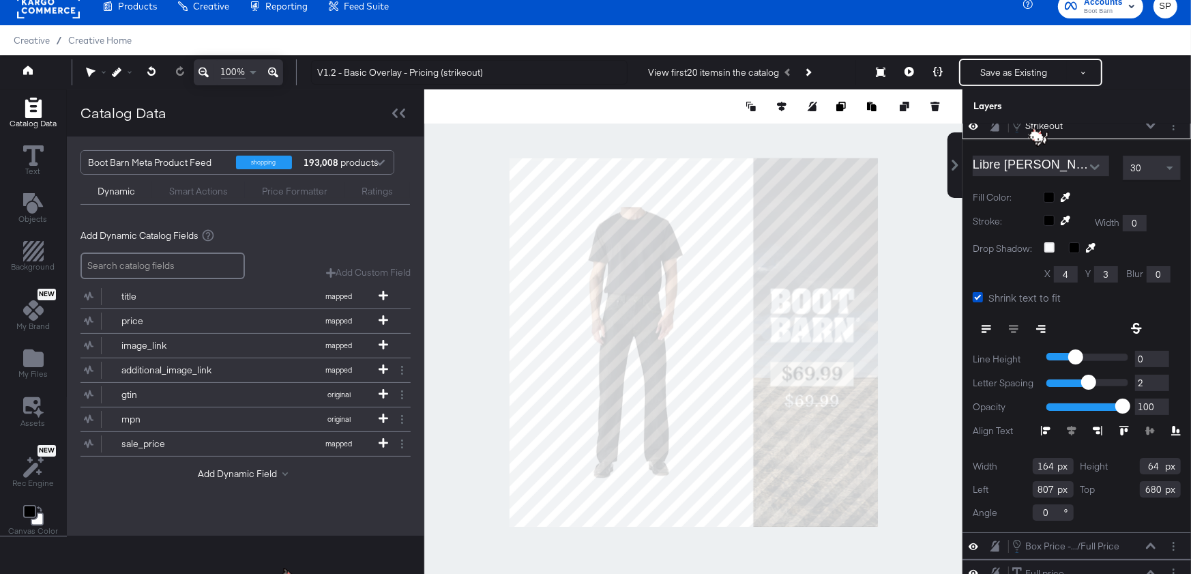
click at [1162, 374] on input "2" at bounding box center [1152, 382] width 34 height 17
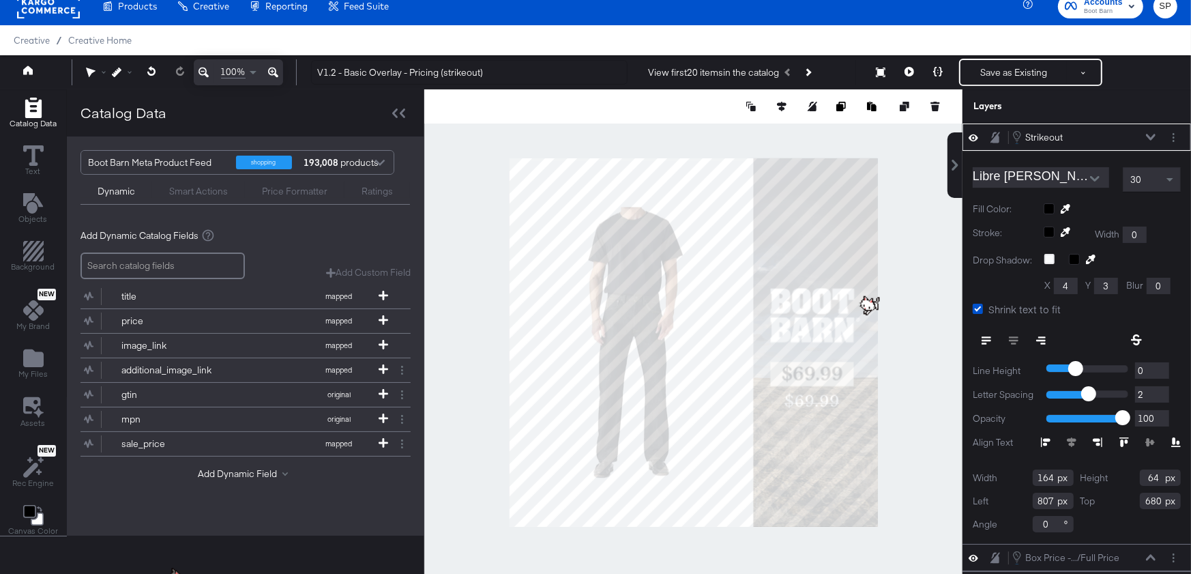
click at [1151, 134] on icon at bounding box center [1151, 137] width 10 height 7
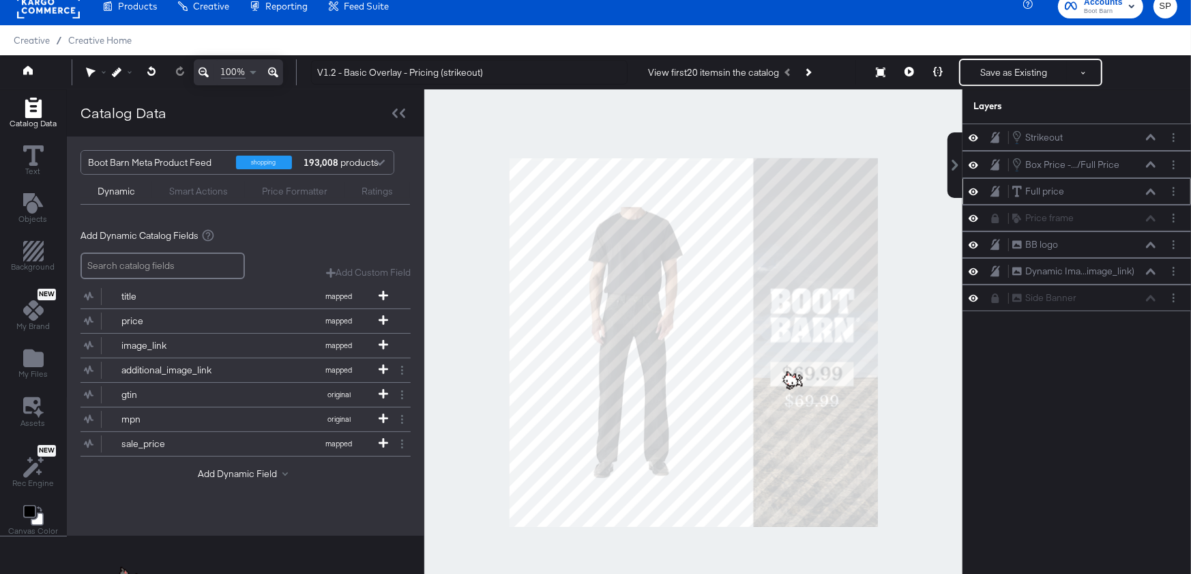
click at [975, 190] on icon at bounding box center [974, 191] width 10 height 7
click at [942, 74] on icon at bounding box center [938, 72] width 10 height 10
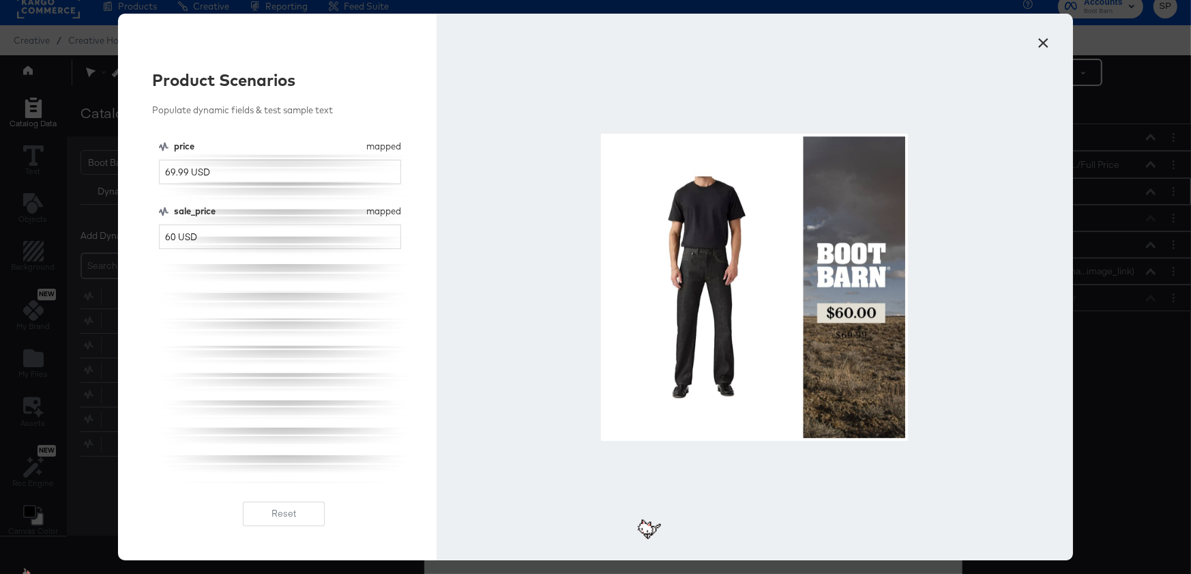
click at [1043, 37] on button "×" at bounding box center [1043, 39] width 25 height 25
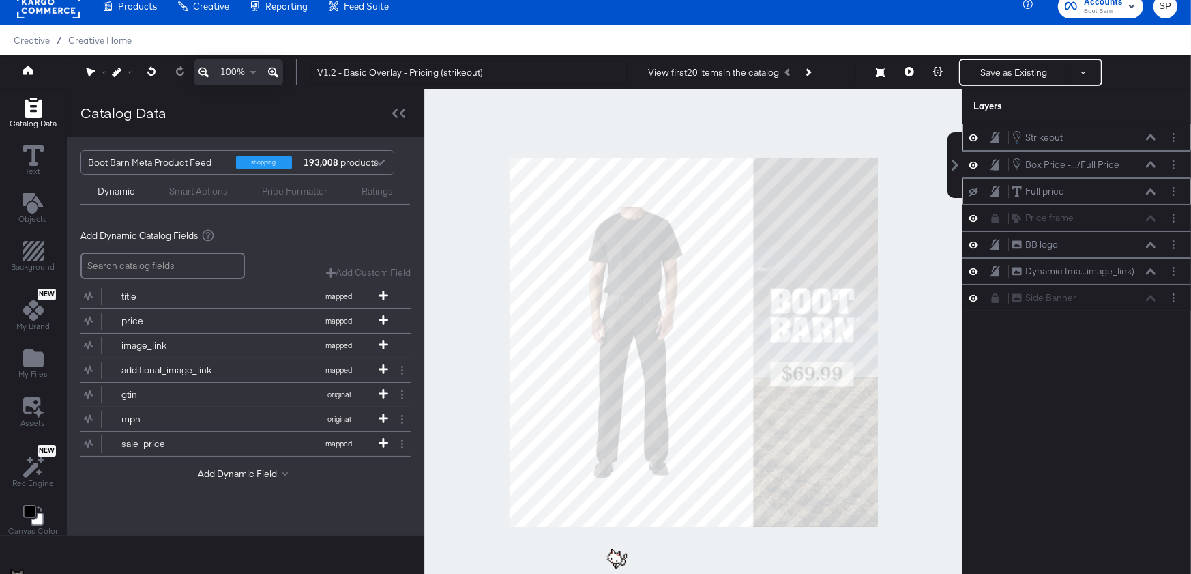
click at [1153, 134] on icon at bounding box center [1151, 137] width 10 height 7
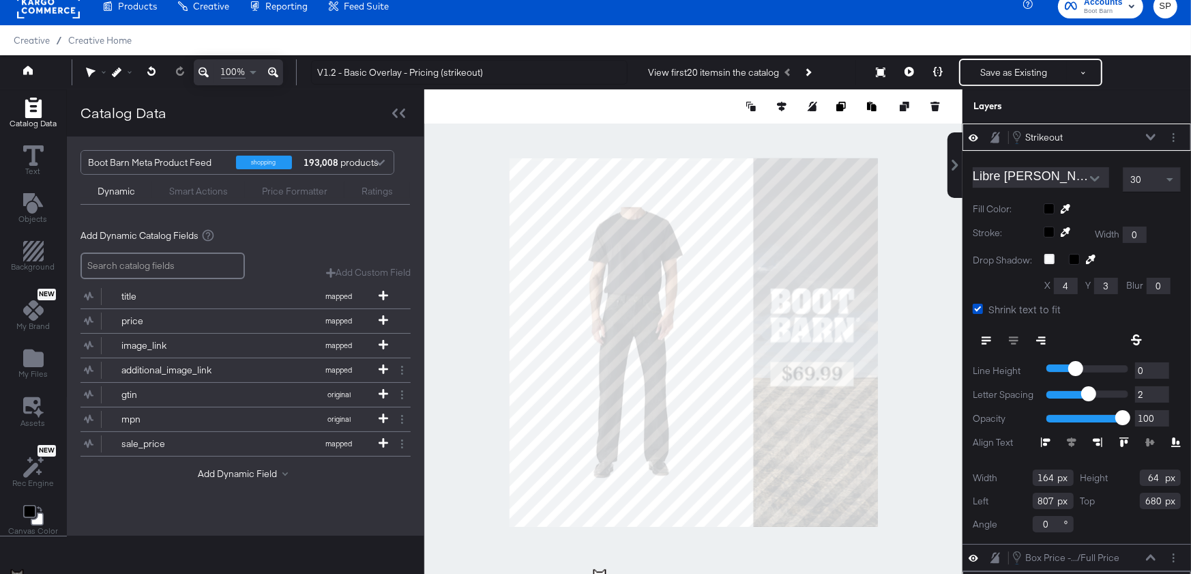
click at [1048, 207] on div at bounding box center [1112, 208] width 137 height 11
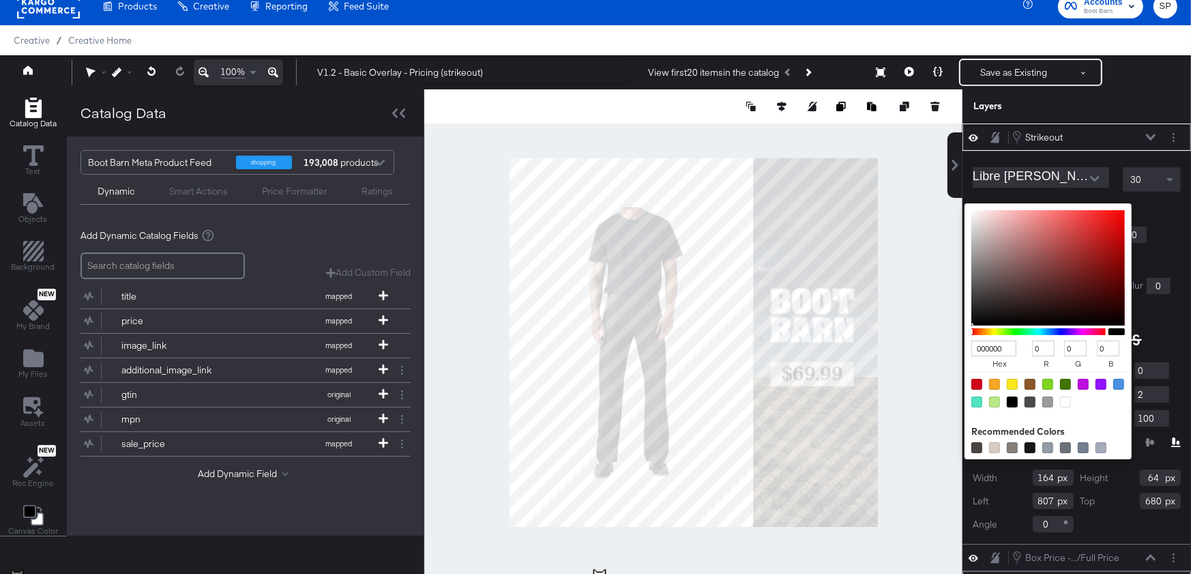
click at [1064, 401] on div at bounding box center [1065, 401] width 11 height 11
type input "FFFFFF"
type input "255"
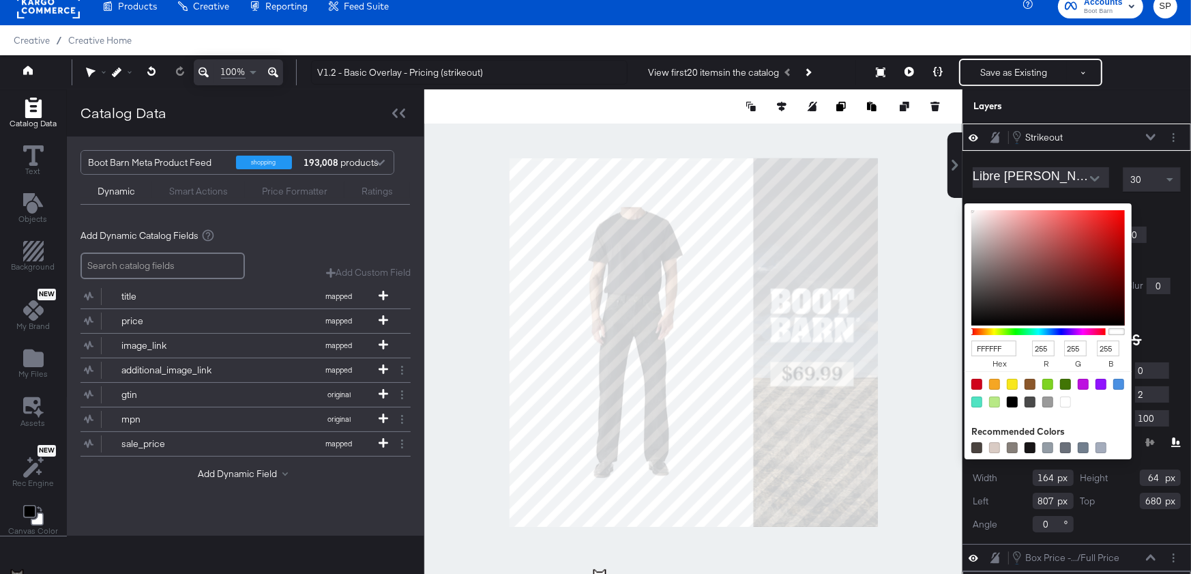
click at [1150, 135] on icon at bounding box center [1151, 137] width 10 height 7
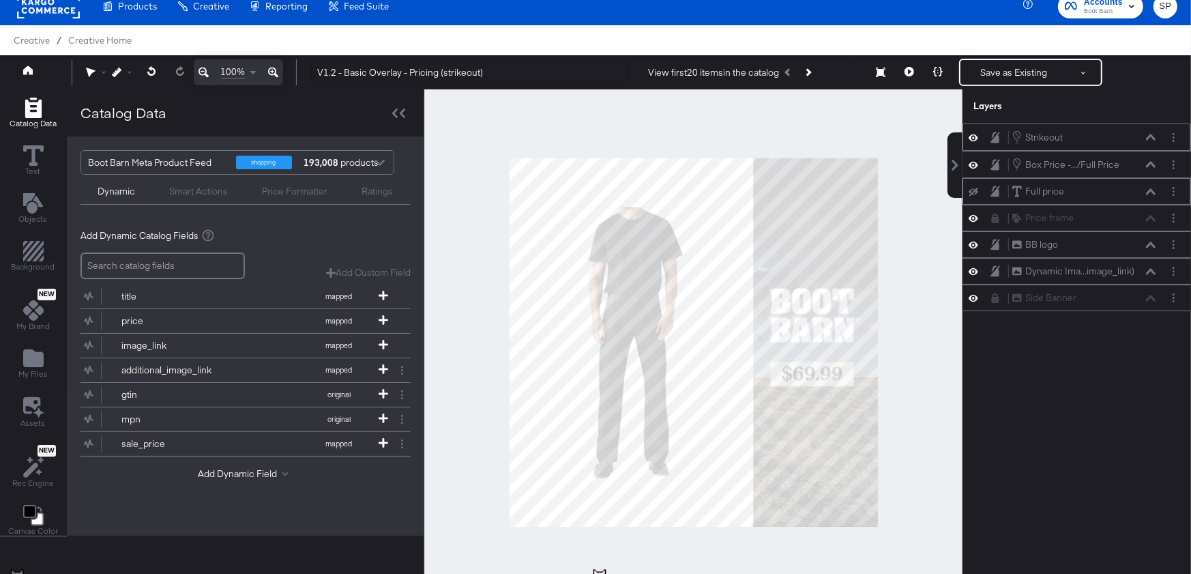
click at [1150, 135] on icon at bounding box center [1151, 137] width 10 height 6
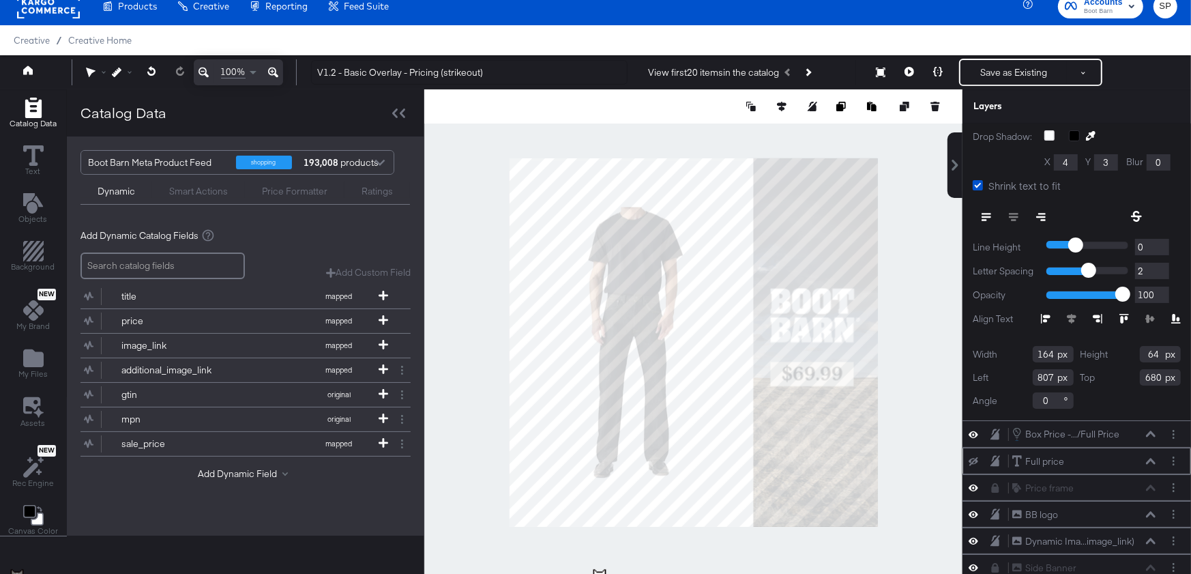
scroll to position [123, 0]
click at [1157, 456] on div "Full price Full price" at bounding box center [1088, 462] width 152 height 14
click at [1151, 458] on icon at bounding box center [1151, 461] width 10 height 6
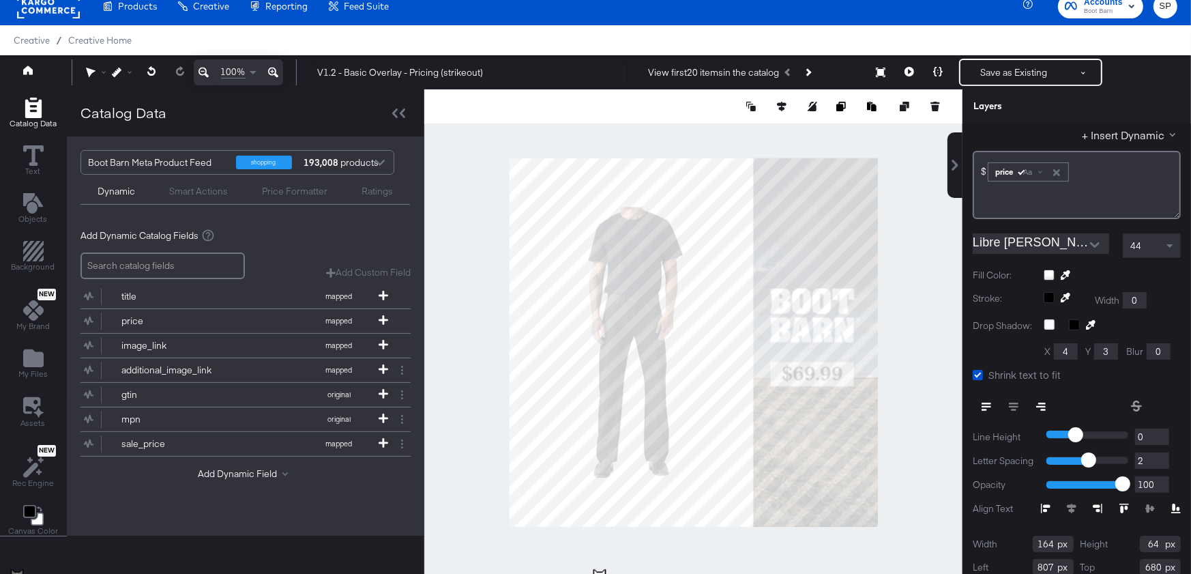
scroll to position [0, 0]
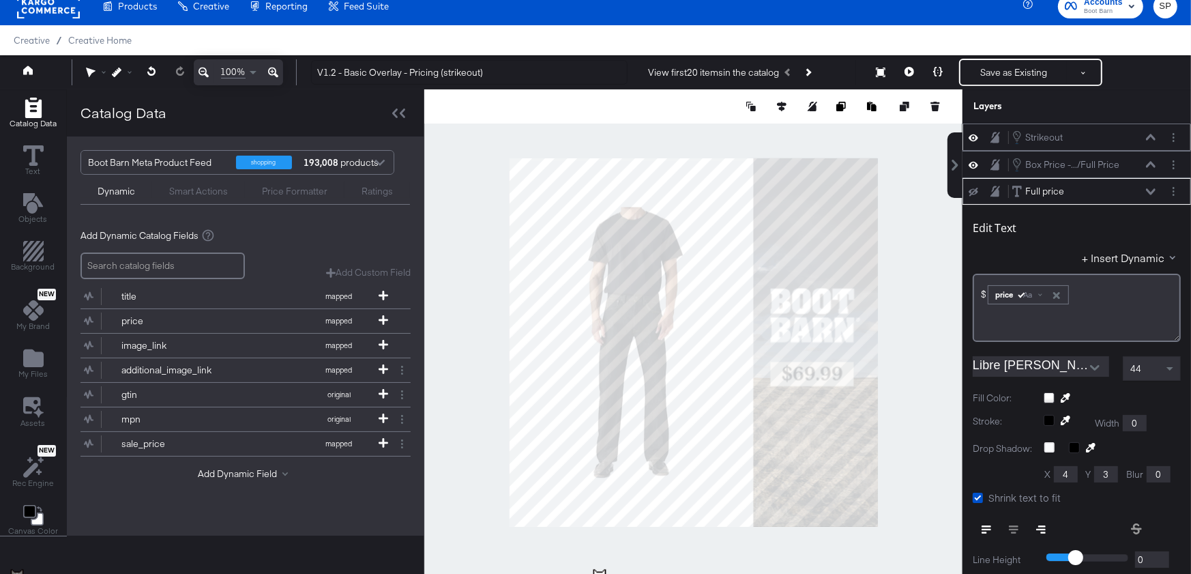
click at [1149, 134] on icon at bounding box center [1151, 137] width 10 height 7
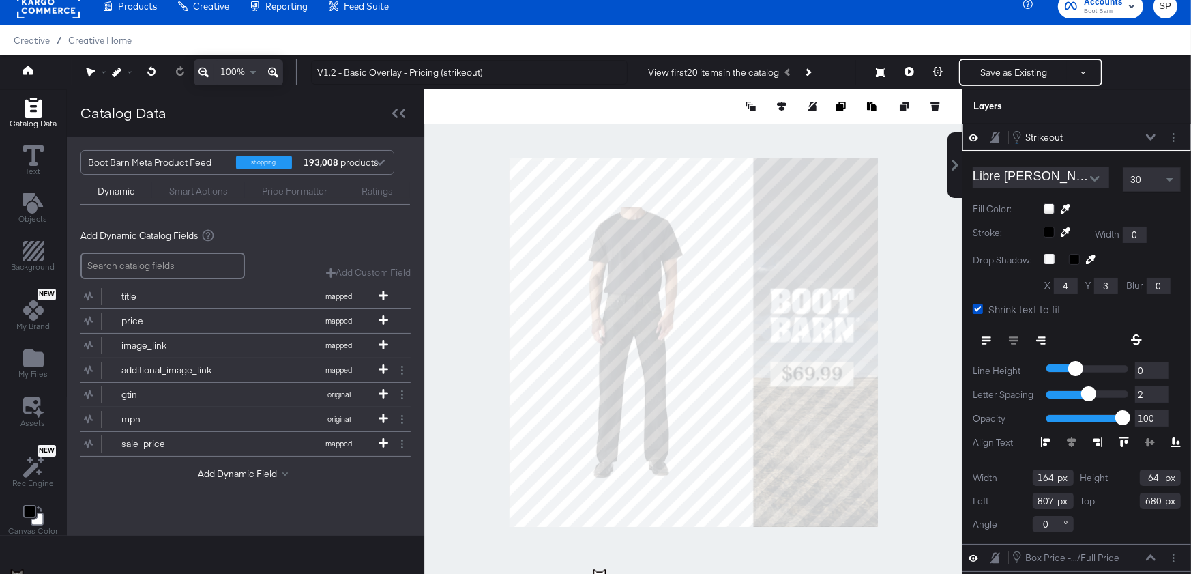
click at [1147, 179] on div "30" at bounding box center [1151, 179] width 57 height 23
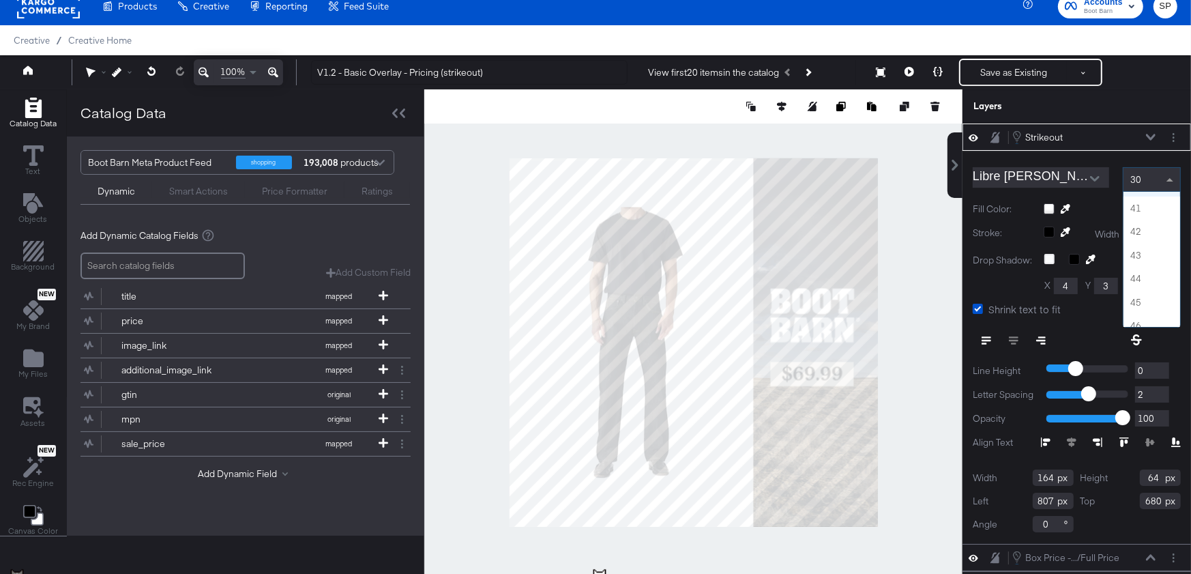
scroll to position [937, 0]
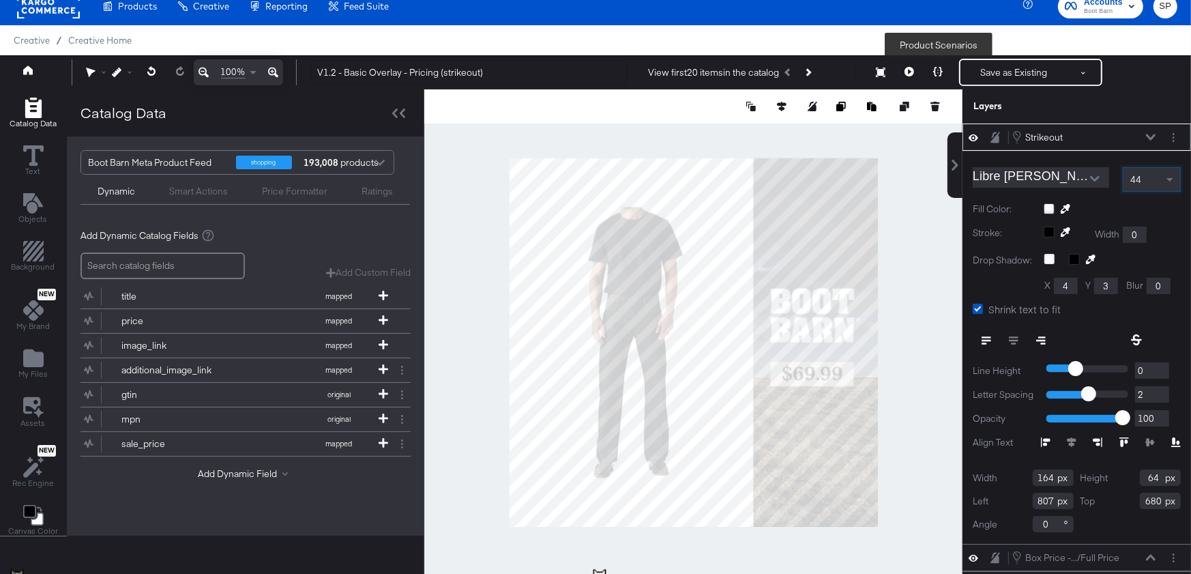
click at [937, 74] on icon at bounding box center [938, 72] width 10 height 10
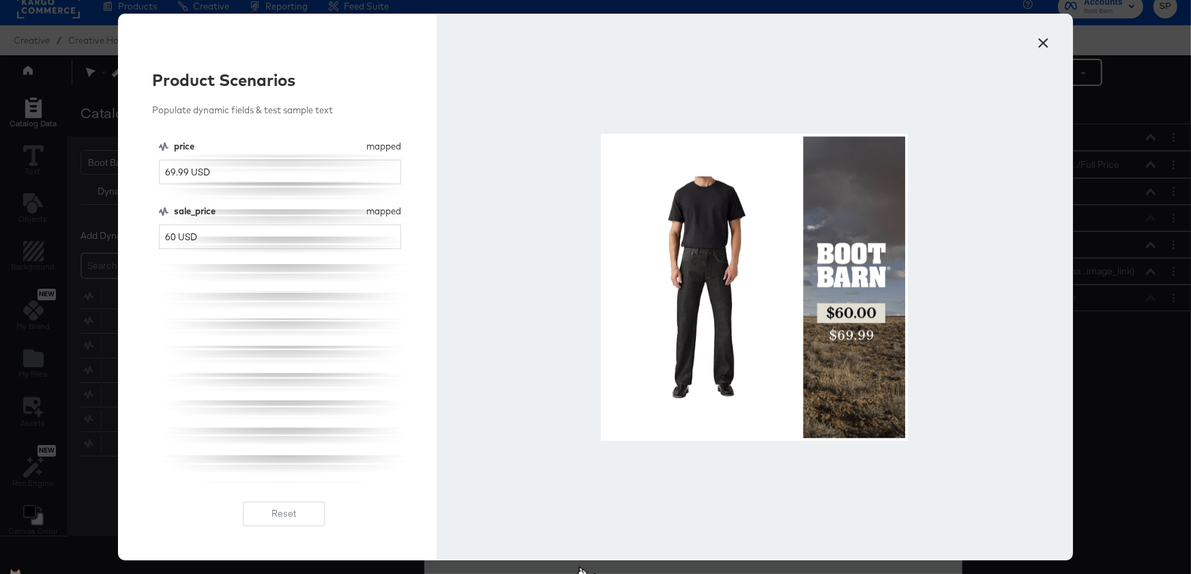
click at [1047, 44] on button "×" at bounding box center [1043, 39] width 25 height 25
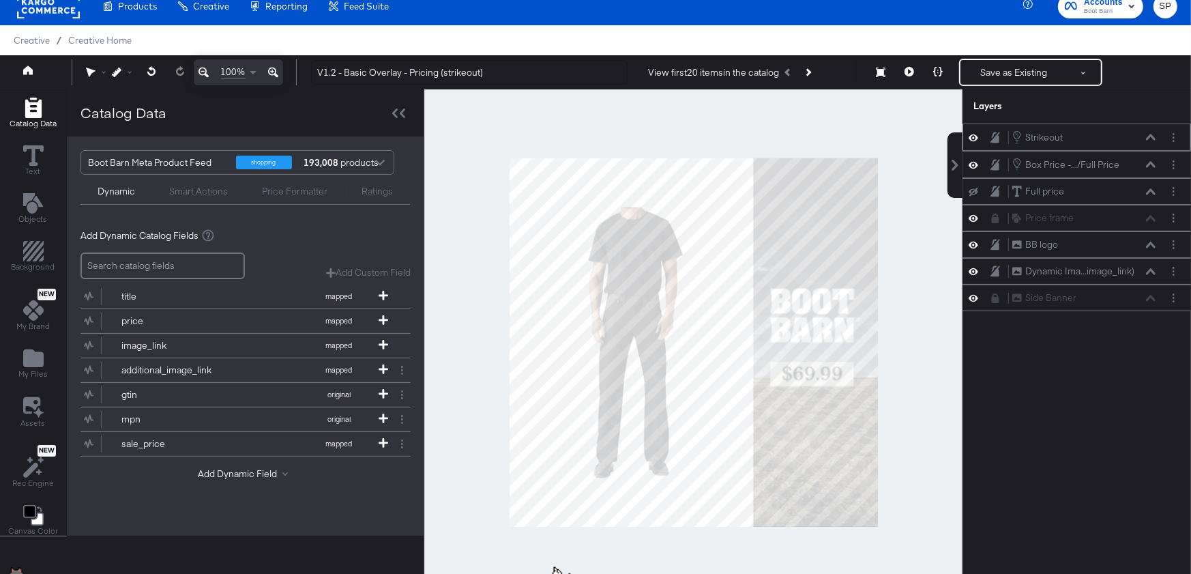
click at [1151, 139] on icon at bounding box center [1151, 137] width 10 height 7
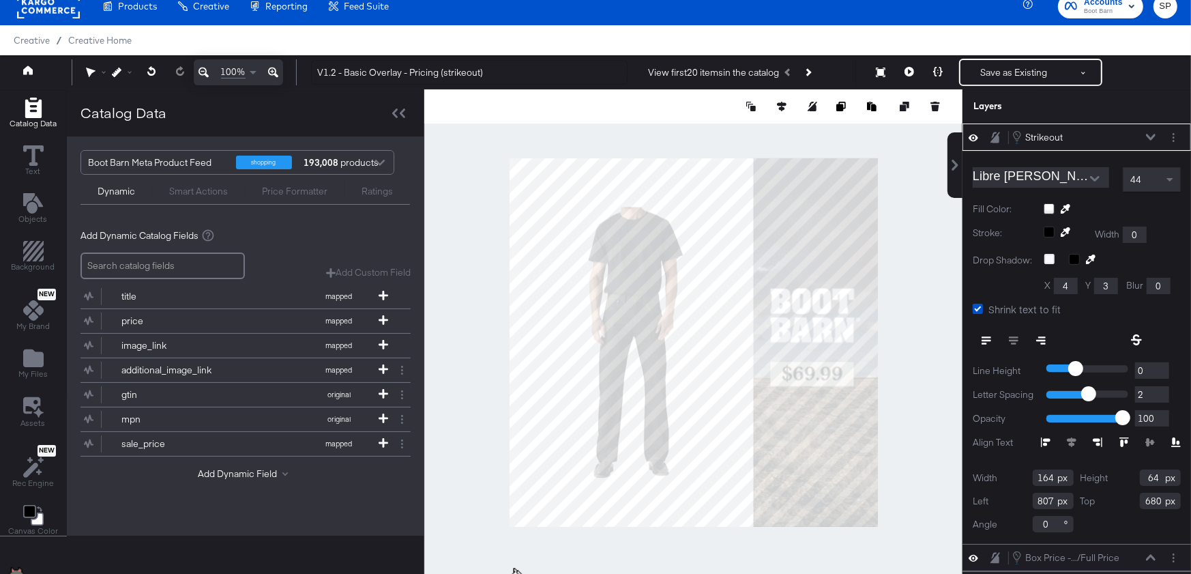
click at [1134, 337] on icon at bounding box center [1136, 339] width 11 height 11
click at [939, 68] on icon at bounding box center [938, 72] width 10 height 10
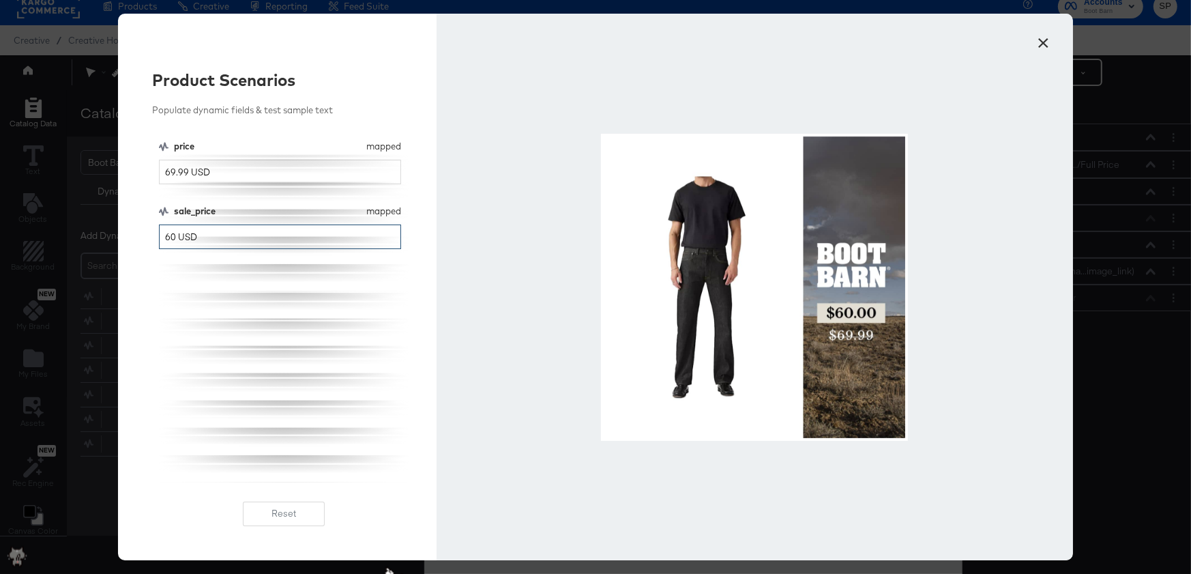
click at [172, 239] on input "60 USD" at bounding box center [280, 236] width 242 height 25
drag, startPoint x: 187, startPoint y: 237, endPoint x: 126, endPoint y: 236, distance: 61.4
click at [126, 236] on div "Product Scenarios Populate dynamic fields & test sample text price mapped price…" at bounding box center [277, 287] width 319 height 546
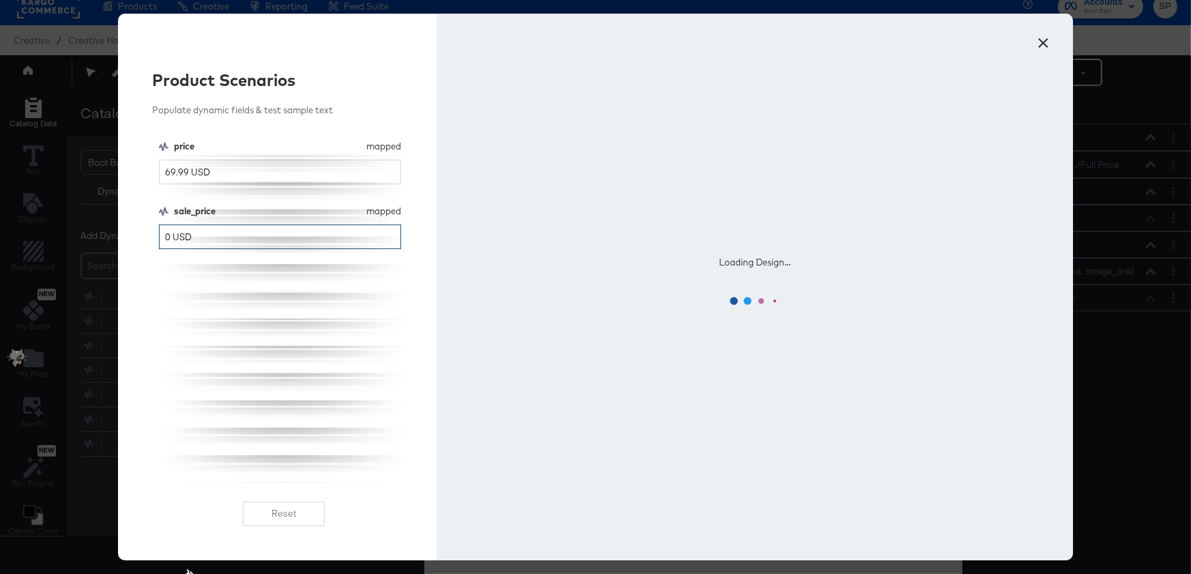
type input "0 USD"
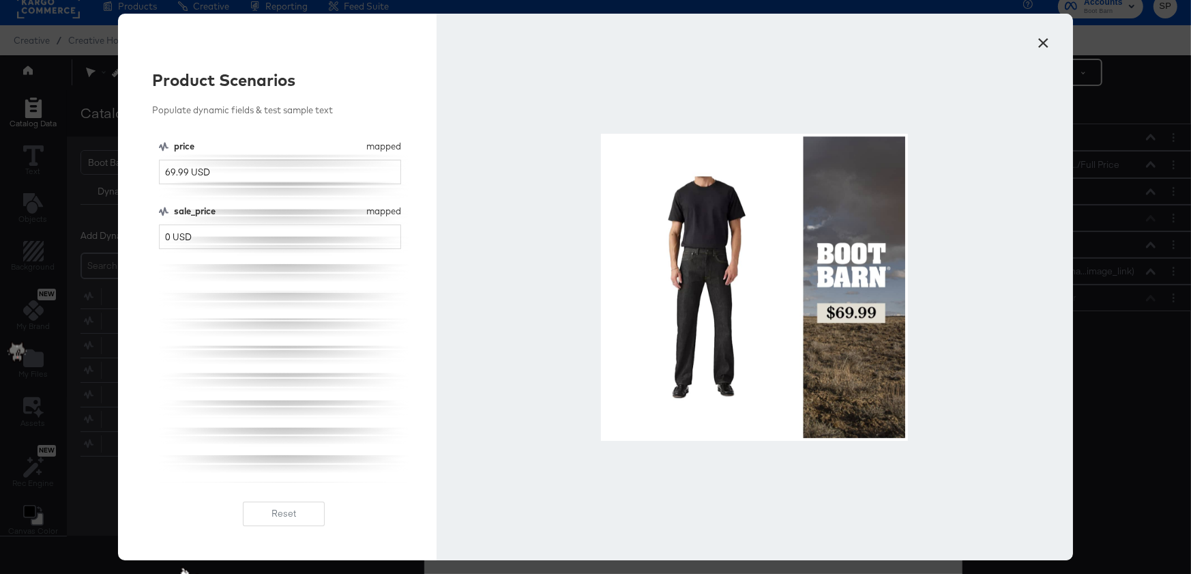
click at [177, 260] on div "price mapped price 69.99 USD sale_price mapped sale_price 0 USD" at bounding box center [284, 311] width 250 height 342
click at [1043, 36] on button "×" at bounding box center [1043, 39] width 25 height 25
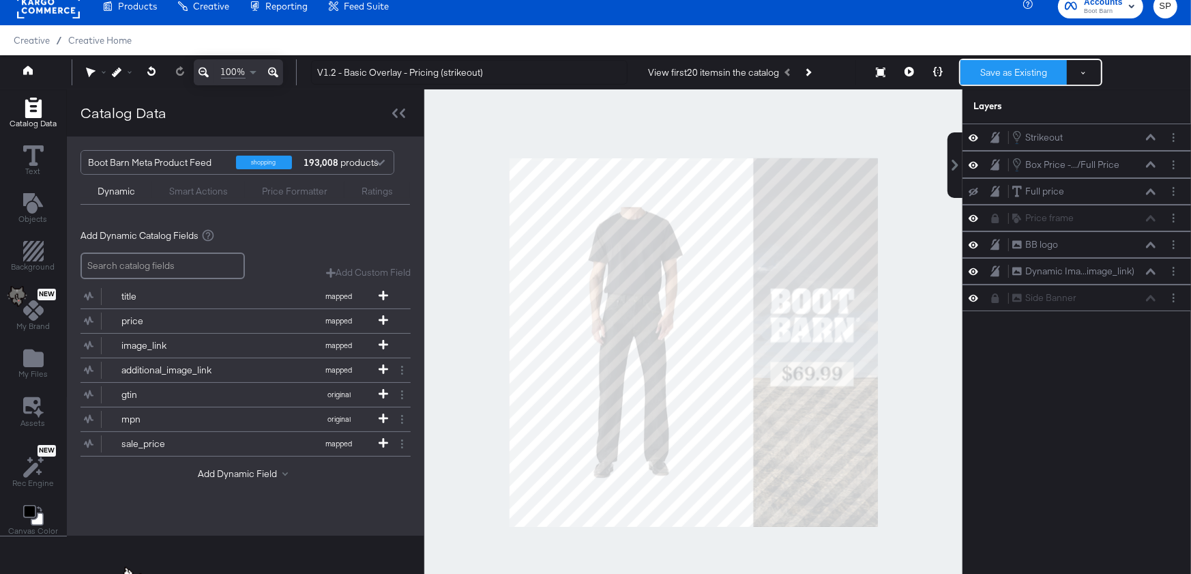
click at [1018, 68] on button "Save as Existing" at bounding box center [1013, 72] width 106 height 25
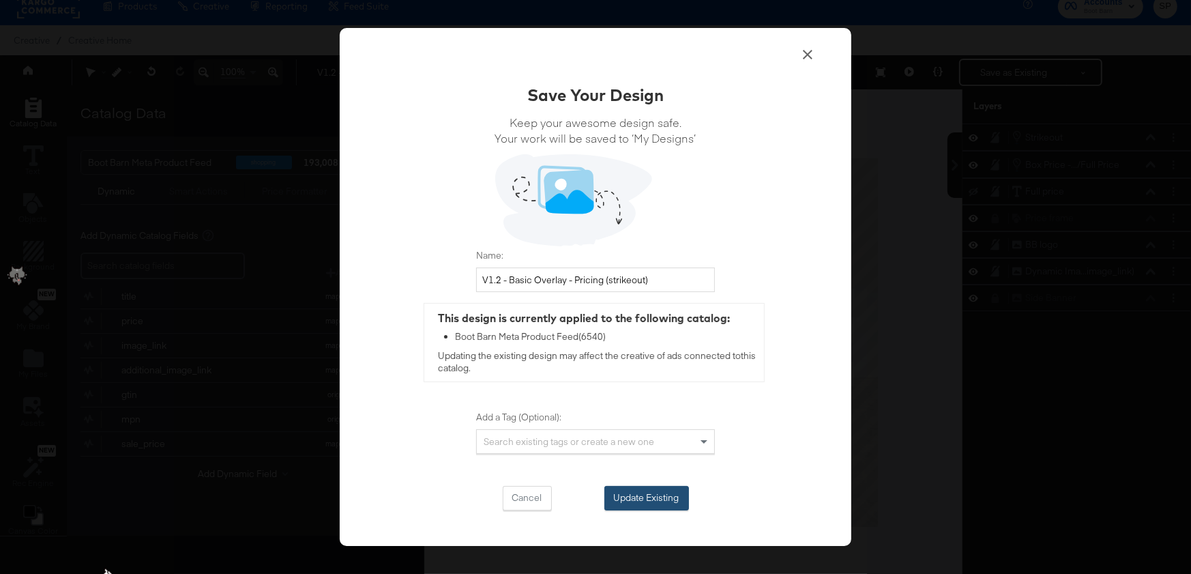
click at [664, 495] on button "Update Existing" at bounding box center [646, 498] width 85 height 25
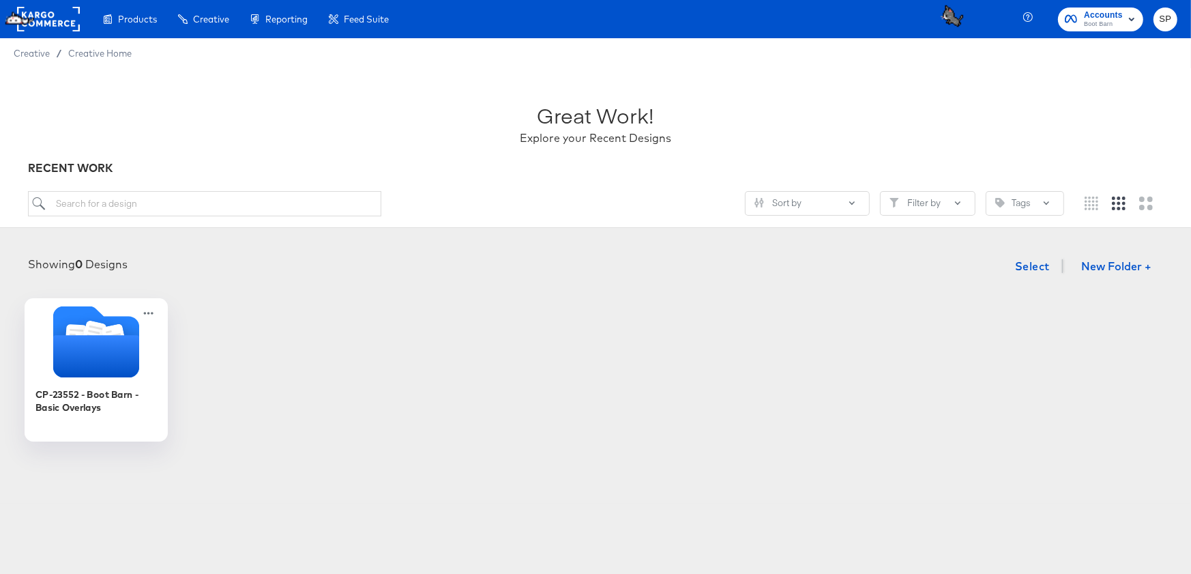
click at [63, 355] on icon "Folder" at bounding box center [96, 356] width 86 height 42
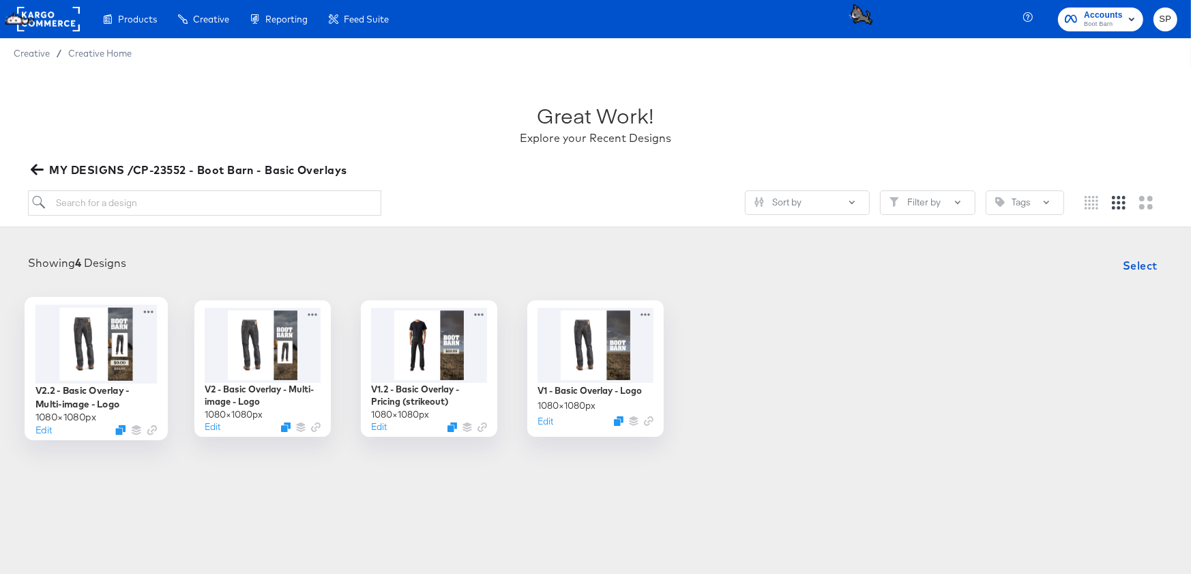
click at [105, 349] on div at bounding box center [96, 343] width 122 height 78
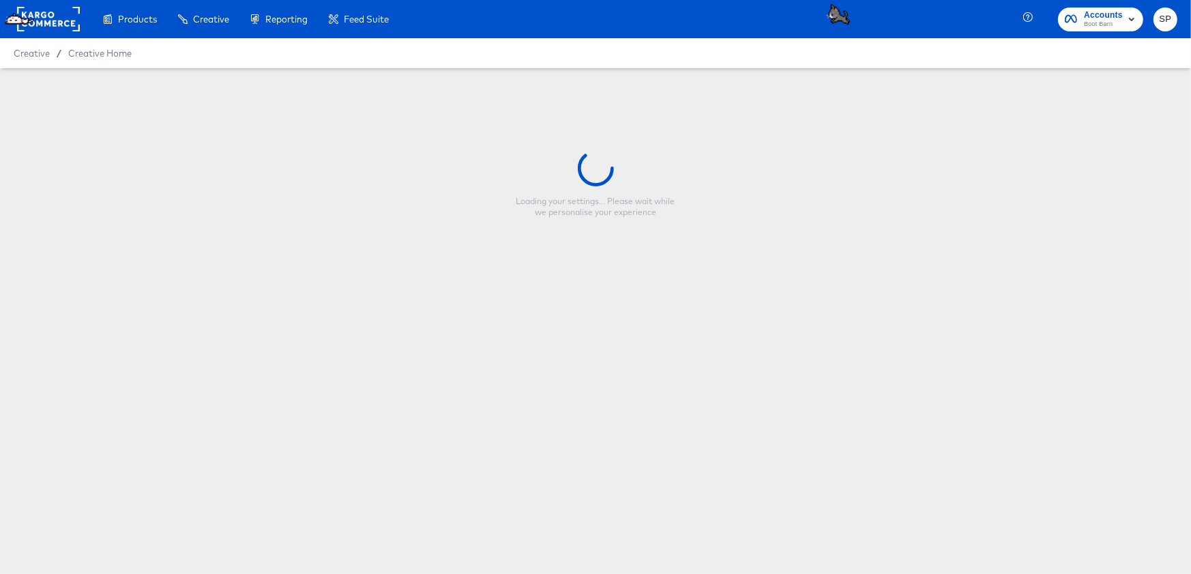
type input "V2.2 - Basic Overlay - Multi-image - Logo"
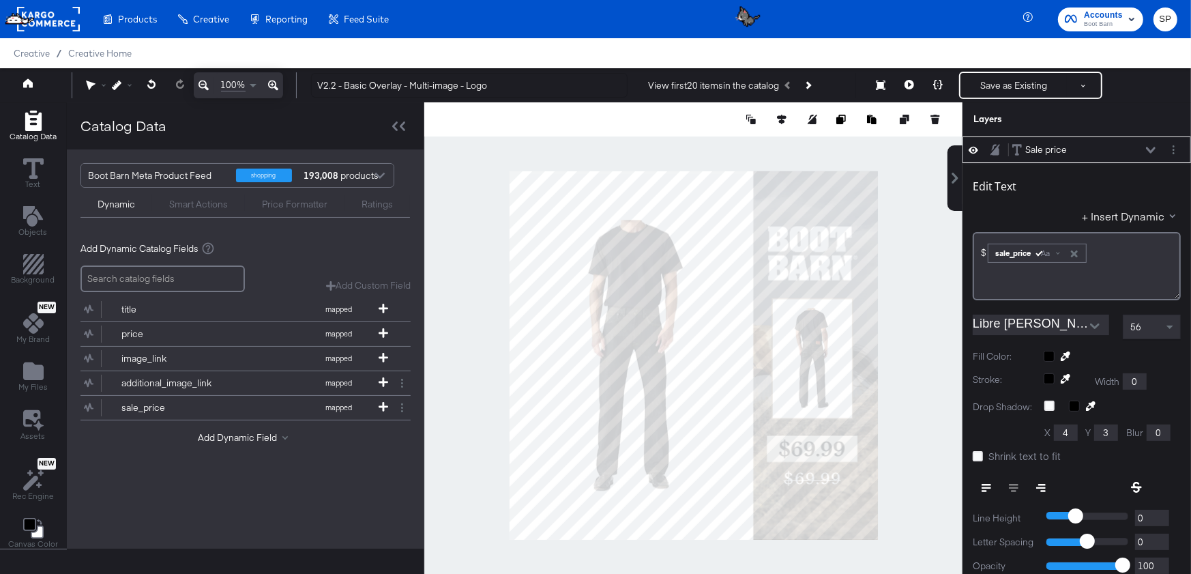
scroll to position [13, 0]
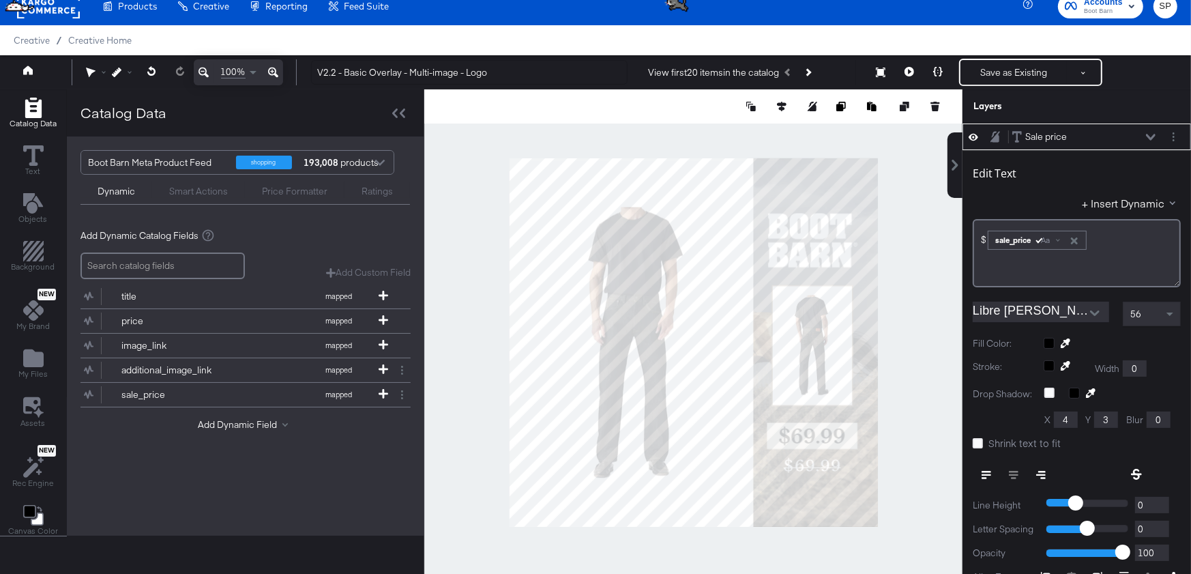
click at [181, 194] on div "Smart Actions" at bounding box center [198, 191] width 59 height 13
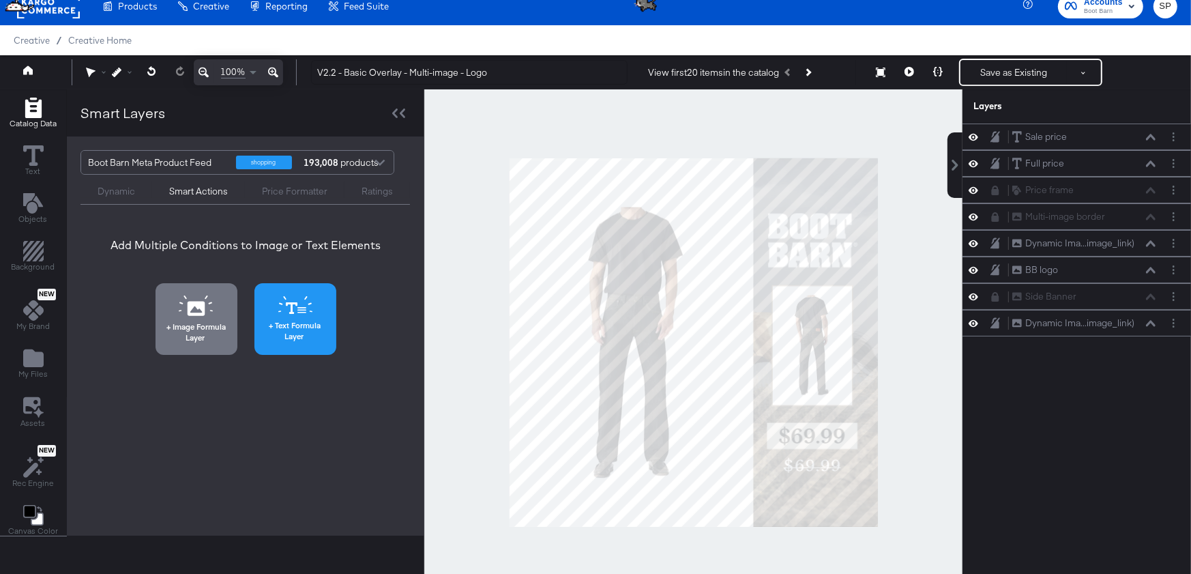
click at [287, 296] on icon at bounding box center [295, 305] width 34 height 18
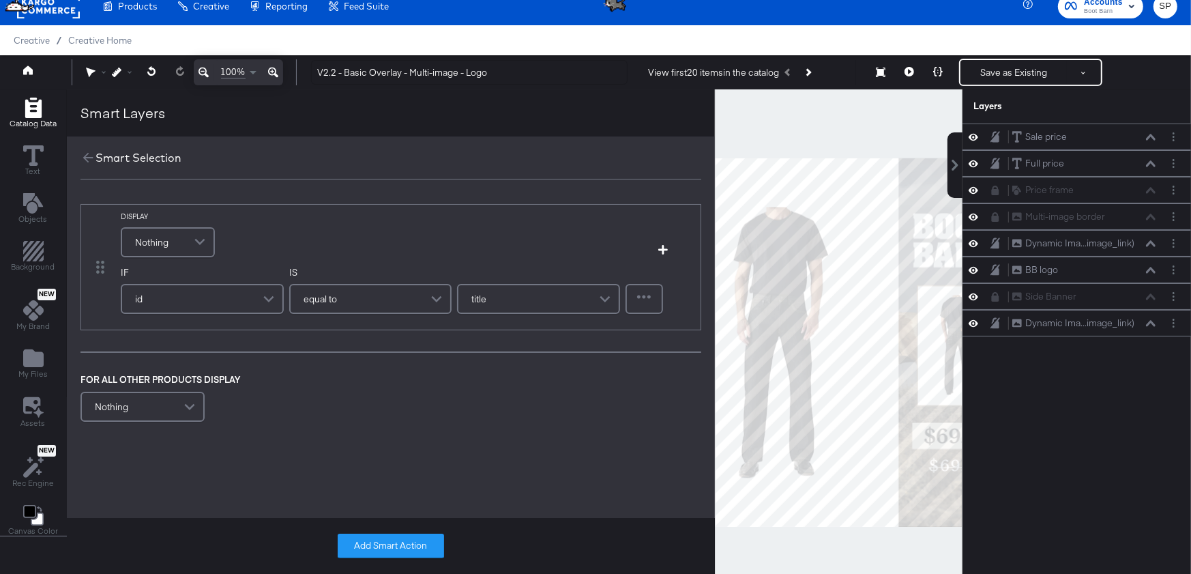
click at [172, 239] on div "Nothing" at bounding box center [167, 242] width 91 height 27
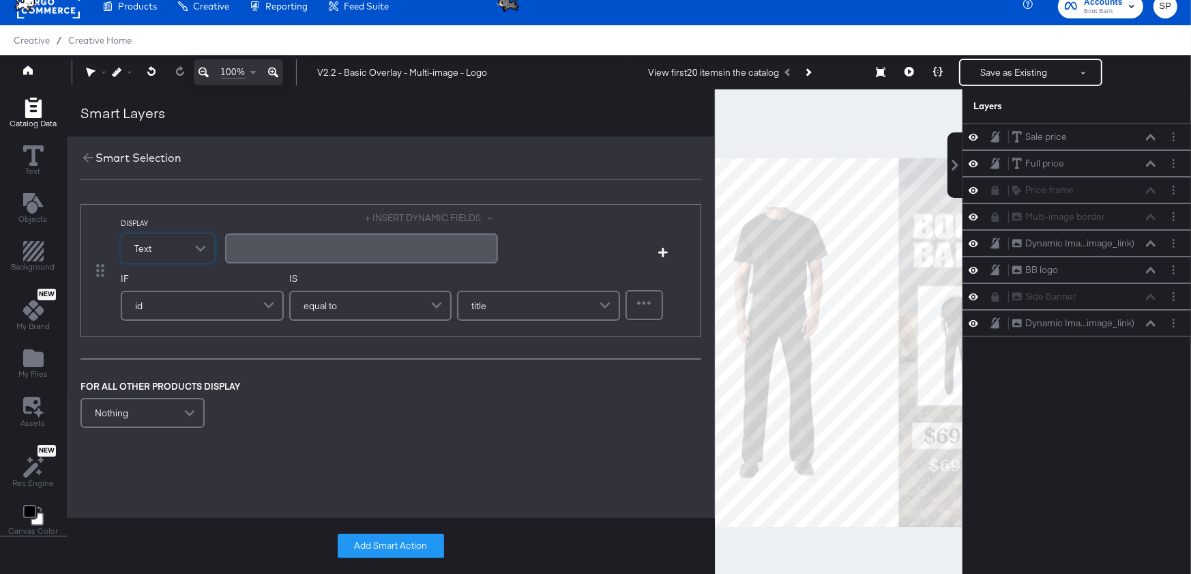
click at [255, 256] on div "﻿" at bounding box center [361, 248] width 273 height 30
click at [411, 218] on button "+ INSERT DYNAMIC FIELDS" at bounding box center [432, 217] width 132 height 13
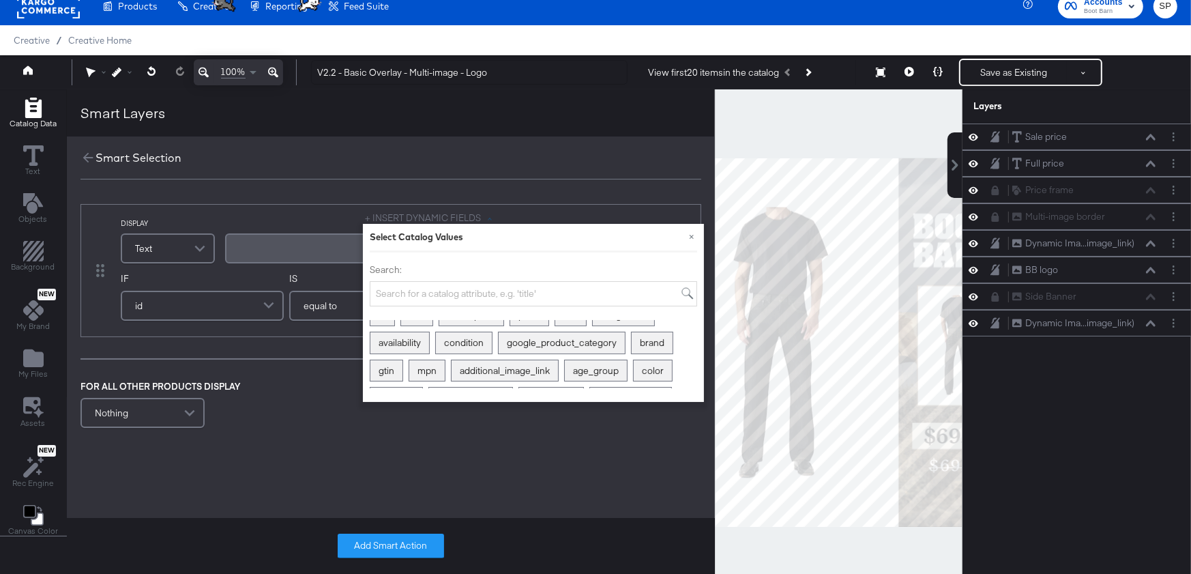
scroll to position [0, 0]
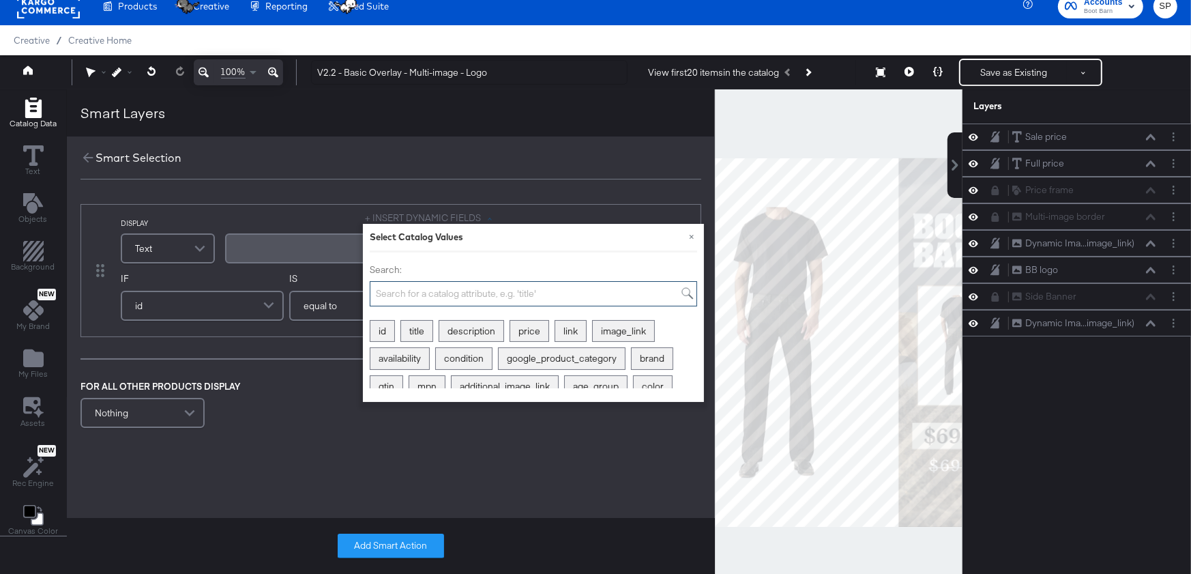
click at [516, 295] on input "Search:" at bounding box center [533, 293] width 327 height 25
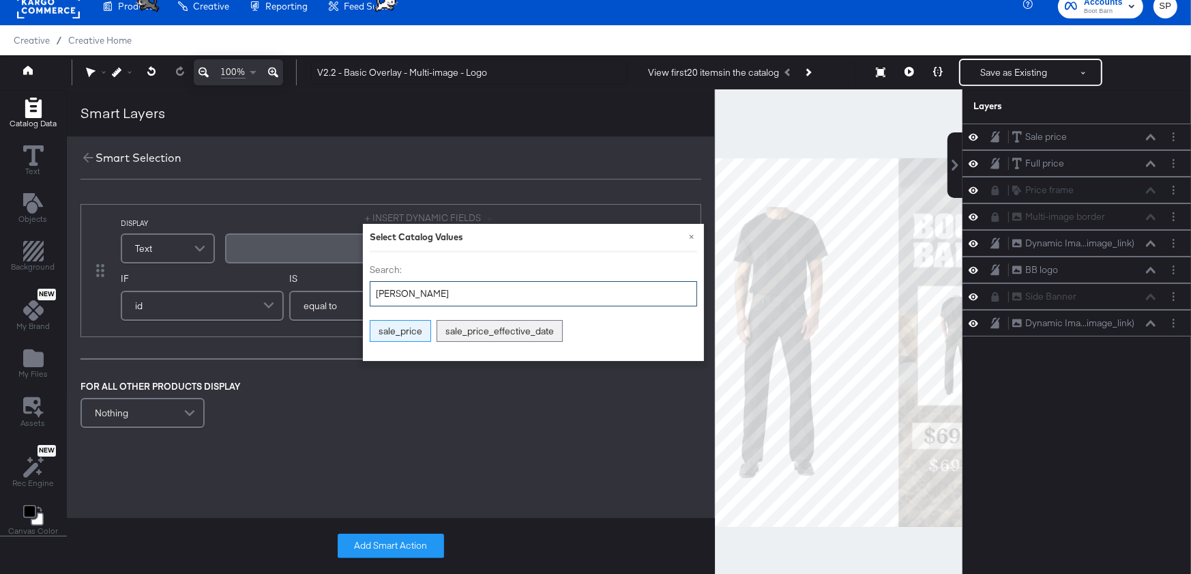
type input "sal"
click at [413, 327] on div "sale_price" at bounding box center [400, 331] width 60 height 21
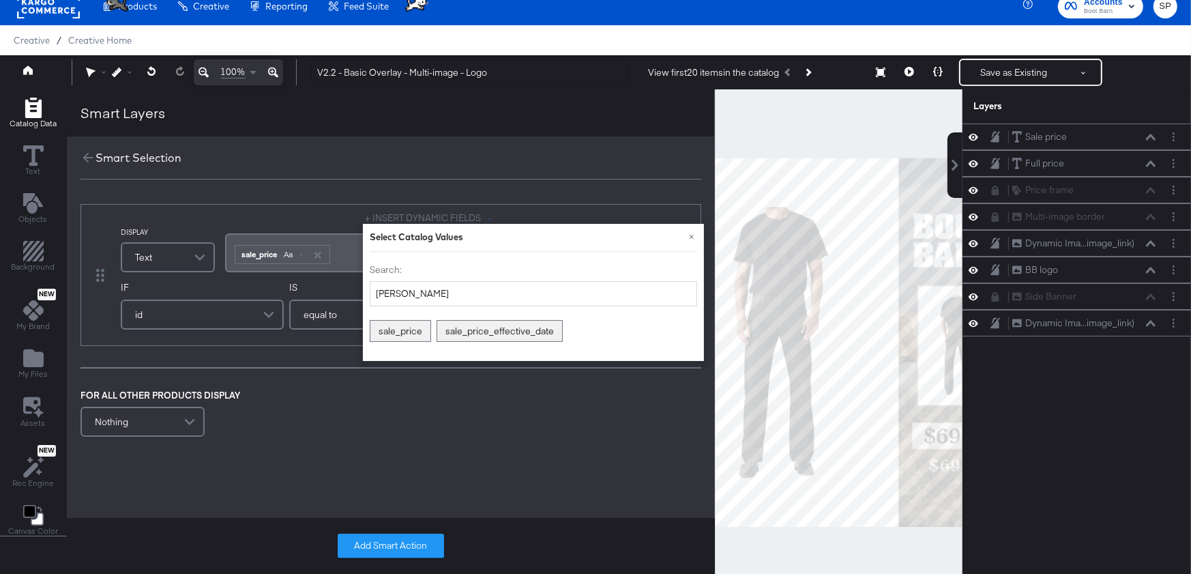
click at [276, 371] on div "DISPLAY Text + INSERT DYNAMIC FIELDS × Select Catalog Values Search: sal sale_p…" at bounding box center [391, 321] width 648 height 263
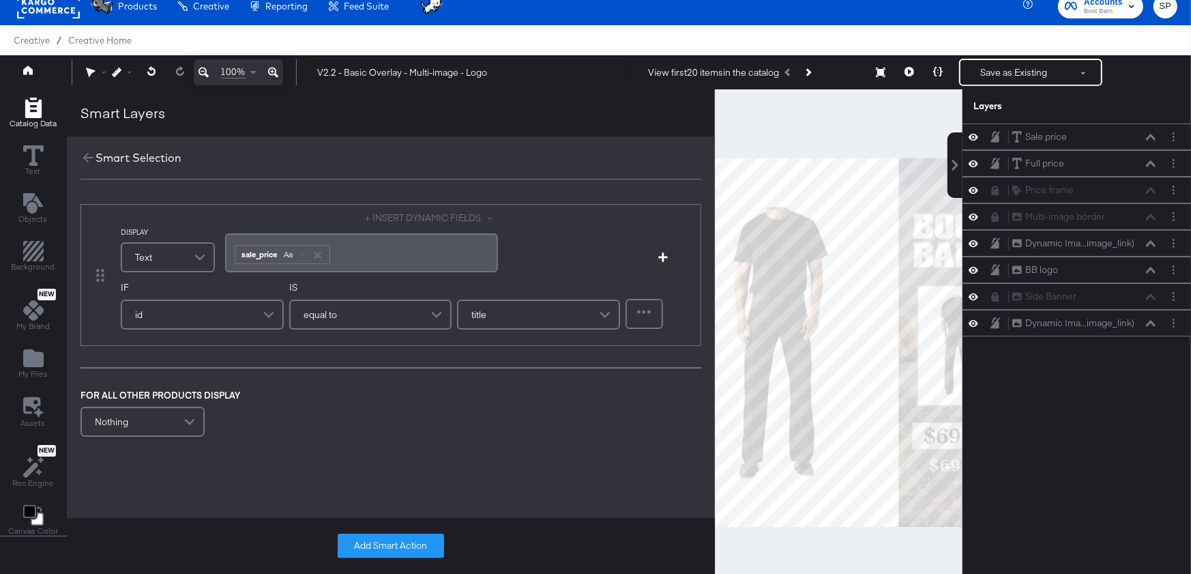
click at [151, 426] on div "Nothing" at bounding box center [142, 421] width 121 height 27
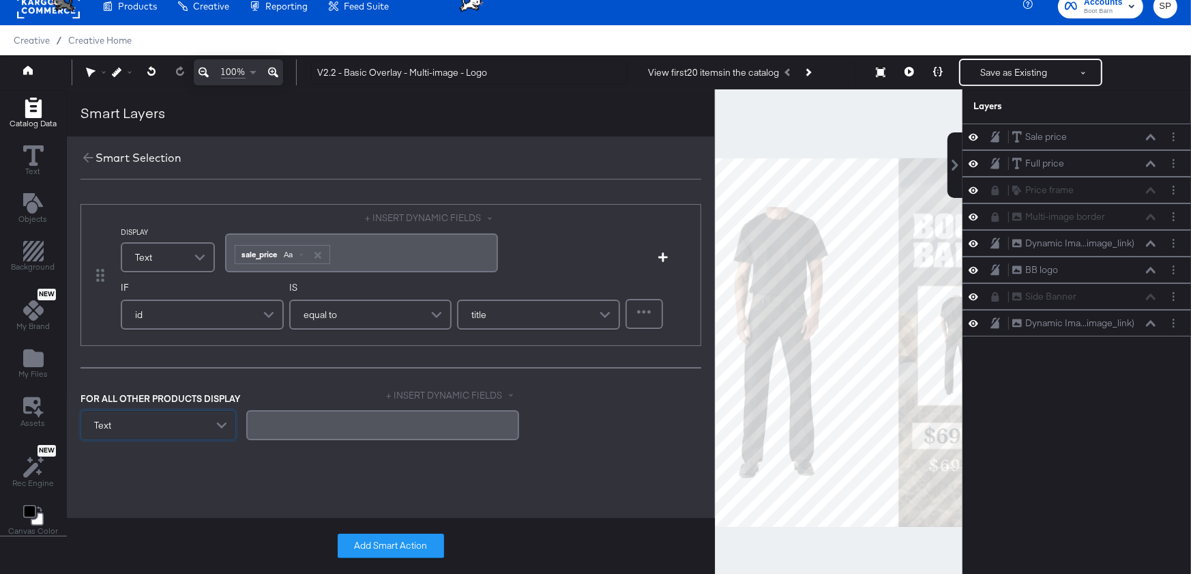
click at [274, 426] on div "﻿" at bounding box center [382, 424] width 256 height 13
click at [453, 394] on button "+ INSERT DYNAMIC FIELDS" at bounding box center [453, 395] width 132 height 13
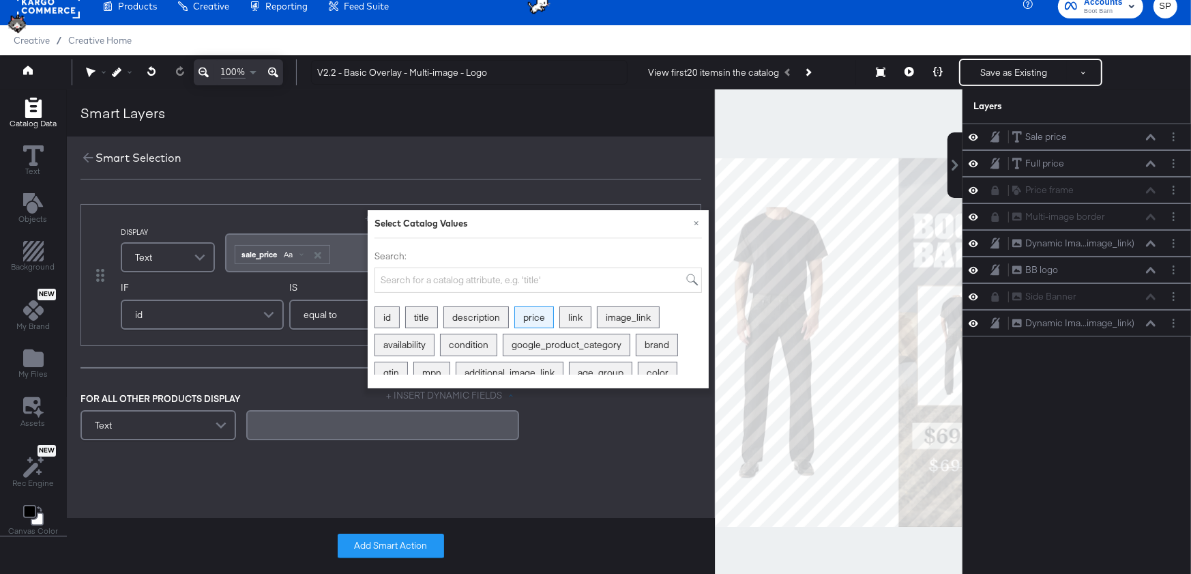
click at [540, 320] on div "price" at bounding box center [534, 317] width 38 height 21
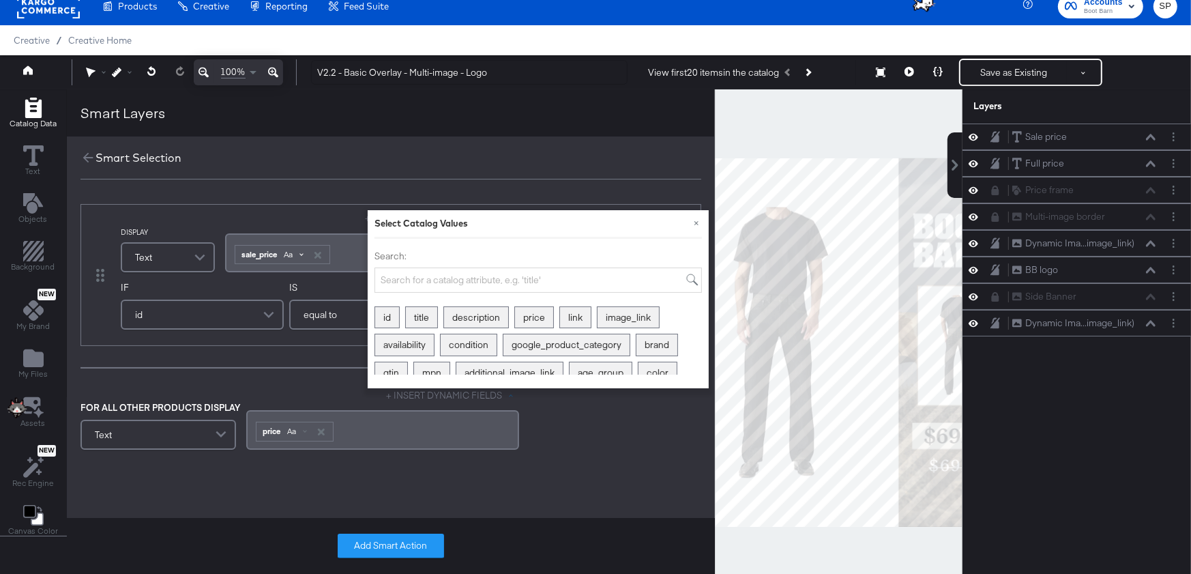
click at [302, 254] on div "Aa" at bounding box center [294, 254] width 32 height 11
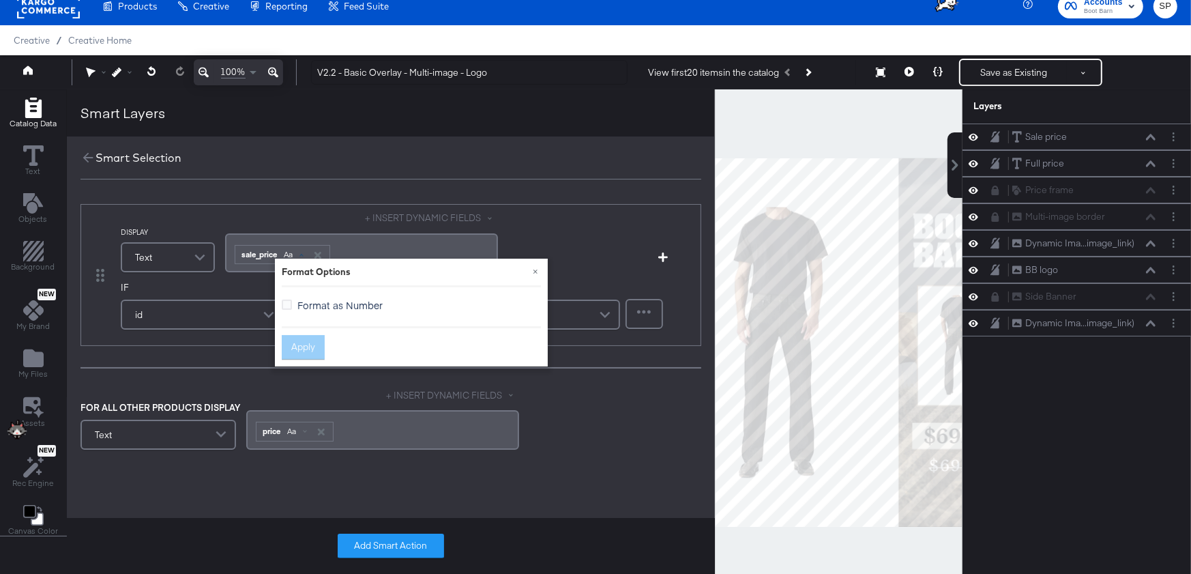
click at [322, 301] on span "Format as Number" at bounding box center [339, 305] width 85 height 14
click at [0, 0] on input "Format as Number" at bounding box center [0, 0] width 0 height 0
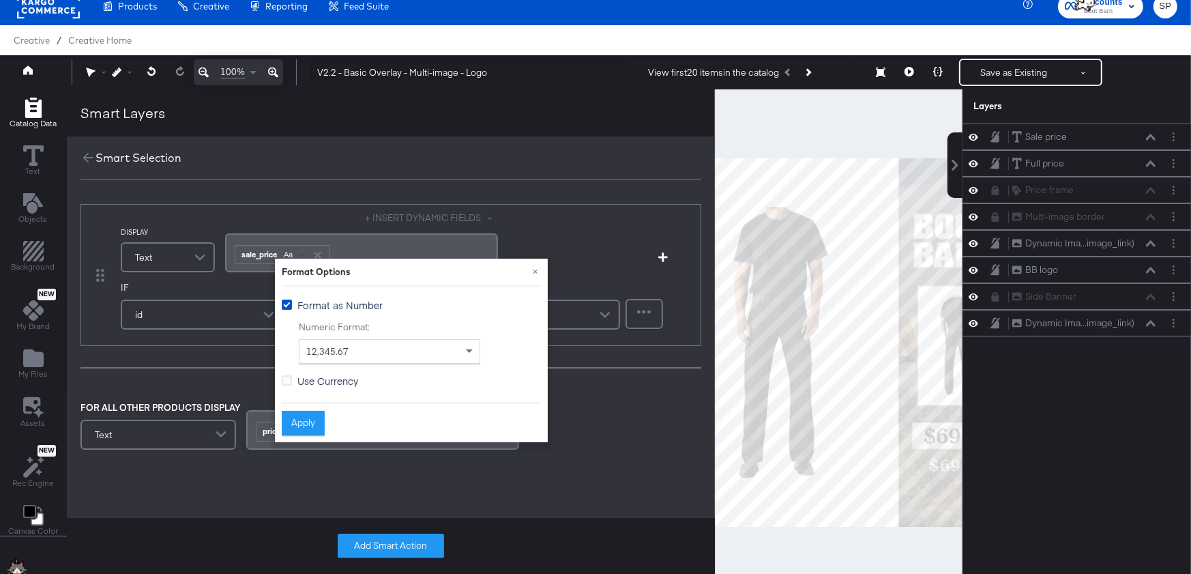
click at [317, 383] on span "Use Currency" at bounding box center [327, 381] width 61 height 14
click at [0, 0] on input "Use Currency" at bounding box center [0, 0] width 0 height 0
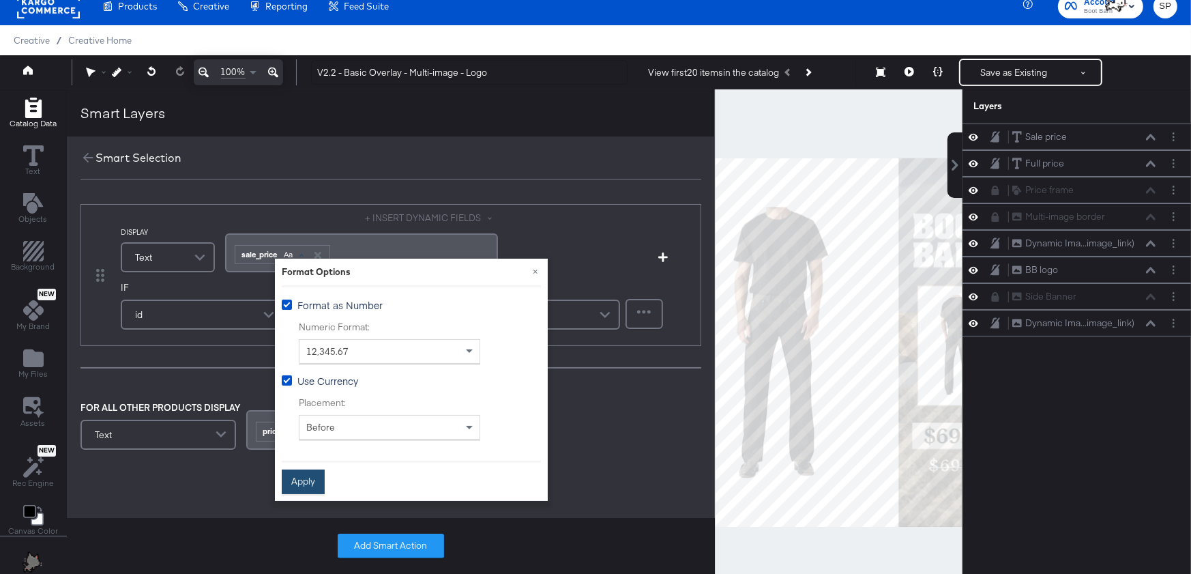
click at [307, 473] on button "Apply" at bounding box center [303, 481] width 43 height 25
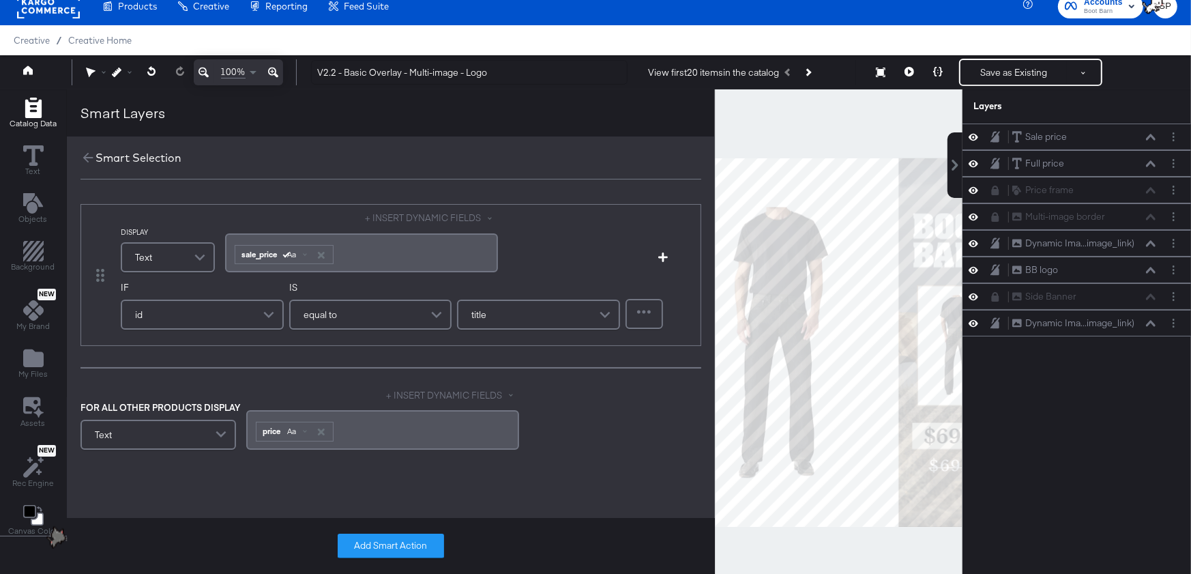
click at [231, 329] on div "IF id" at bounding box center [202, 307] width 163 height 52
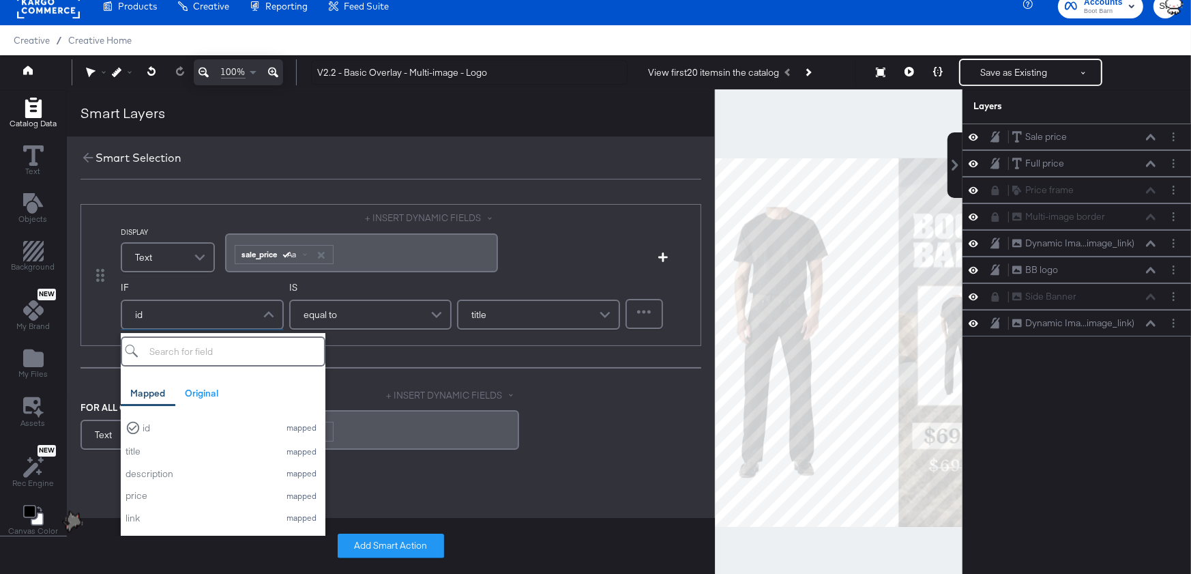
click at [219, 315] on div "id" at bounding box center [202, 314] width 160 height 27
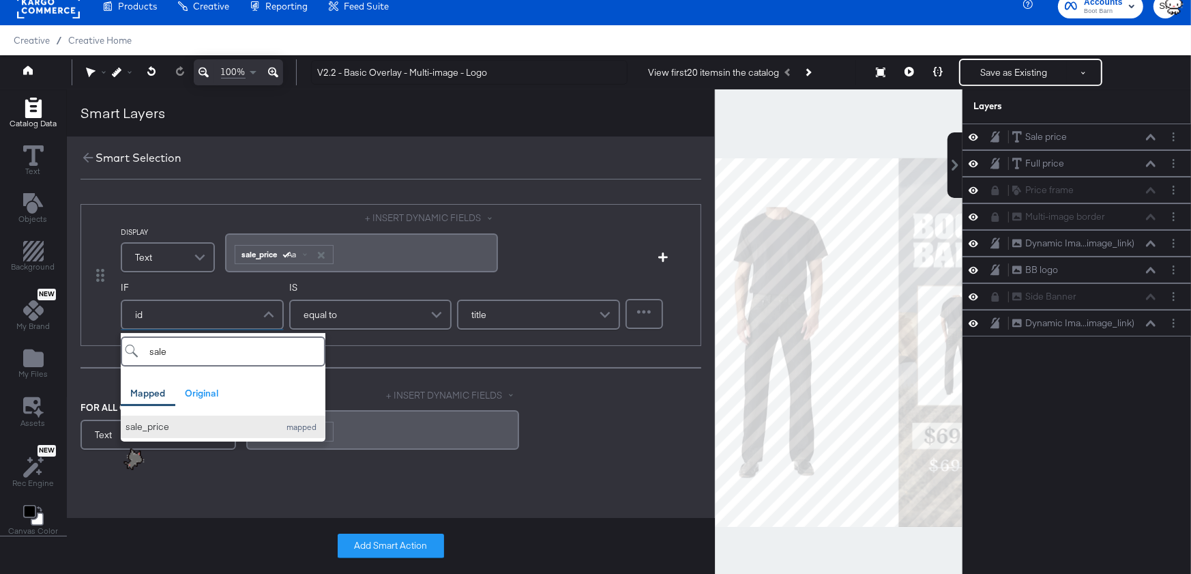
type input "sale"
click at [141, 437] on button "sale_price mapped" at bounding box center [223, 426] width 205 height 23
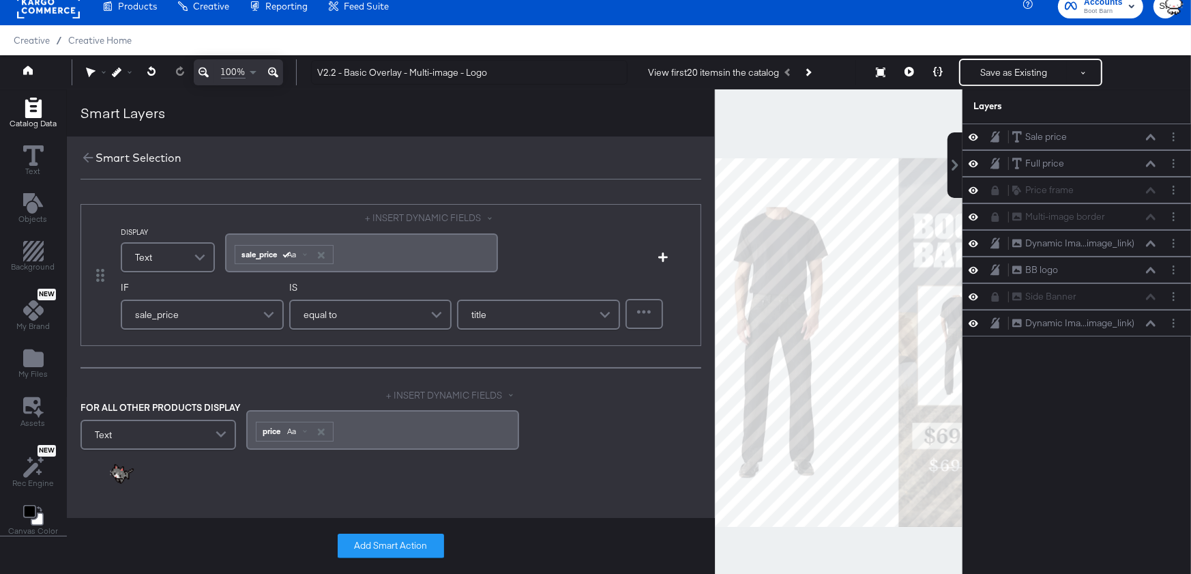
click at [326, 322] on span "equal to" at bounding box center [320, 314] width 33 height 23
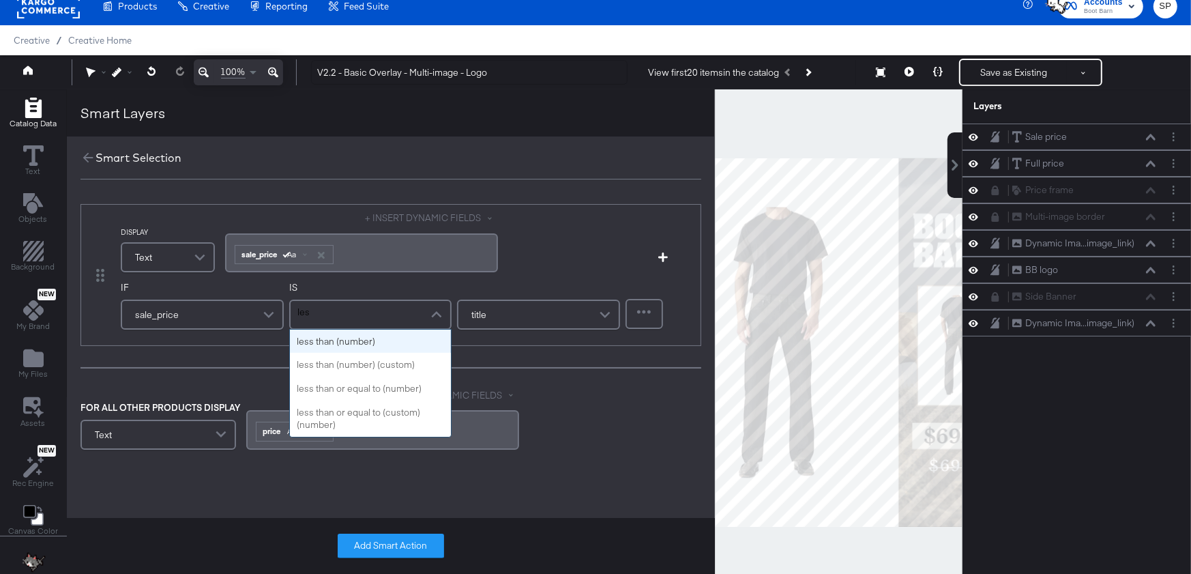
type input "less"
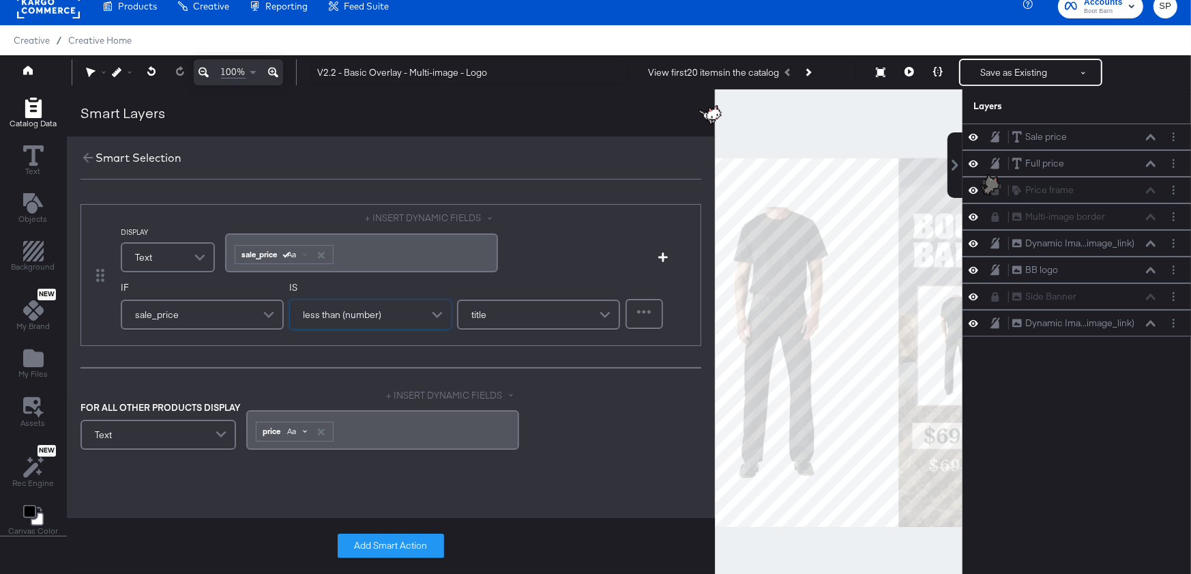
click at [297, 428] on div "Aa" at bounding box center [297, 431] width 32 height 11
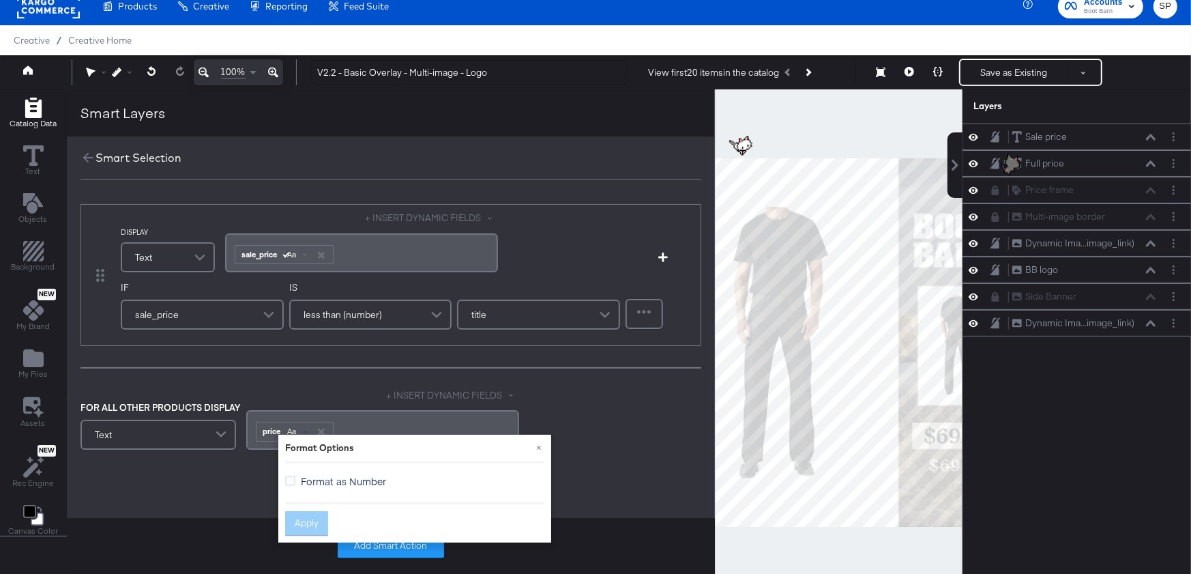
click at [316, 477] on span "Format as Number" at bounding box center [343, 481] width 85 height 14
click at [0, 0] on input "Format as Number" at bounding box center [0, 0] width 0 height 0
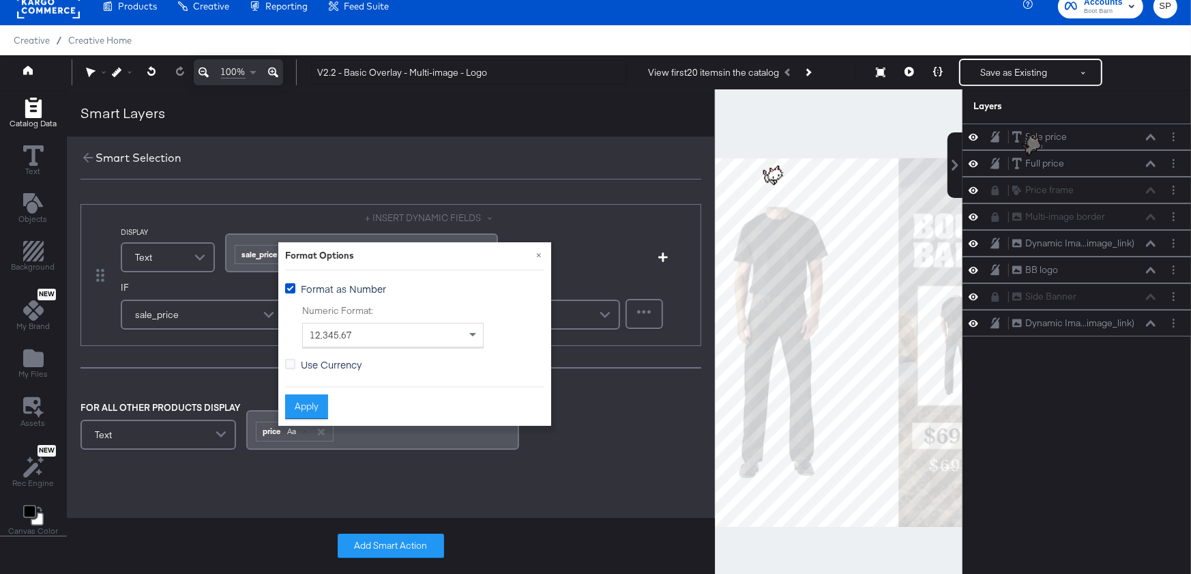
click at [304, 359] on span "Use Currency" at bounding box center [331, 364] width 61 height 14
click at [0, 0] on input "Use Currency" at bounding box center [0, 0] width 0 height 0
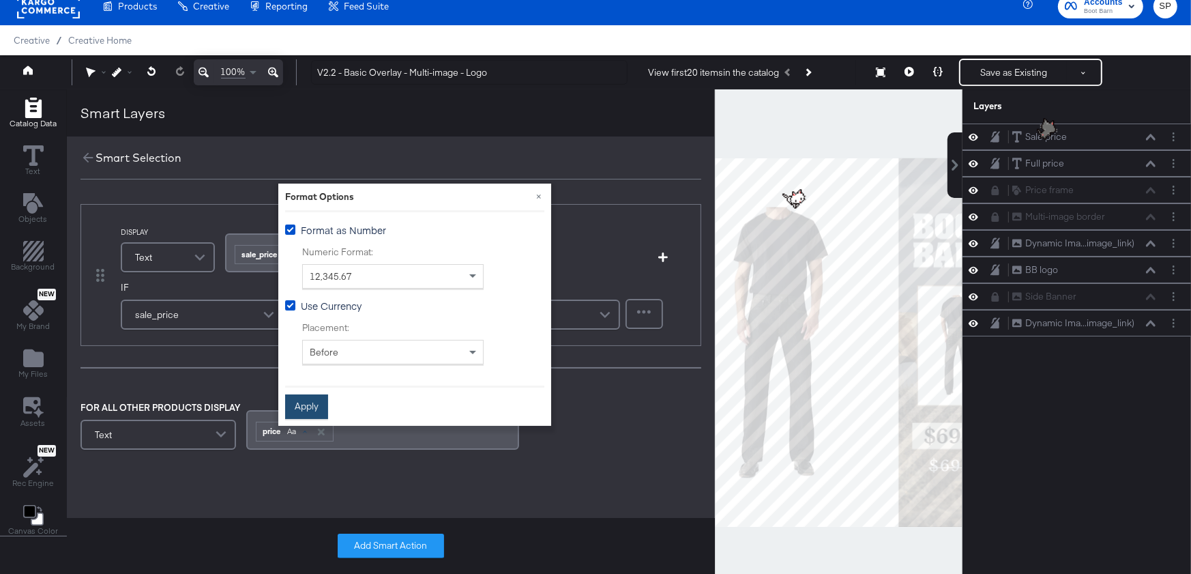
click at [305, 403] on button "Apply" at bounding box center [306, 406] width 43 height 25
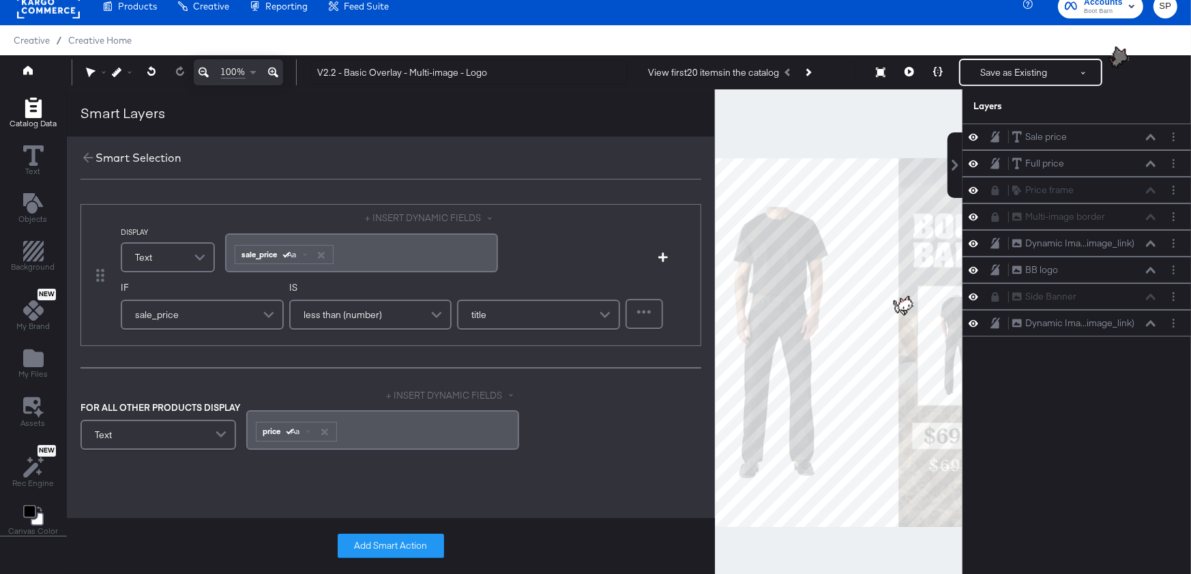
click at [550, 312] on div "title" at bounding box center [538, 314] width 160 height 27
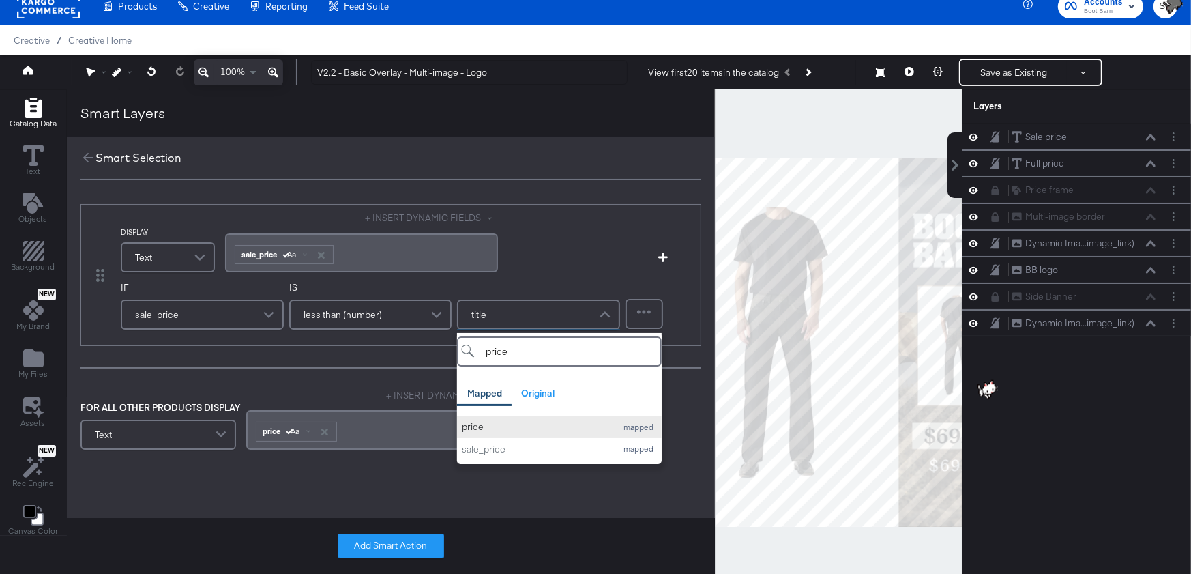
type input "price"
click at [508, 424] on div "price" at bounding box center [535, 426] width 147 height 13
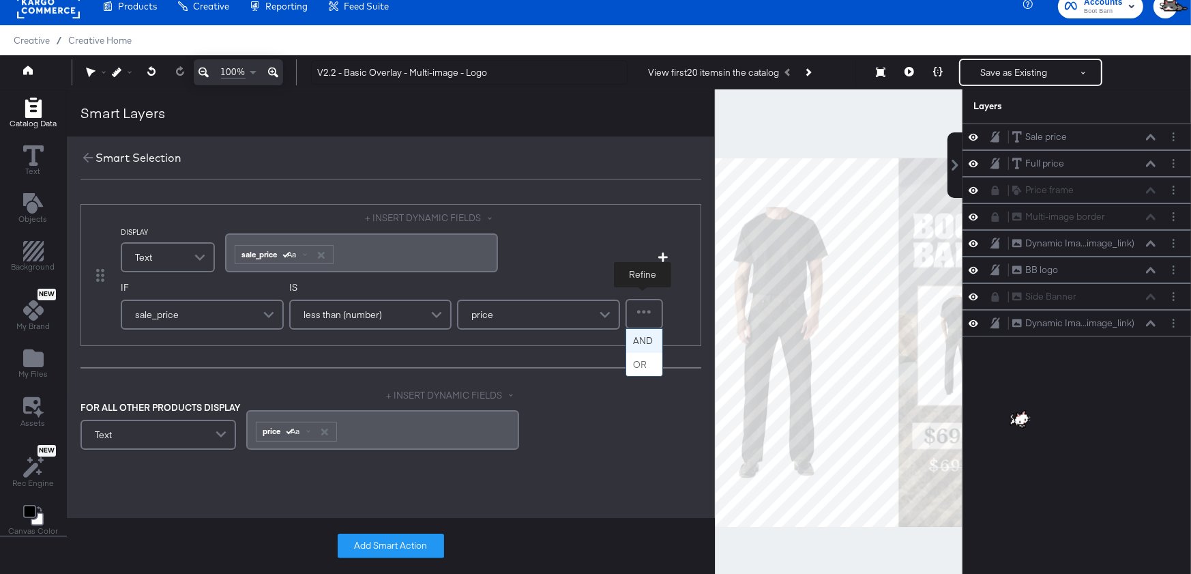
click at [649, 312] on div at bounding box center [644, 313] width 35 height 27
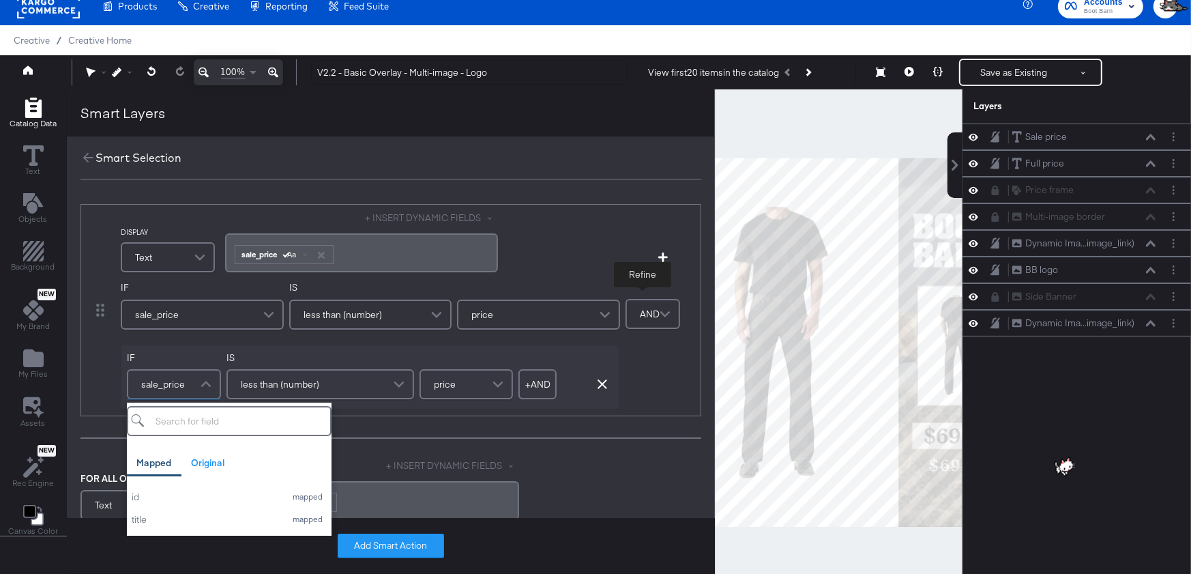
click at [178, 379] on span "sale_price" at bounding box center [163, 383] width 44 height 23
click at [274, 381] on span "less than (number)" at bounding box center [280, 383] width 78 height 23
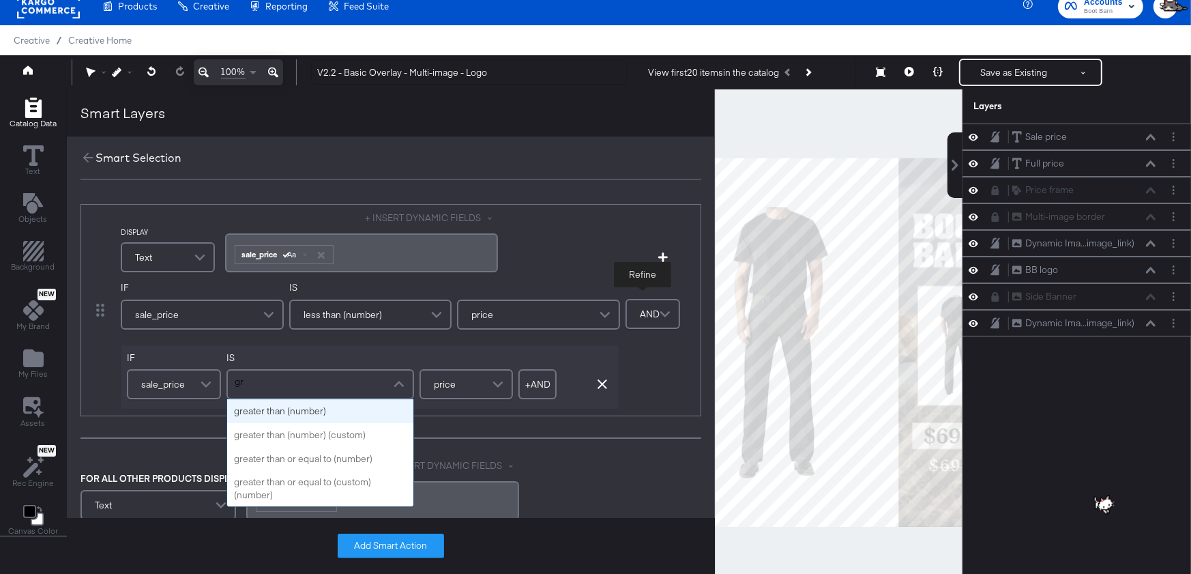
type input "gre"
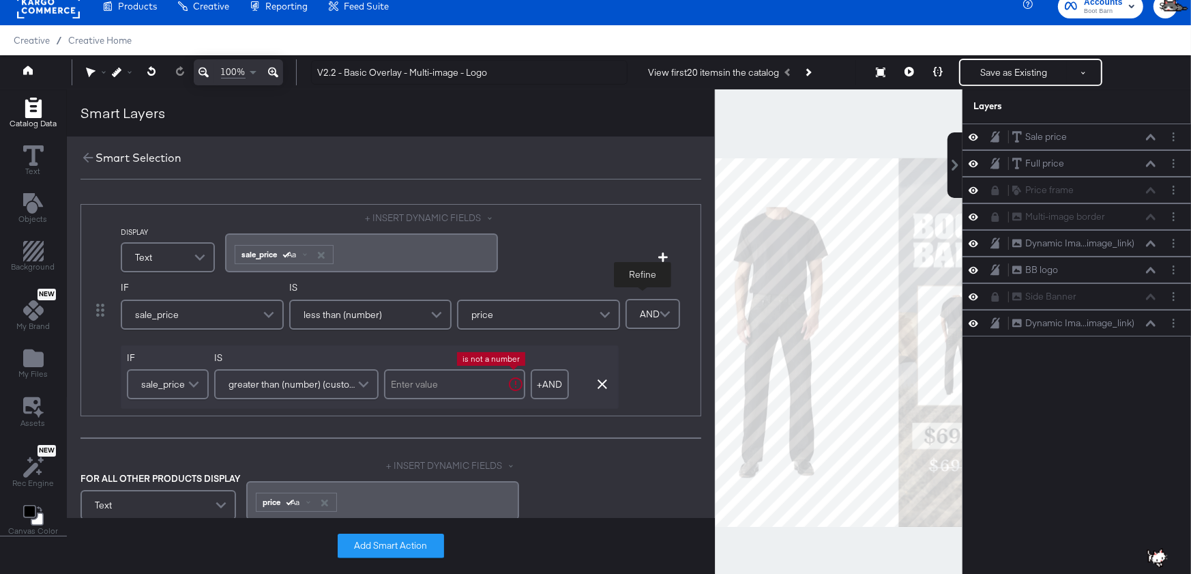
click at [423, 381] on input "text" at bounding box center [454, 384] width 141 height 30
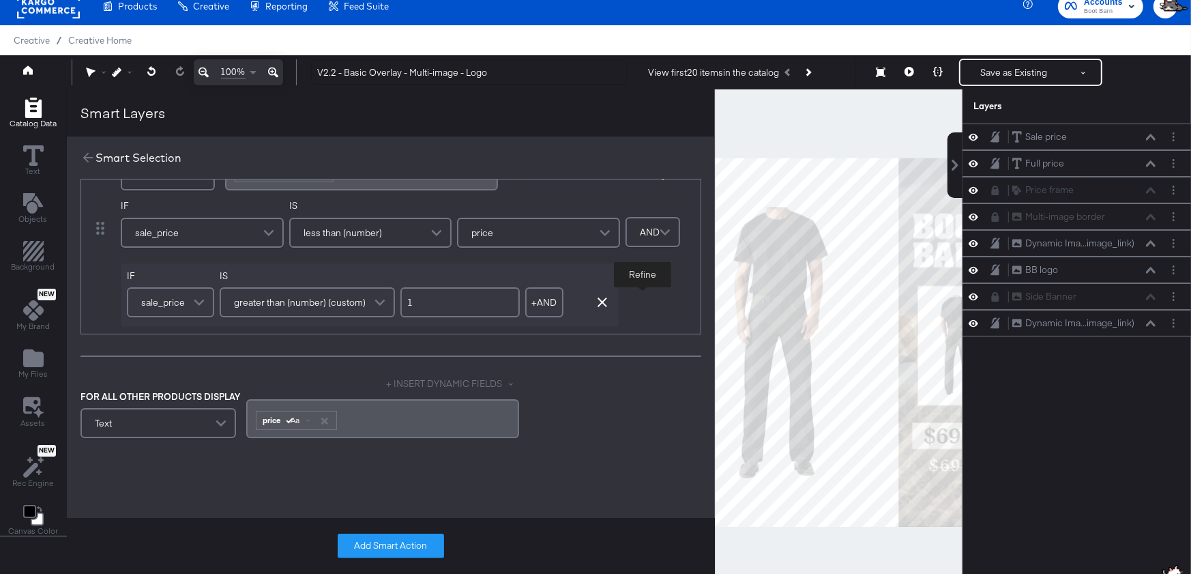
scroll to position [102, 0]
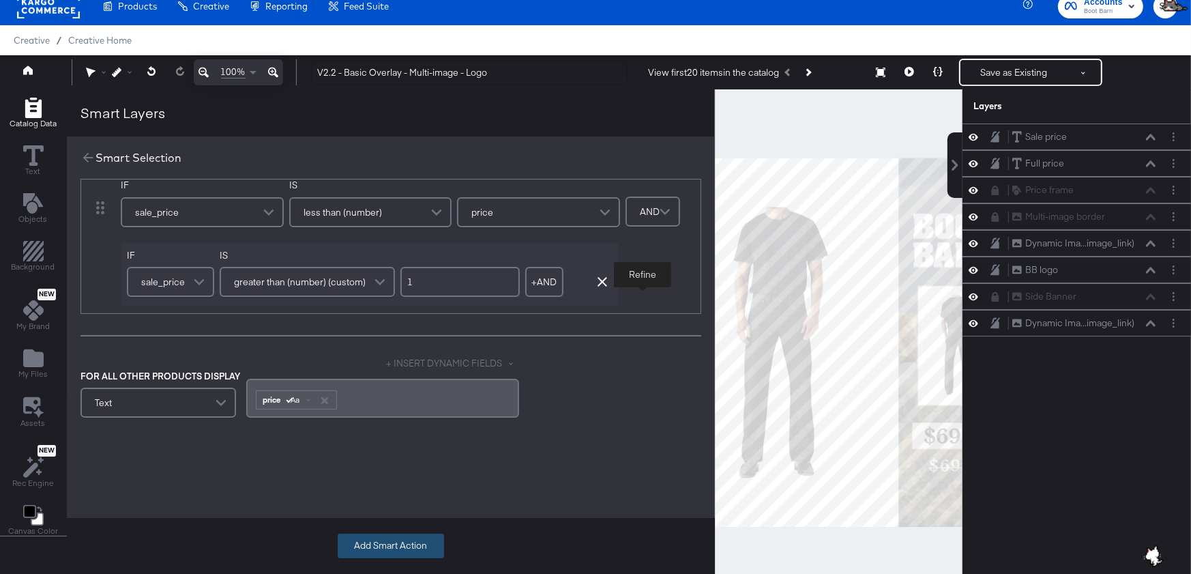
type input "1"
click at [402, 549] on button "Add Smart Action" at bounding box center [391, 545] width 106 height 25
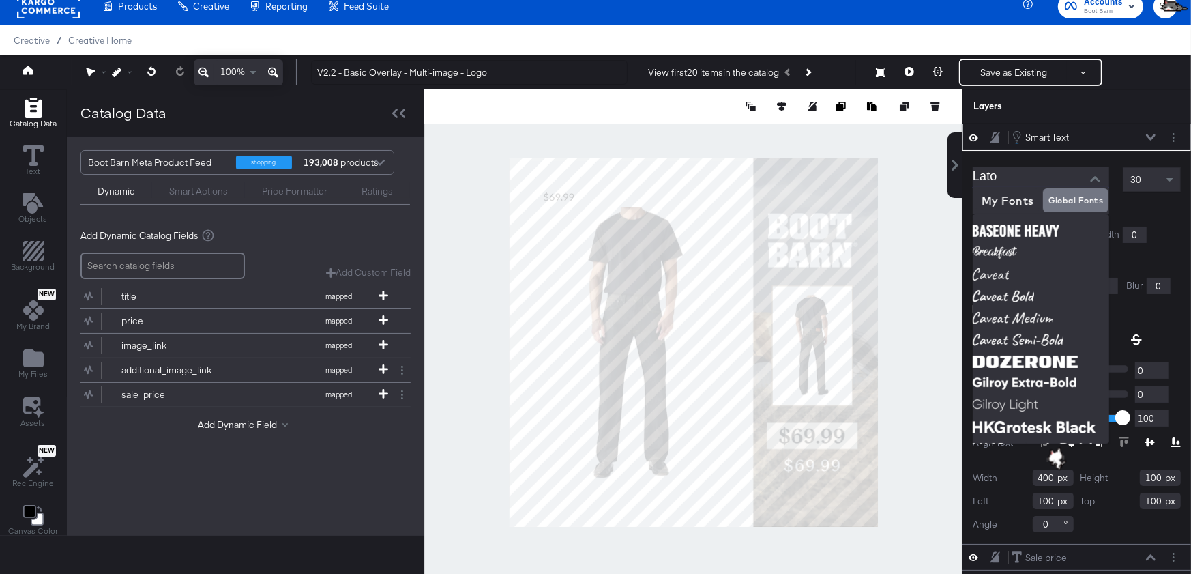
click at [1034, 171] on input "Lato" at bounding box center [1031, 177] width 116 height 20
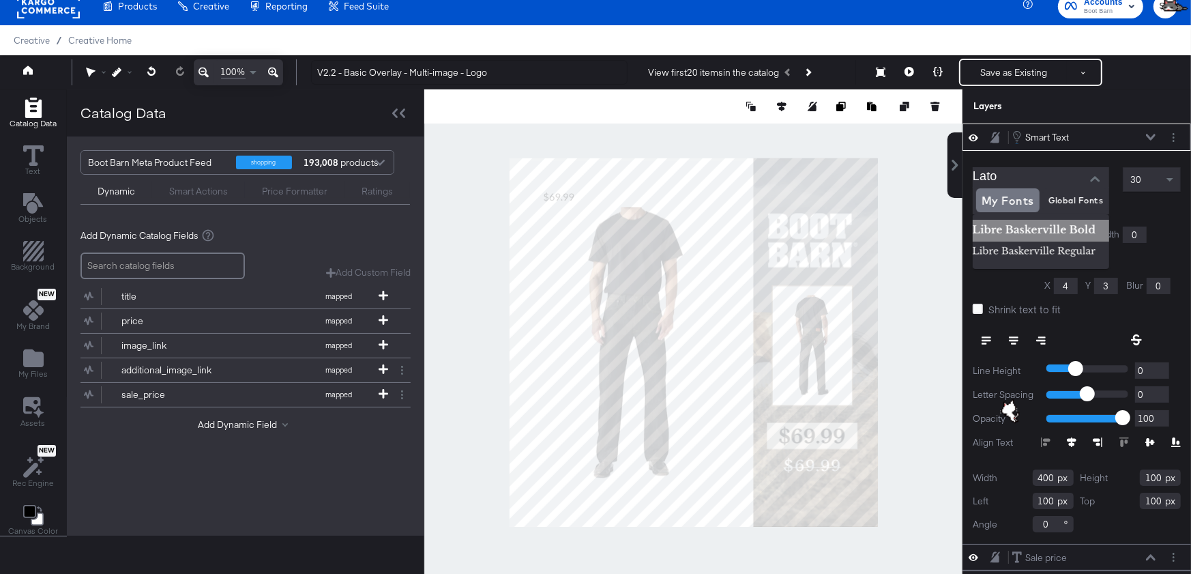
click at [1007, 230] on img at bounding box center [1041, 231] width 136 height 22
type input "Libre Baskerville Bold"
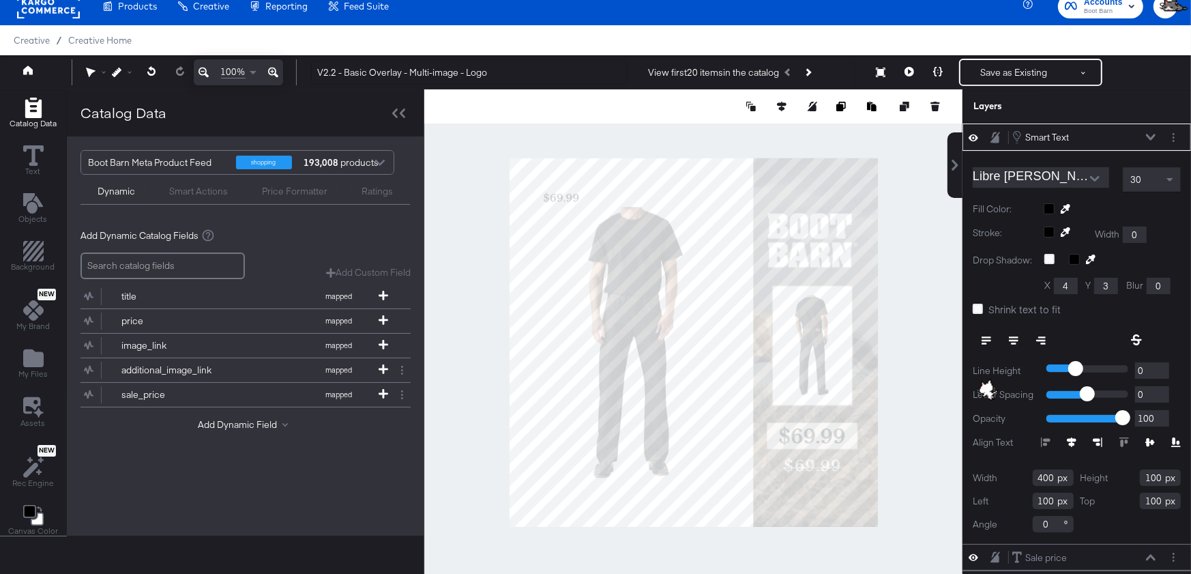
click at [1003, 302] on span "Shrink text to fit" at bounding box center [1024, 309] width 72 height 14
click at [0, 0] on input "Shrink text to fit" at bounding box center [0, 0] width 0 height 0
click at [1018, 335] on button at bounding box center [1013, 340] width 27 height 25
click at [1161, 178] on div "30" at bounding box center [1151, 179] width 57 height 23
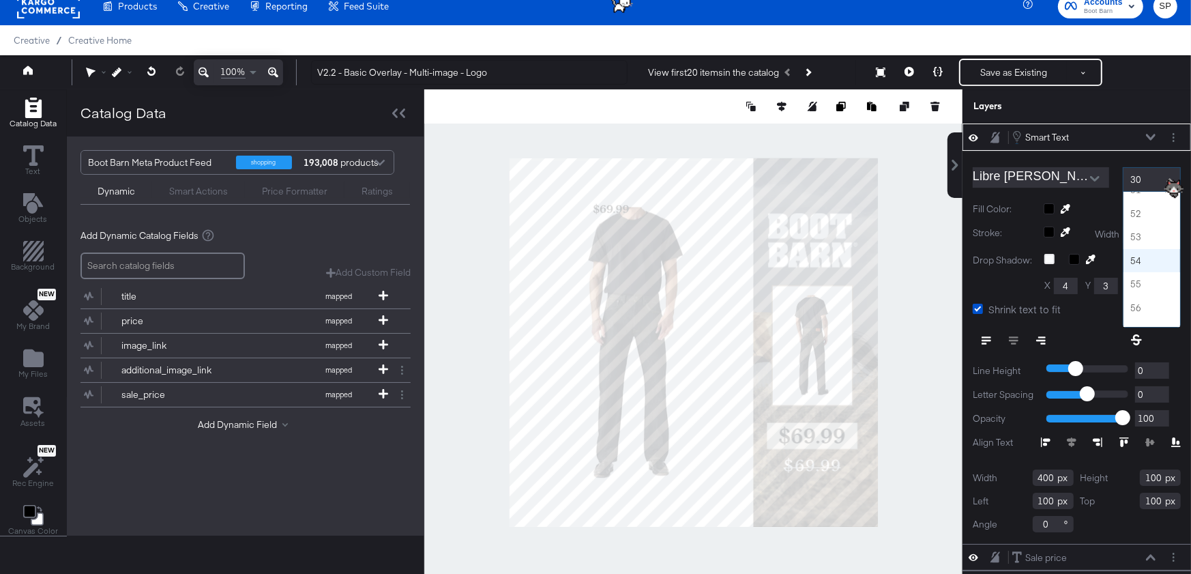
scroll to position [1198, 0]
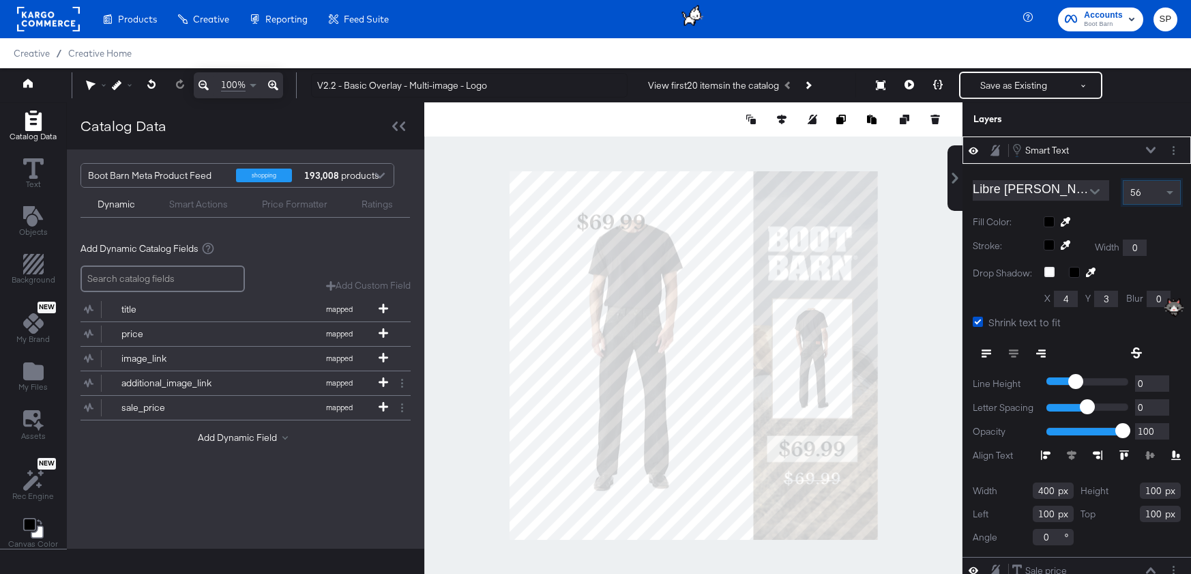
scroll to position [13, 0]
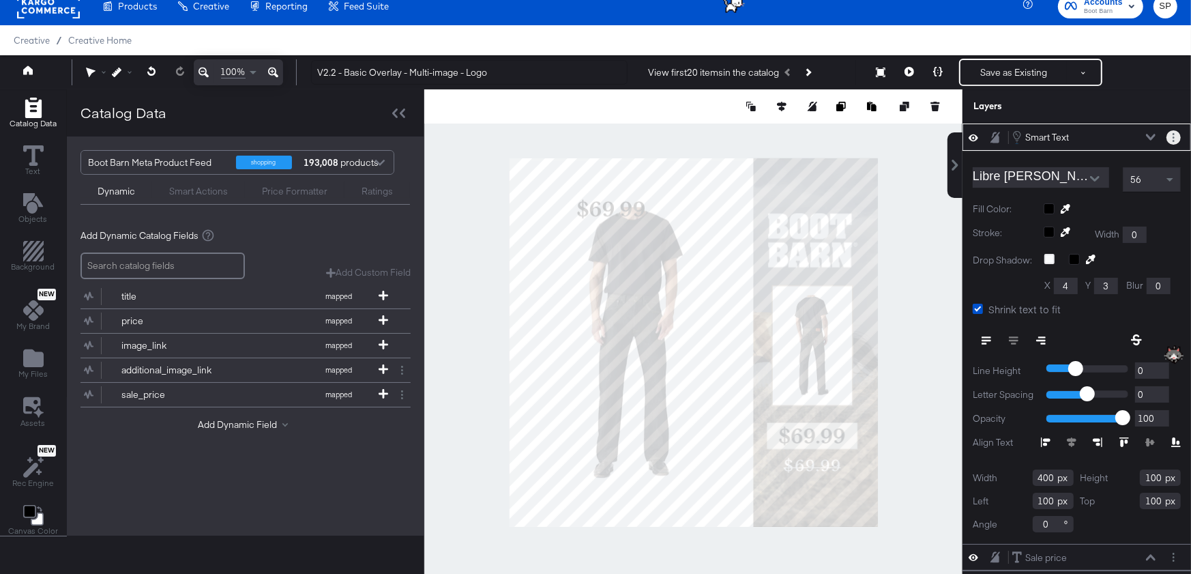
click at [1174, 138] on icon "Layer Options" at bounding box center [1174, 137] width 2 height 9
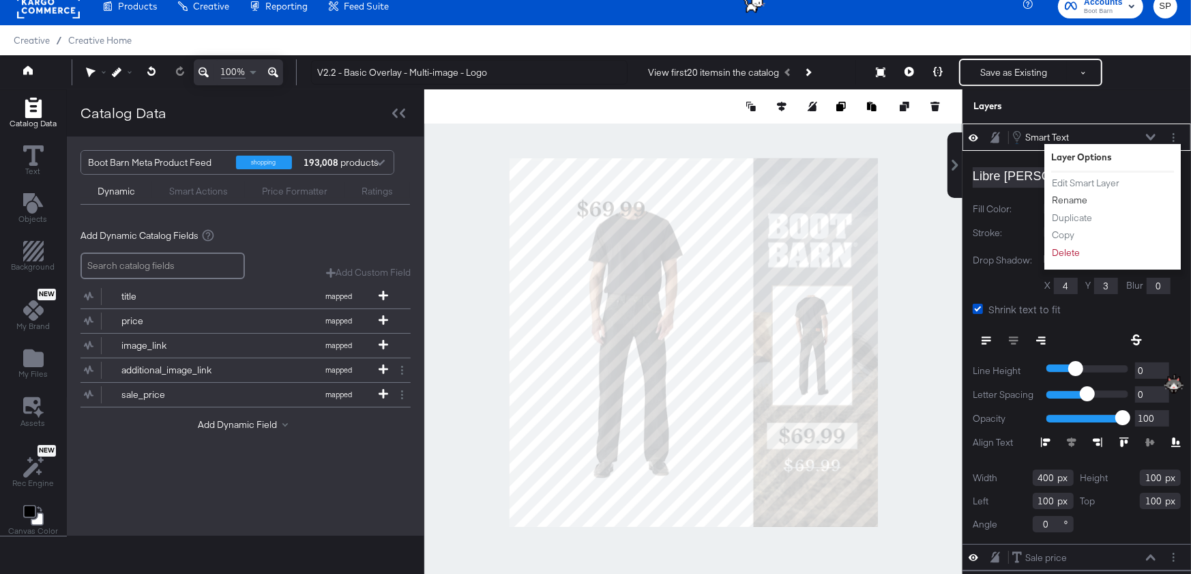
click at [1073, 196] on button "Rename" at bounding box center [1069, 200] width 37 height 14
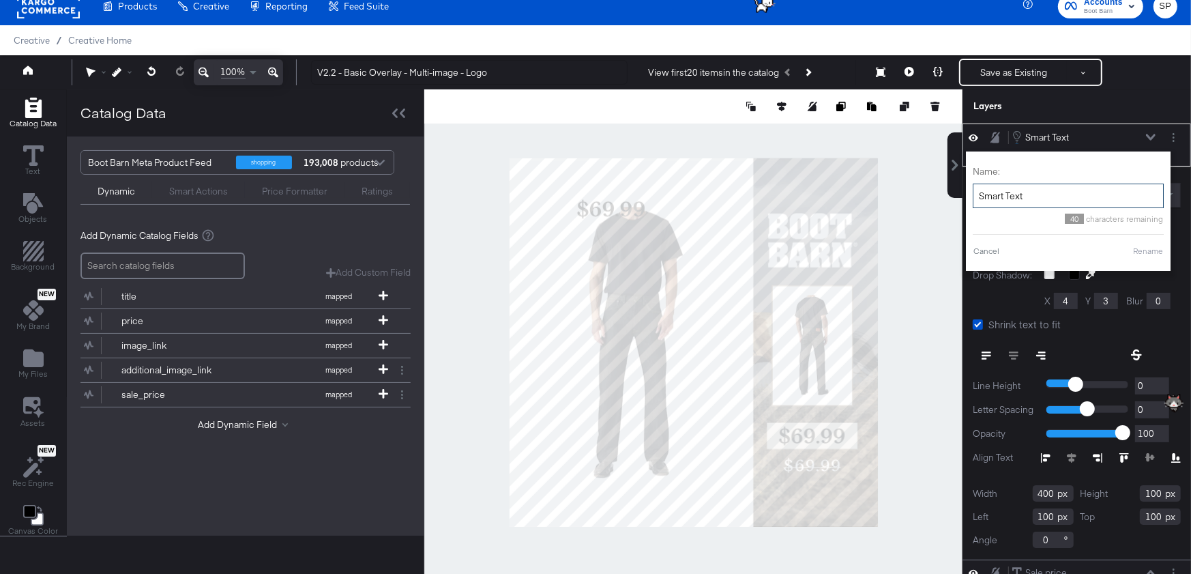
click at [1036, 191] on input "Smart Text" at bounding box center [1068, 195] width 191 height 25
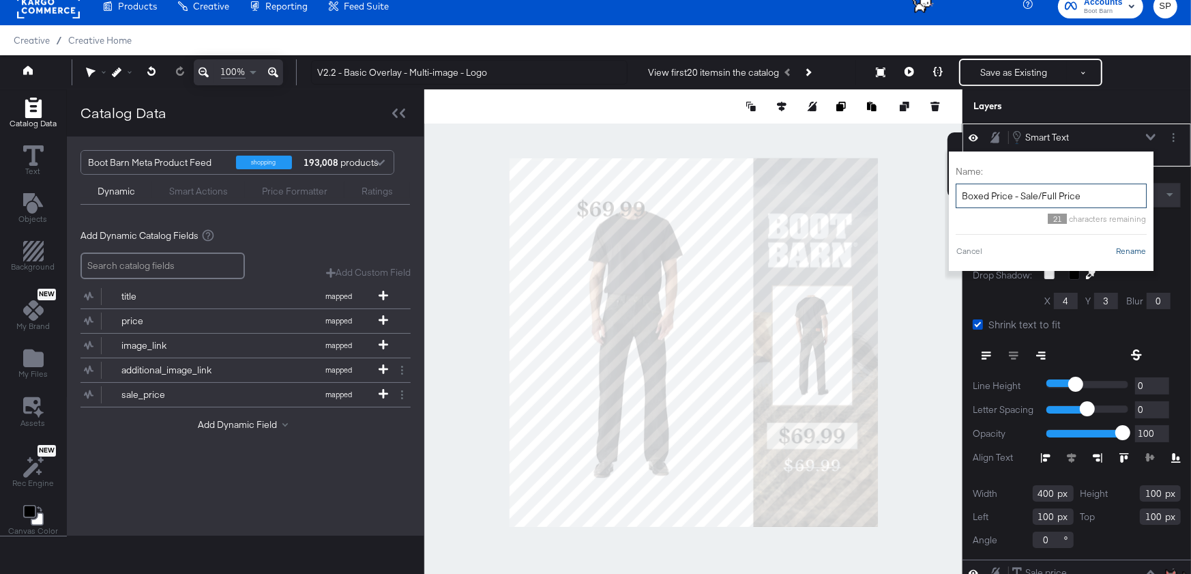
type input "Boxed Price - Sale/Full Price"
click at [1121, 248] on button "Rename" at bounding box center [1130, 251] width 31 height 12
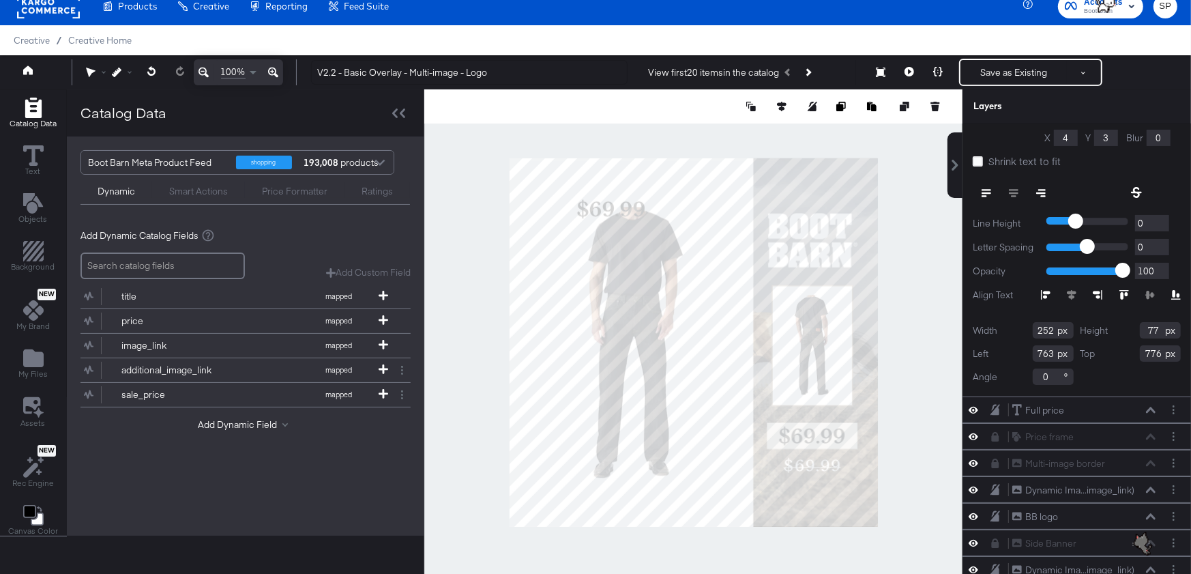
scroll to position [0, 0]
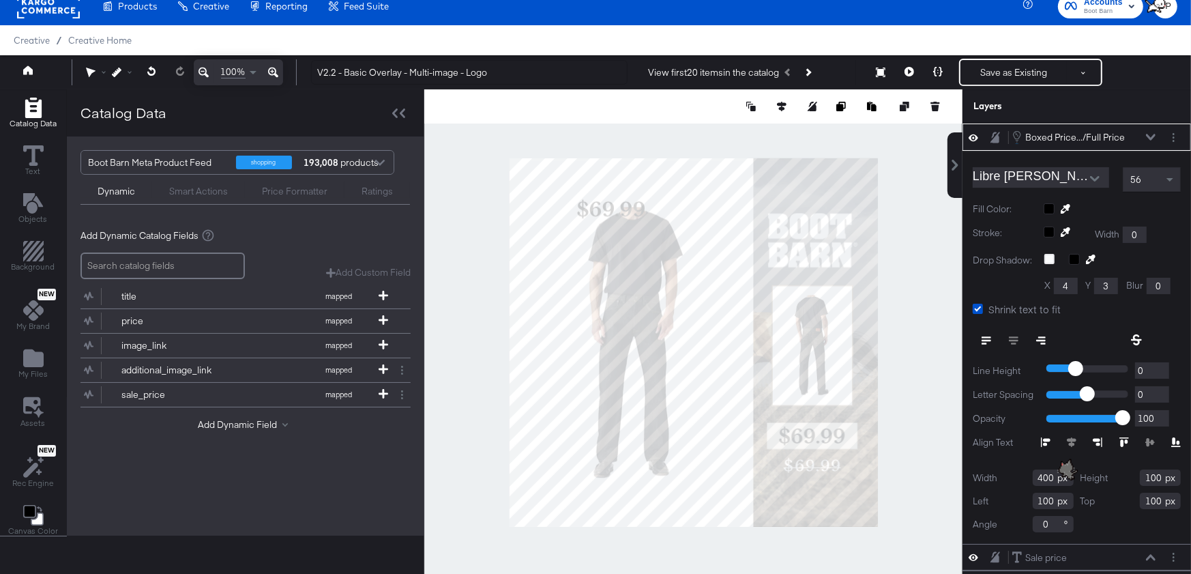
click at [1043, 477] on input "400" at bounding box center [1053, 477] width 41 height 16
type input "256"
click at [1039, 501] on input "100" at bounding box center [1053, 501] width 41 height 16
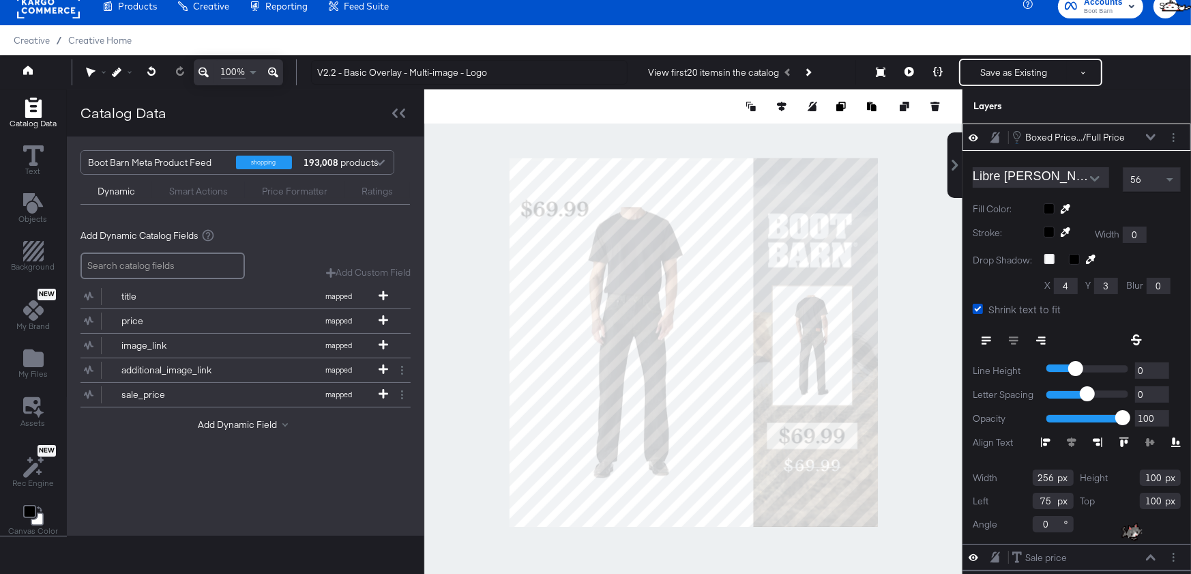
type input "753"
click at [1046, 493] on input "753" at bounding box center [1053, 501] width 41 height 16
type input "763"
click at [1159, 500] on input "100" at bounding box center [1160, 501] width 41 height 16
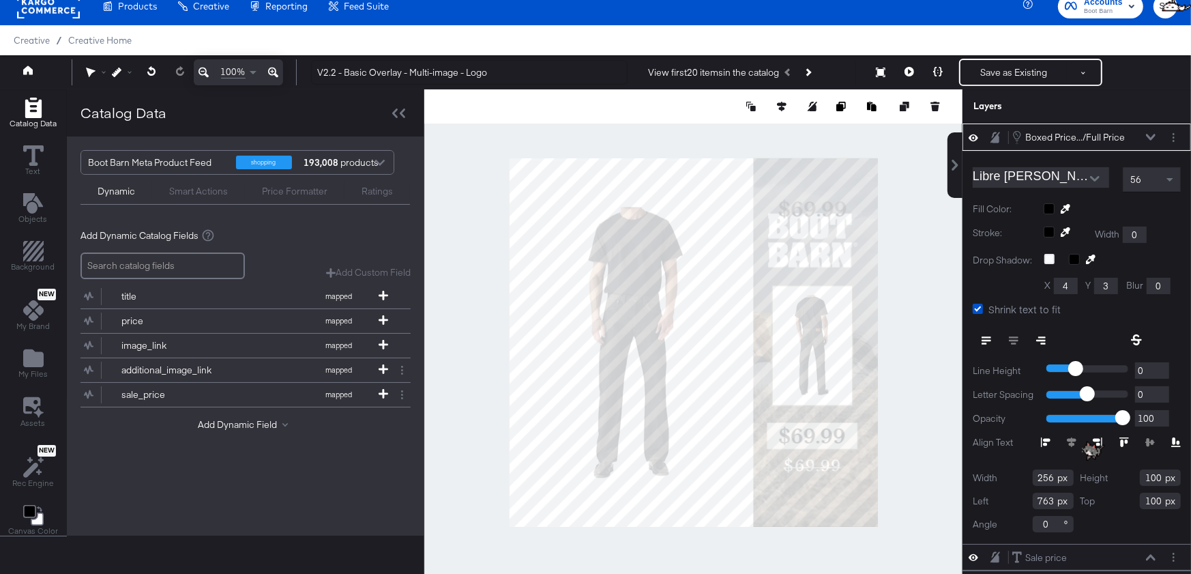
click at [1159, 500] on input "100" at bounding box center [1160, 501] width 41 height 16
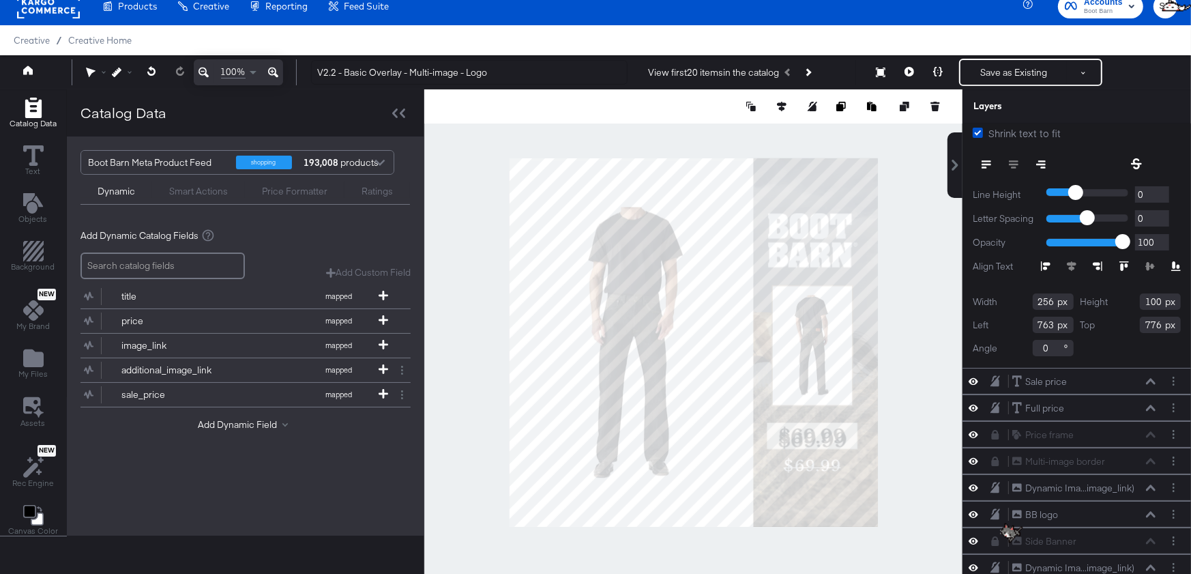
scroll to position [175, 0]
type input "776"
click at [1152, 381] on icon at bounding box center [1151, 382] width 10 height 7
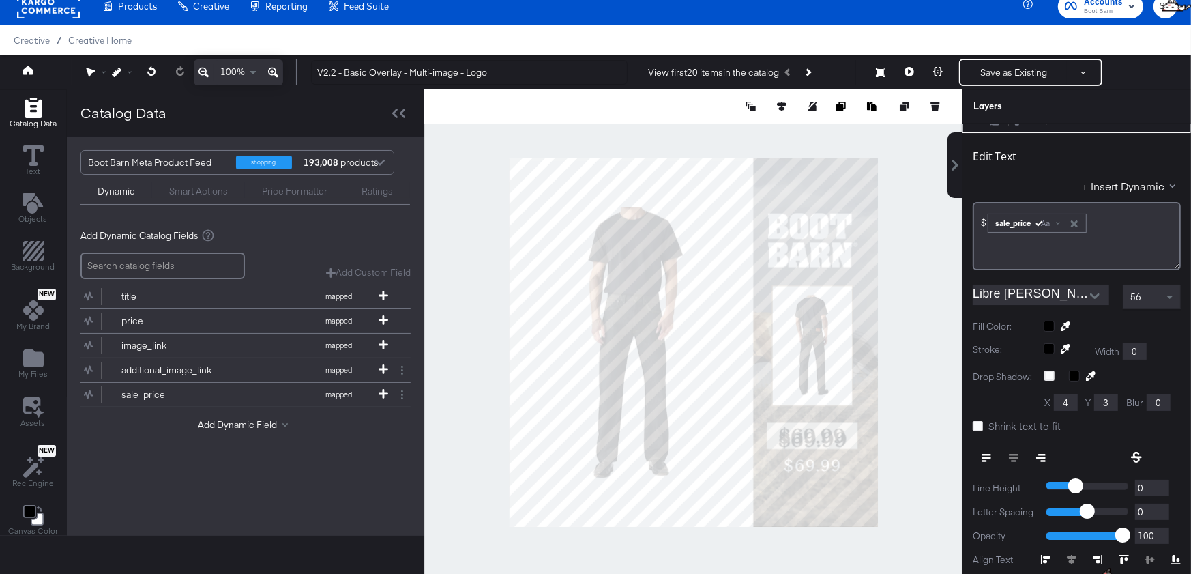
scroll to position [0, 0]
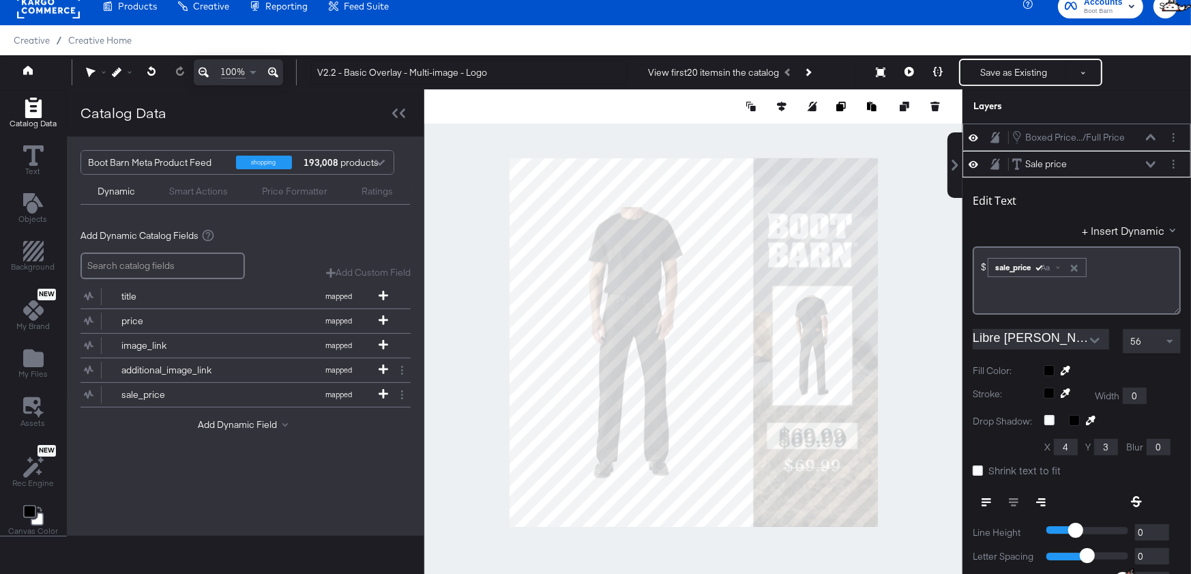
click at [1151, 136] on icon at bounding box center [1151, 137] width 10 height 7
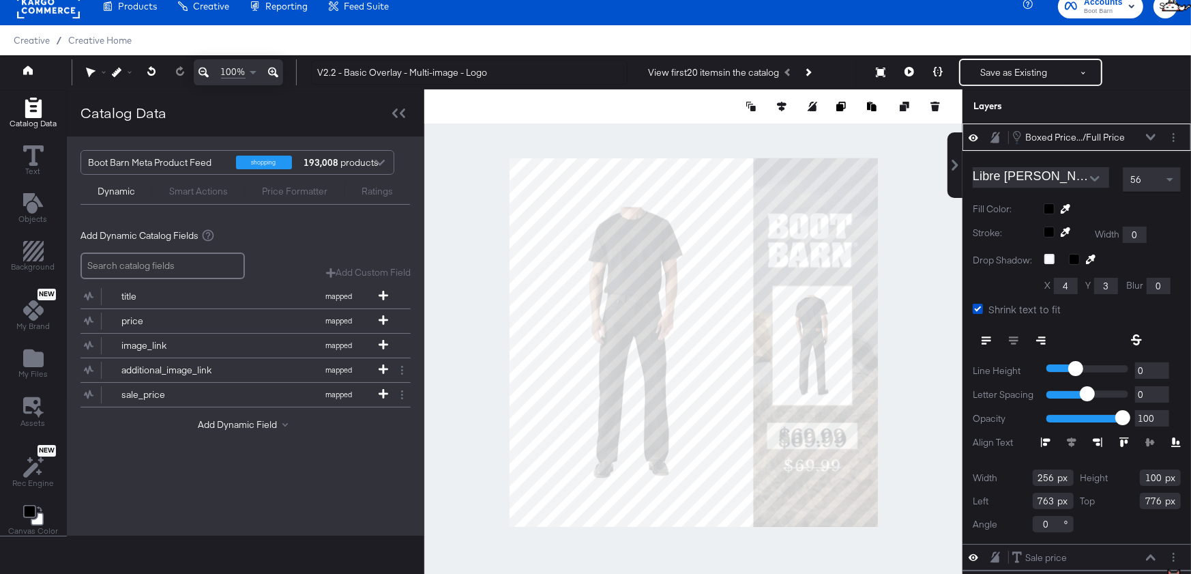
click at [1153, 476] on input "100" at bounding box center [1160, 477] width 41 height 16
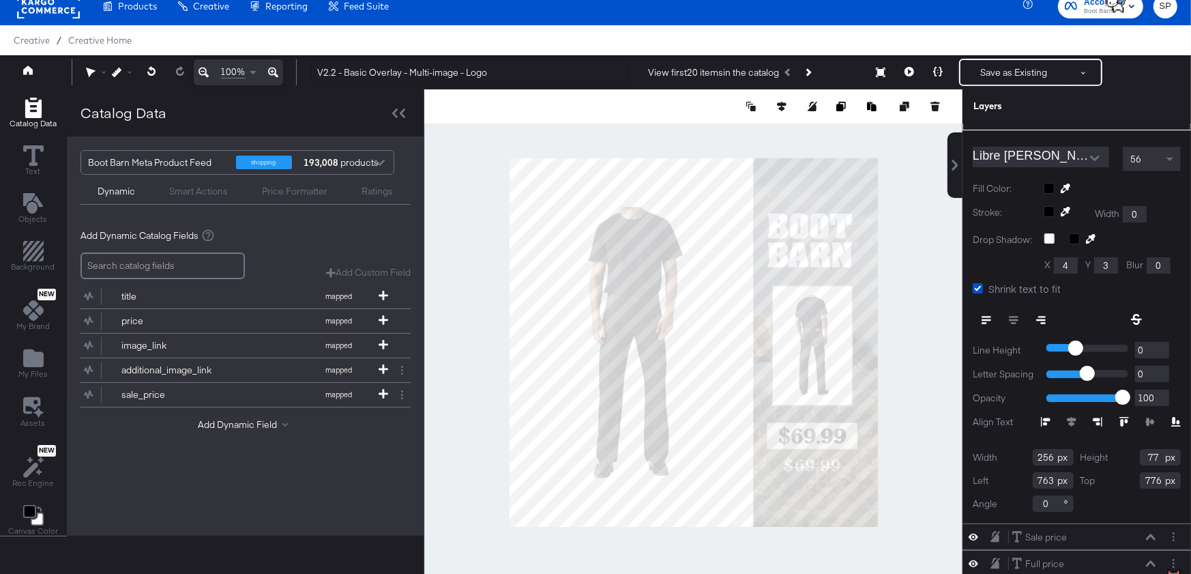
scroll to position [21, 0]
type input "77"
click at [1152, 533] on icon at bounding box center [1151, 536] width 10 height 6
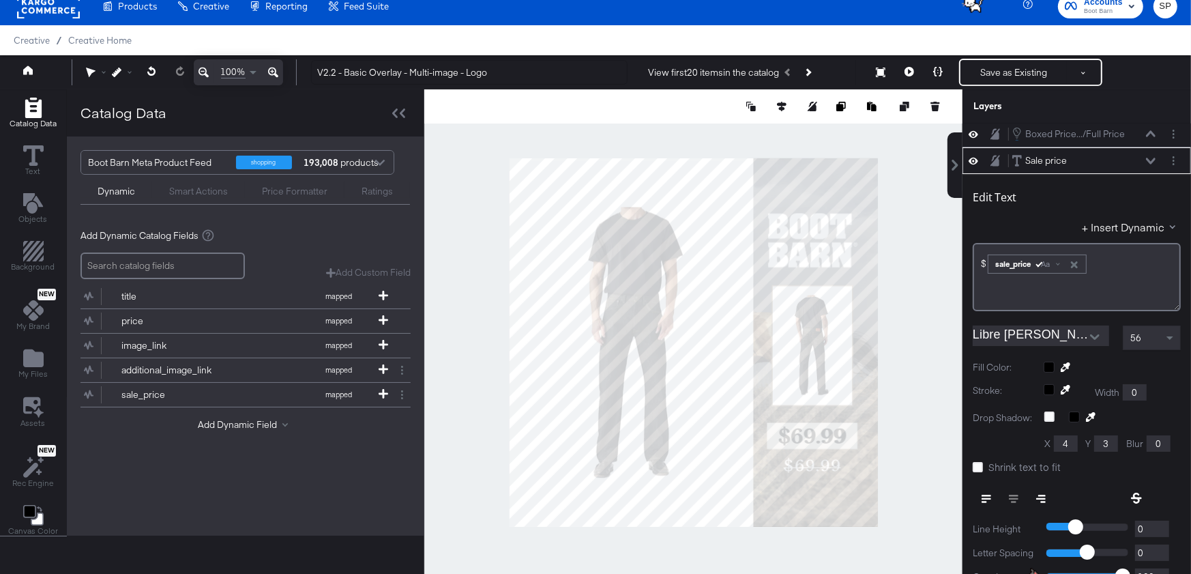
scroll to position [0, 0]
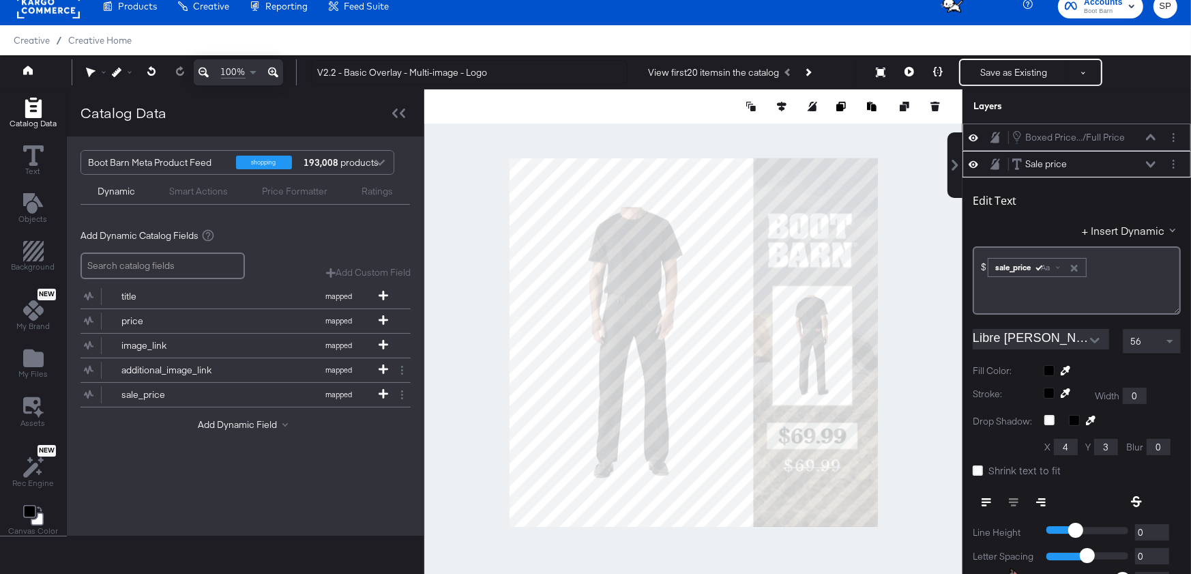
click at [1152, 136] on icon at bounding box center [1151, 137] width 10 height 6
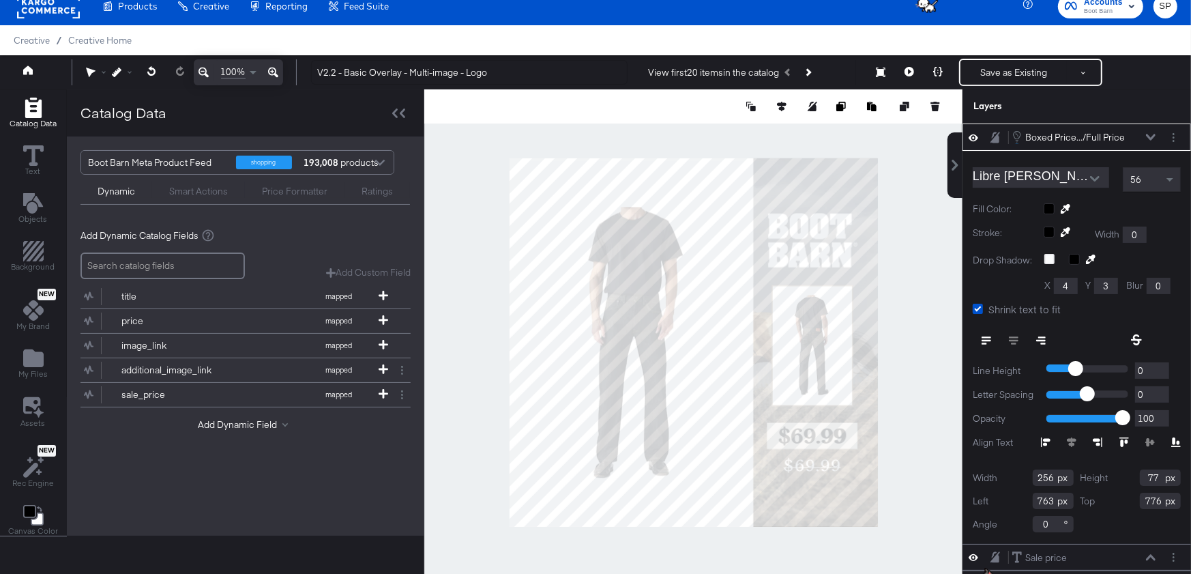
click at [1049, 472] on input "256" at bounding box center [1053, 477] width 41 height 16
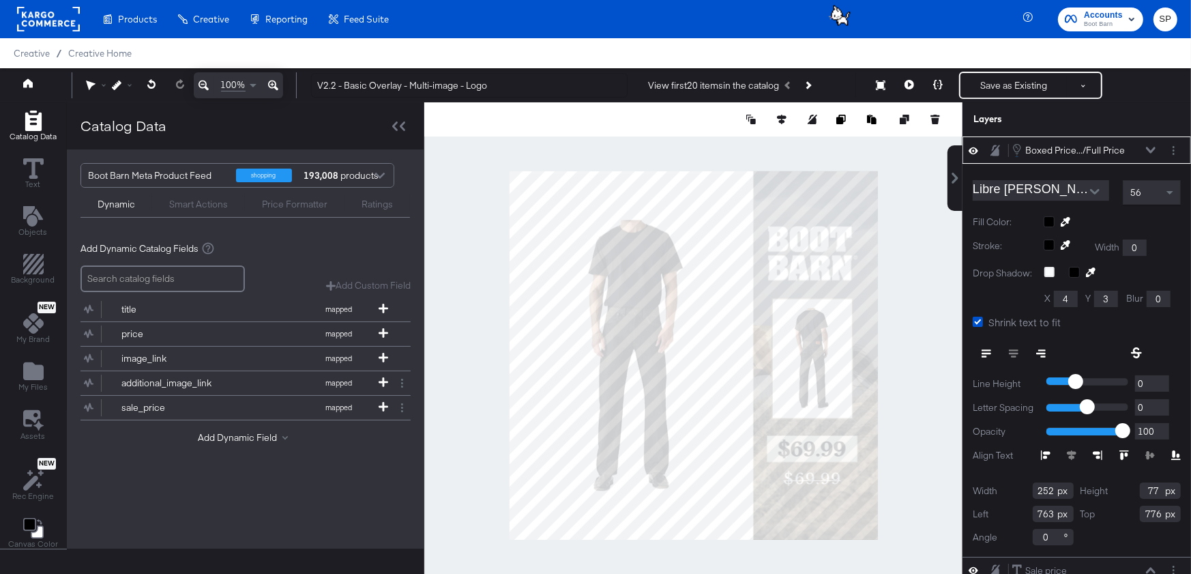
type input "252"
click at [1150, 148] on icon at bounding box center [1151, 150] width 10 height 7
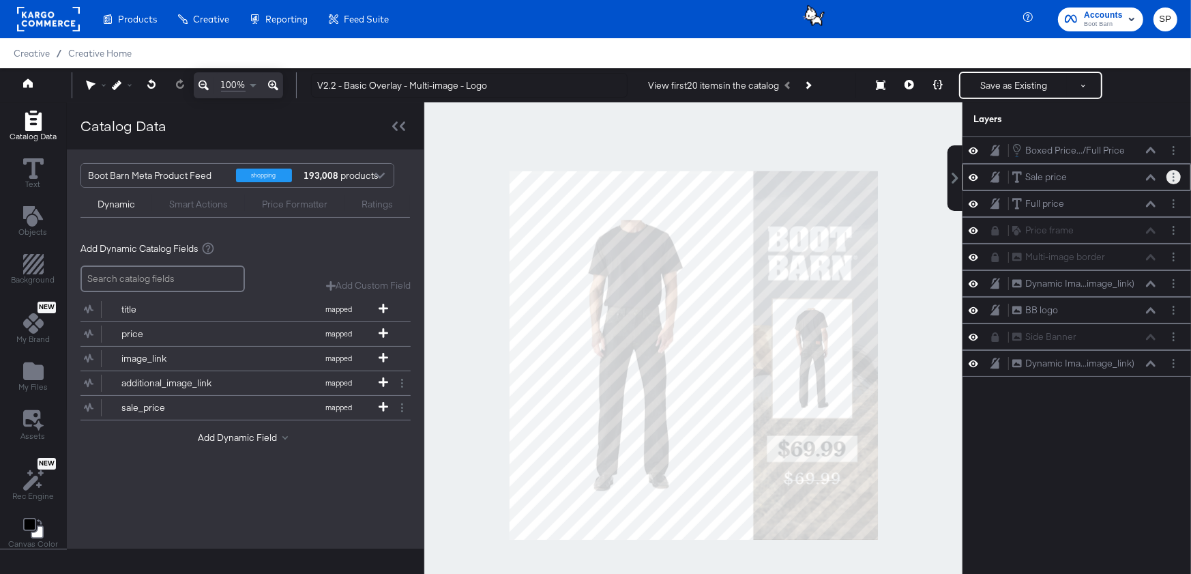
click at [1173, 179] on button "Layer Options" at bounding box center [1173, 177] width 14 height 14
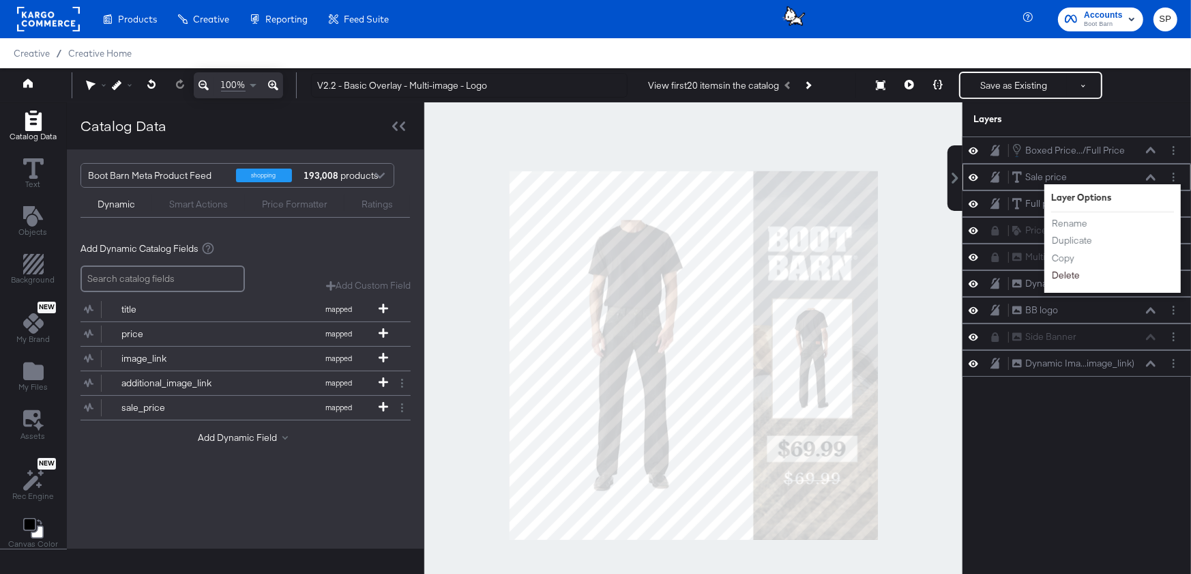
click at [1076, 273] on button "Delete" at bounding box center [1065, 275] width 29 height 14
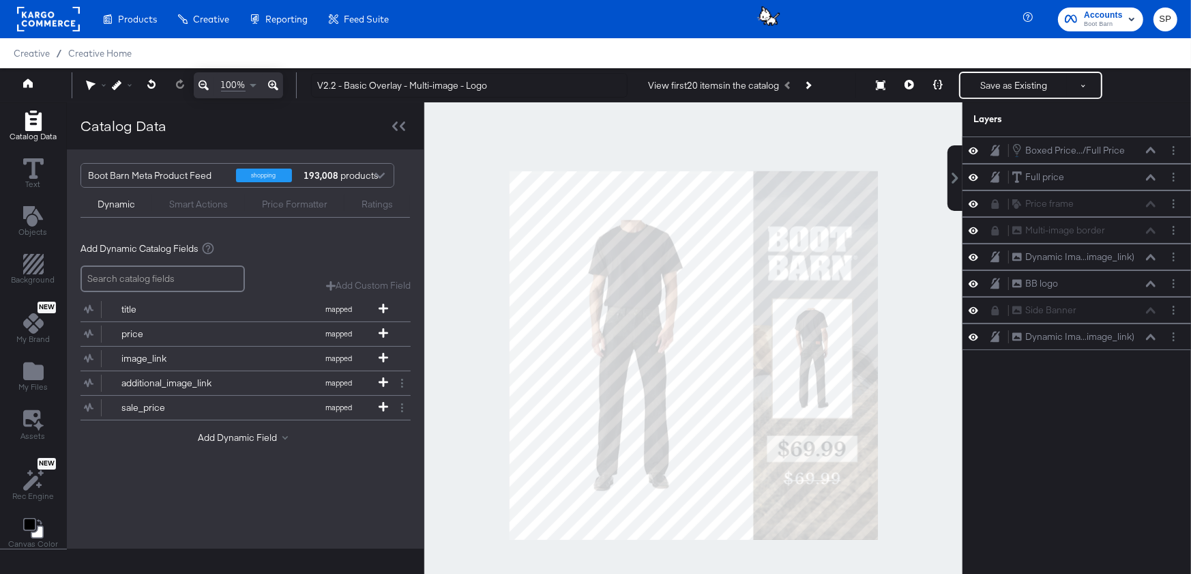
click at [188, 199] on div "Smart Actions" at bounding box center [198, 204] width 59 height 13
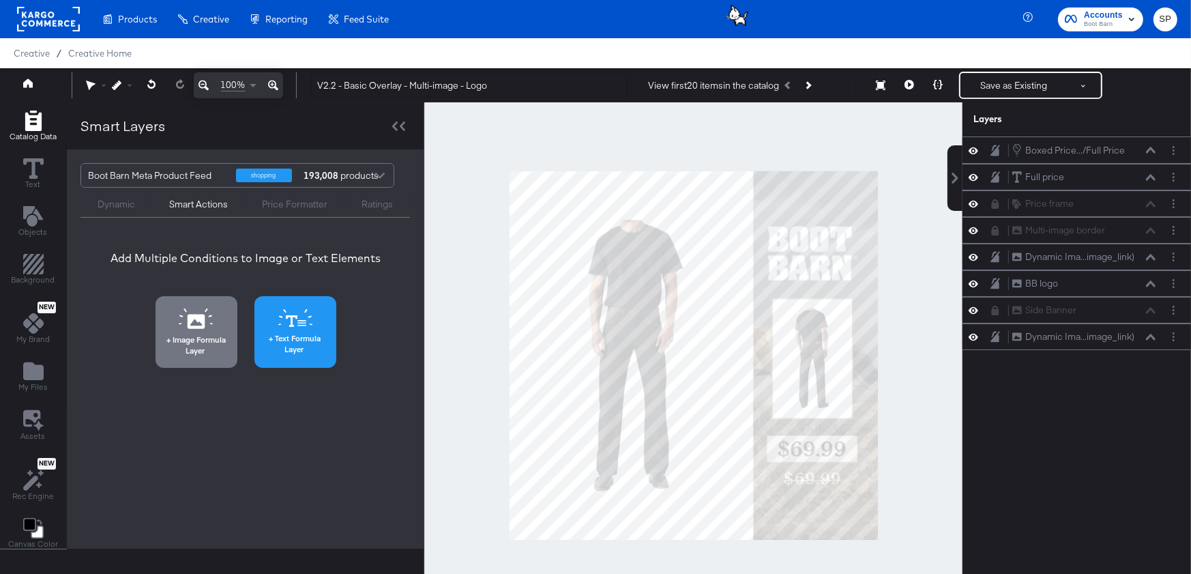
click at [302, 323] on icon at bounding box center [295, 318] width 34 height 18
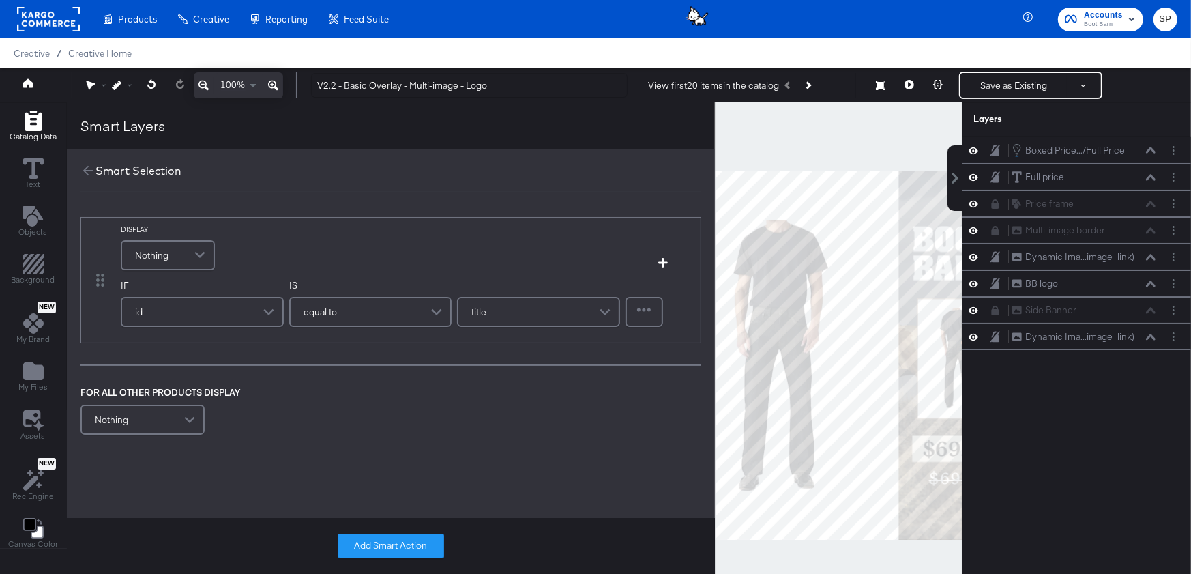
click at [190, 250] on span at bounding box center [202, 254] width 24 height 27
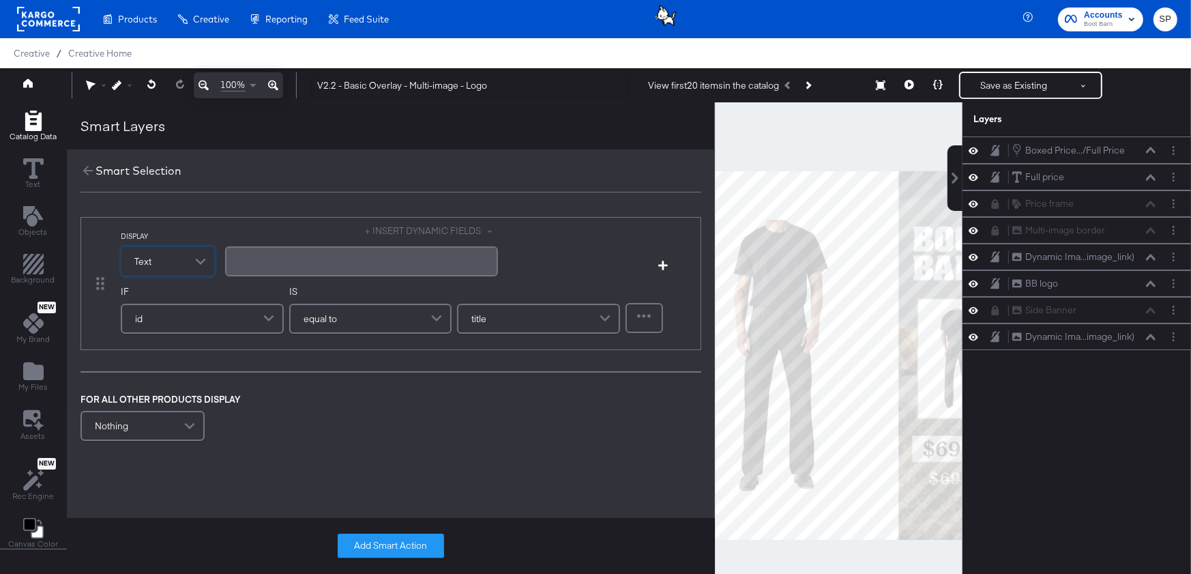
click at [275, 264] on div "﻿" at bounding box center [361, 260] width 256 height 13
click at [445, 225] on button "+ INSERT DYNAMIC FIELDS" at bounding box center [432, 230] width 132 height 13
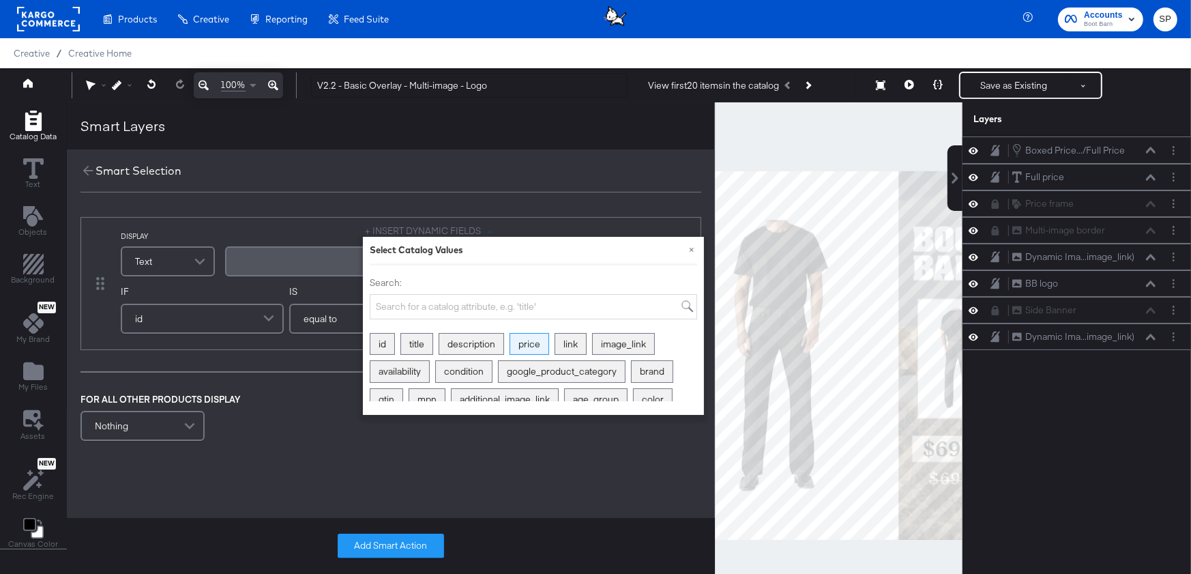
click at [533, 344] on div "price" at bounding box center [529, 344] width 38 height 21
click at [287, 267] on div "Aa" at bounding box center [276, 267] width 32 height 11
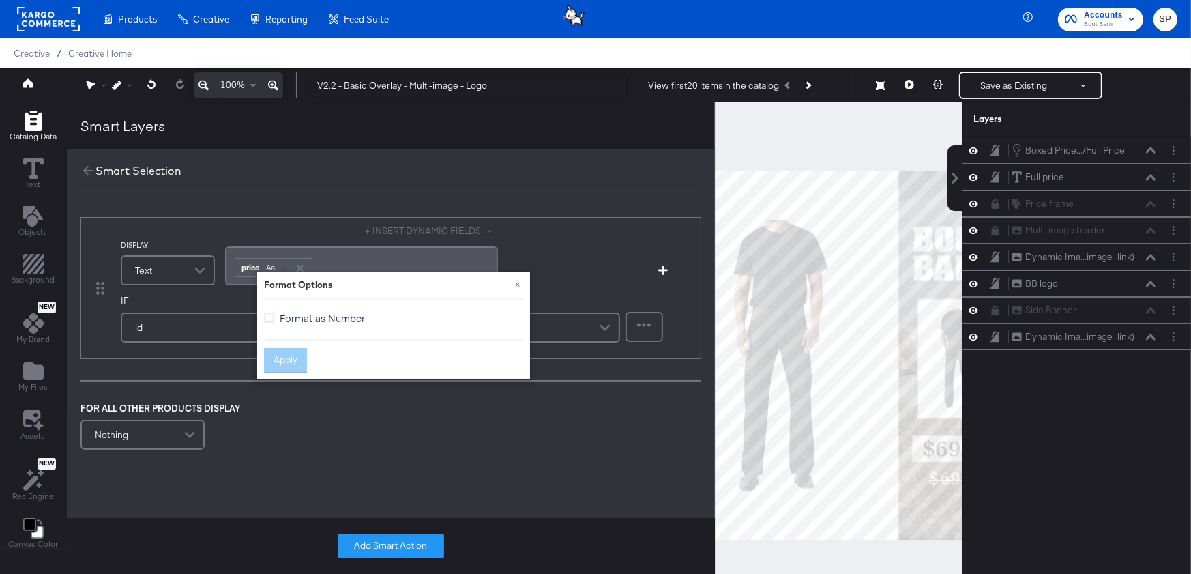
click at [301, 319] on span "Format as Number" at bounding box center [322, 318] width 85 height 14
click at [0, 0] on input "Format as Number" at bounding box center [0, 0] width 0 height 0
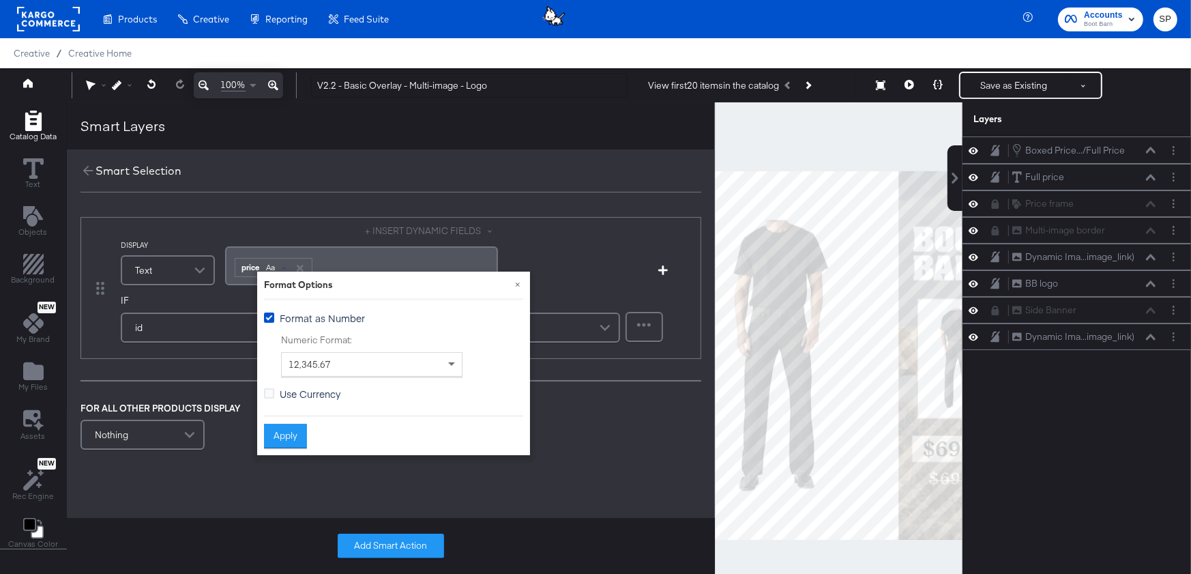
click at [297, 392] on span "Use Currency" at bounding box center [310, 394] width 61 height 14
click at [0, 0] on input "Use Currency" at bounding box center [0, 0] width 0 height 0
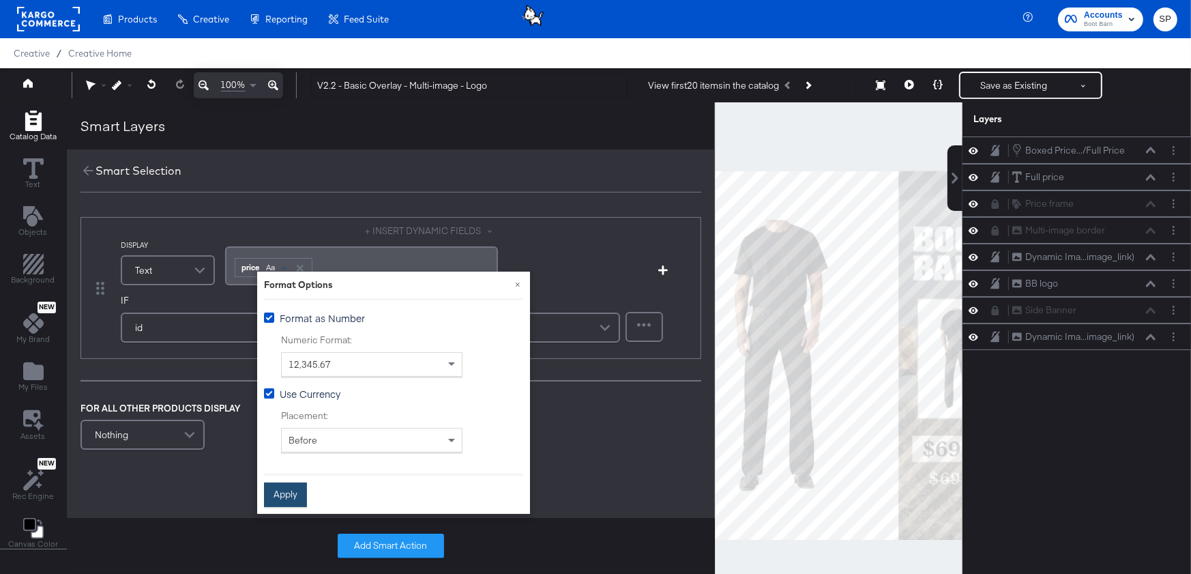
click at [291, 485] on button "Apply" at bounding box center [285, 494] width 43 height 25
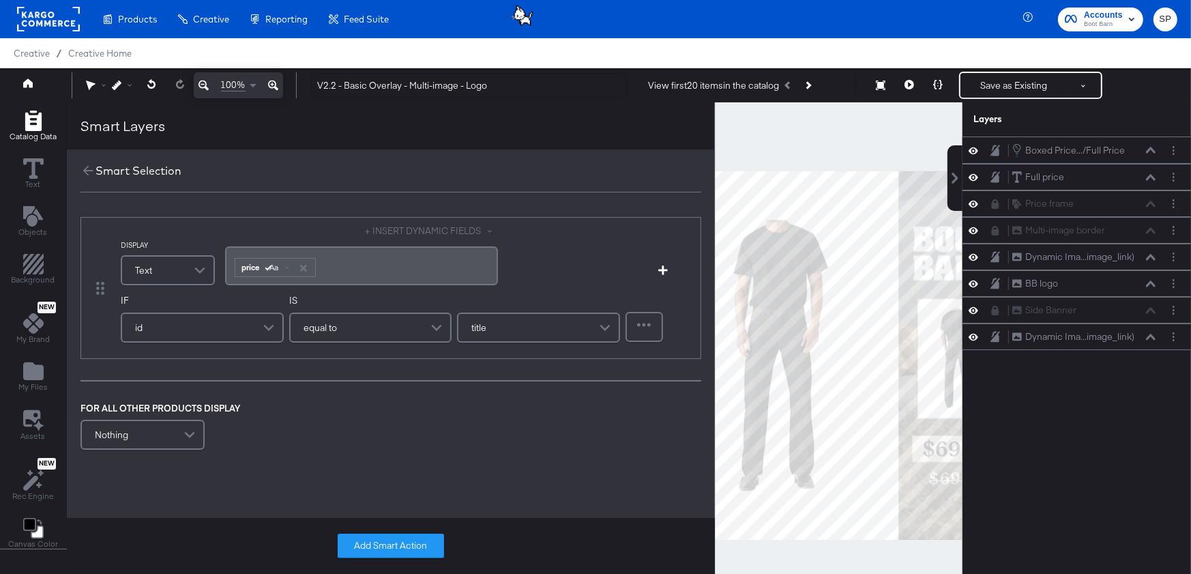
click at [244, 325] on div "id" at bounding box center [202, 327] width 160 height 27
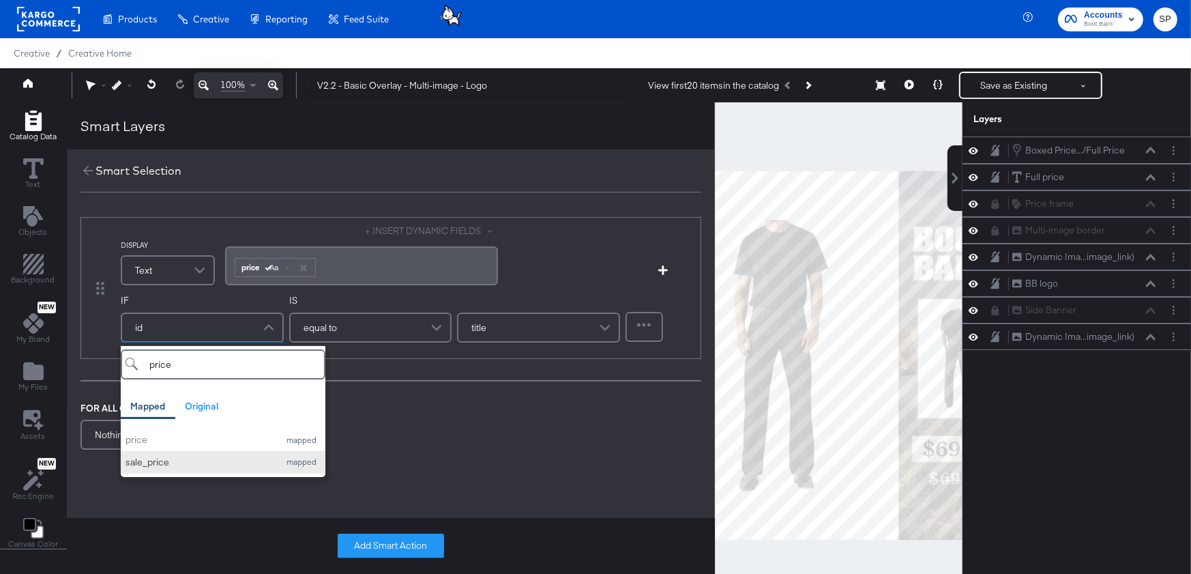
type input "price"
click at [199, 457] on div "sale_price" at bounding box center [199, 462] width 147 height 13
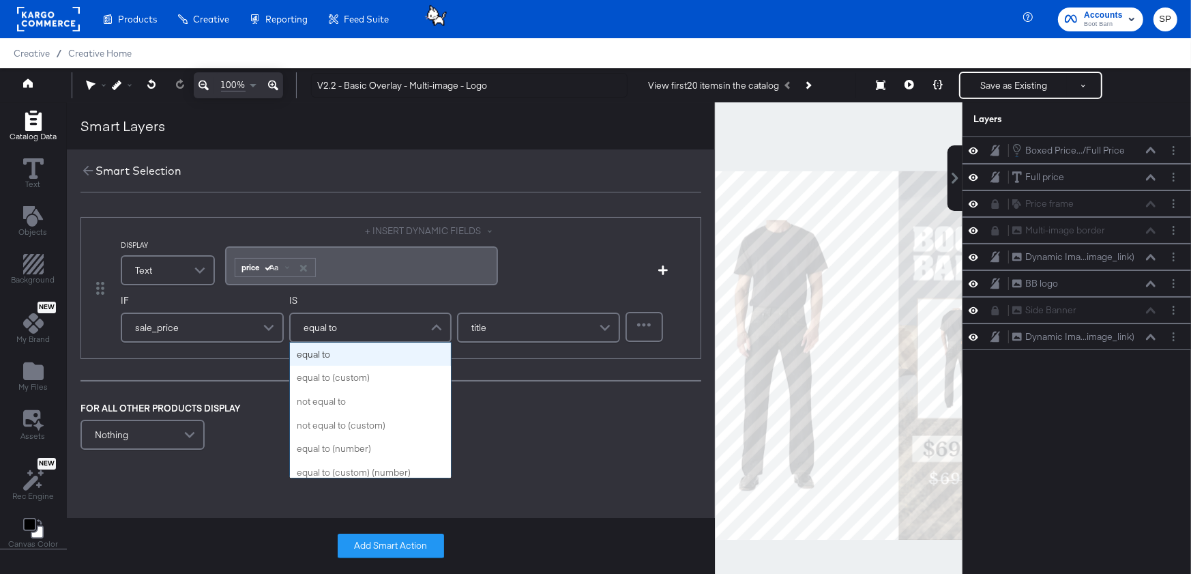
click at [359, 322] on div "equal to" at bounding box center [371, 327] width 160 height 27
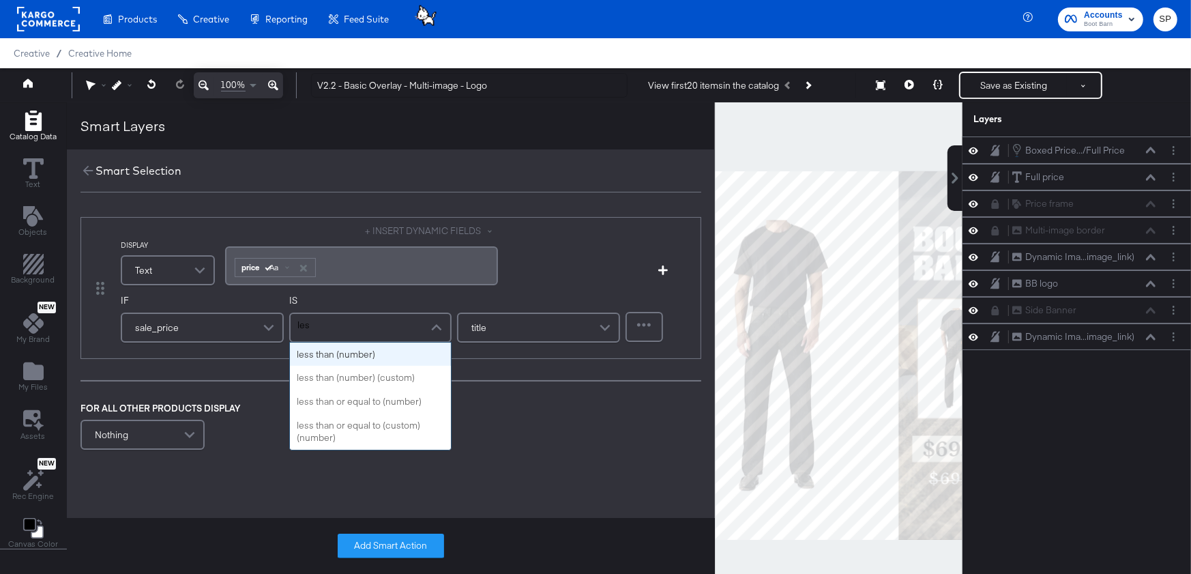
type input "less"
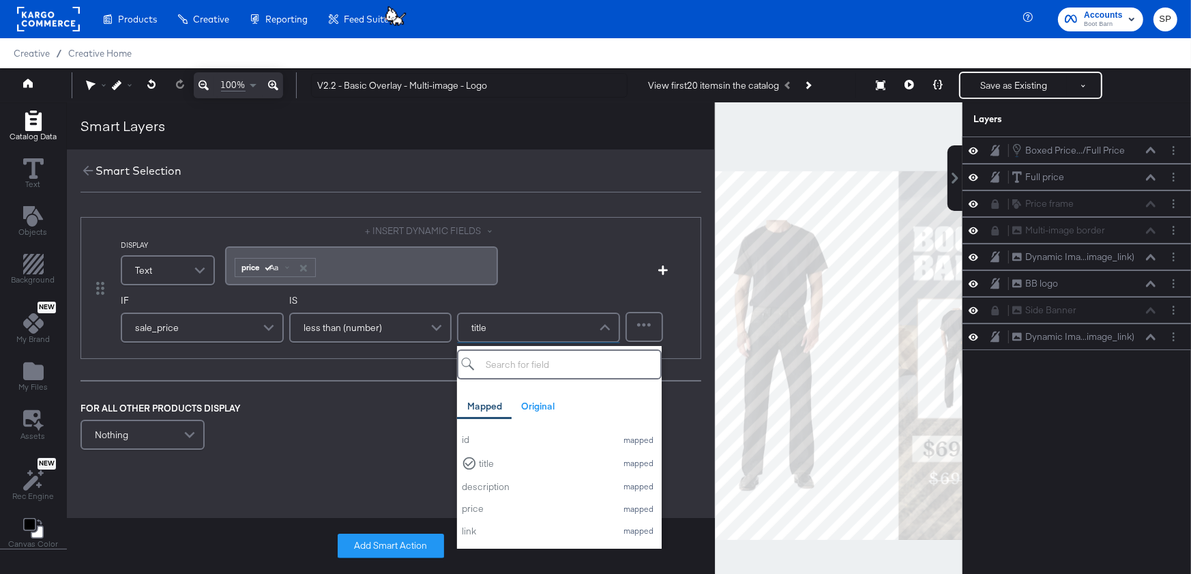
click at [495, 329] on div "title" at bounding box center [538, 327] width 160 height 27
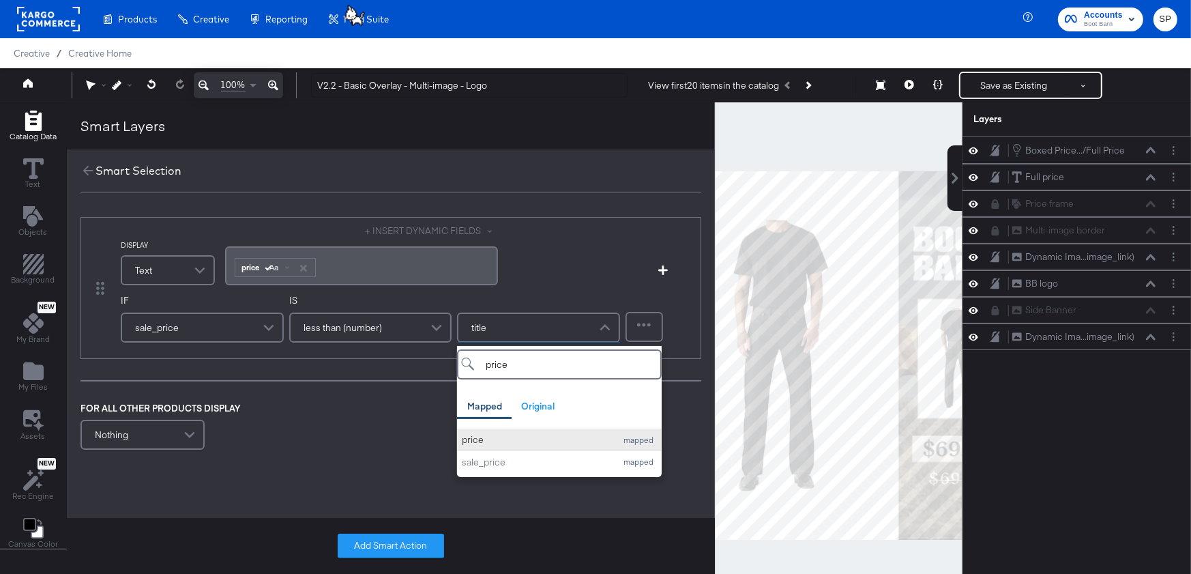
type input "price"
click at [495, 439] on div "price" at bounding box center [535, 439] width 147 height 13
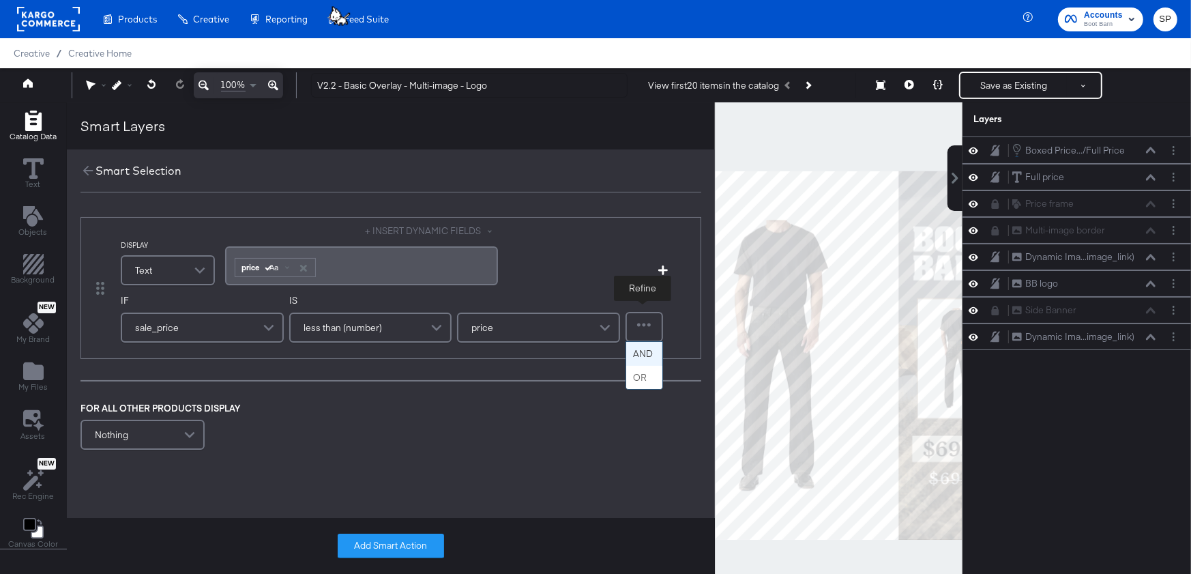
click at [654, 327] on div at bounding box center [644, 326] width 35 height 27
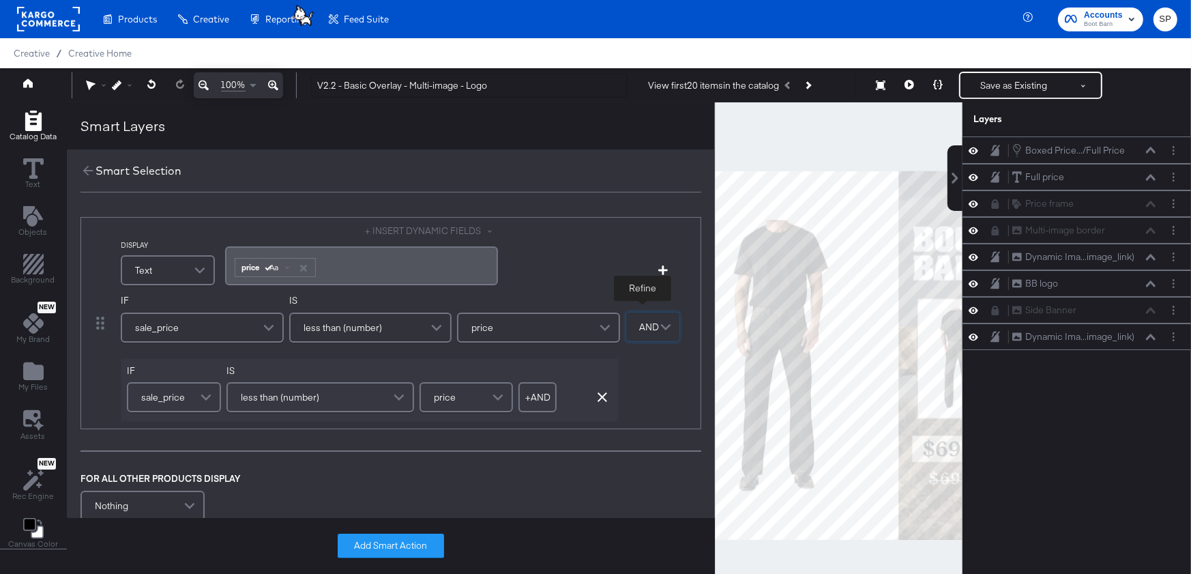
click at [299, 399] on span "less than (number)" at bounding box center [280, 396] width 78 height 23
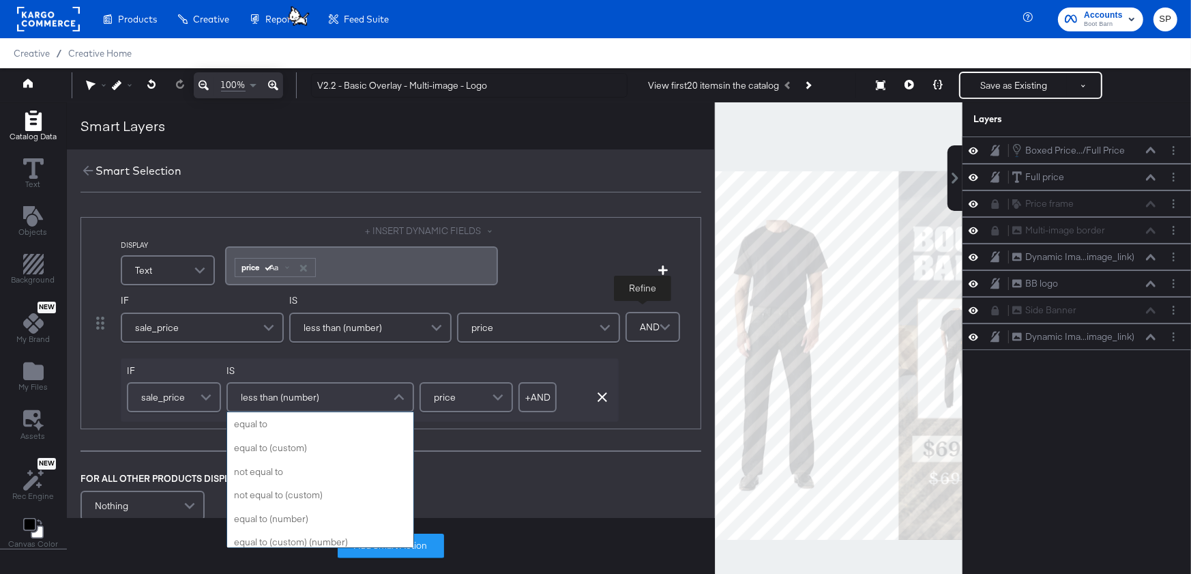
scroll to position [141, 0]
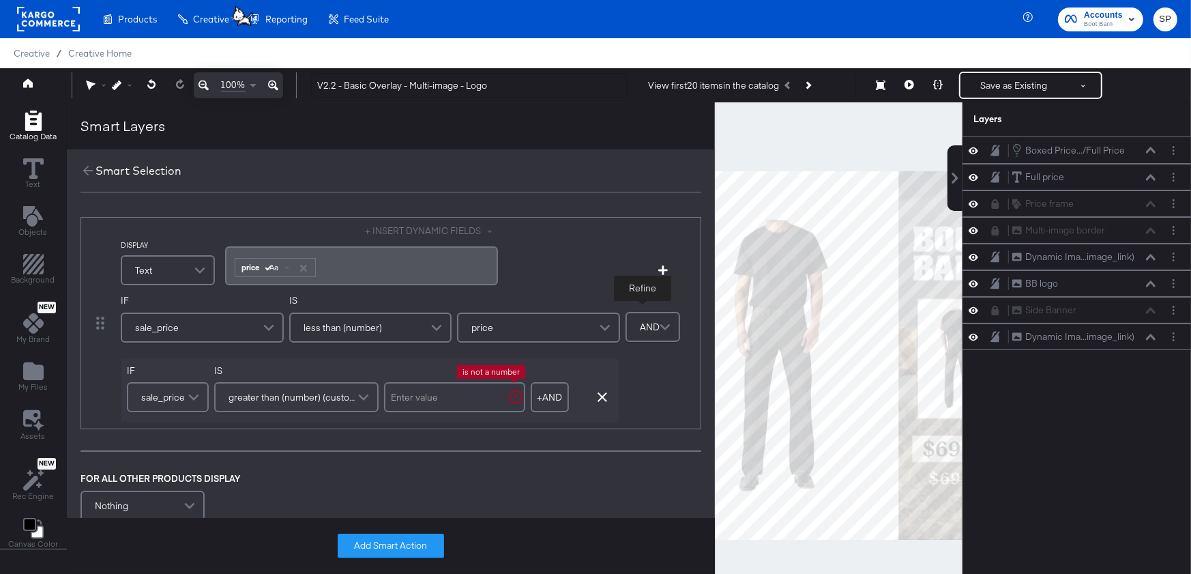
click at [424, 398] on input "text" at bounding box center [454, 397] width 141 height 30
type input "1"
click at [407, 542] on button "Add Smart Action" at bounding box center [391, 545] width 106 height 25
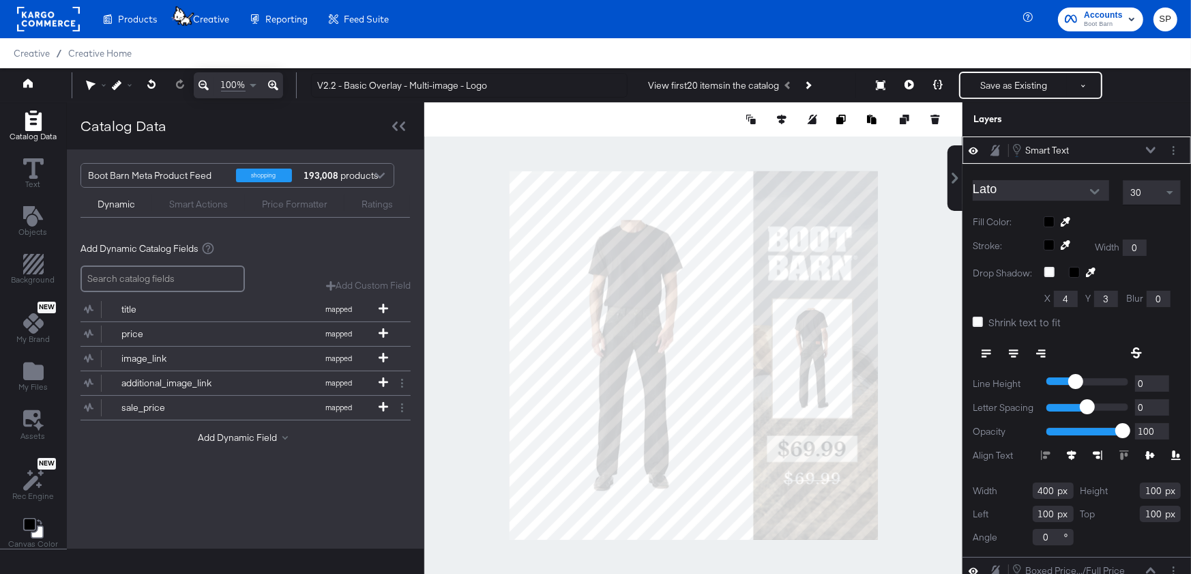
click at [998, 319] on span "Shrink text to fit" at bounding box center [1024, 322] width 72 height 14
click at [0, 0] on input "Shrink text to fit" at bounding box center [0, 0] width 0 height 0
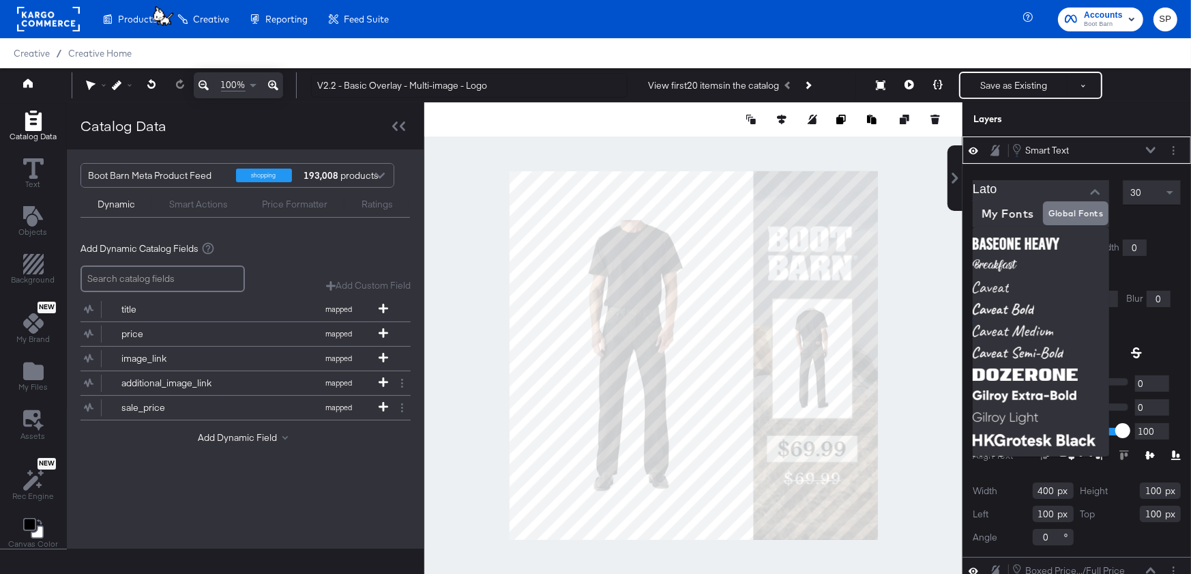
click at [1076, 195] on input "Lato" at bounding box center [1031, 190] width 116 height 20
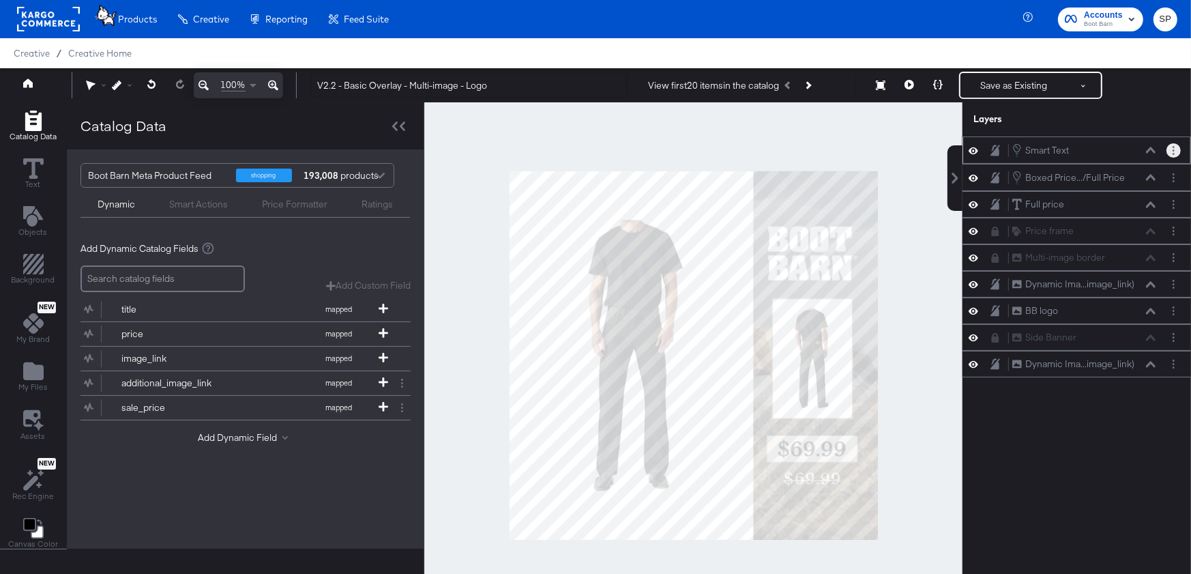
click at [1171, 150] on button "Layer Options" at bounding box center [1173, 150] width 14 height 14
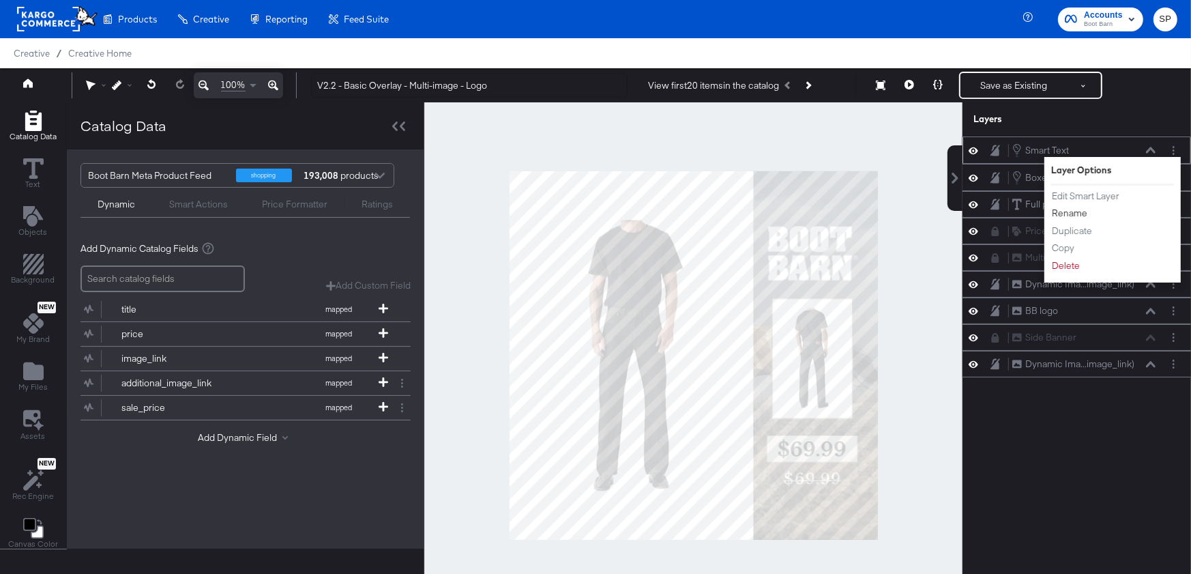
click at [1068, 213] on button "Rename" at bounding box center [1069, 213] width 37 height 14
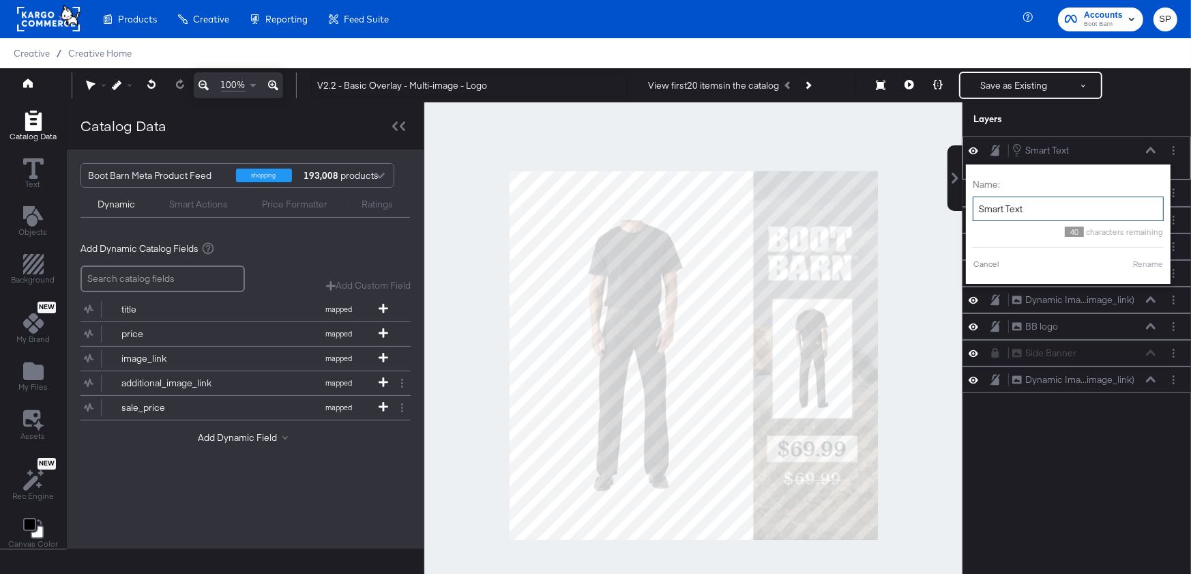
click at [1023, 201] on input "Smart Text" at bounding box center [1068, 208] width 191 height 25
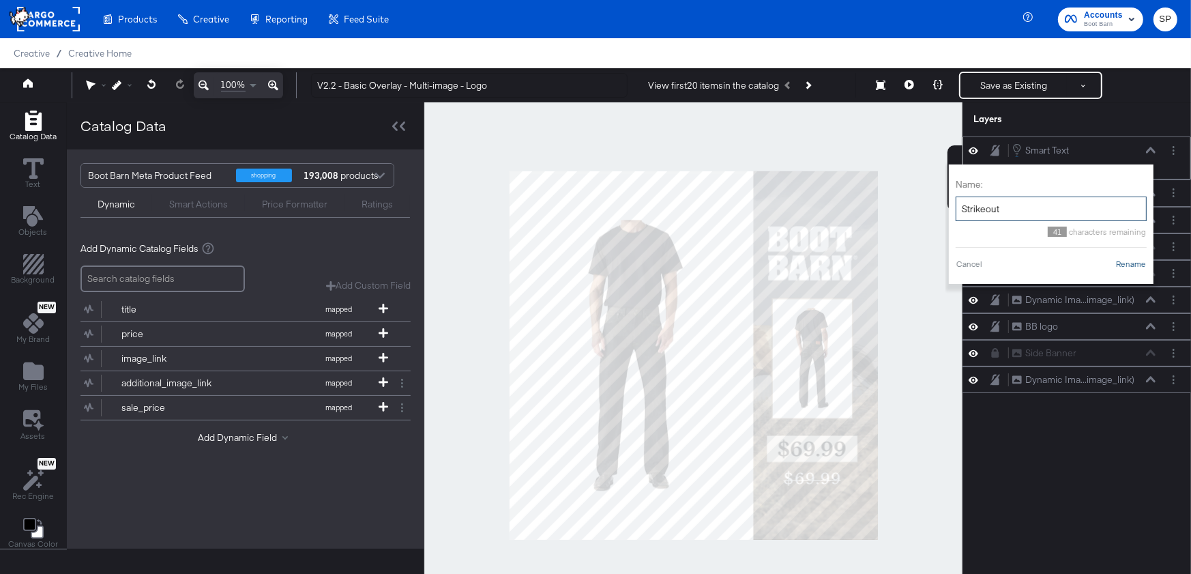
type input "Strikeout"
click at [1136, 265] on button "Rename" at bounding box center [1130, 264] width 31 height 12
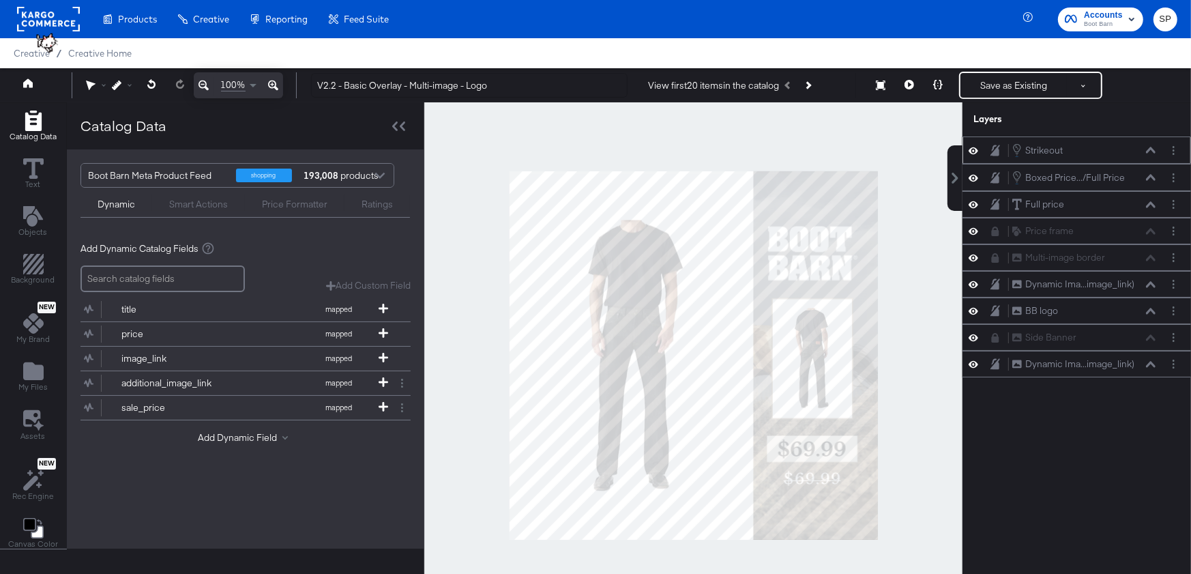
click at [1145, 146] on div "Strikeout Strikeout" at bounding box center [1084, 150] width 145 height 15
click at [1149, 148] on icon at bounding box center [1151, 150] width 10 height 7
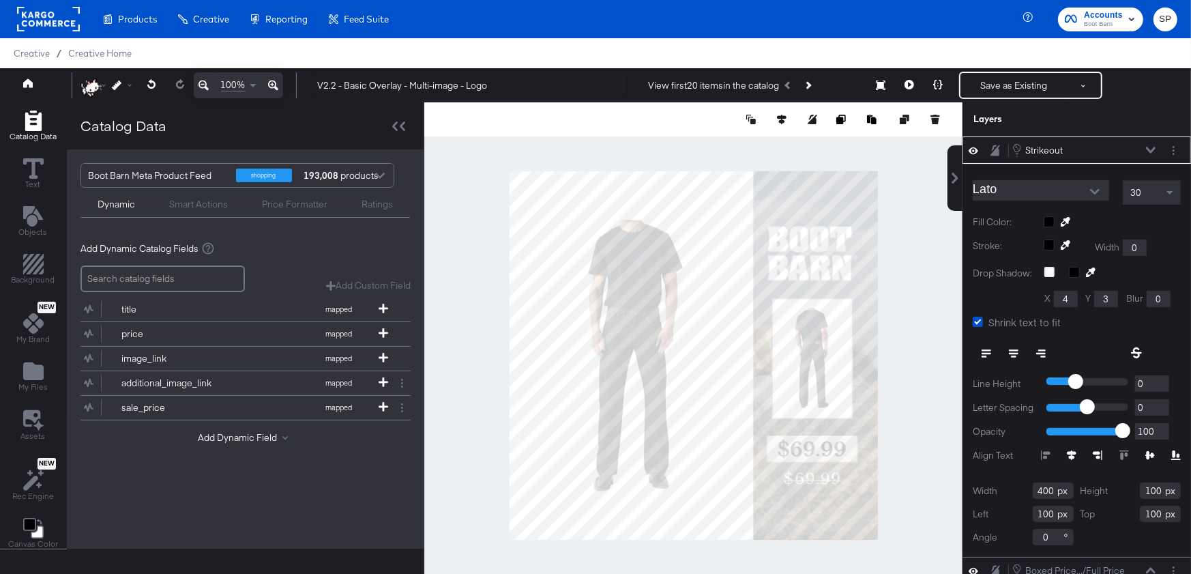
click at [1054, 190] on input "Lato" at bounding box center [1031, 190] width 116 height 20
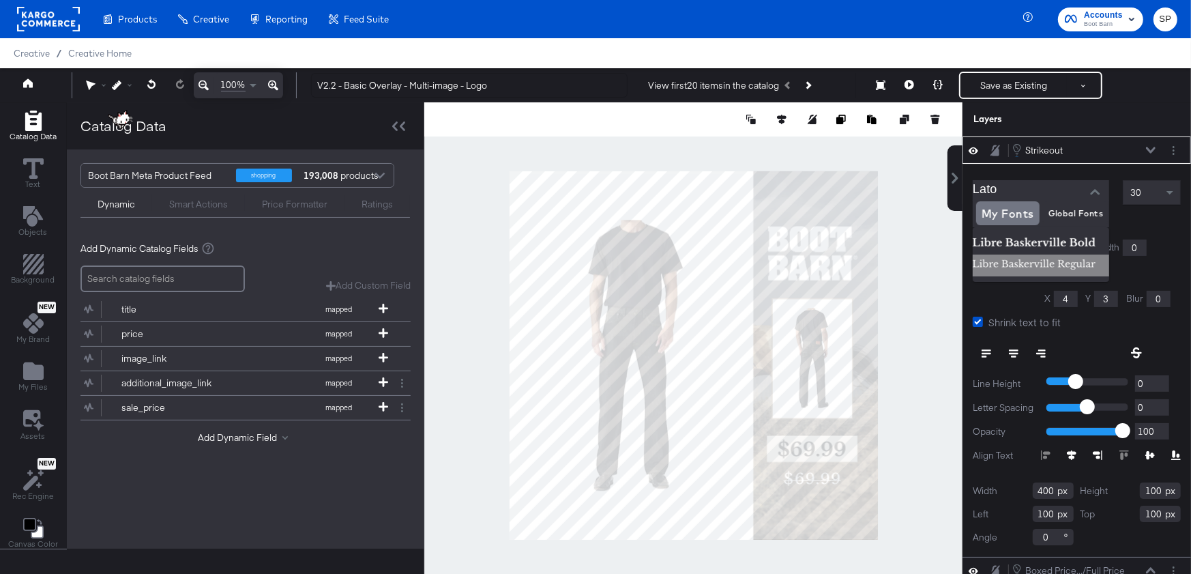
click at [1015, 262] on img at bounding box center [1041, 265] width 136 height 22
type input "Libre Baskerville Regular"
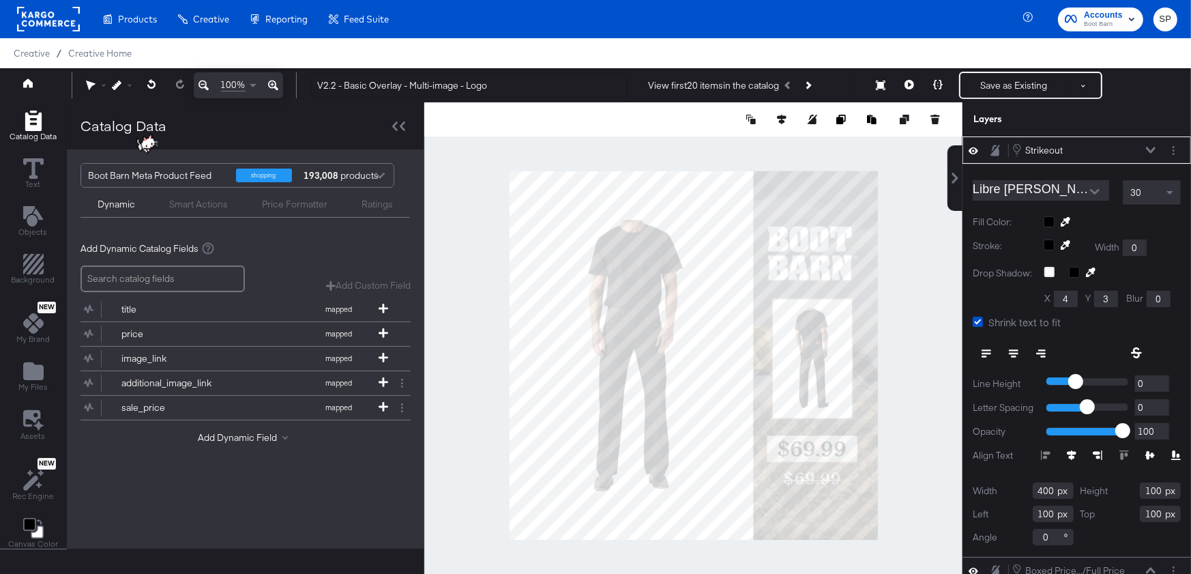
click at [1136, 344] on button at bounding box center [1136, 353] width 30 height 25
click at [1008, 347] on button at bounding box center [1013, 353] width 27 height 25
click at [1048, 219] on div at bounding box center [1112, 221] width 137 height 11
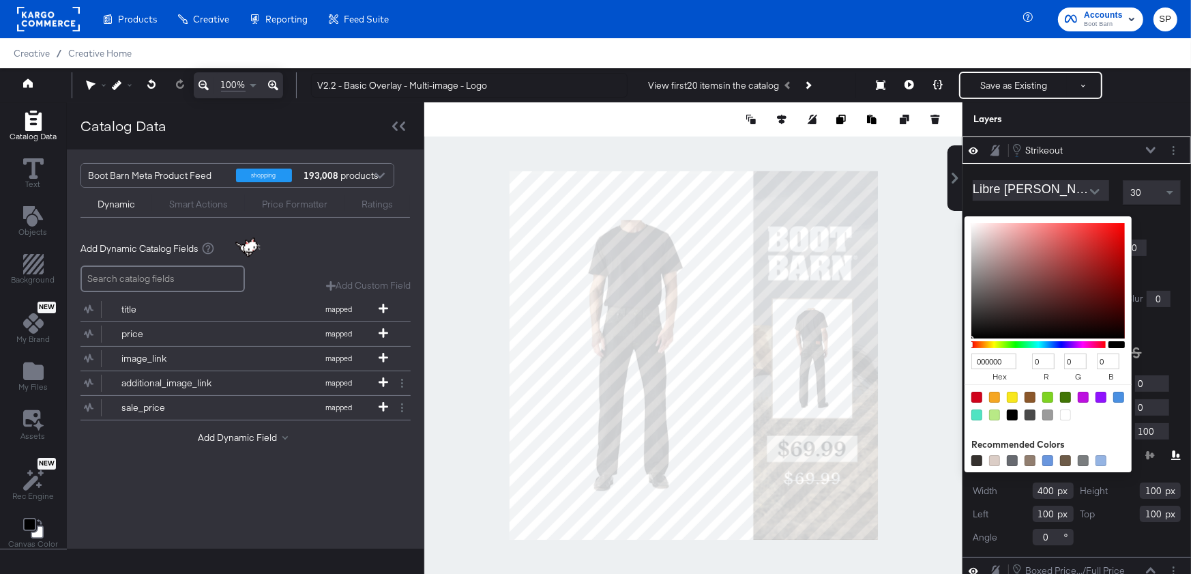
click at [1066, 411] on div at bounding box center [1065, 414] width 11 height 11
type input "FFFFFF"
type input "255"
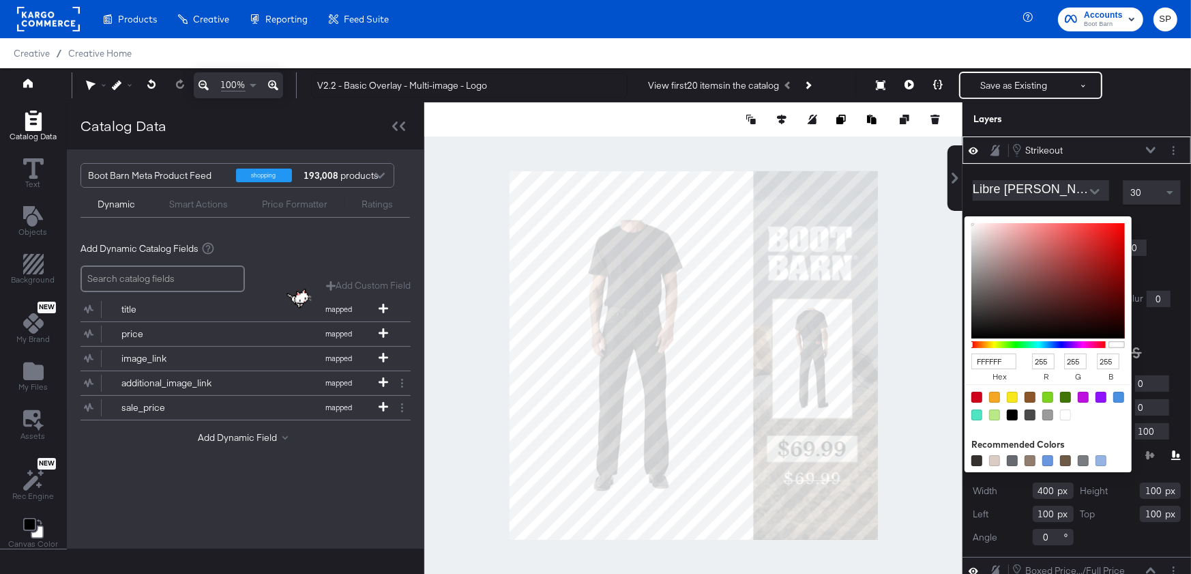
click at [1084, 201] on div "Libre Baskerville Regular" at bounding box center [1043, 192] width 140 height 25
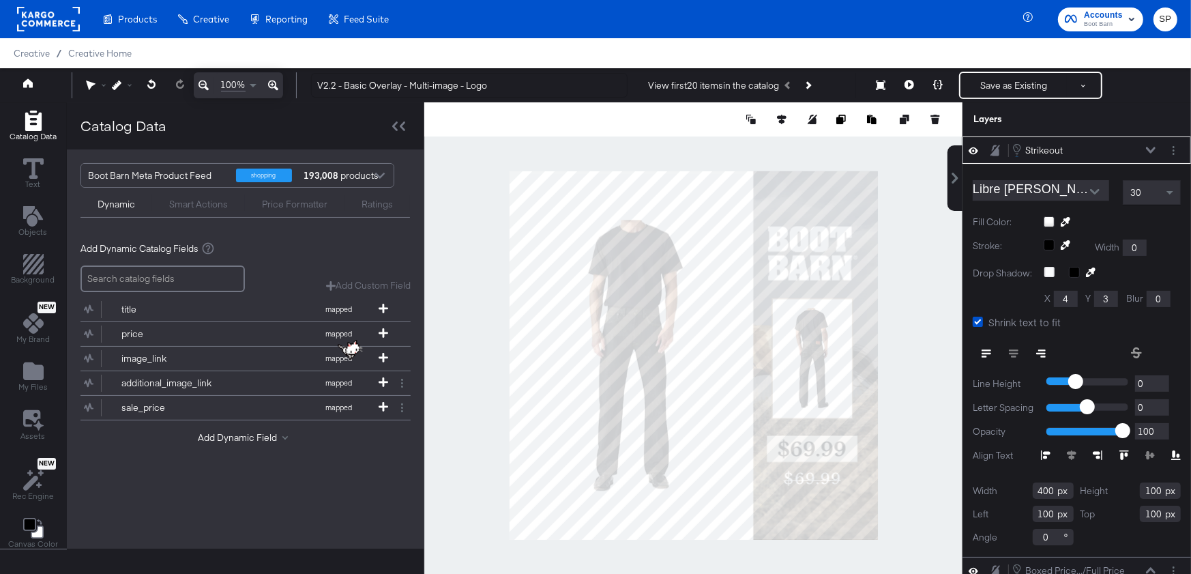
click at [1145, 197] on div "30" at bounding box center [1151, 192] width 57 height 23
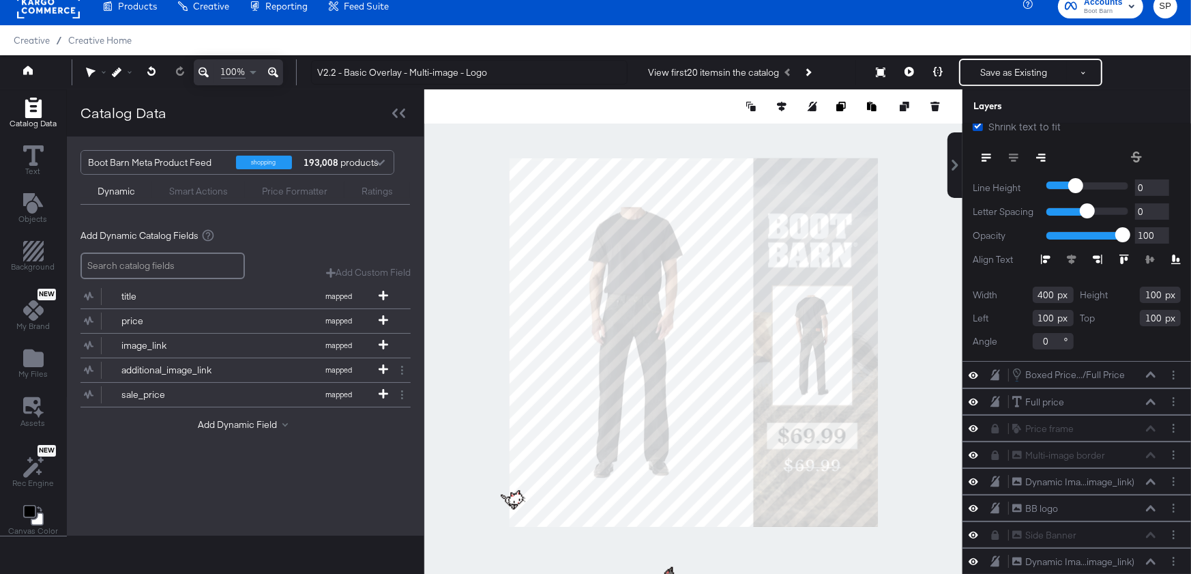
scroll to position [0, 0]
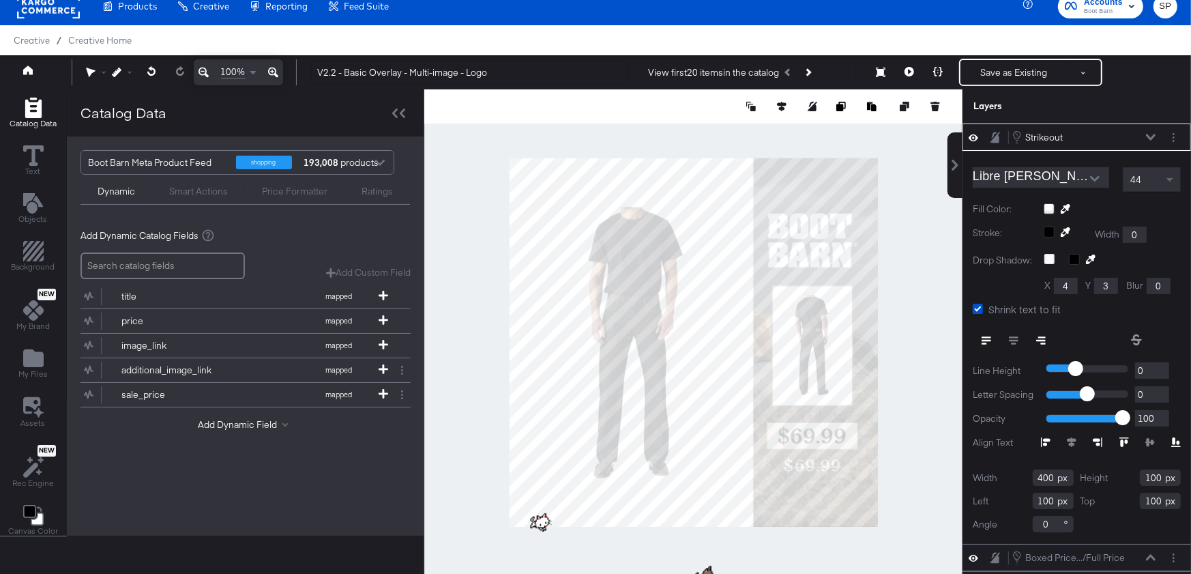
click at [1164, 172] on span at bounding box center [1171, 179] width 17 height 23
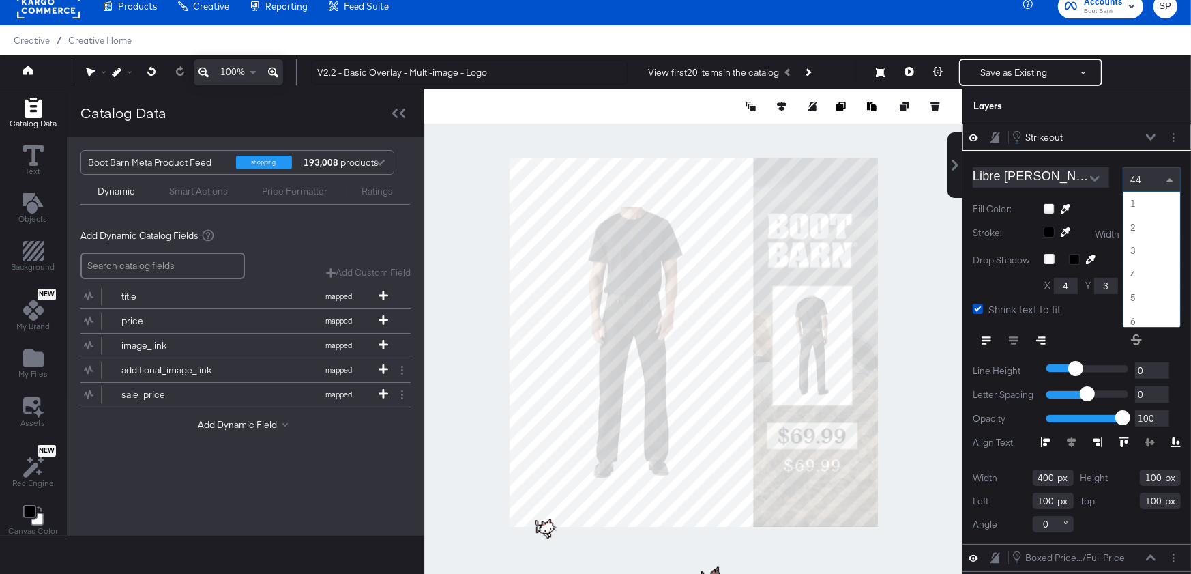
scroll to position [1014, 0]
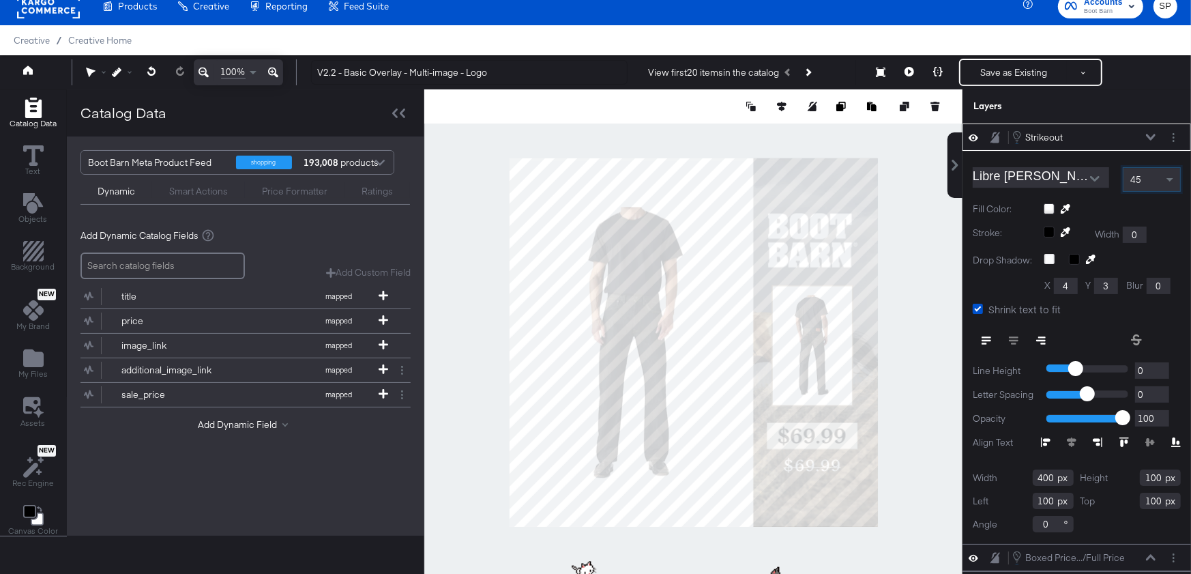
type input "1"
click at [1163, 390] on input "1" at bounding box center [1152, 394] width 34 height 17
type input "2"
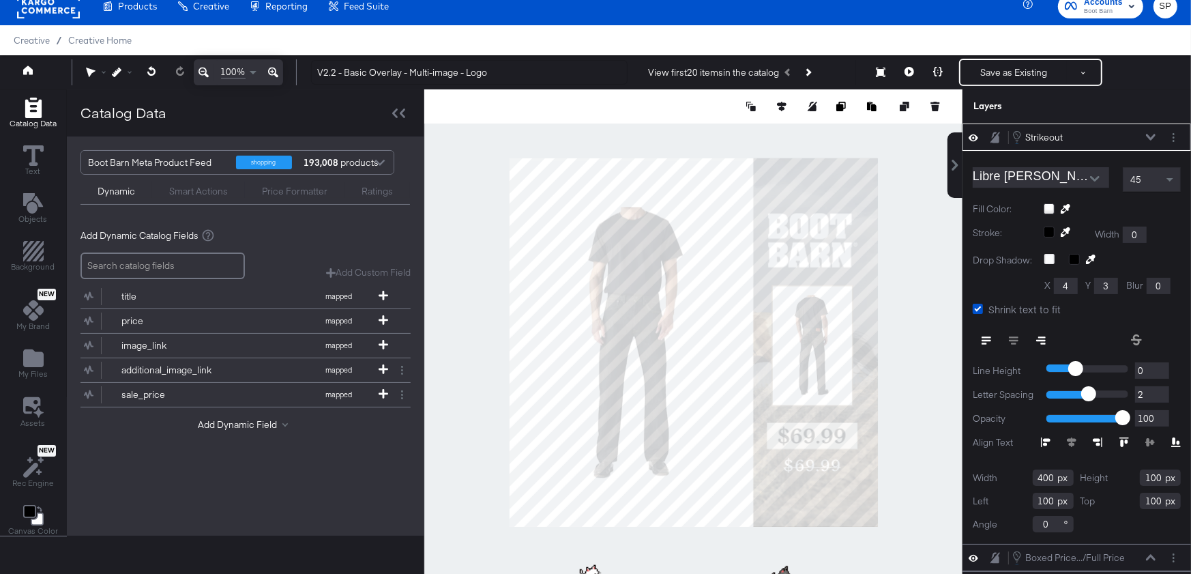
click at [1163, 390] on input "2" at bounding box center [1152, 394] width 34 height 17
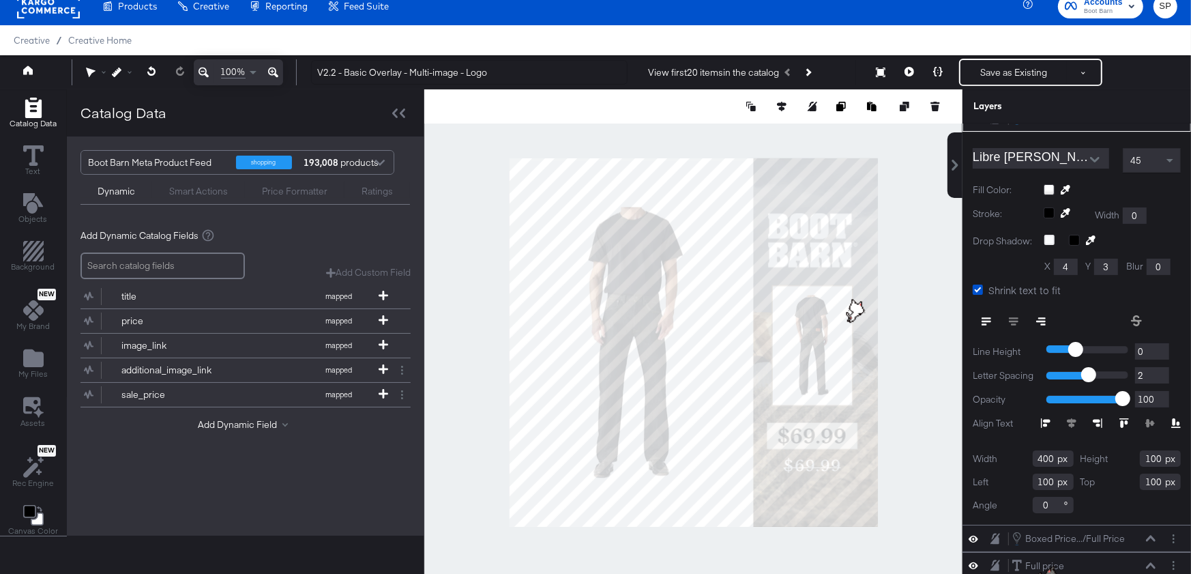
scroll to position [22, 0]
click at [1048, 456] on input "400" at bounding box center [1053, 455] width 41 height 16
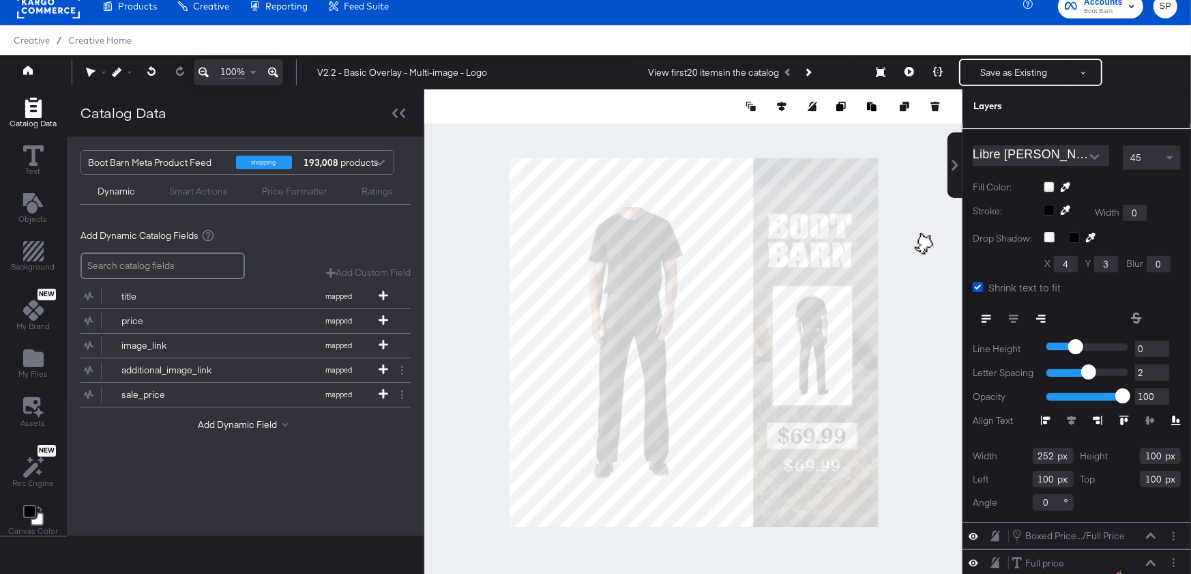
type input "252"
click at [1151, 451] on input "100" at bounding box center [1160, 455] width 41 height 16
type input "77"
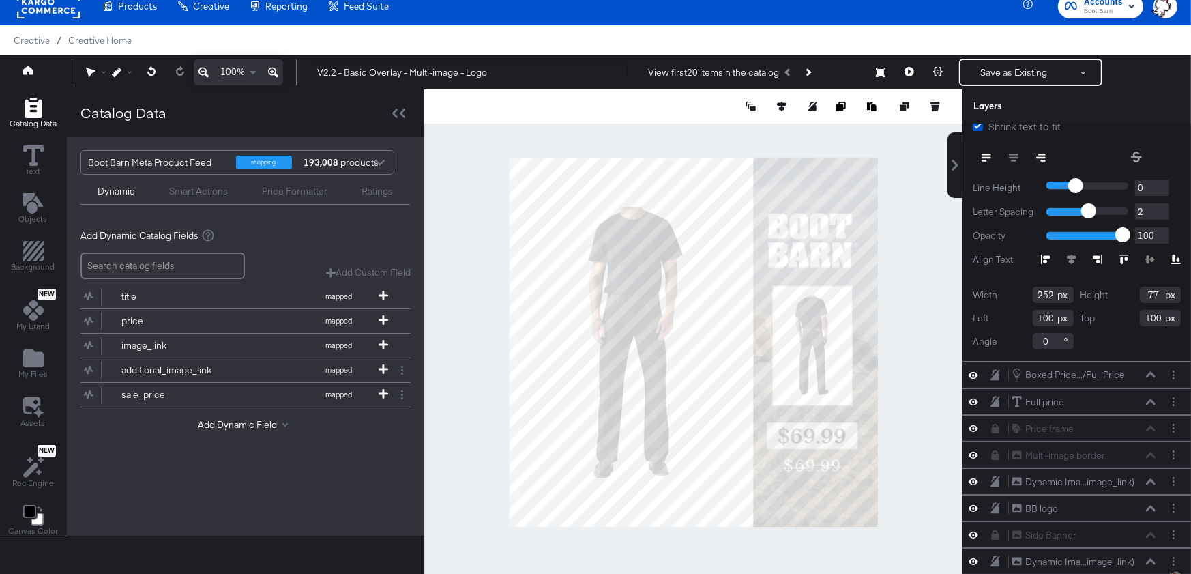
scroll to position [0, 0]
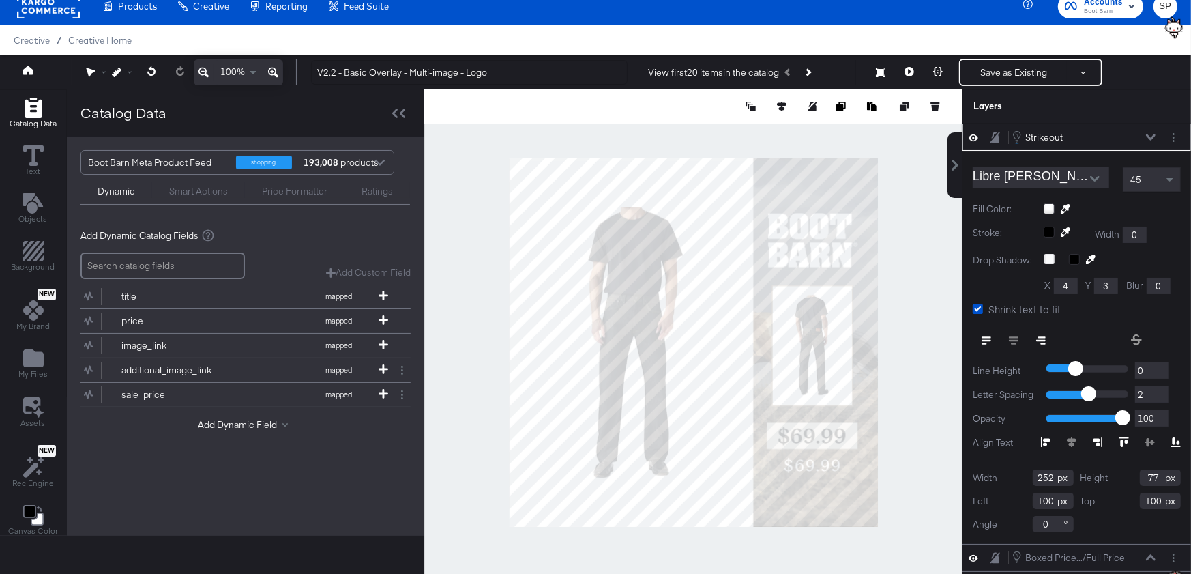
click at [1043, 501] on input "100" at bounding box center [1053, 501] width 41 height 16
type input "763"
click at [1151, 495] on input "100" at bounding box center [1160, 501] width 41 height 16
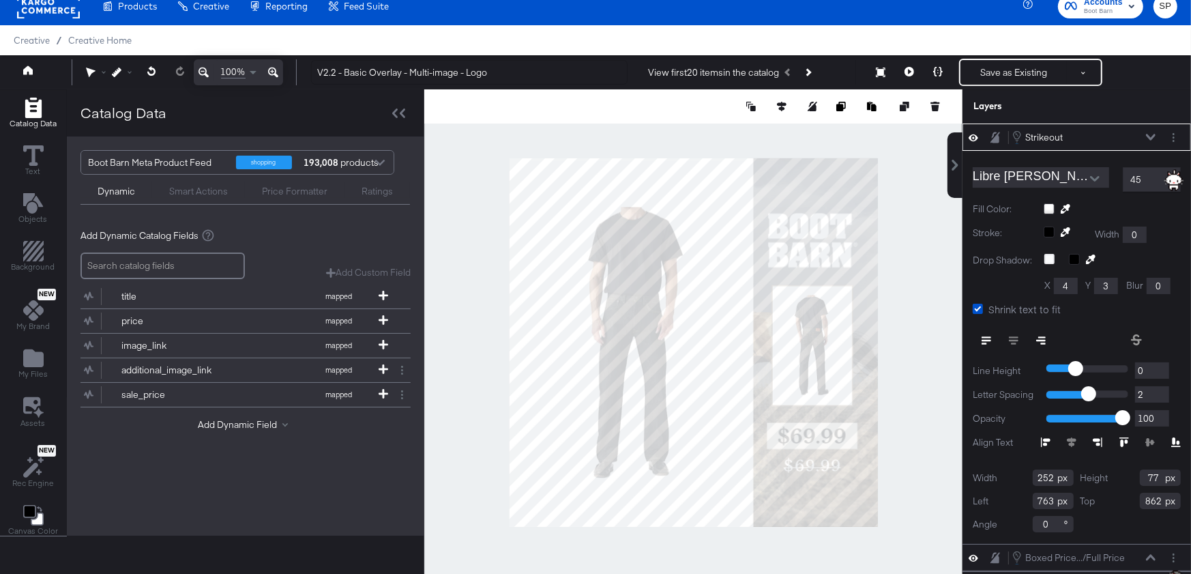
scroll to position [176, 0]
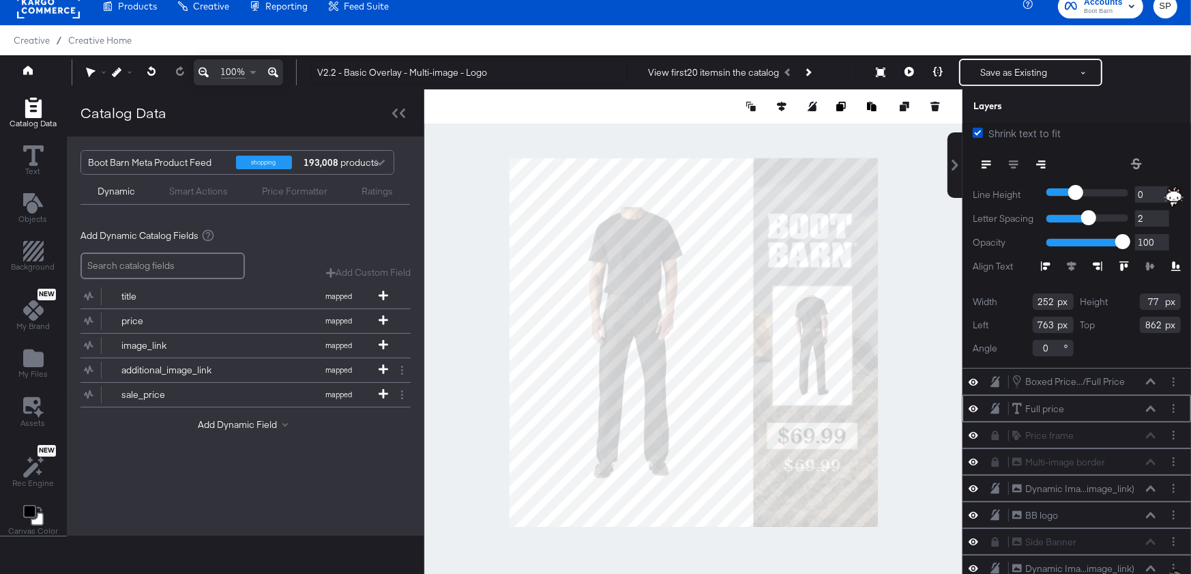
type input "862"
click at [973, 405] on icon at bounding box center [974, 408] width 10 height 7
click at [906, 70] on icon at bounding box center [910, 72] width 10 height 10
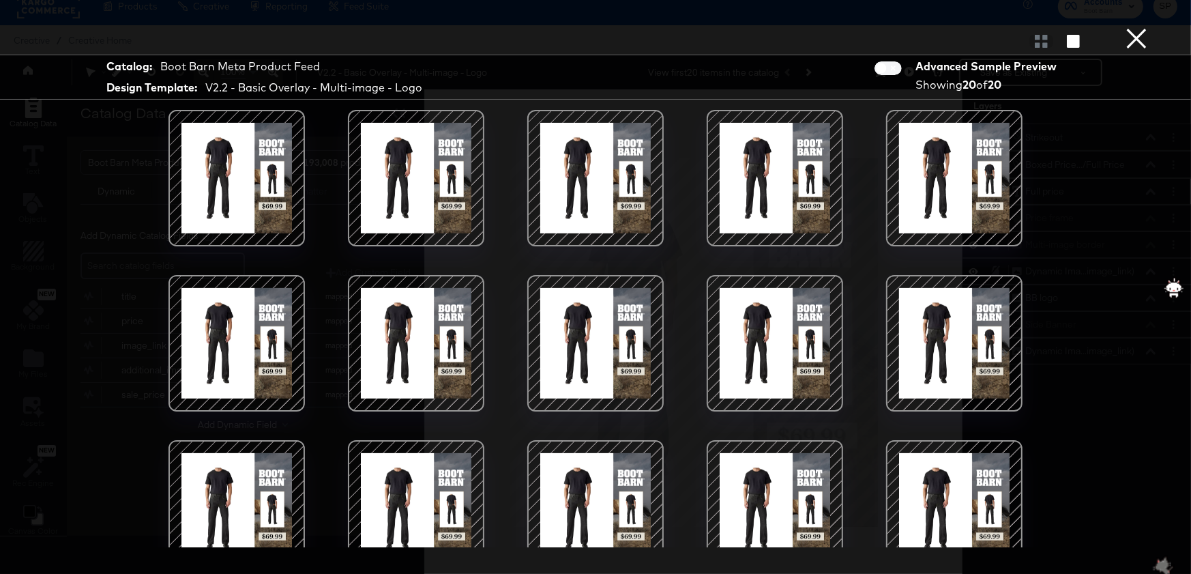
scroll to position [194, 0]
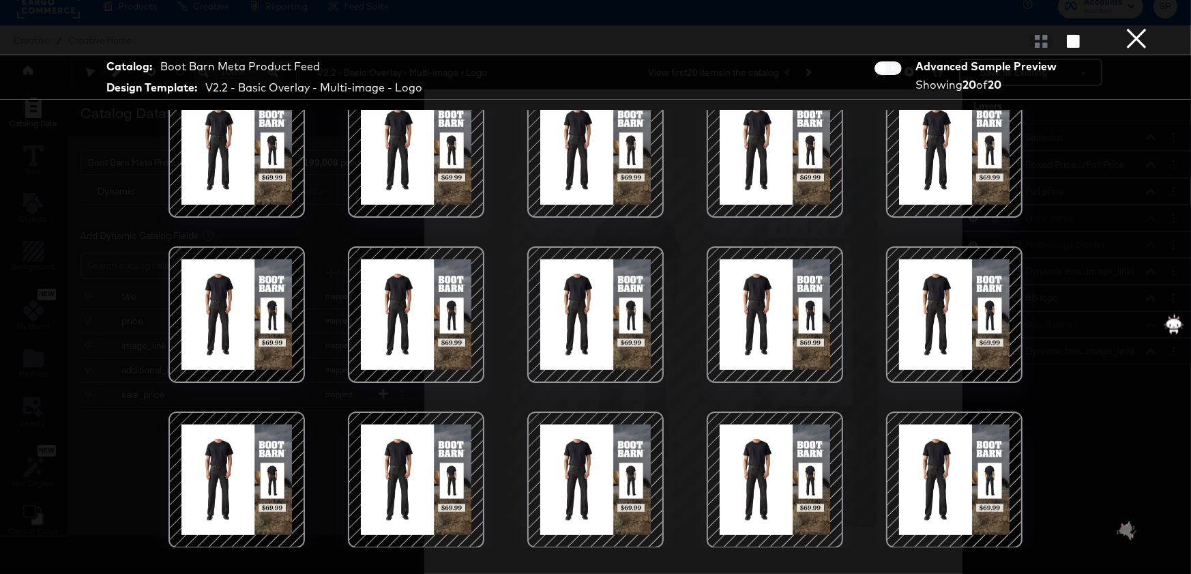
click at [1142, 27] on button "×" at bounding box center [1136, 13] width 27 height 27
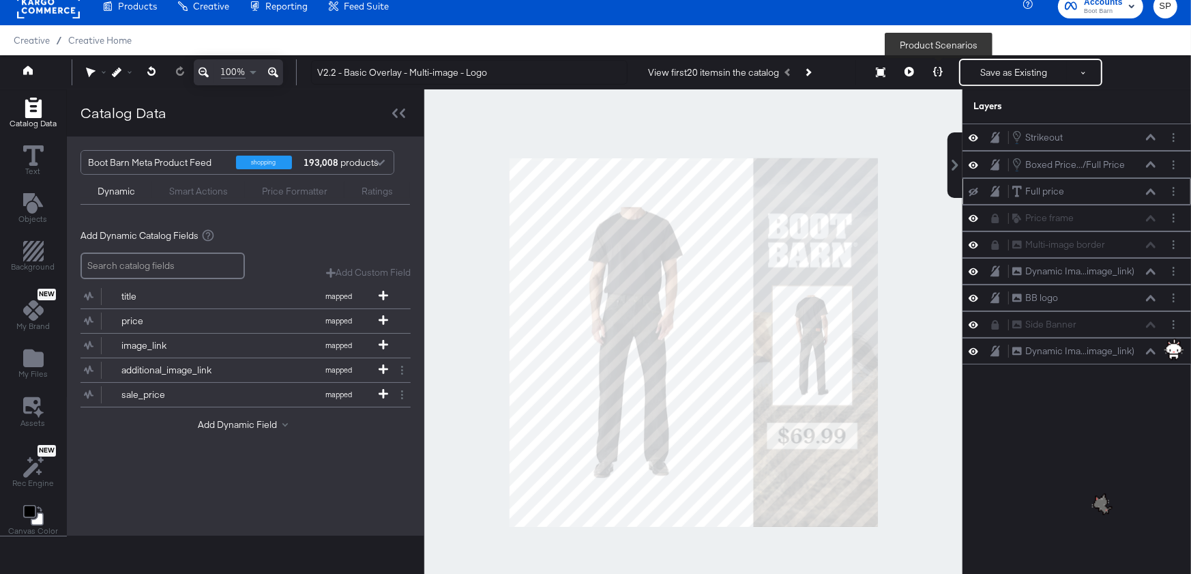
click at [932, 73] on button at bounding box center [938, 72] width 29 height 27
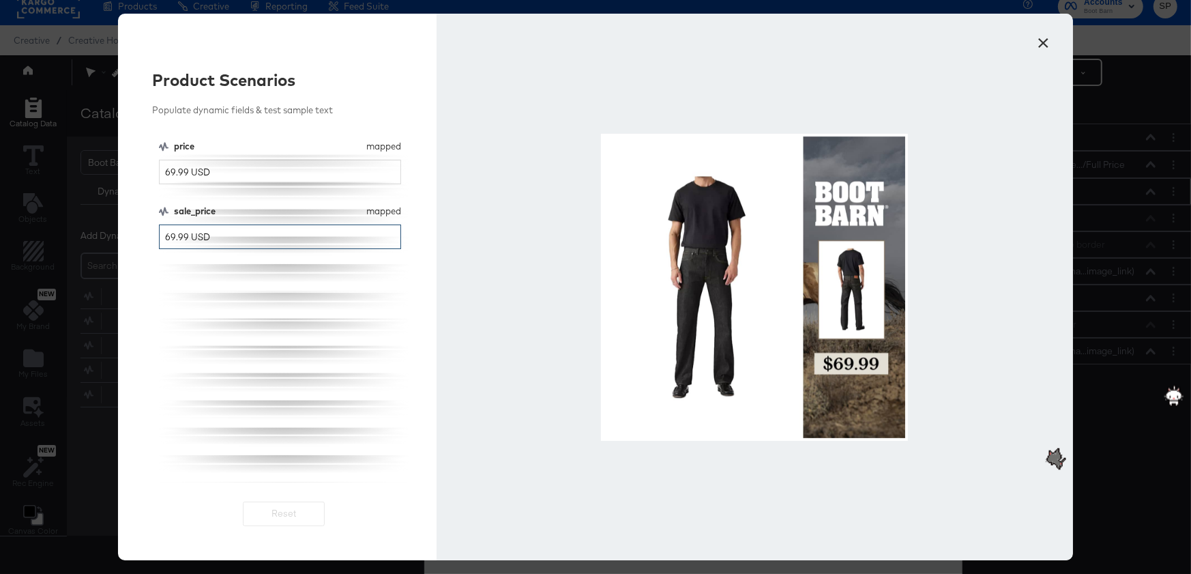
click at [168, 235] on input "69.99 USD" at bounding box center [280, 236] width 242 height 25
click at [168, 236] on input "30 USD" at bounding box center [280, 236] width 242 height 25
type input "70 USD"
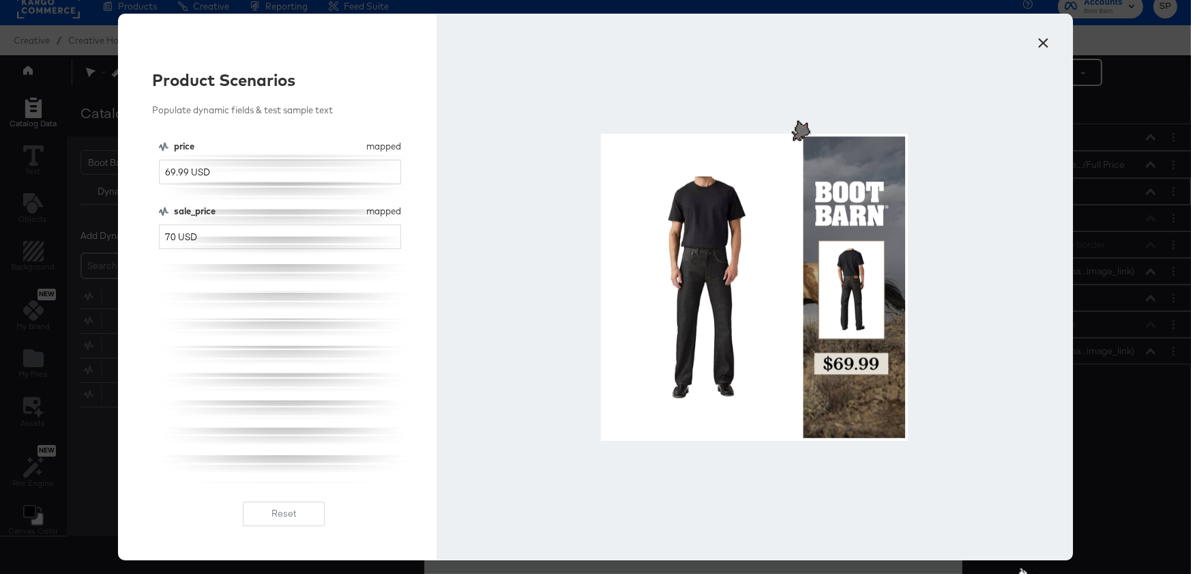
click at [1045, 42] on button "×" at bounding box center [1043, 39] width 25 height 25
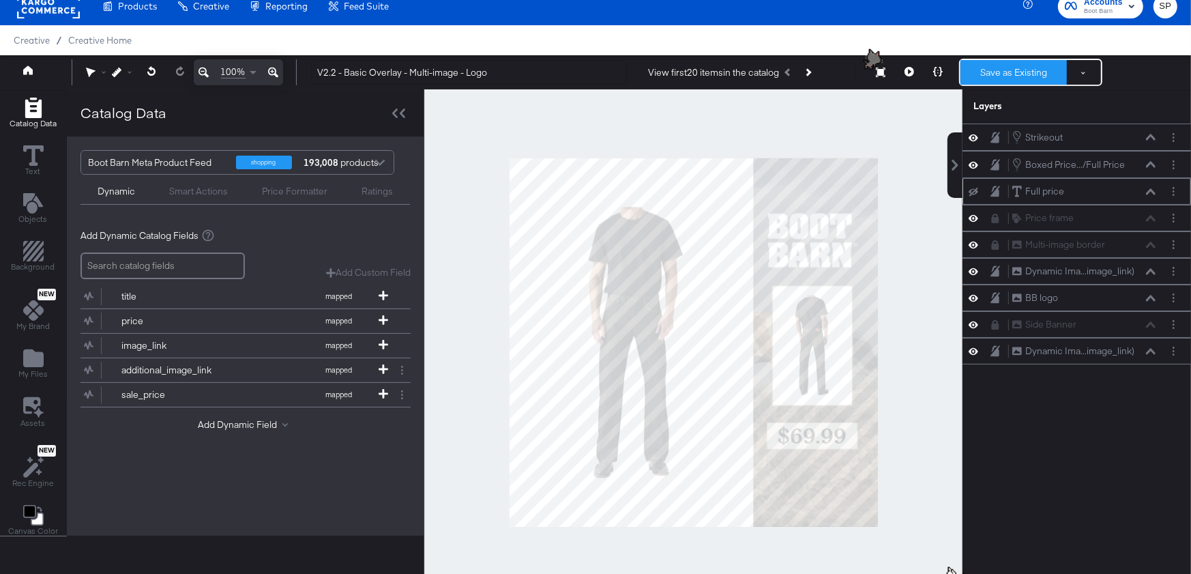
click at [1010, 68] on button "Save as Existing" at bounding box center [1013, 72] width 106 height 25
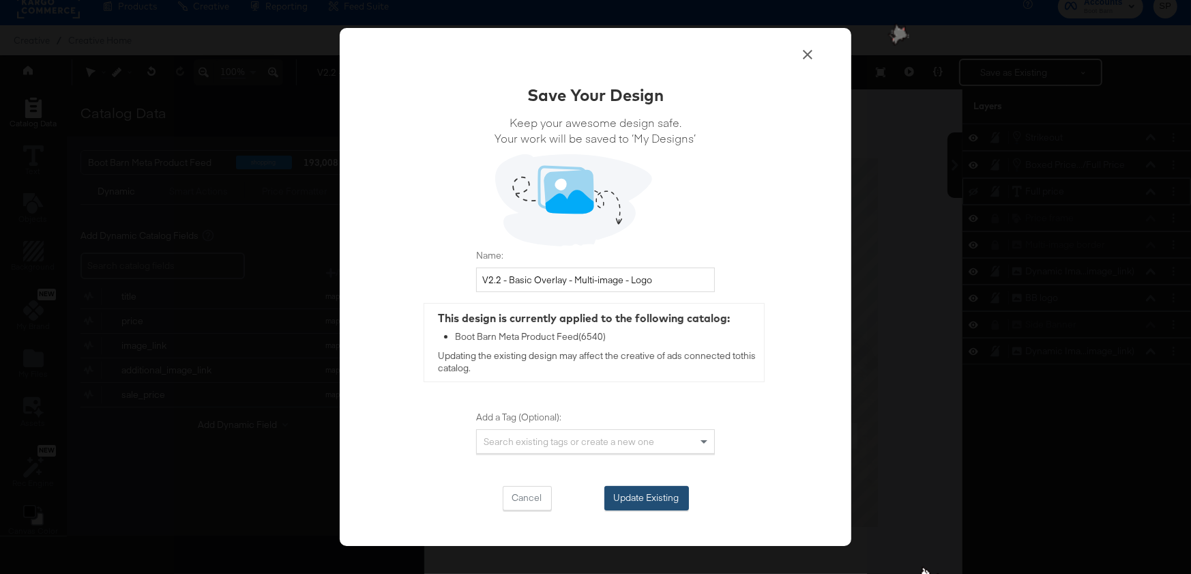
click at [674, 488] on button "Update Existing" at bounding box center [646, 498] width 85 height 25
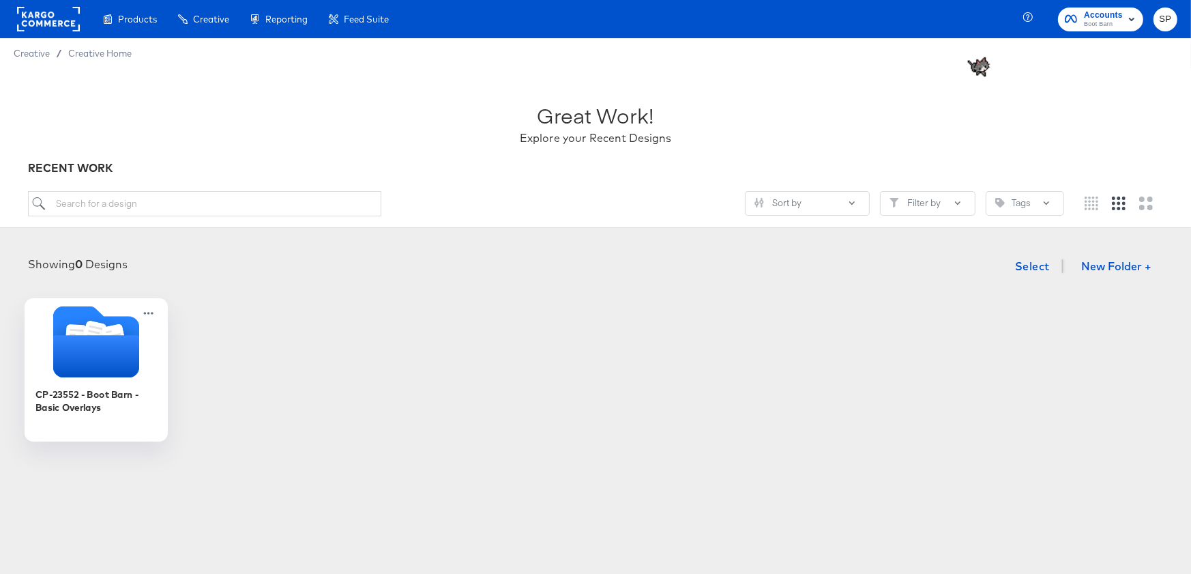
click at [111, 352] on icon "Folder" at bounding box center [96, 356] width 86 height 42
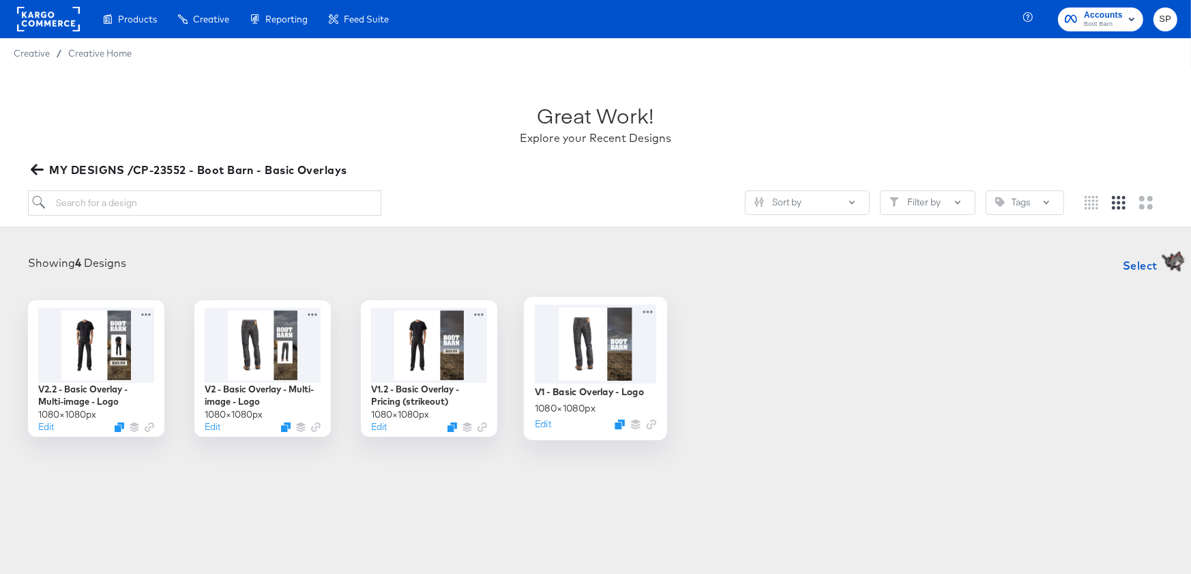
click at [593, 333] on div at bounding box center [596, 343] width 122 height 78
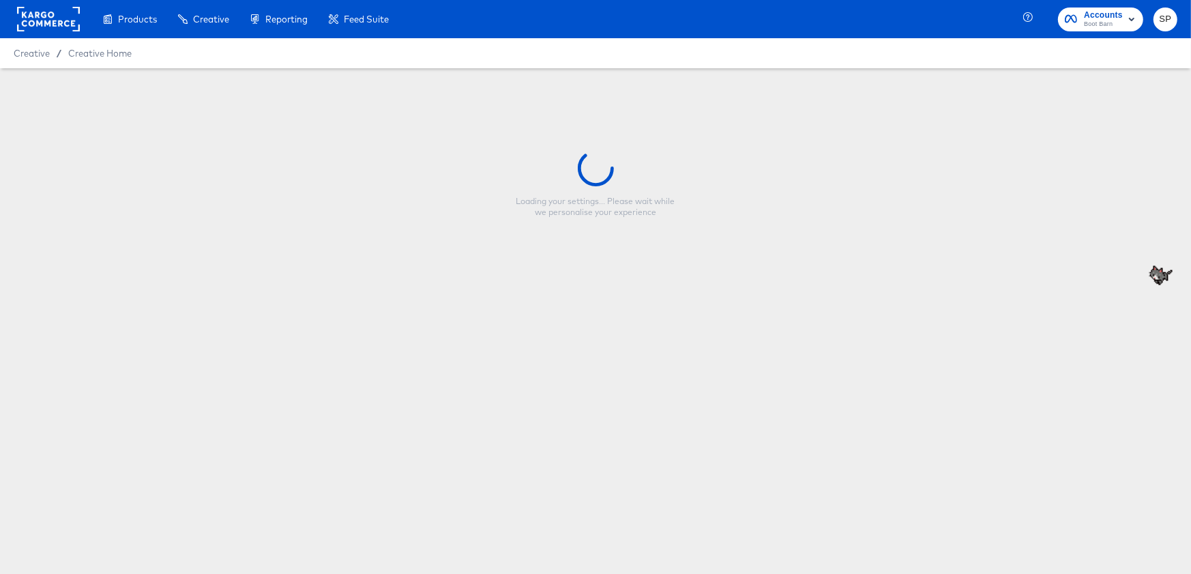
type input "V1 - Basic Overlay - Logo"
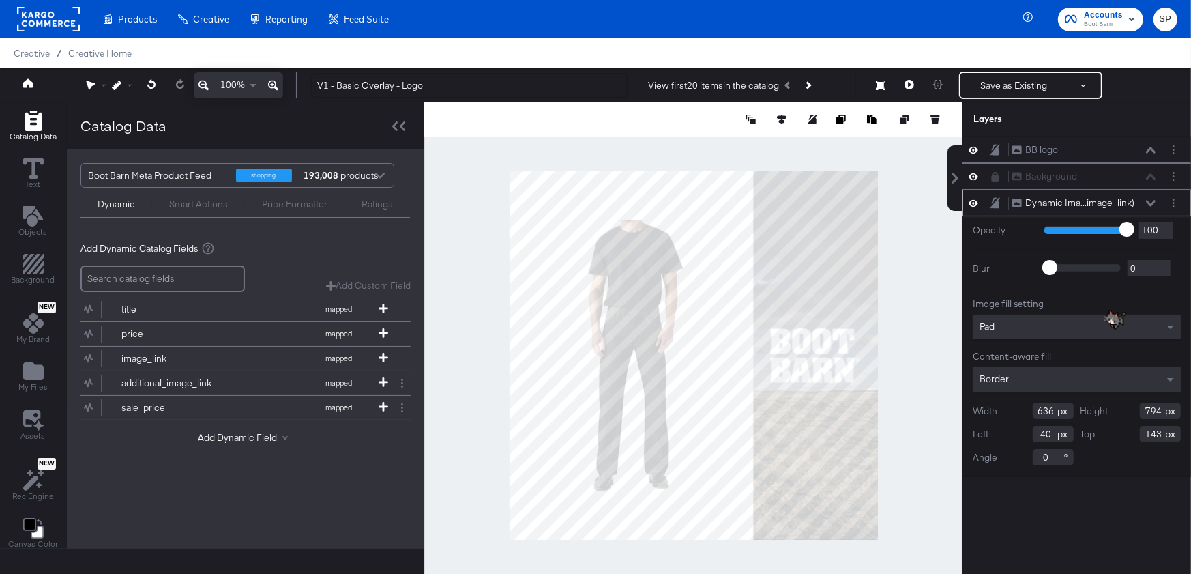
type input "0"
type input "87"
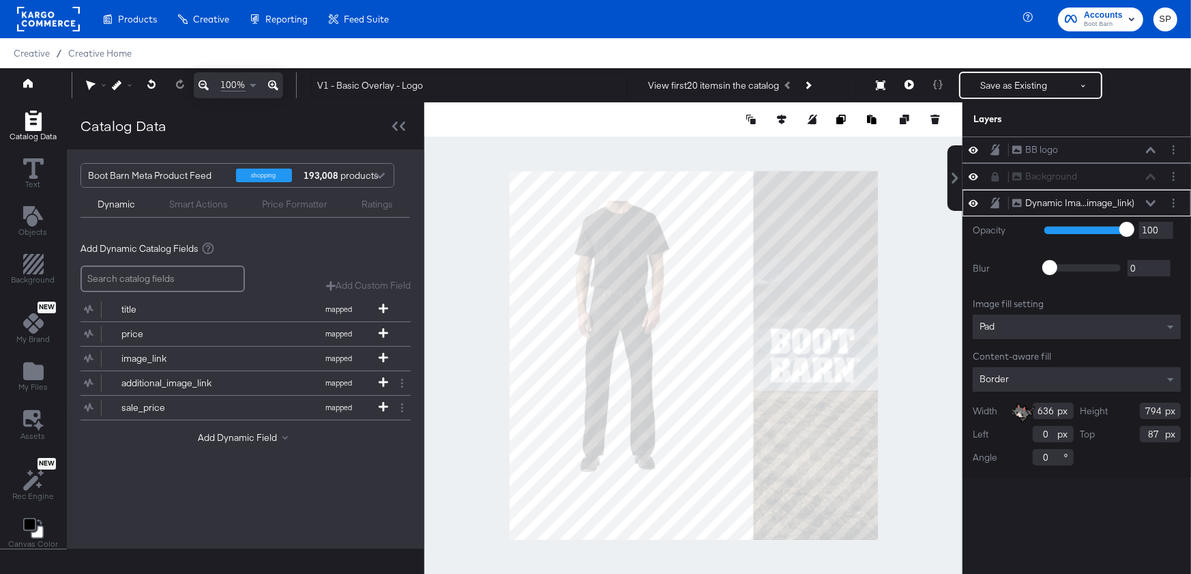
type input "715"
type input "887"
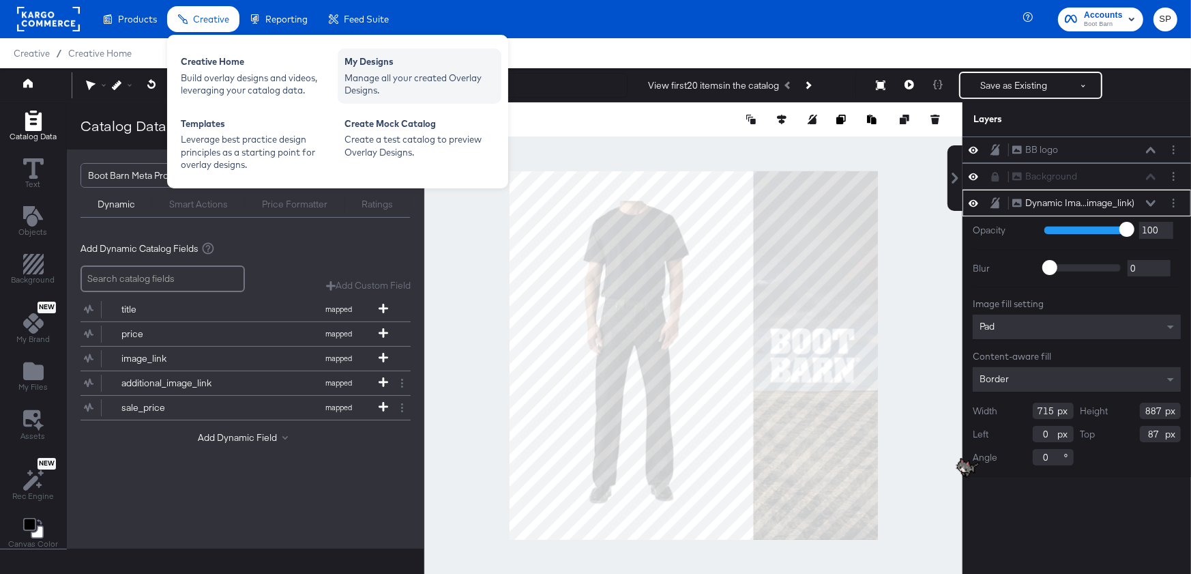
click at [362, 72] on div "Manage all your created Overlay Designs." at bounding box center [419, 84] width 150 height 25
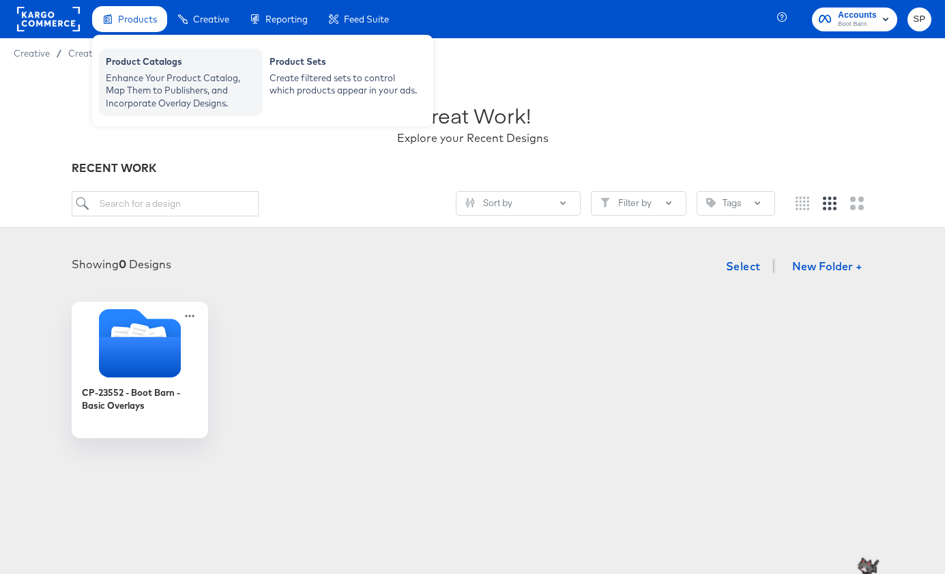
click at [173, 89] on div "Enhance Your Product Catalog, Map Them to Publishers, and Incorporate Overlay D…" at bounding box center [181, 91] width 150 height 38
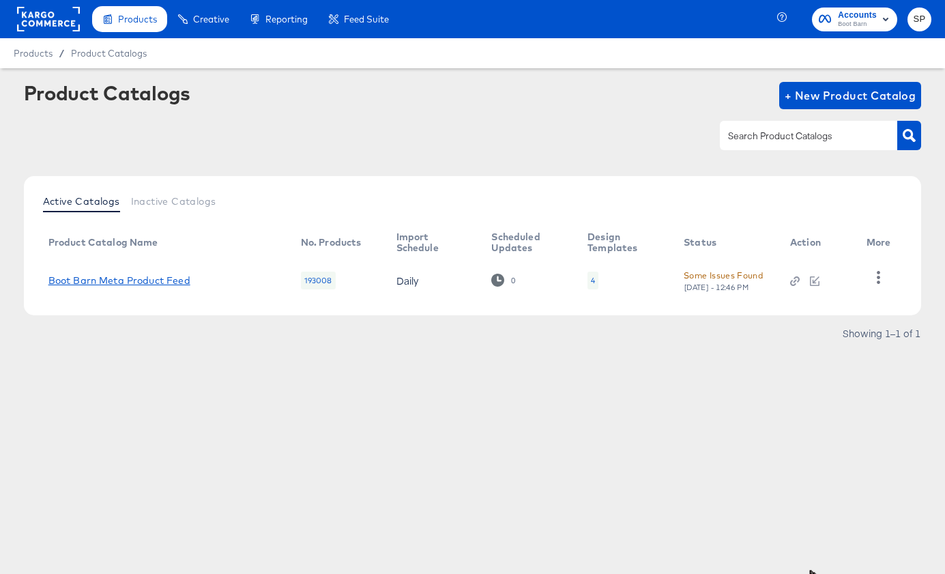
click at [160, 278] on link "Boot Barn Meta Product Feed" at bounding box center [119, 280] width 142 height 11
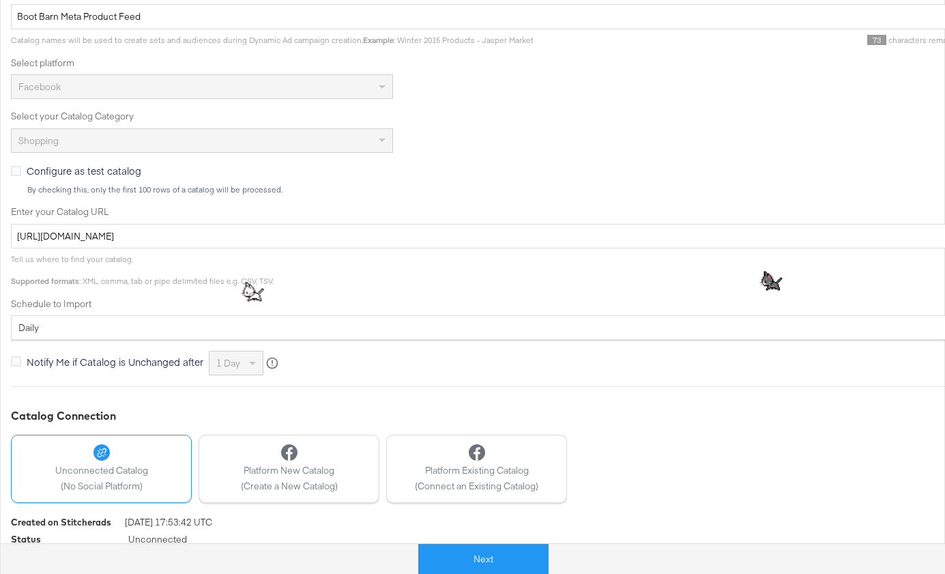
scroll to position [340, 0]
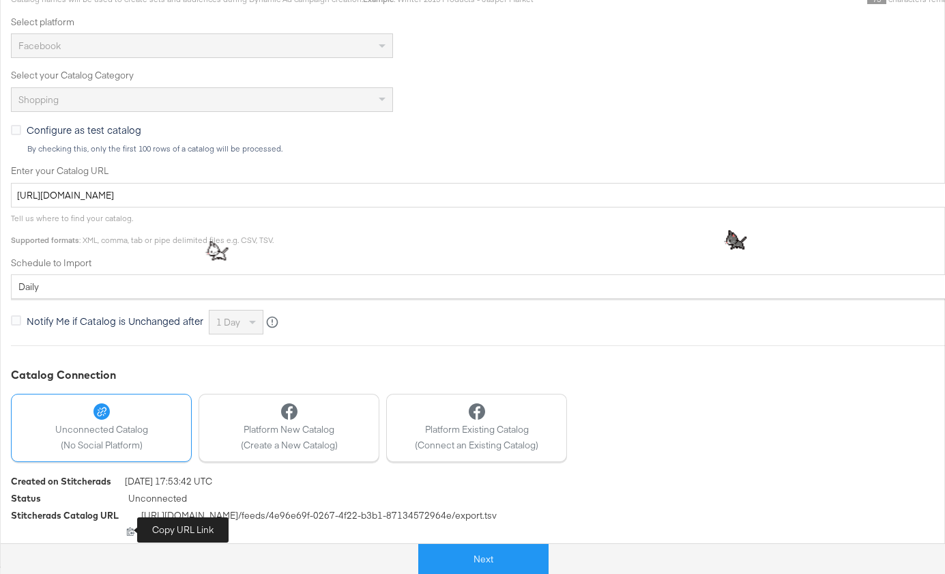
click at [130, 531] on icon at bounding box center [131, 531] width 8 height 8
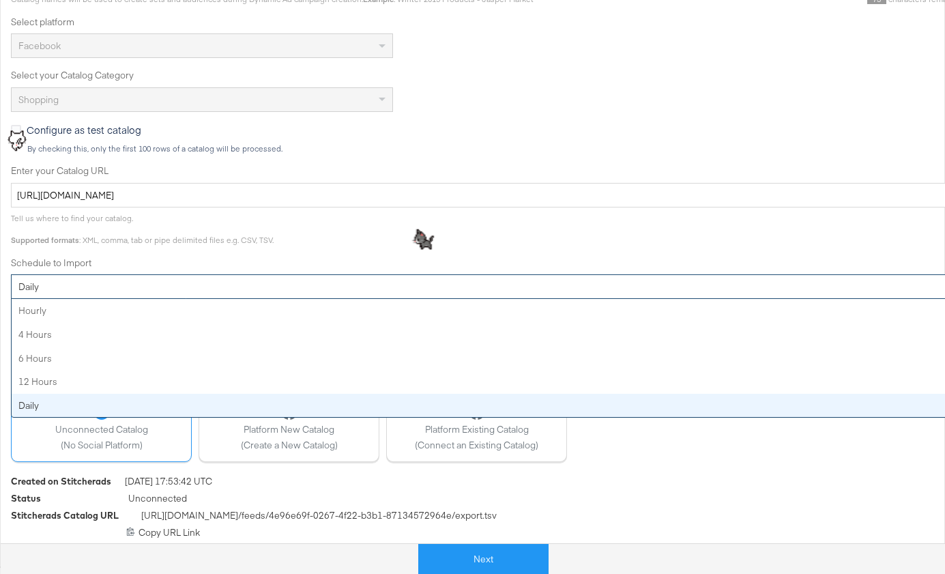
click at [163, 282] on div "daily" at bounding box center [489, 286] width 954 height 23
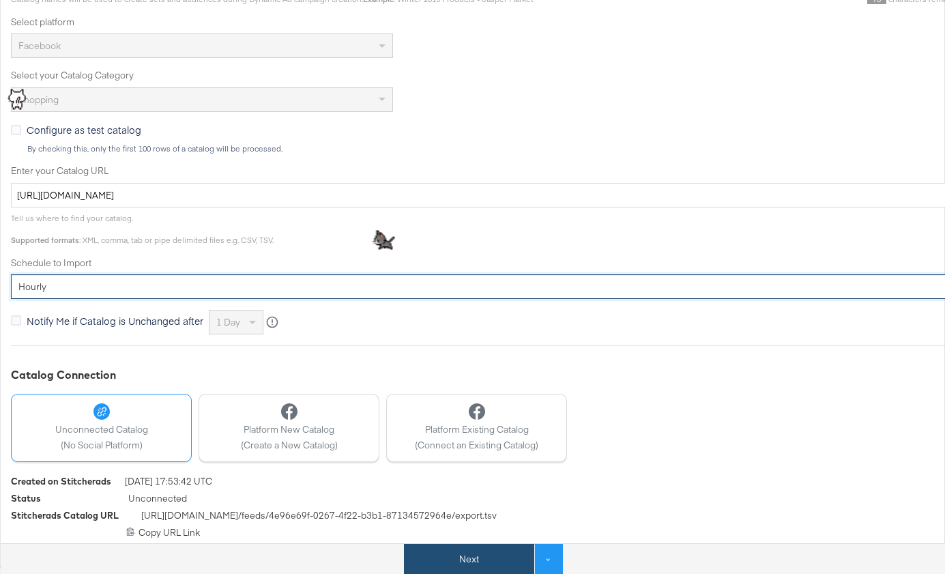
click at [435, 561] on button "Next" at bounding box center [469, 559] width 130 height 31
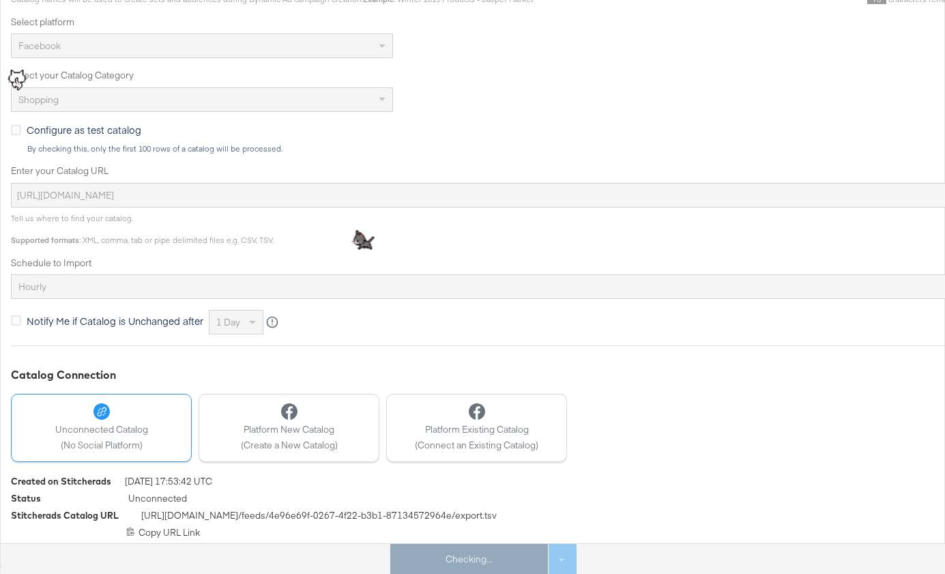
scroll to position [0, 0]
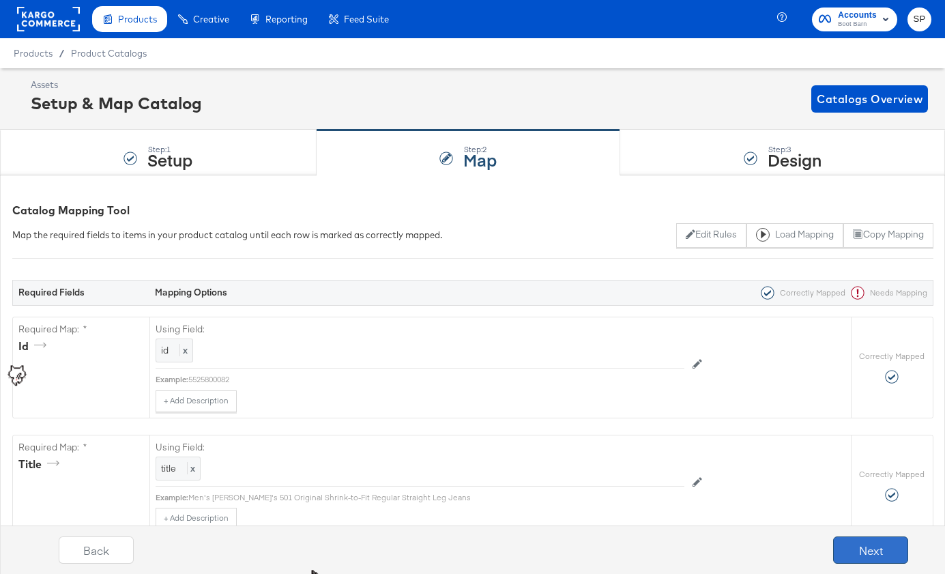
click at [859, 548] on button "Next" at bounding box center [870, 549] width 75 height 27
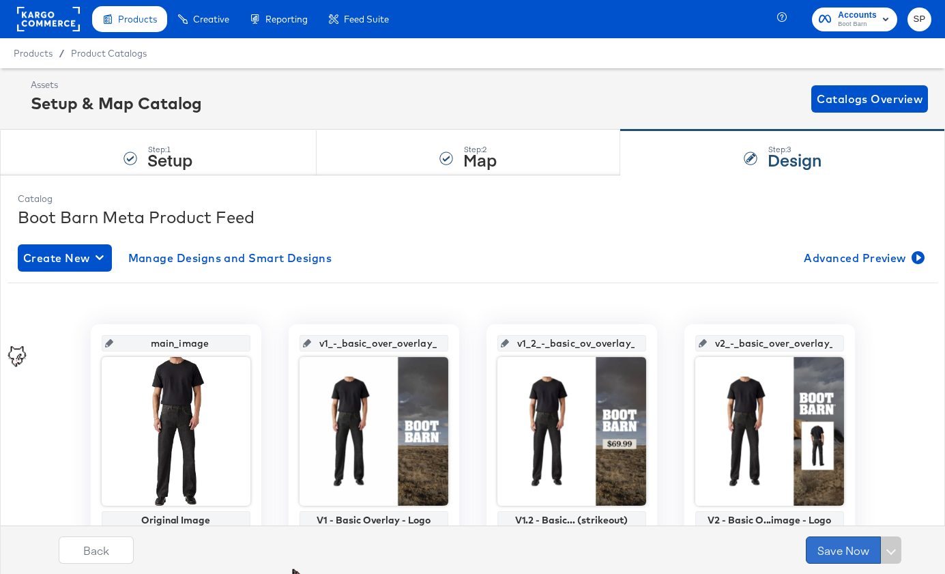
click at [841, 549] on button "Save Now" at bounding box center [843, 549] width 75 height 27
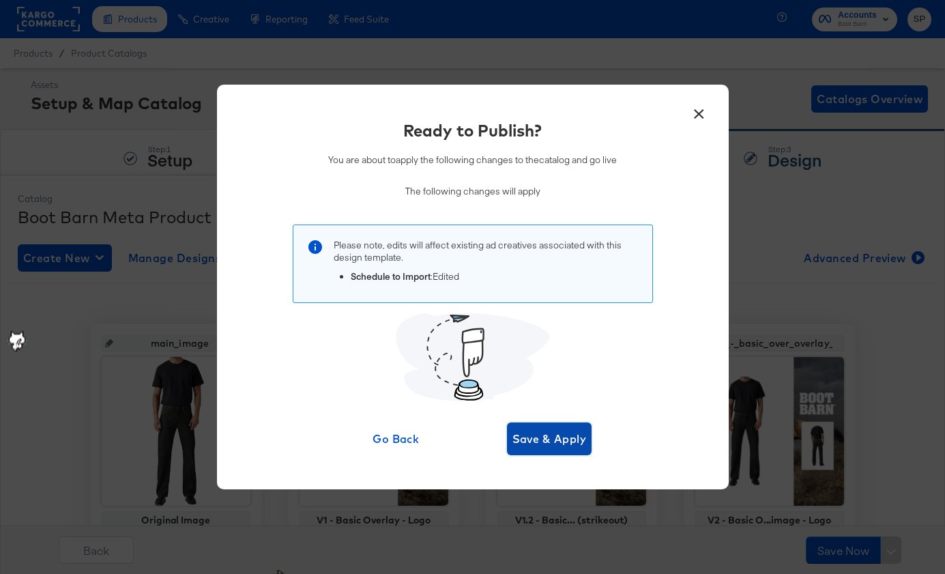
click at [569, 436] on span "Save & Apply" at bounding box center [549, 438] width 74 height 19
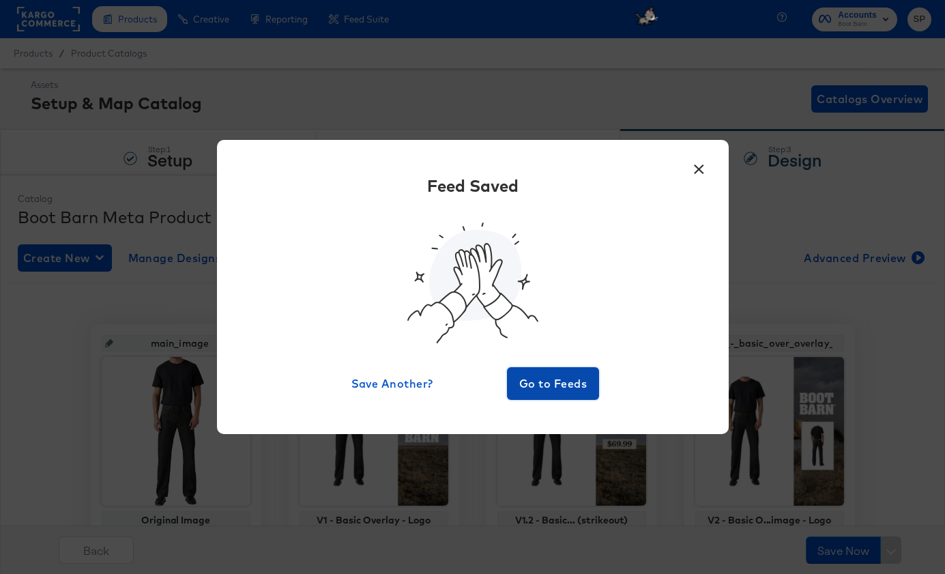
click at [573, 389] on span "Go to Feeds" at bounding box center [553, 383] width 82 height 19
